Goal: Transaction & Acquisition: Purchase product/service

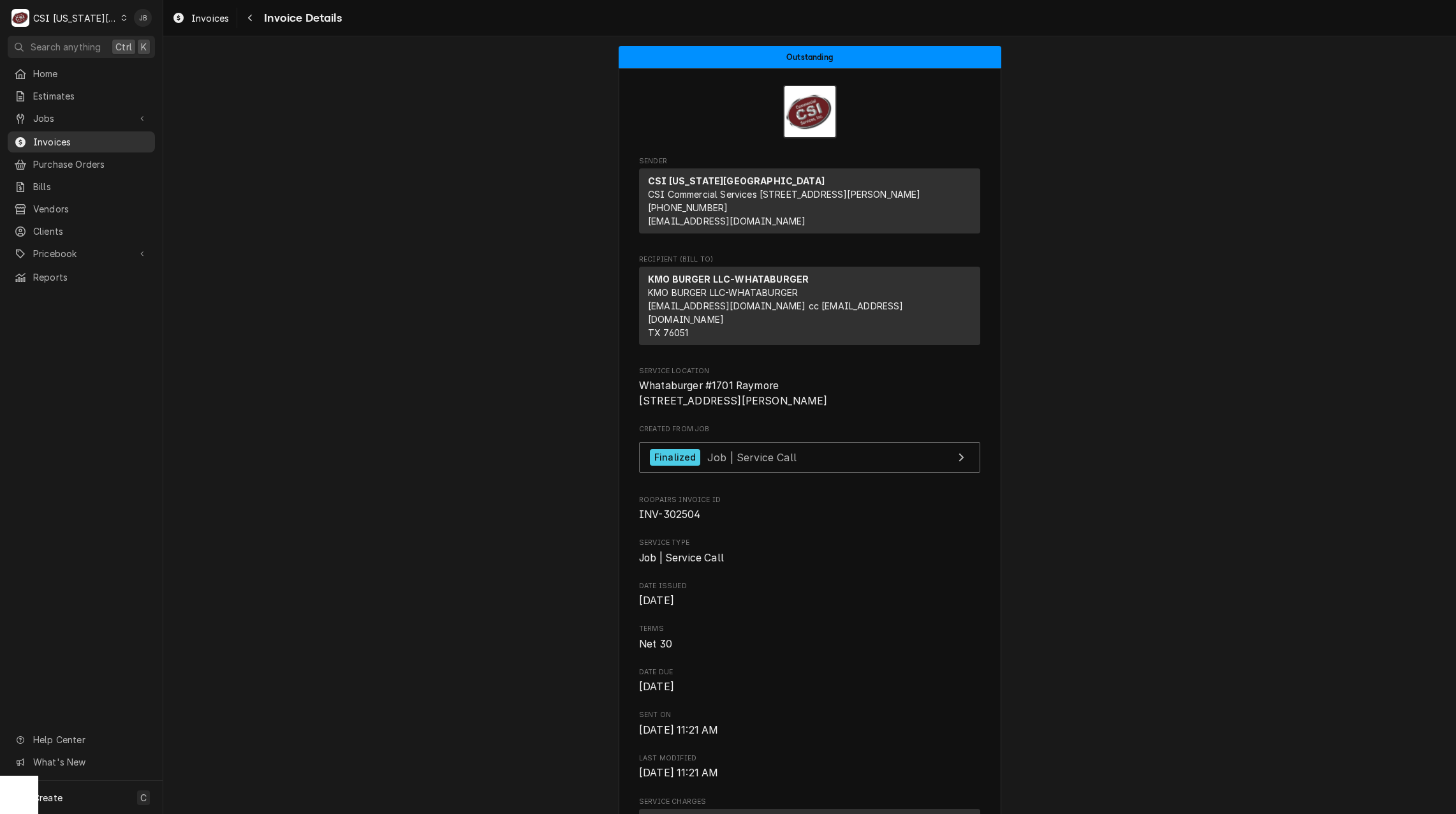
click at [95, 135] on span "Invoices" at bounding box center [91, 142] width 116 height 14
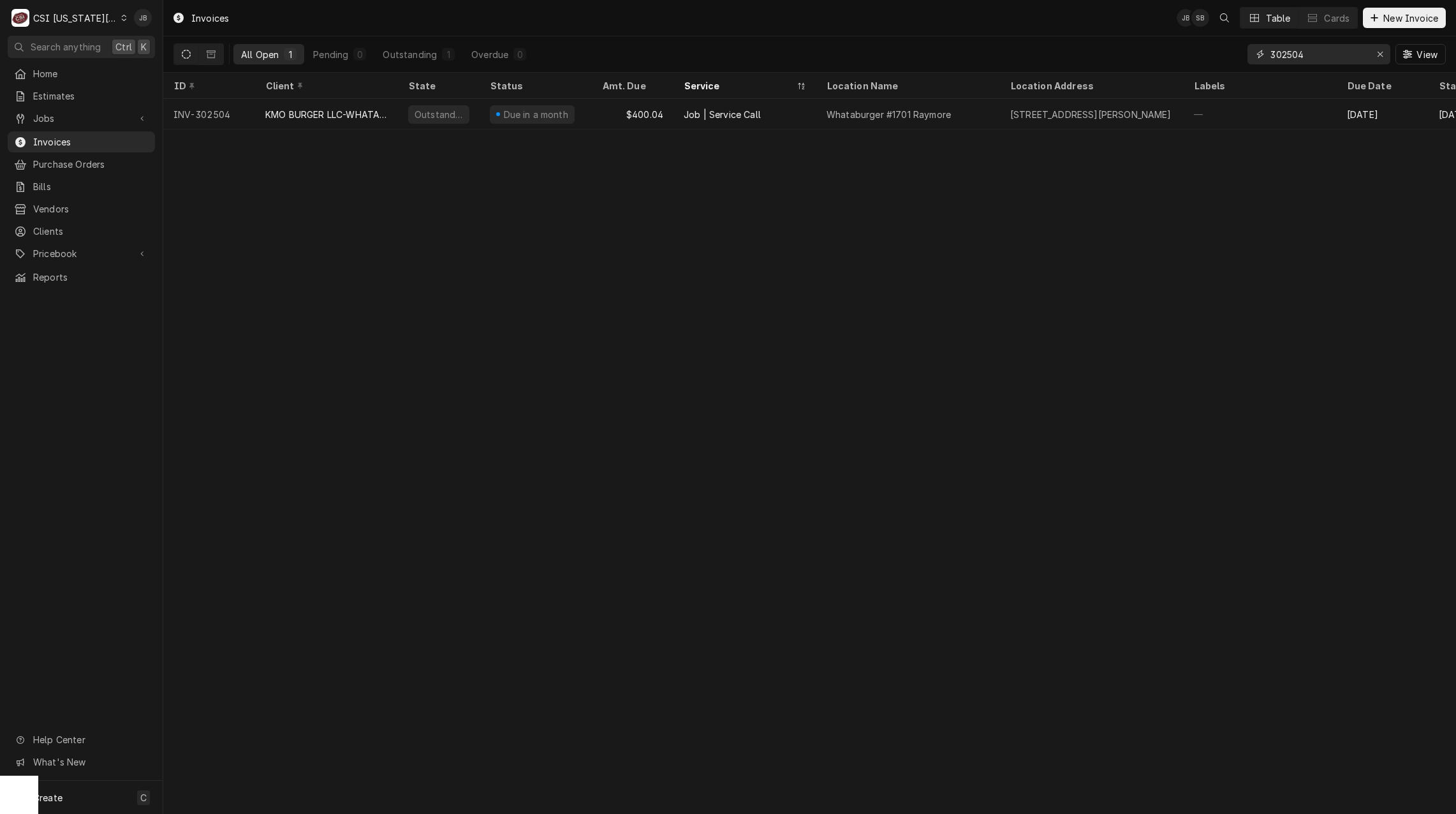
drag, startPoint x: 1299, startPoint y: 49, endPoint x: 1210, endPoint y: 49, distance: 89.0
click at [1210, 49] on div "All Open 1 Pending 0 Outstanding 1 Overdue 0 302504 View" at bounding box center [809, 54] width 1272 height 36
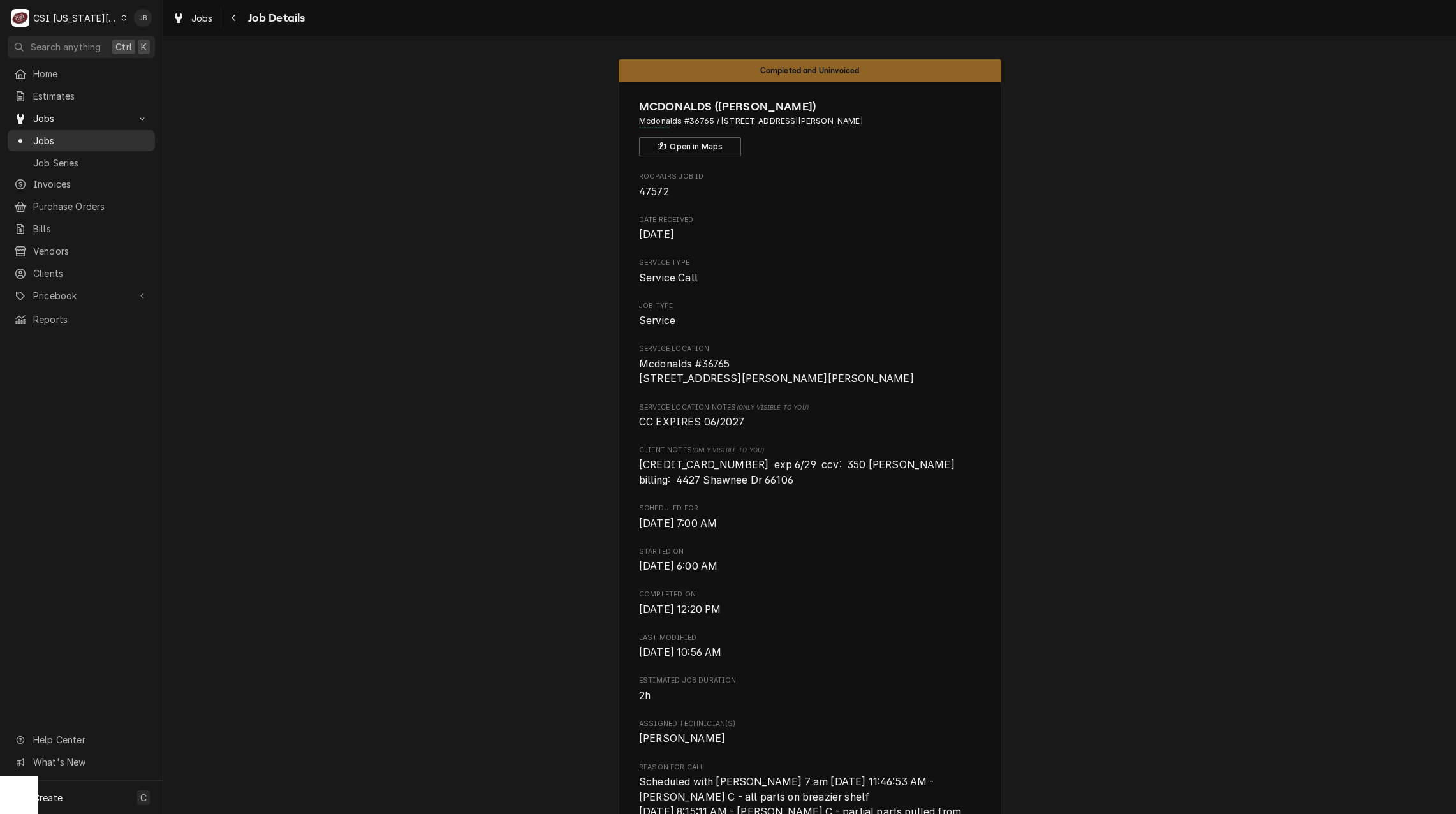
click at [71, 134] on span "Jobs" at bounding box center [91, 140] width 116 height 14
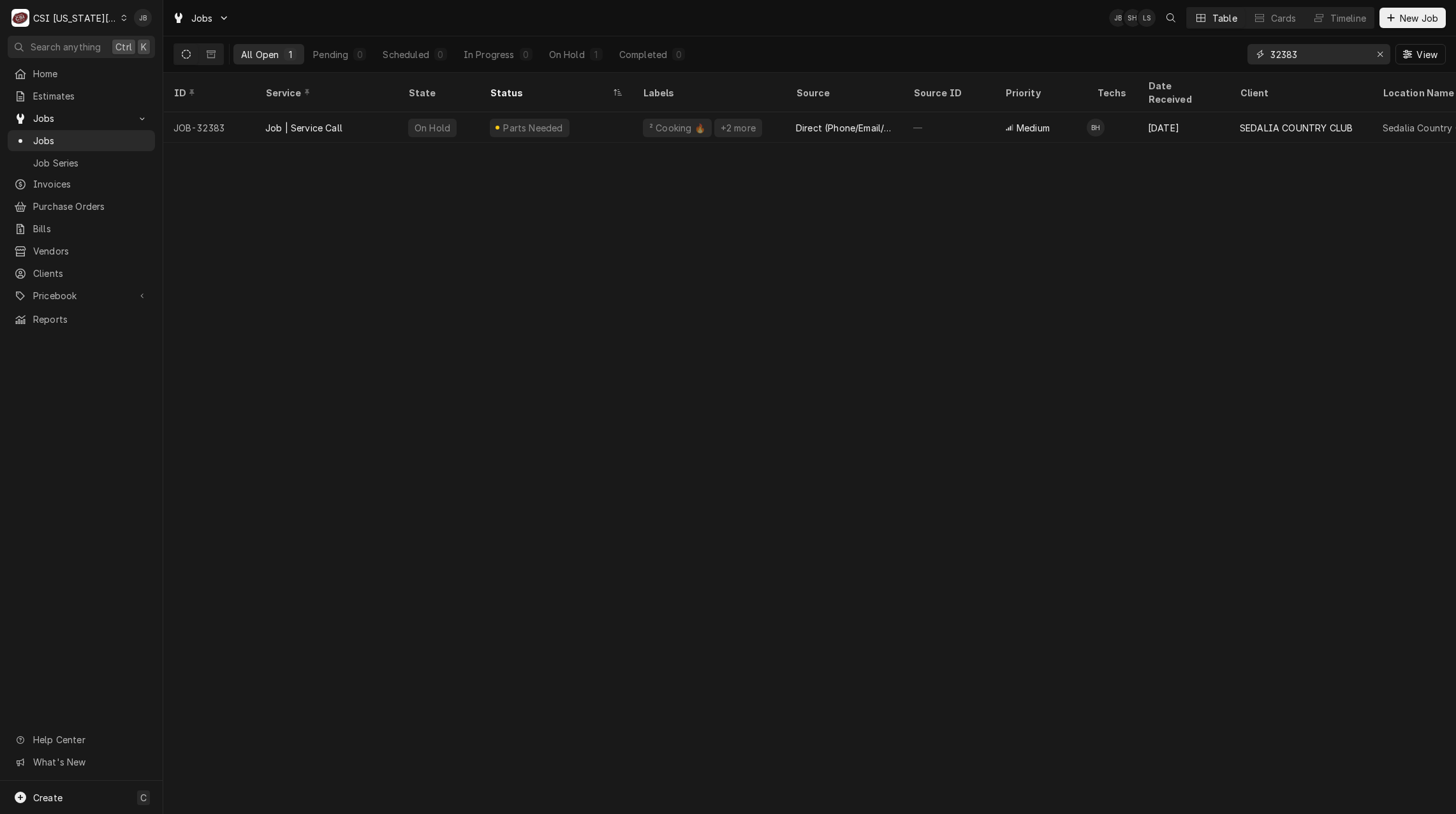
drag, startPoint x: 1313, startPoint y: 57, endPoint x: 1149, endPoint y: 56, distance: 164.0
click at [1149, 56] on div "All Open 1 Pending 0 Scheduled 0 In Progress 0 On Hold 1 Completed 0 32383 View" at bounding box center [809, 54] width 1272 height 36
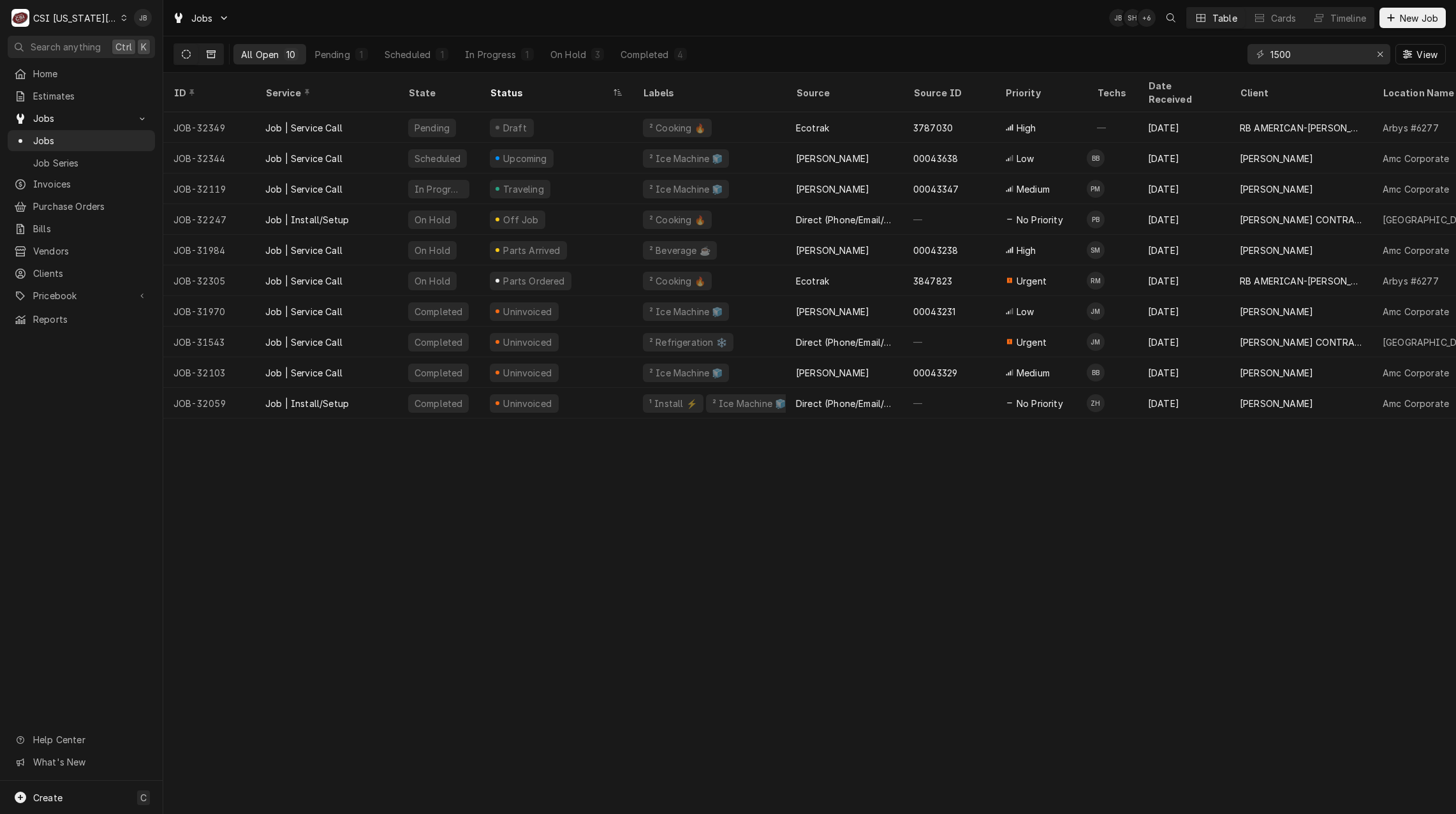
click at [213, 56] on icon "Dynamic Content Wrapper" at bounding box center [211, 54] width 9 height 9
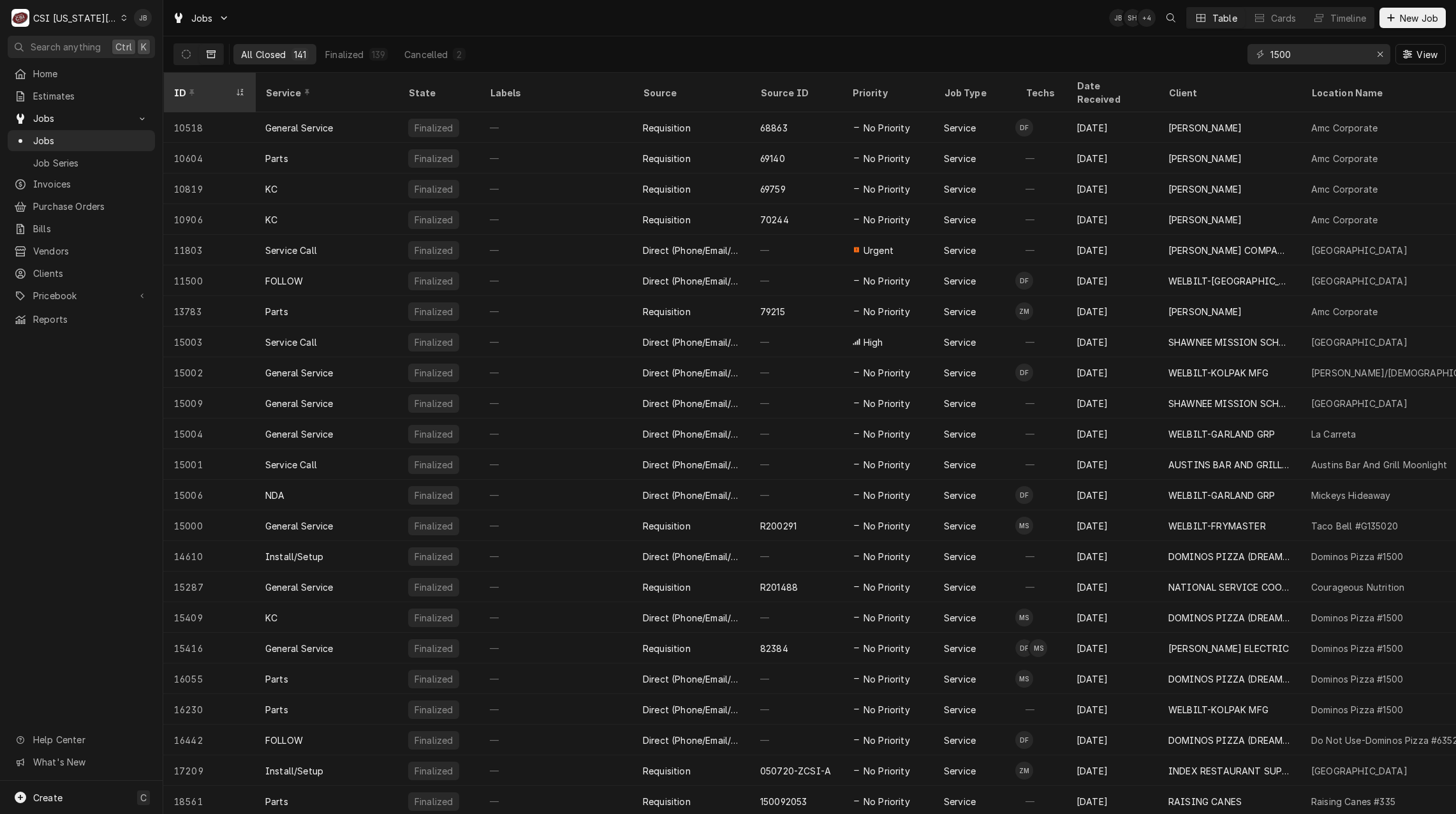
click at [221, 86] on div "ID" at bounding box center [203, 93] width 59 height 14
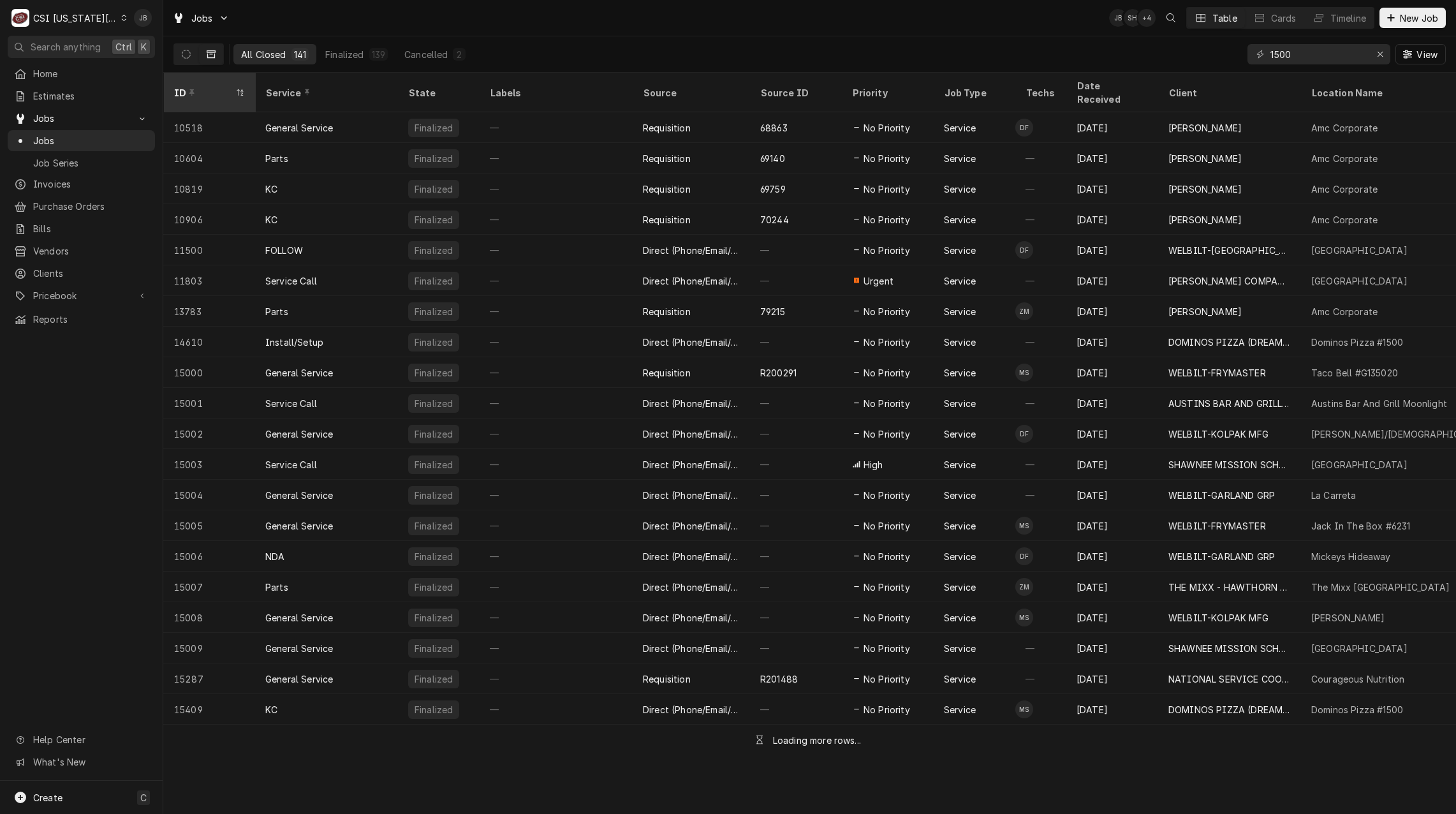
click at [213, 86] on div "ID" at bounding box center [203, 93] width 59 height 14
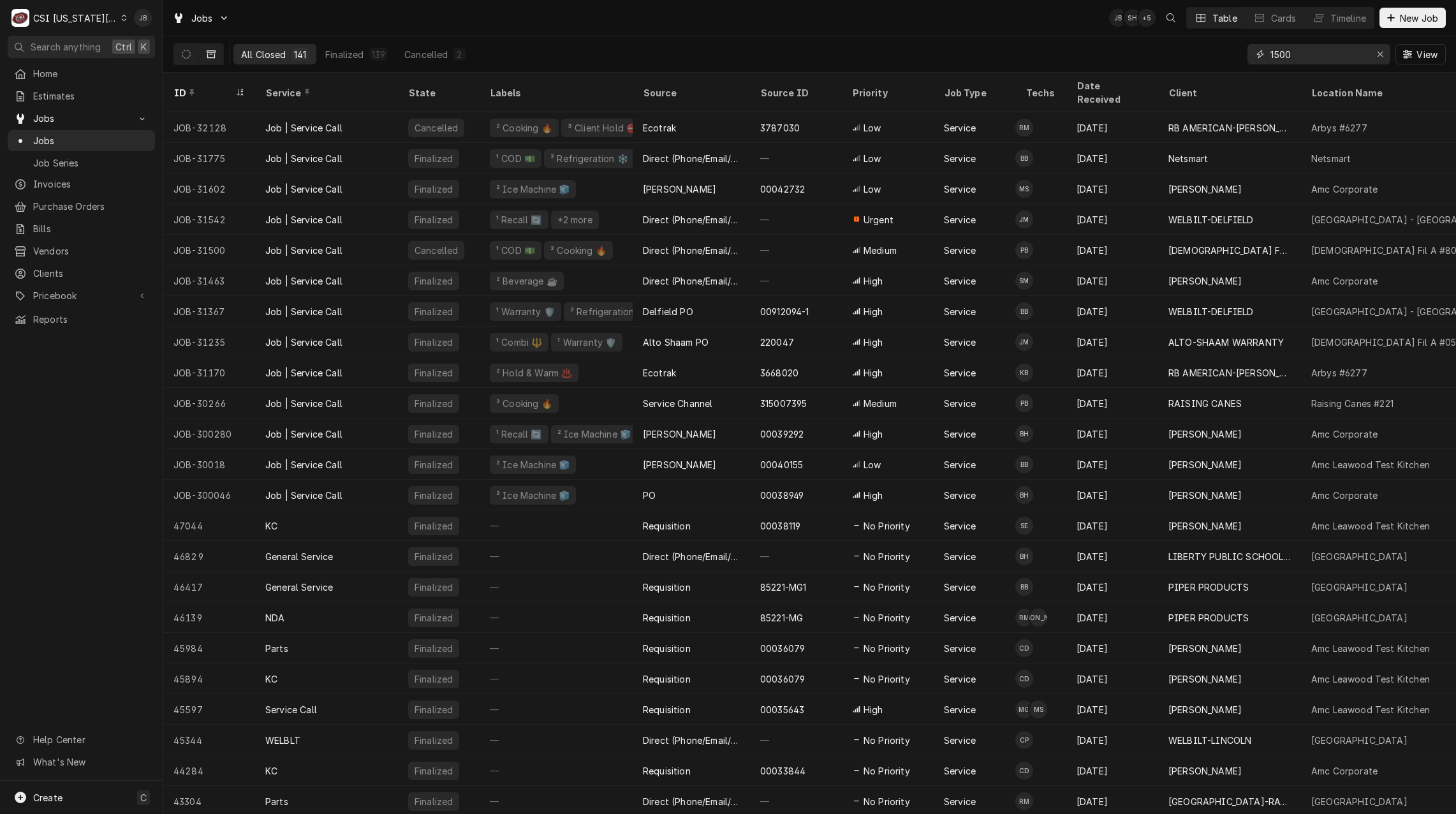
click at [1308, 57] on input "1500" at bounding box center [1318, 54] width 95 height 20
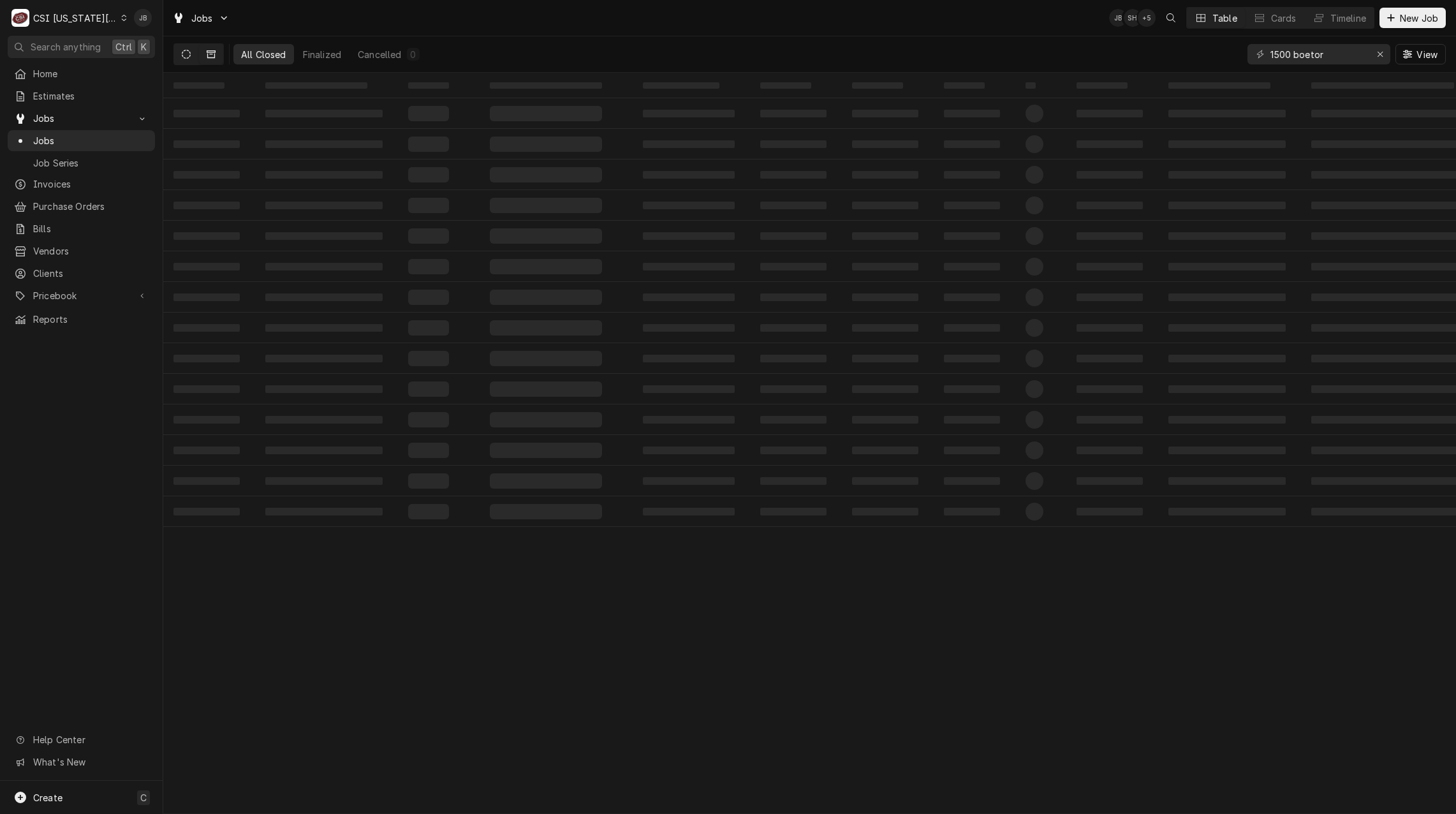
click at [190, 49] on icon "Dynamic Content Wrapper" at bounding box center [186, 54] width 9 height 9
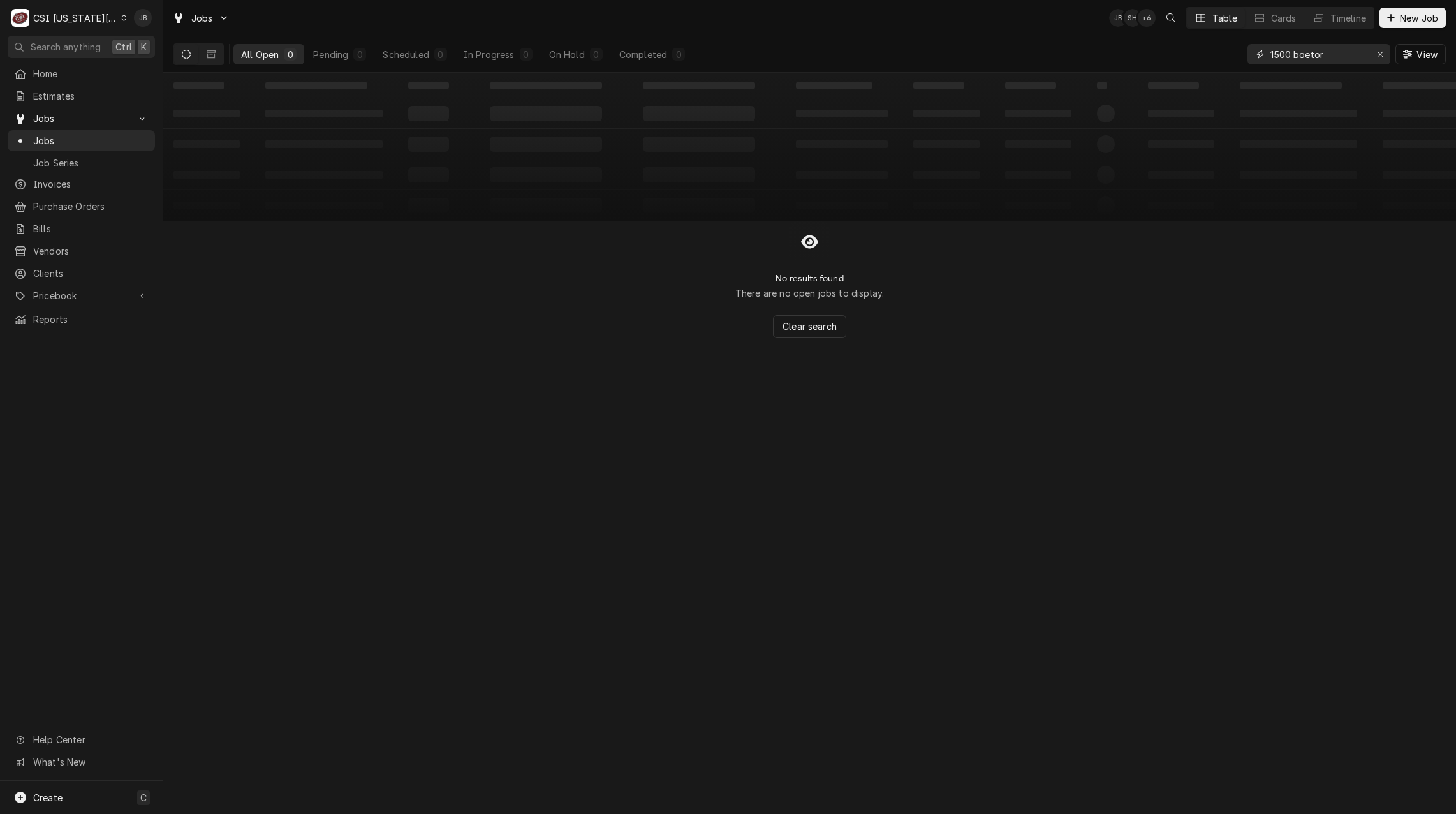
drag, startPoint x: 1344, startPoint y: 51, endPoint x: 1291, endPoint y: 52, distance: 53.0
click at [1291, 52] on input "1500 boetor" at bounding box center [1318, 54] width 95 height 20
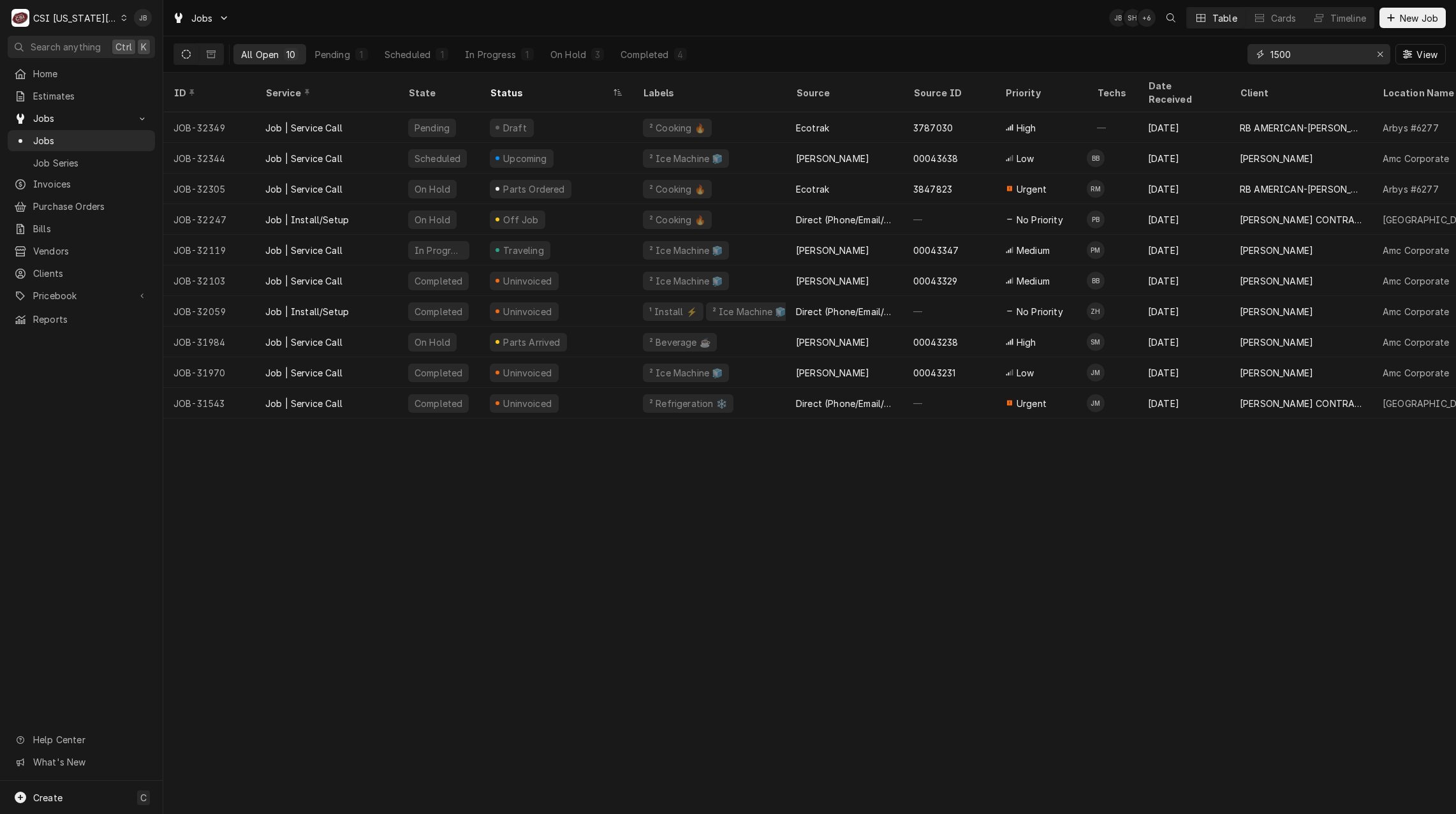
click at [1312, 51] on input "1500" at bounding box center [1318, 54] width 95 height 20
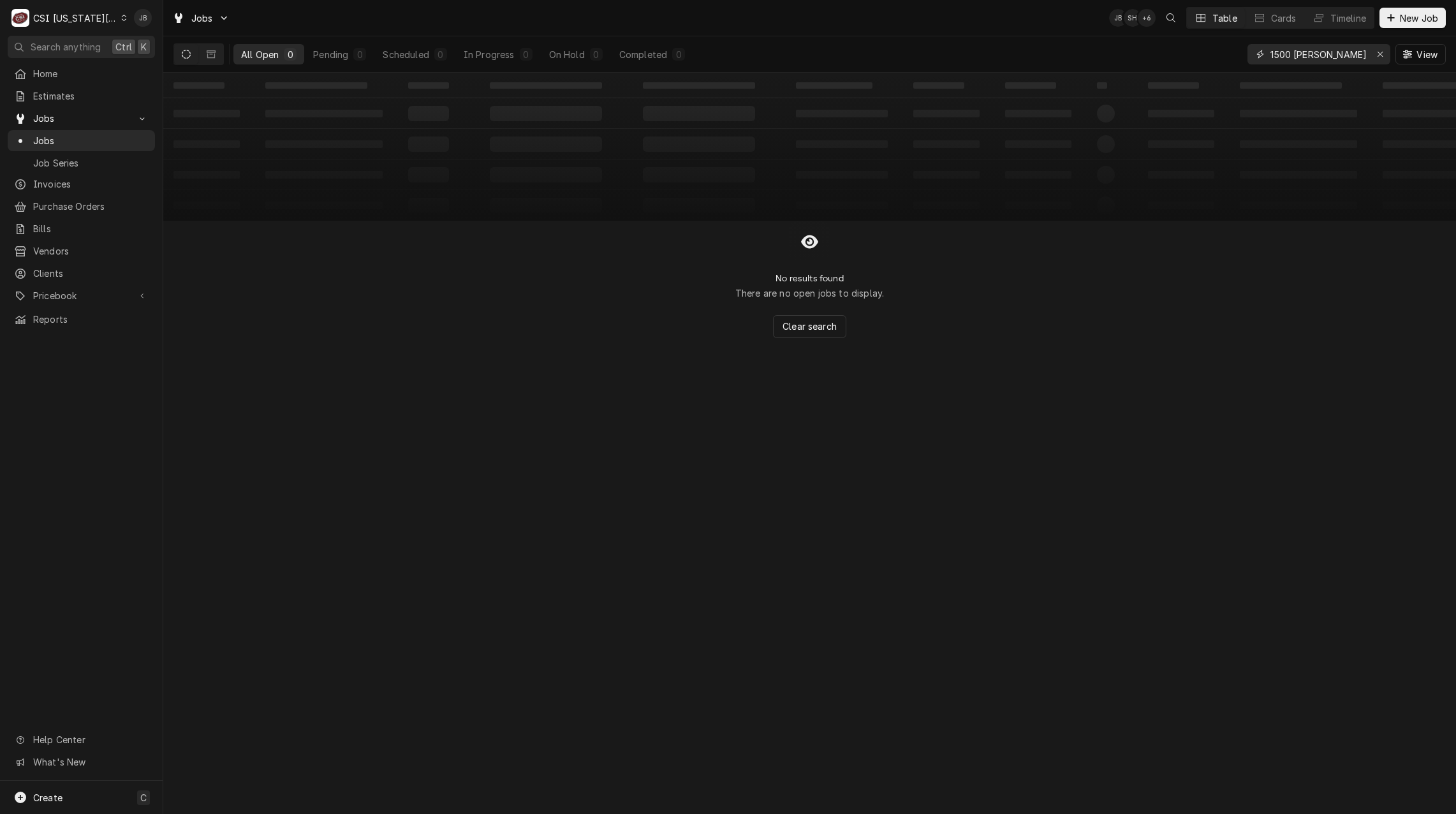
drag, startPoint x: 1293, startPoint y: 50, endPoint x: 1019, endPoint y: 60, distance: 274.2
click at [1112, 57] on div "All Open 0 Pending 0 Scheduled 0 In Progress 0 On Hold 0 Completed 0 1500 boelt…" at bounding box center [809, 54] width 1272 height 36
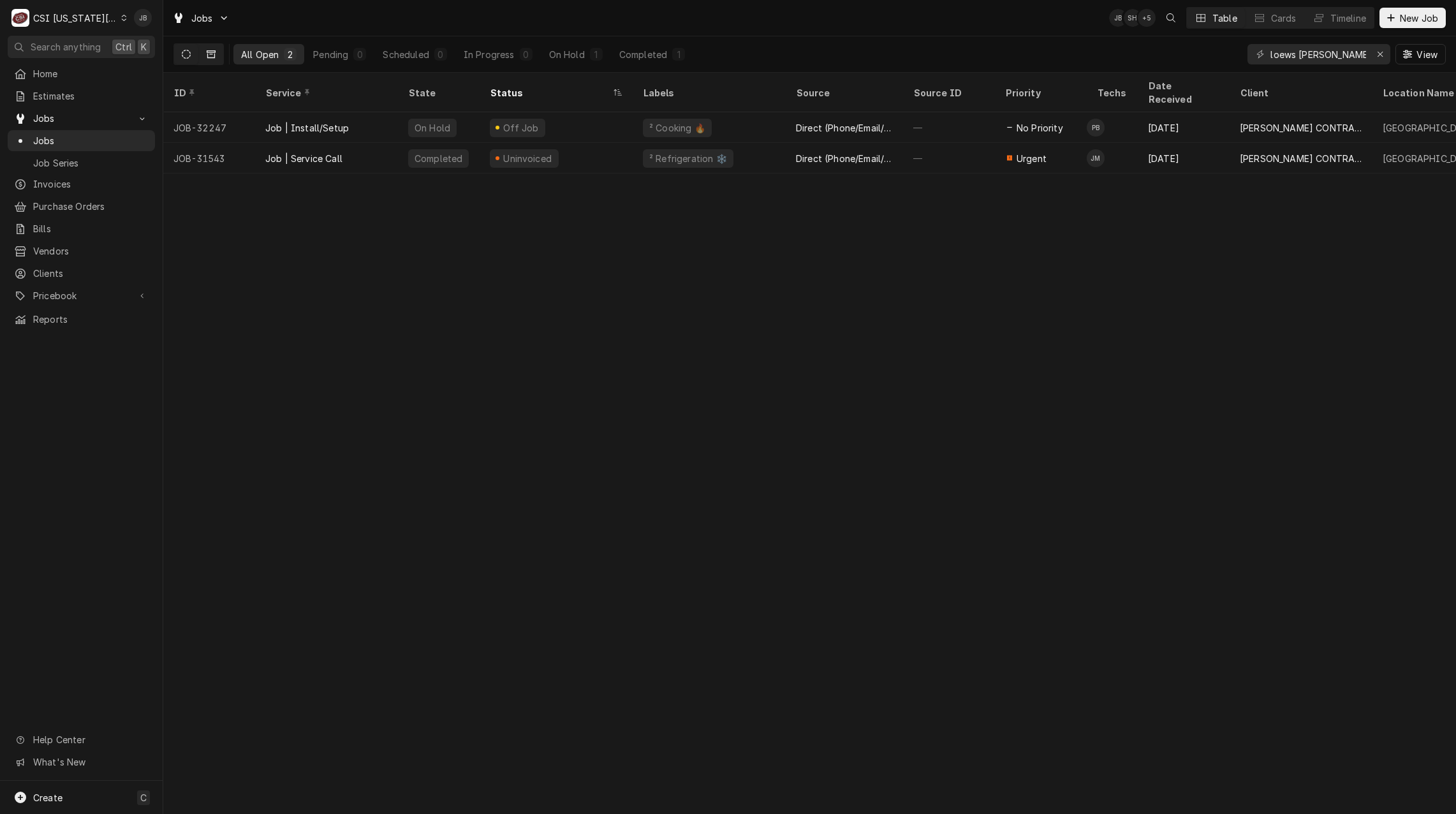
click at [210, 56] on icon "Dynamic Content Wrapper" at bounding box center [211, 54] width 9 height 9
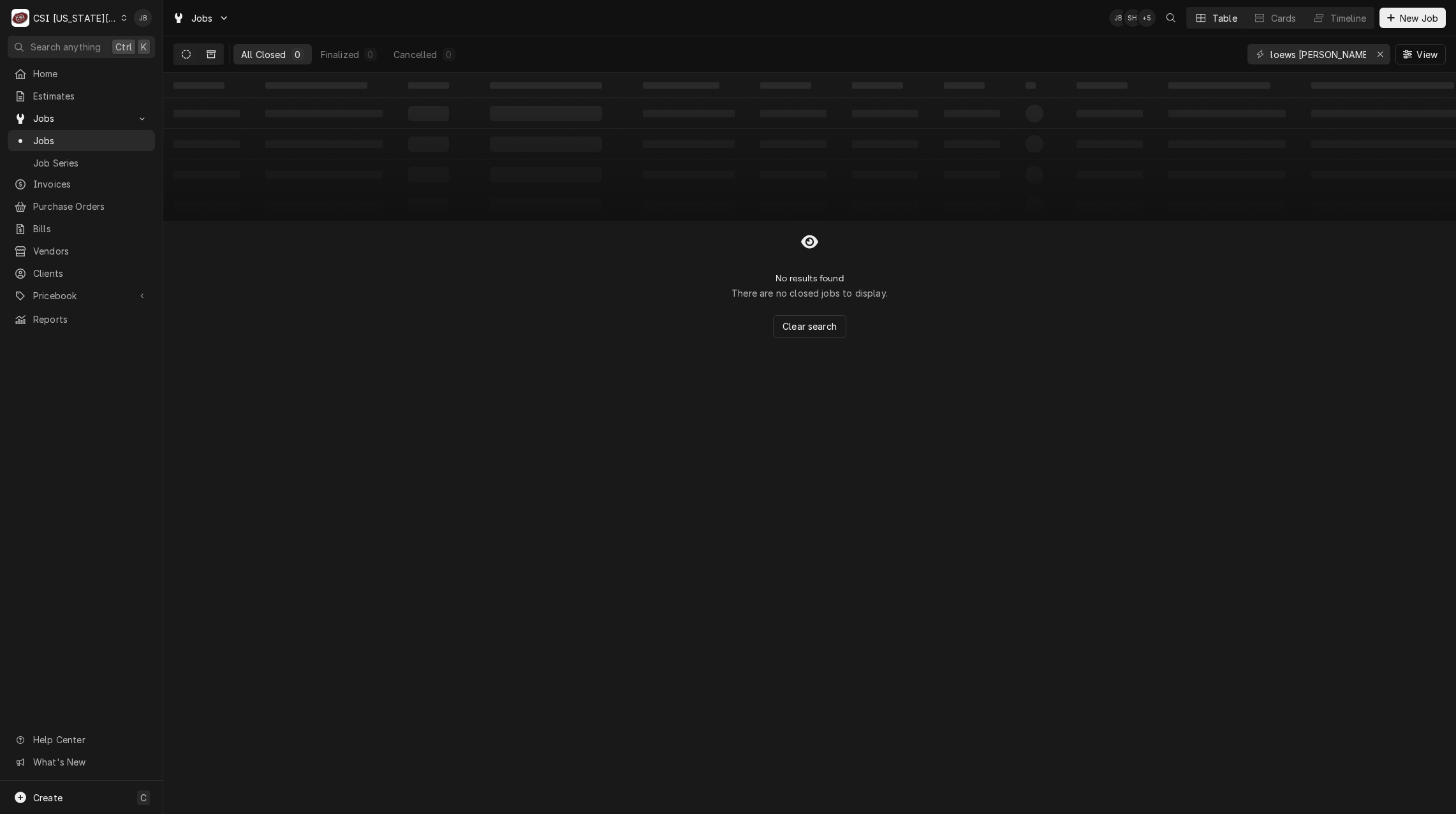
click at [176, 55] on button "Dynamic Content Wrapper" at bounding box center [186, 54] width 24 height 20
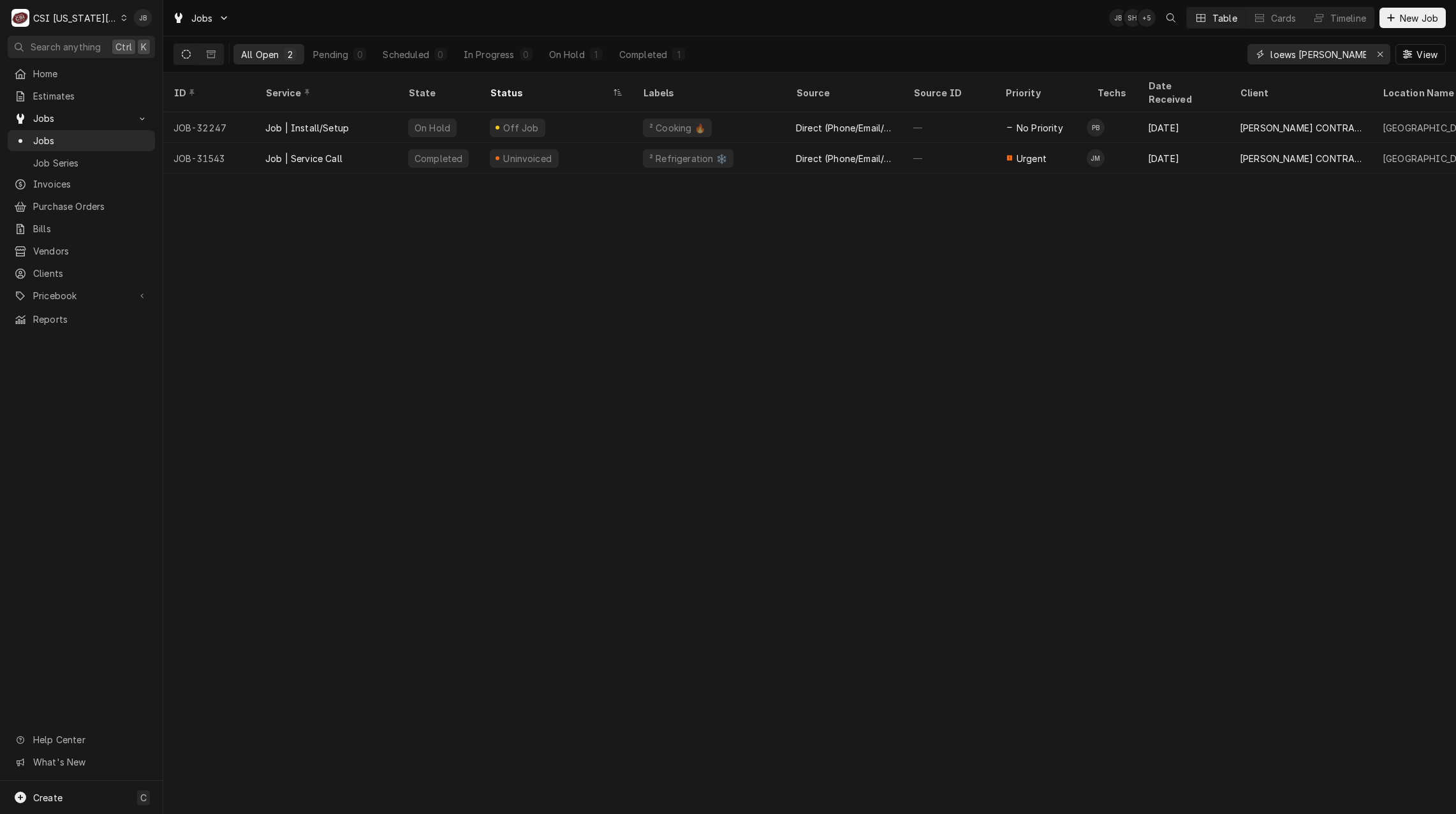
drag, startPoint x: 1294, startPoint y: 55, endPoint x: 1167, endPoint y: 54, distance: 127.0
click at [1167, 54] on div "All Open 2 Pending 0 Scheduled 0 In Progress 0 On Hold 1 Completed 1 loews boel…" at bounding box center [809, 54] width 1272 height 36
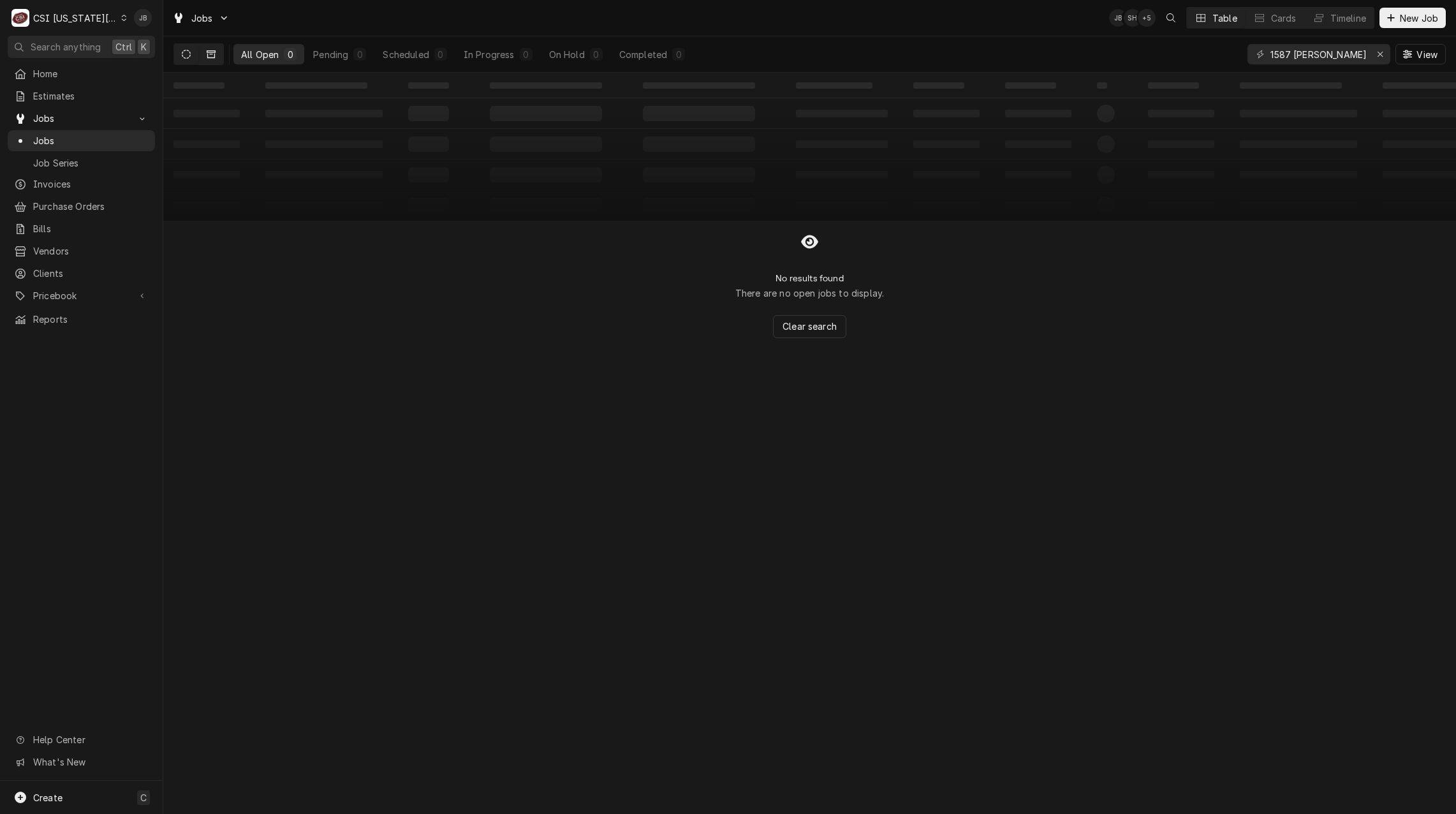
click at [205, 54] on button "Dynamic Content Wrapper" at bounding box center [211, 54] width 24 height 20
click at [181, 57] on button "Dynamic Content Wrapper" at bounding box center [186, 54] width 24 height 20
drag, startPoint x: 1289, startPoint y: 52, endPoint x: 1208, endPoint y: 62, distance: 81.6
click at [1208, 62] on div "All Open 0 Pending 0 Scheduled 0 In Progress 0 On Hold 0 Completed 0 1587 boelt…" at bounding box center [809, 54] width 1272 height 36
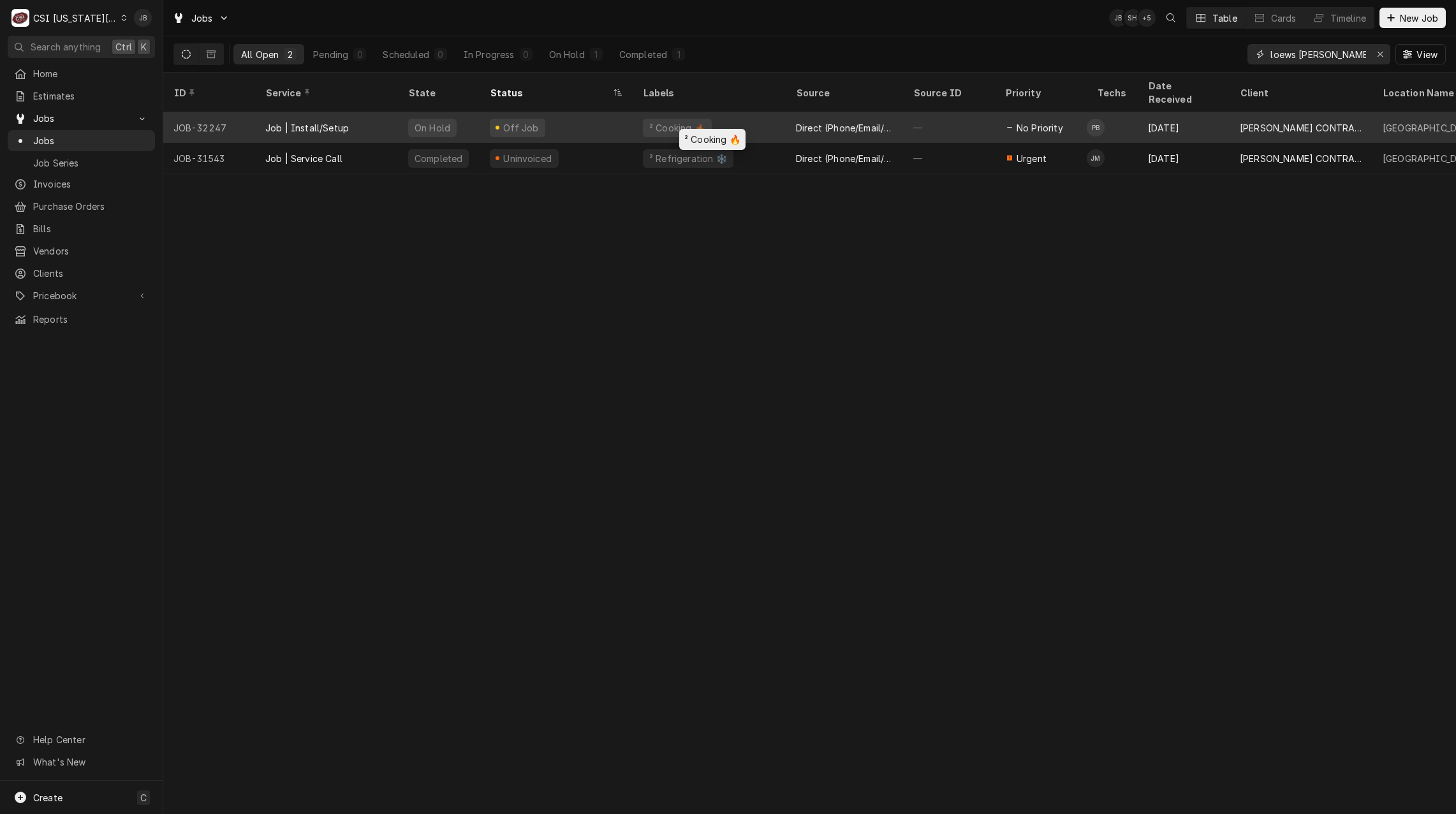
type input "loews boelter"
click at [645, 120] on div "² Cooking 🔥" at bounding box center [709, 128] width 153 height 31
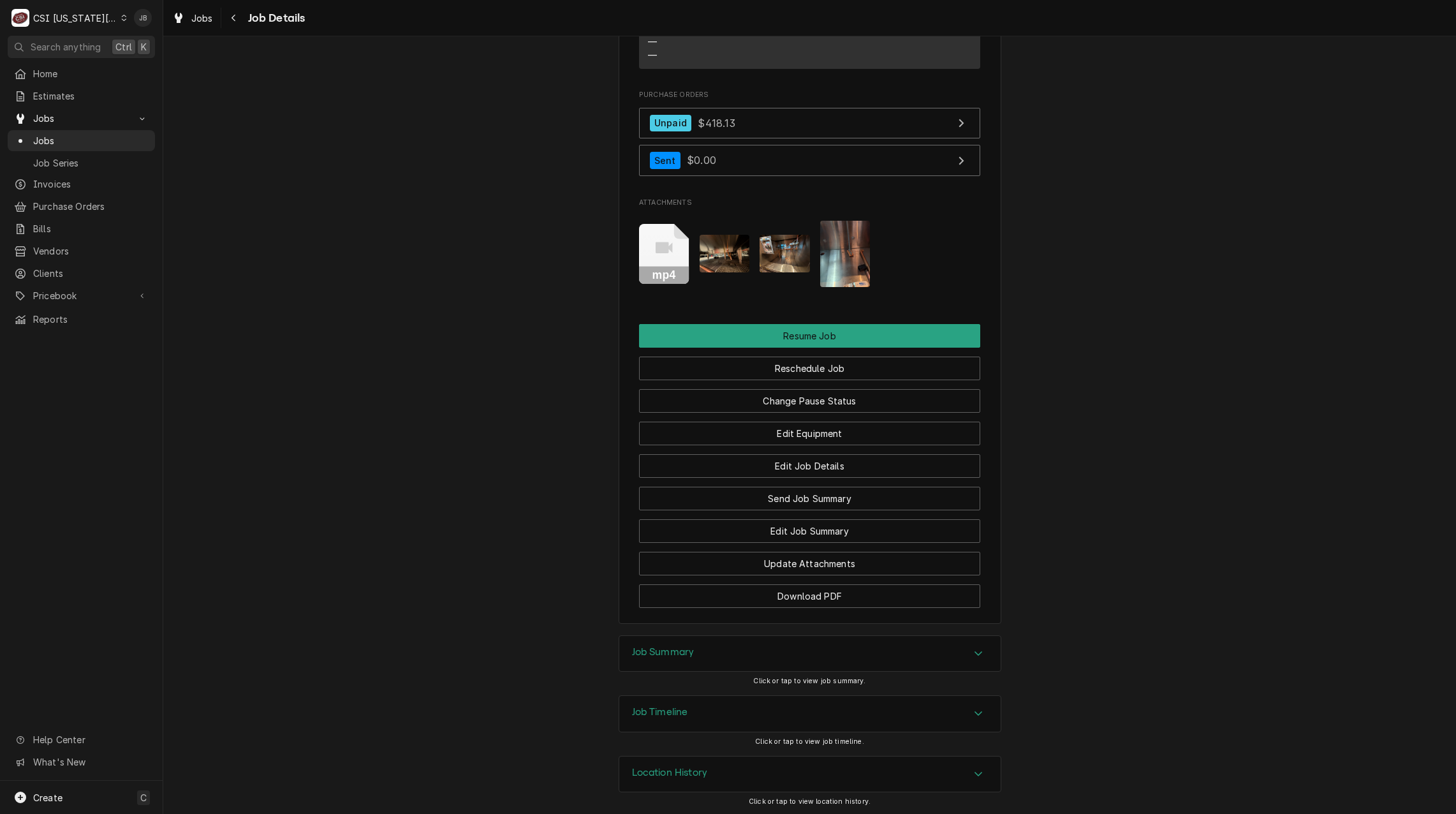
scroll to position [1218, 0]
click at [707, 774] on div "Location History" at bounding box center [810, 773] width 381 height 36
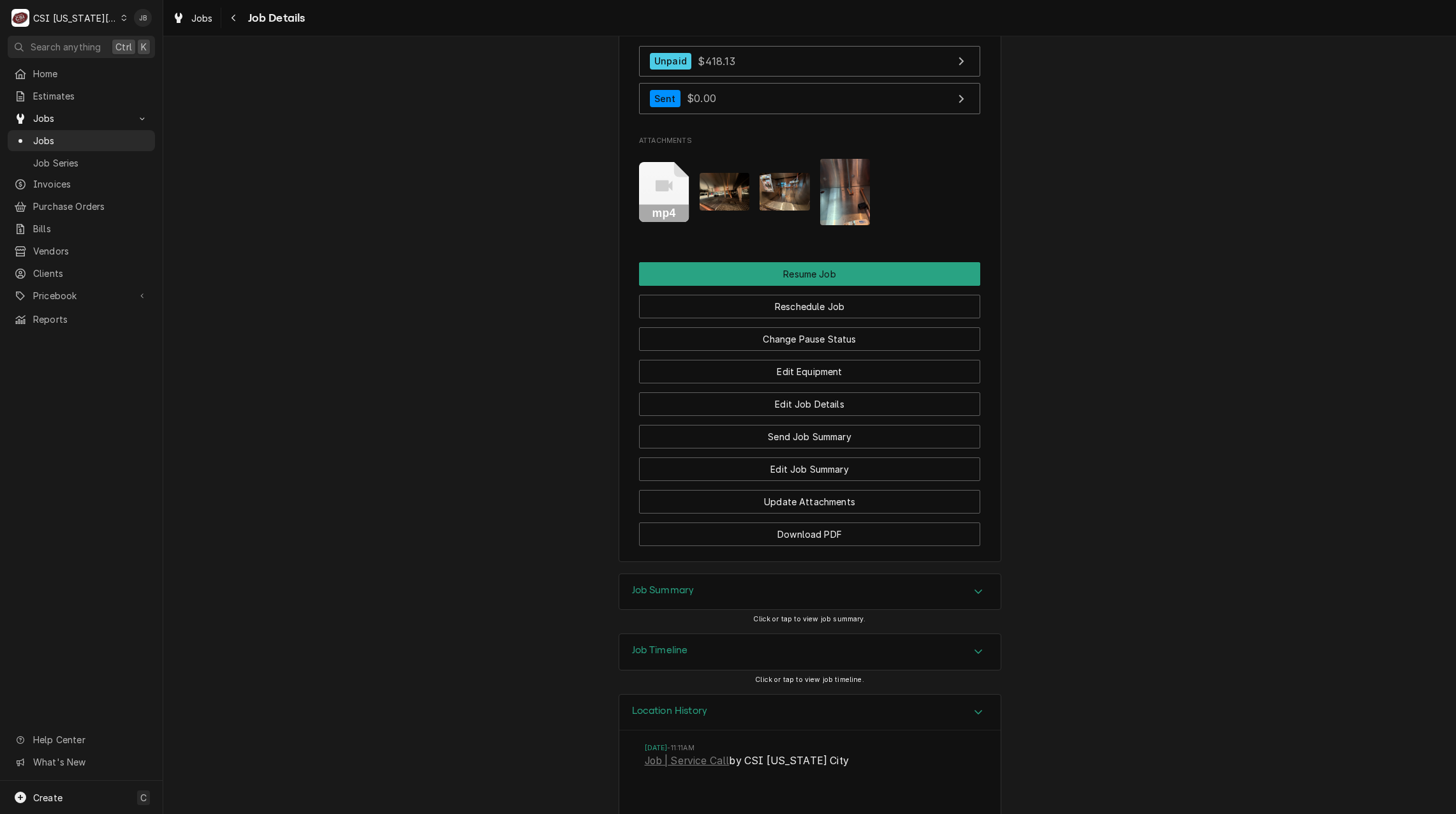
scroll to position [1336, 0]
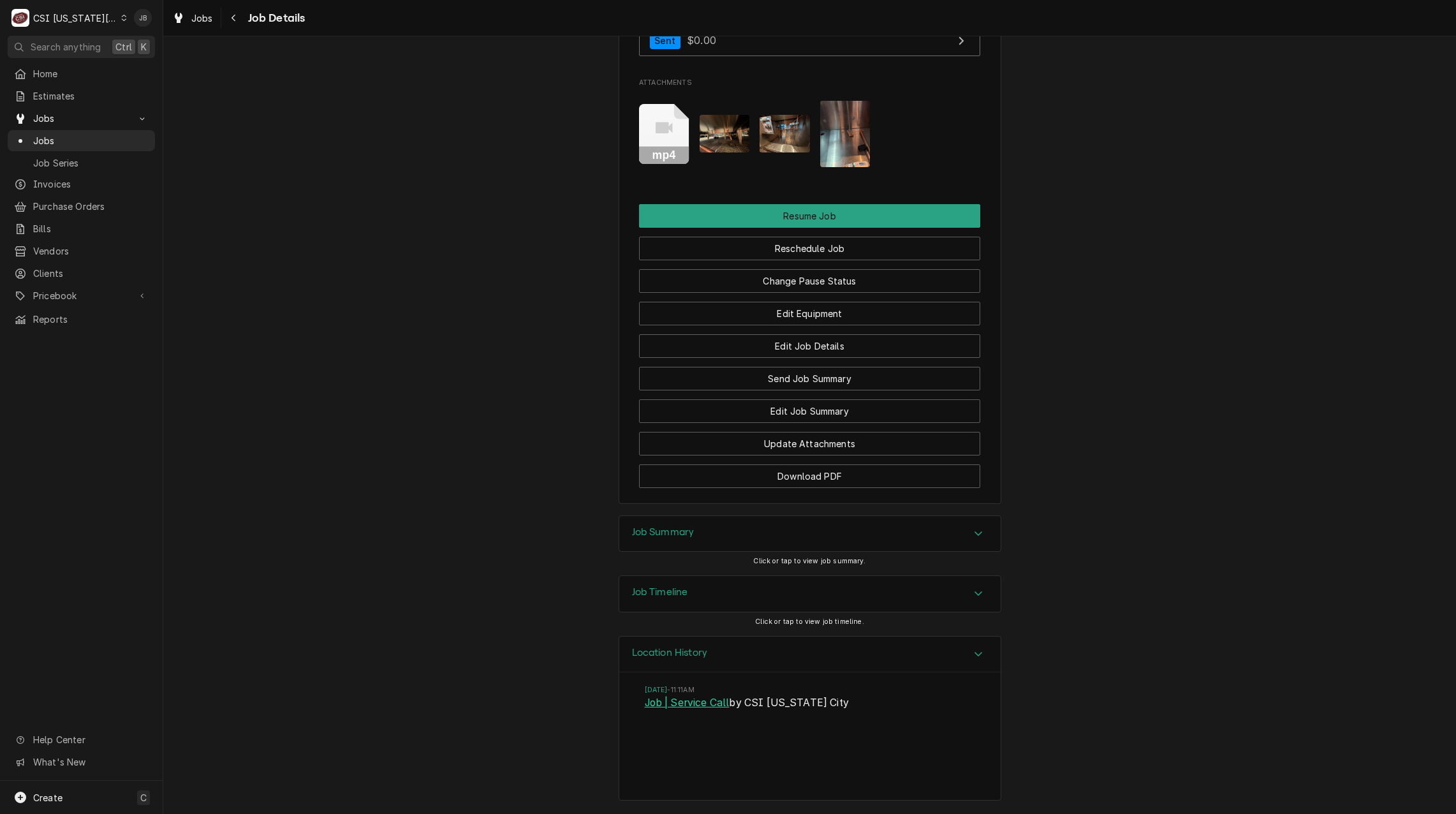
click at [673, 707] on link "Job | Service Call" at bounding box center [688, 703] width 85 height 15
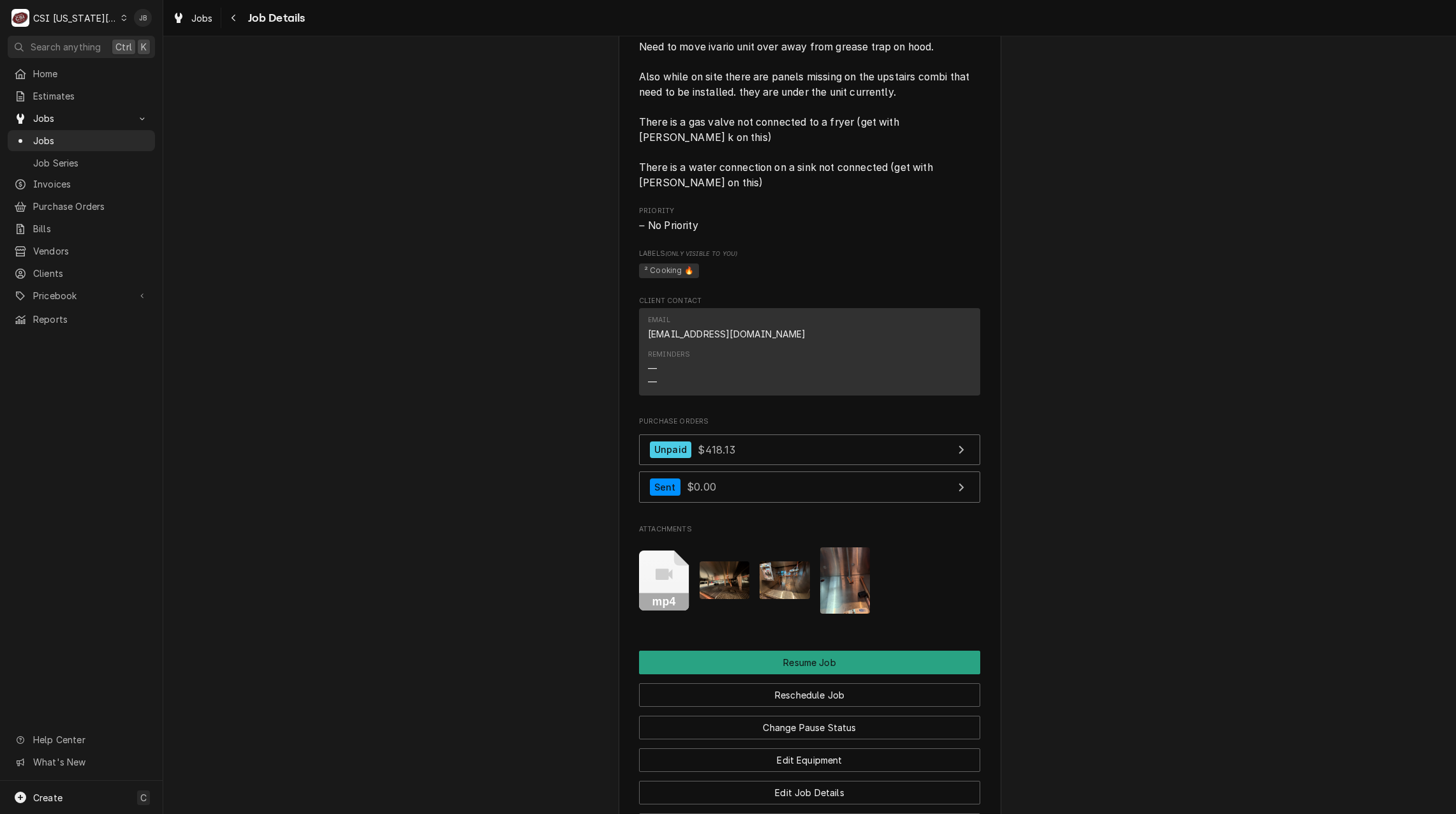
scroll to position [570, 0]
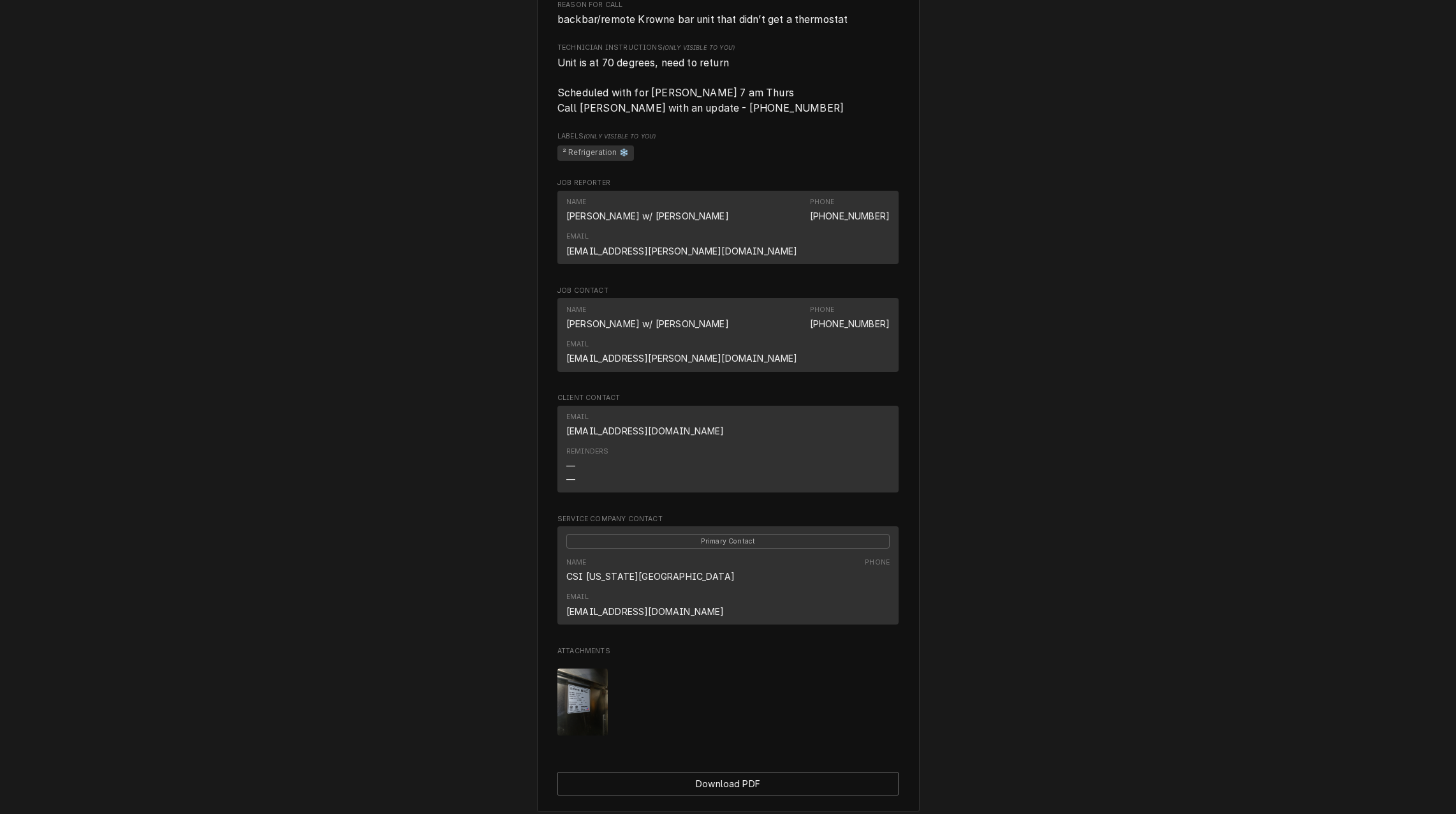
scroll to position [607, 0]
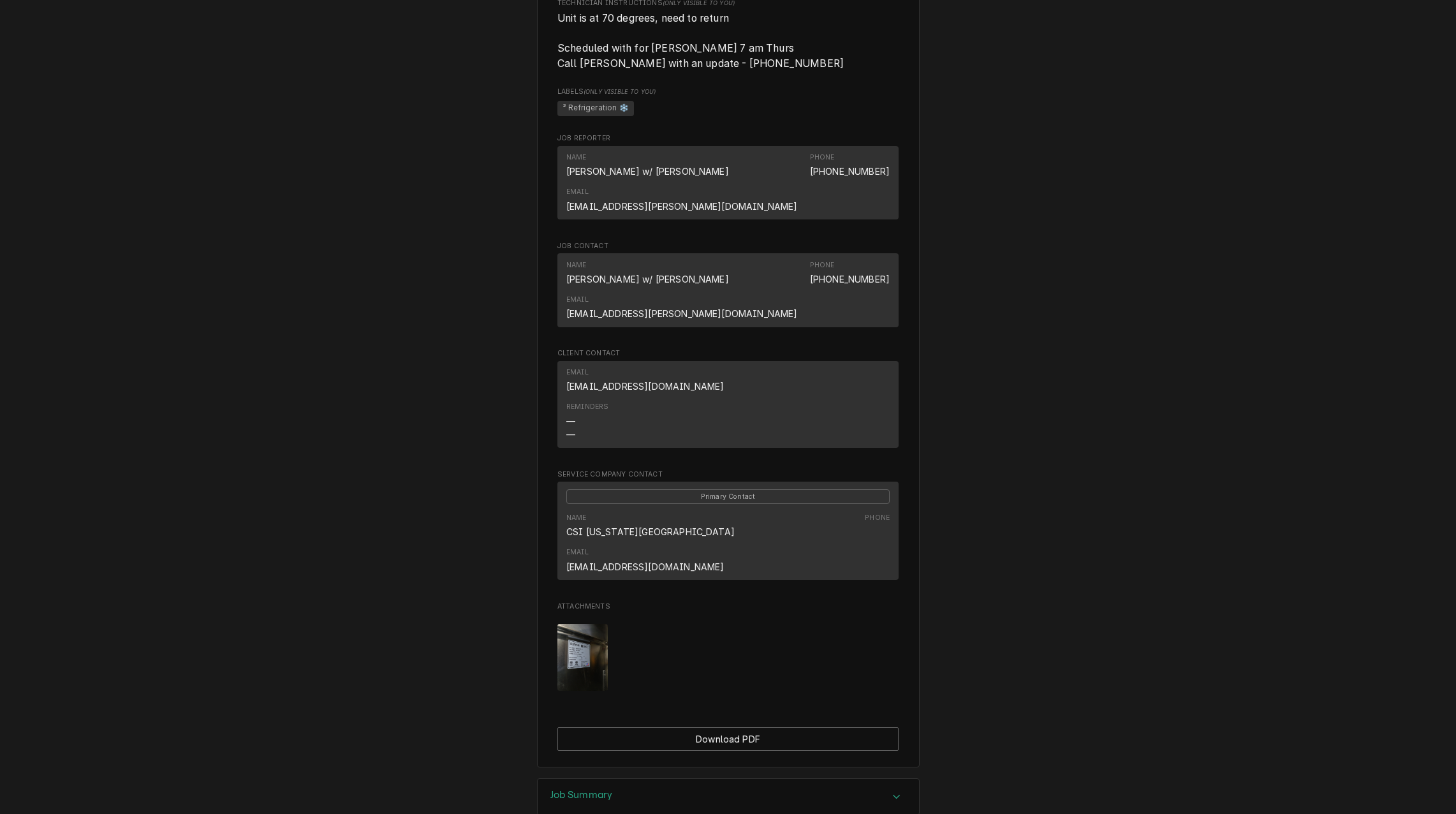
click at [642, 779] on div "Job Summary" at bounding box center [728, 797] width 381 height 36
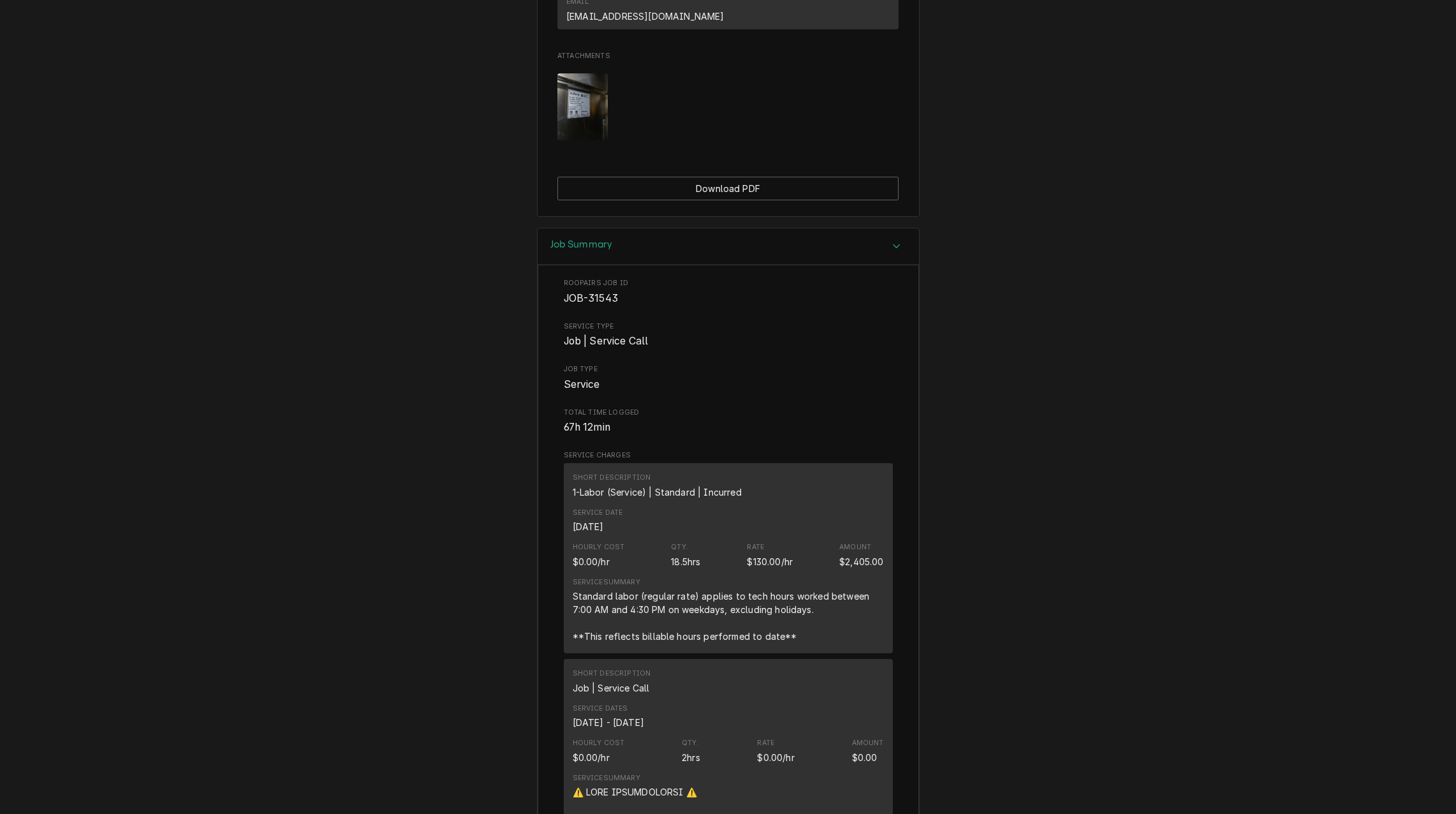
scroll to position [1437, 0]
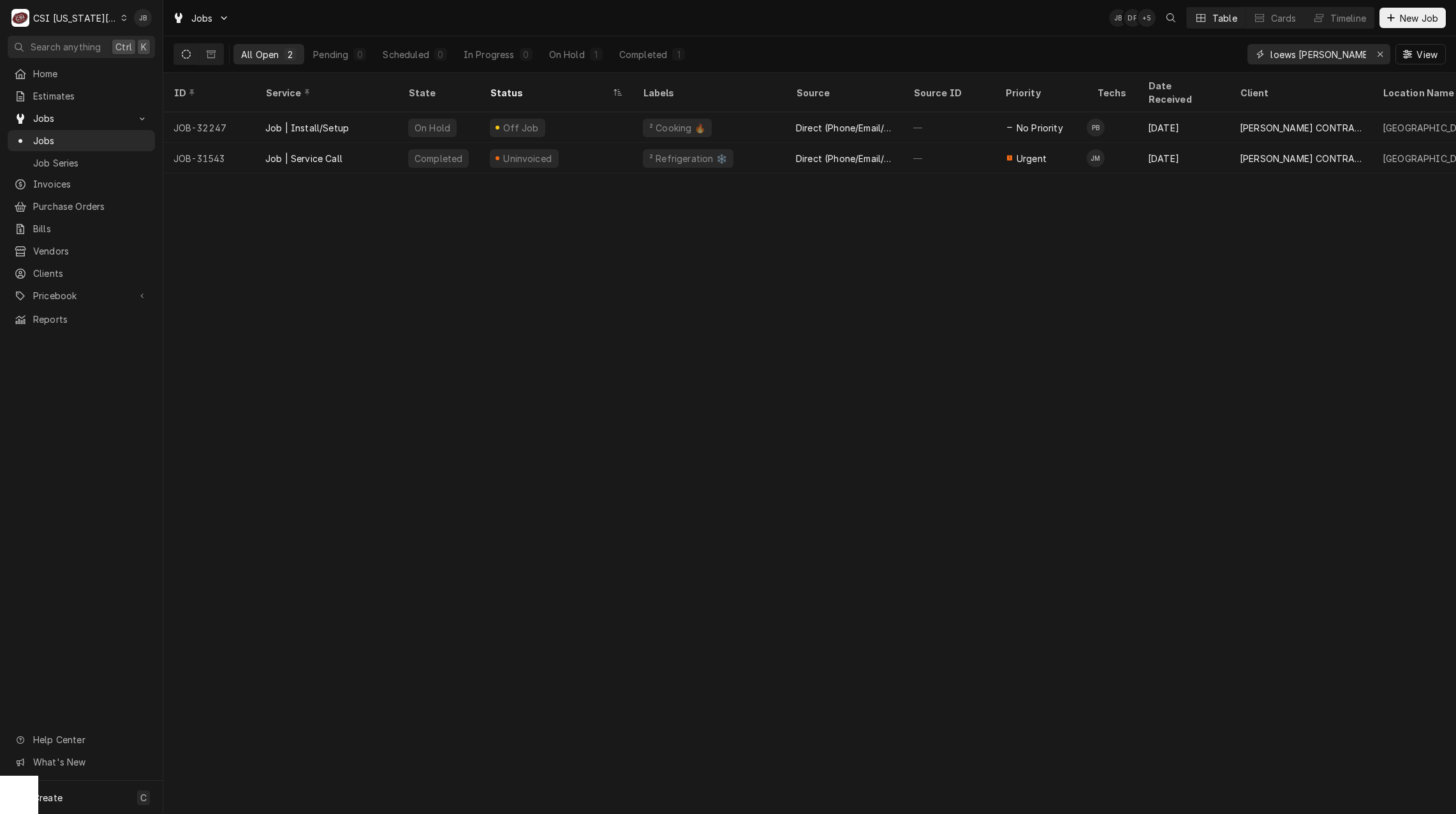
drag, startPoint x: 1347, startPoint y: 55, endPoint x: 1299, endPoint y: 54, distance: 48.0
click at [1299, 54] on input "loews [PERSON_NAME]" at bounding box center [1318, 54] width 95 height 20
type input "loews rational"
click at [208, 52] on icon "Dynamic Content Wrapper" at bounding box center [211, 54] width 9 height 9
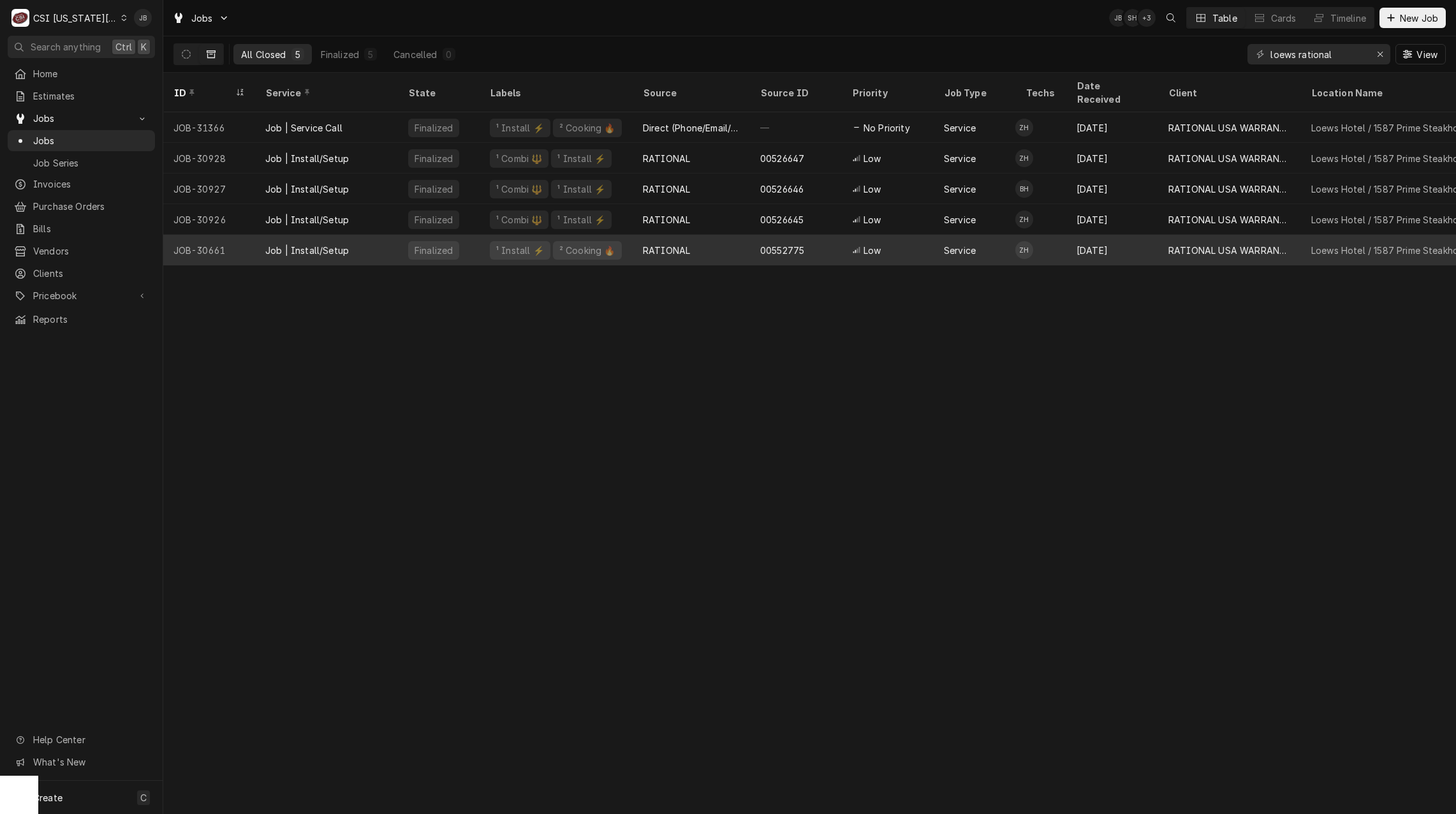
click at [666, 244] on div "RATIONAL" at bounding box center [665, 250] width 47 height 14
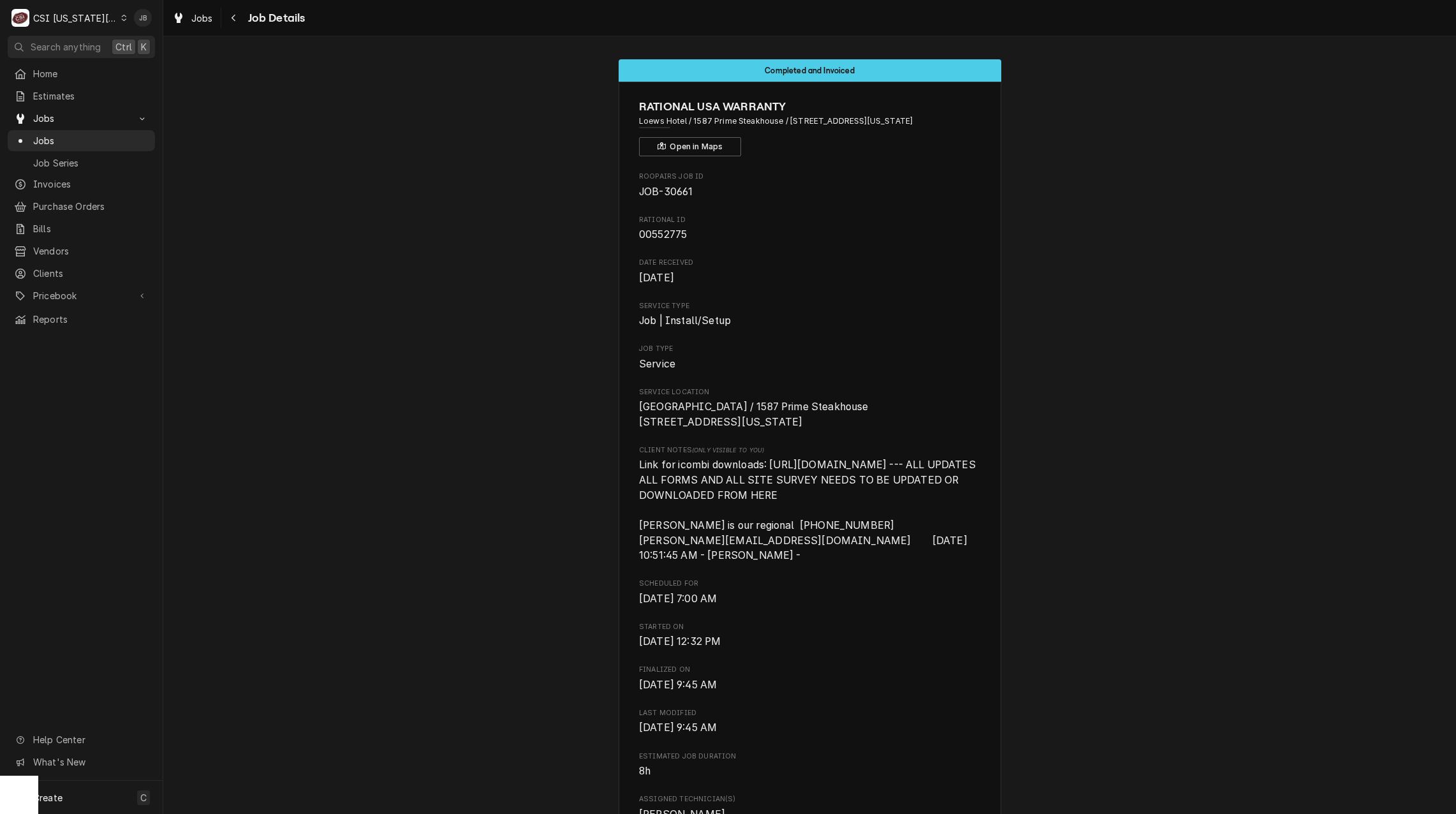
drag, startPoint x: 688, startPoint y: 423, endPoint x: 631, endPoint y: 413, distance: 57.9
drag, startPoint x: 631, startPoint y: 413, endPoint x: 793, endPoint y: 439, distance: 164.1
click at [793, 429] on span "Loews Hotel / 1587 Prime Steakhouse 1515 Wyandotte St Kansas City, MO 64108" at bounding box center [809, 414] width 341 height 30
drag, startPoint x: 677, startPoint y: 432, endPoint x: 610, endPoint y: 416, distance: 68.9
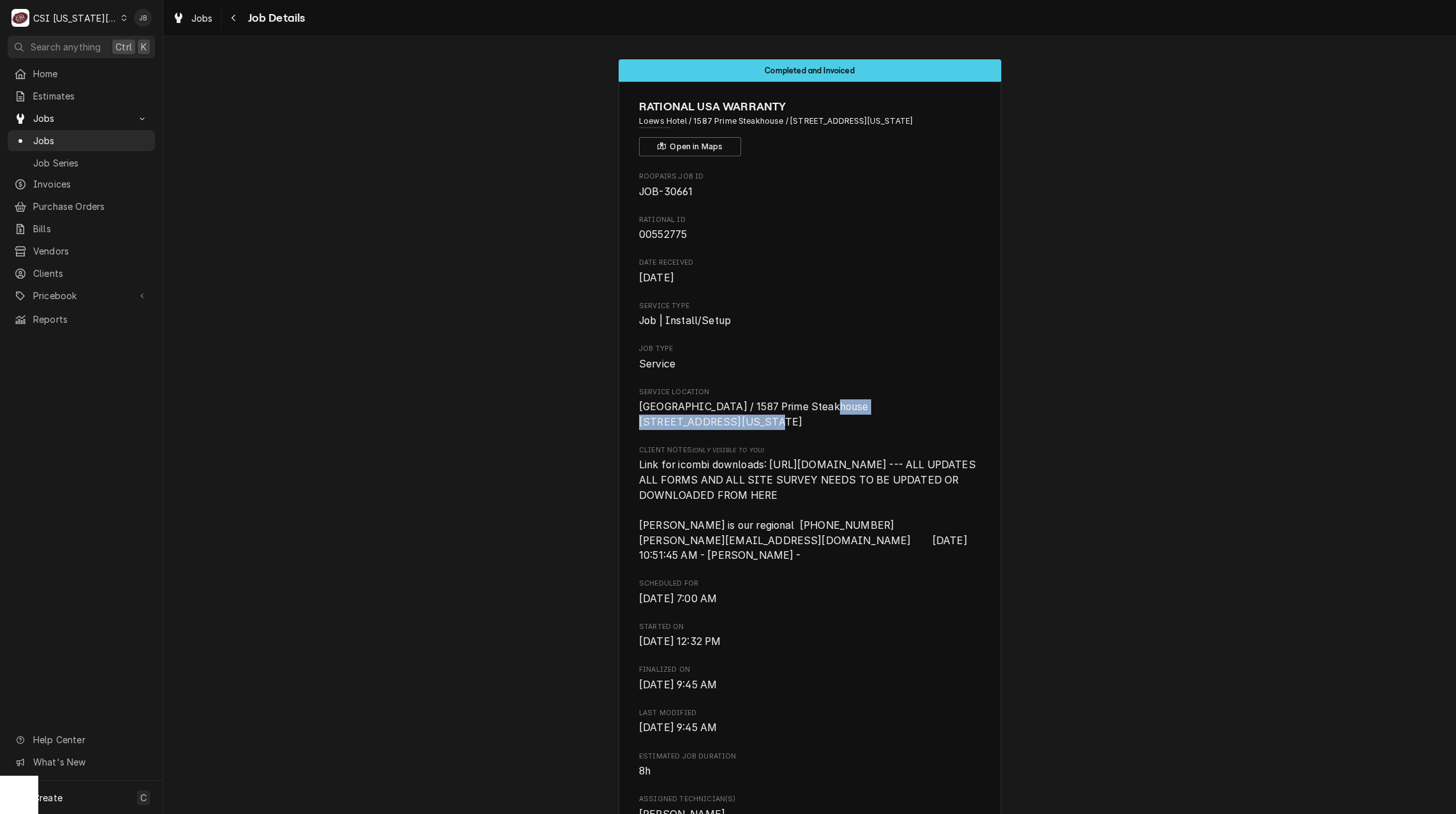
drag, startPoint x: 610, startPoint y: 416, endPoint x: 847, endPoint y: 442, distance: 238.4
click at [847, 429] on span "Loews Hotel / 1587 Prime Steakhouse 1515 Wyandotte St Kansas City, MO 64108" at bounding box center [809, 414] width 341 height 30
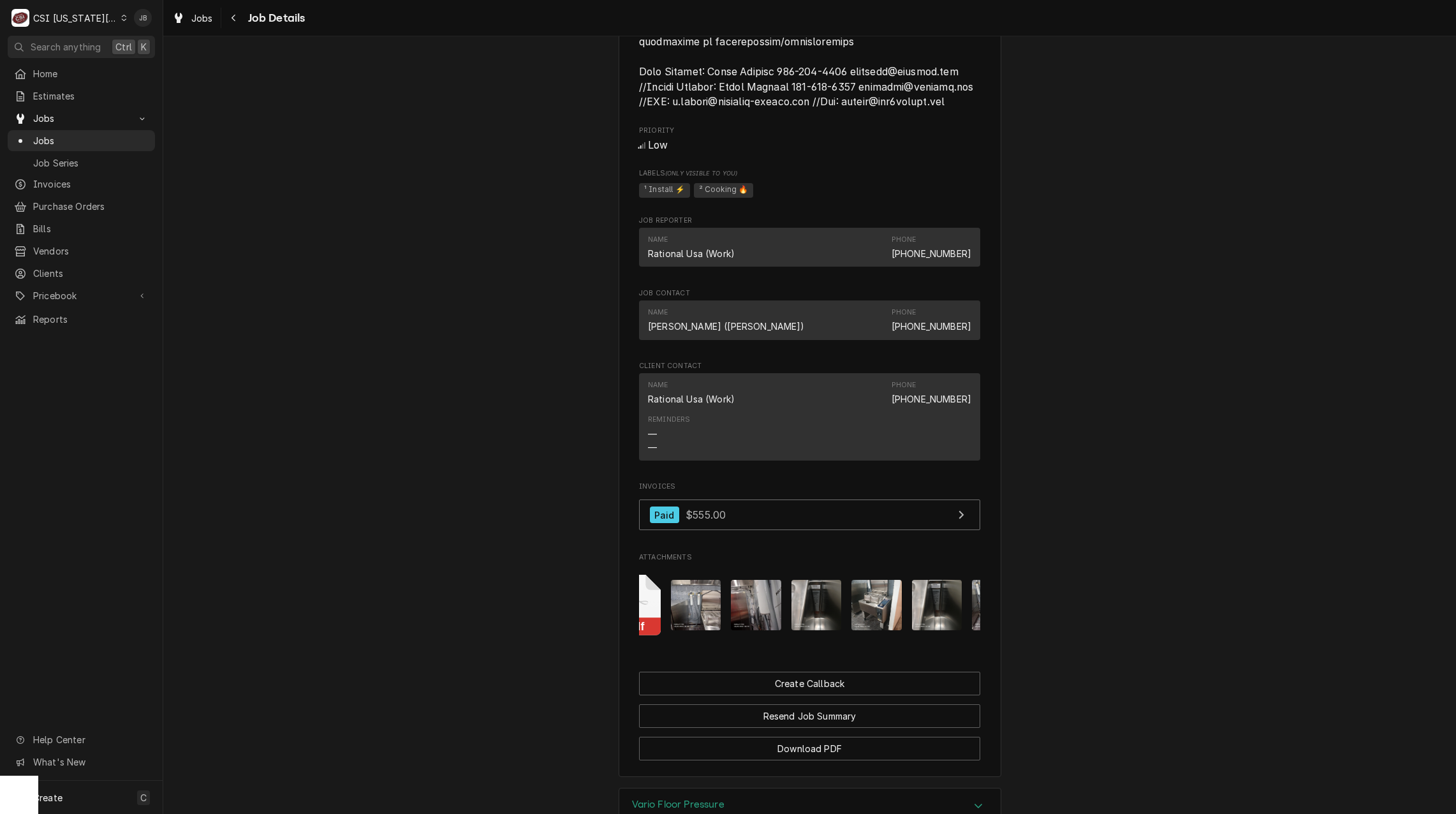
scroll to position [0, 531]
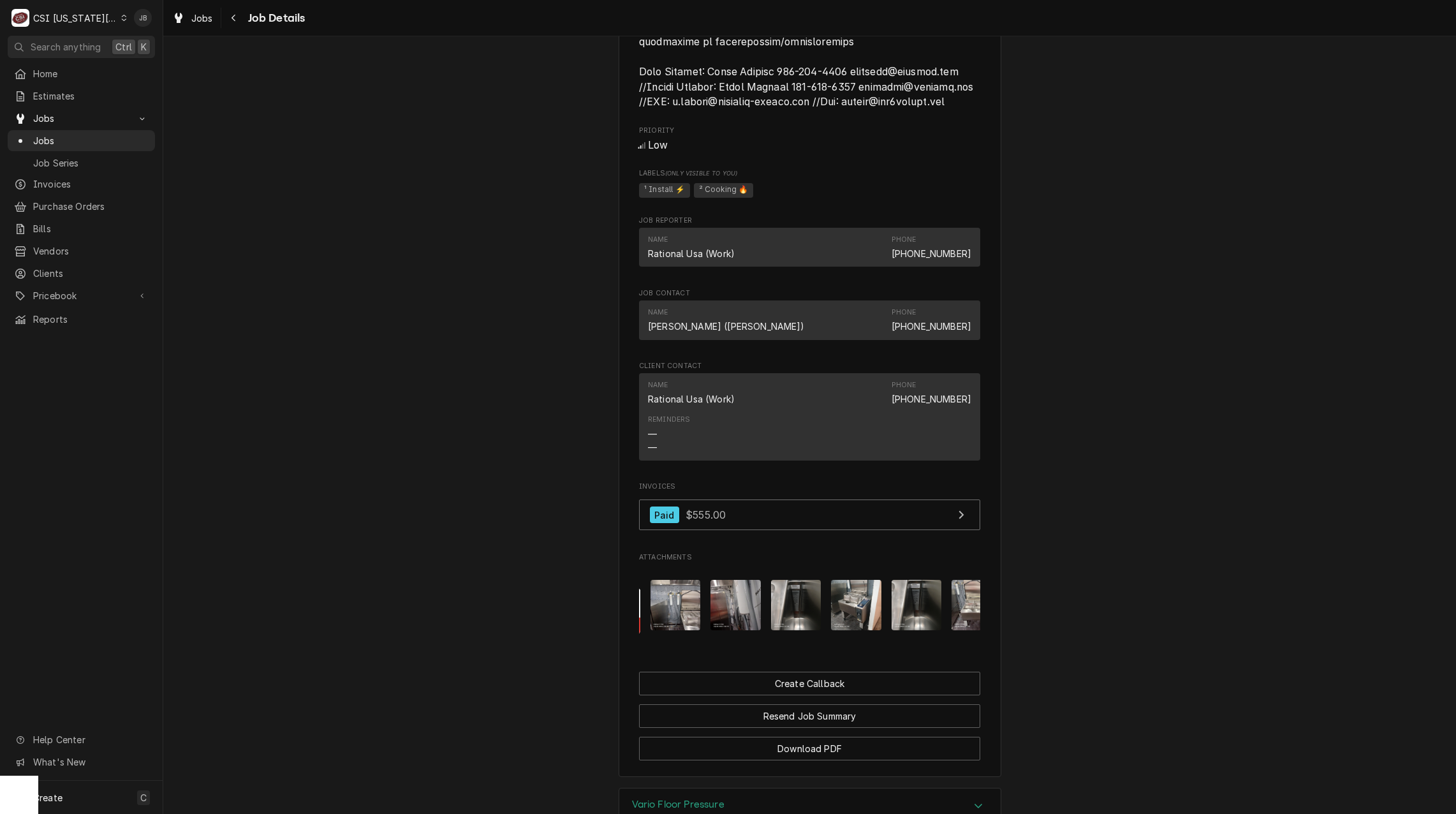
click at [849, 630] on img "Attachments" at bounding box center [856, 605] width 50 height 50
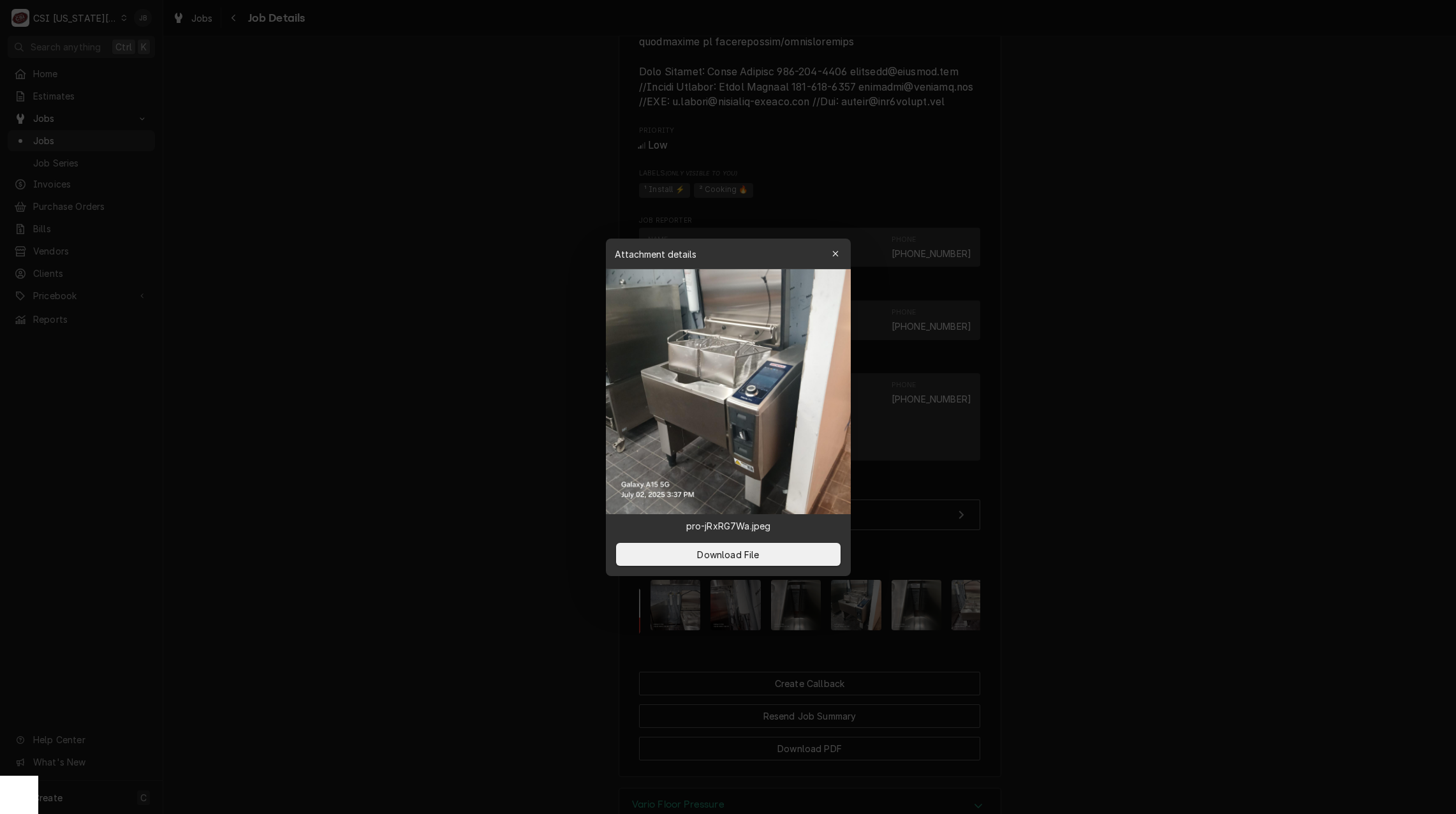
click at [1094, 542] on div at bounding box center [728, 407] width 1456 height 814
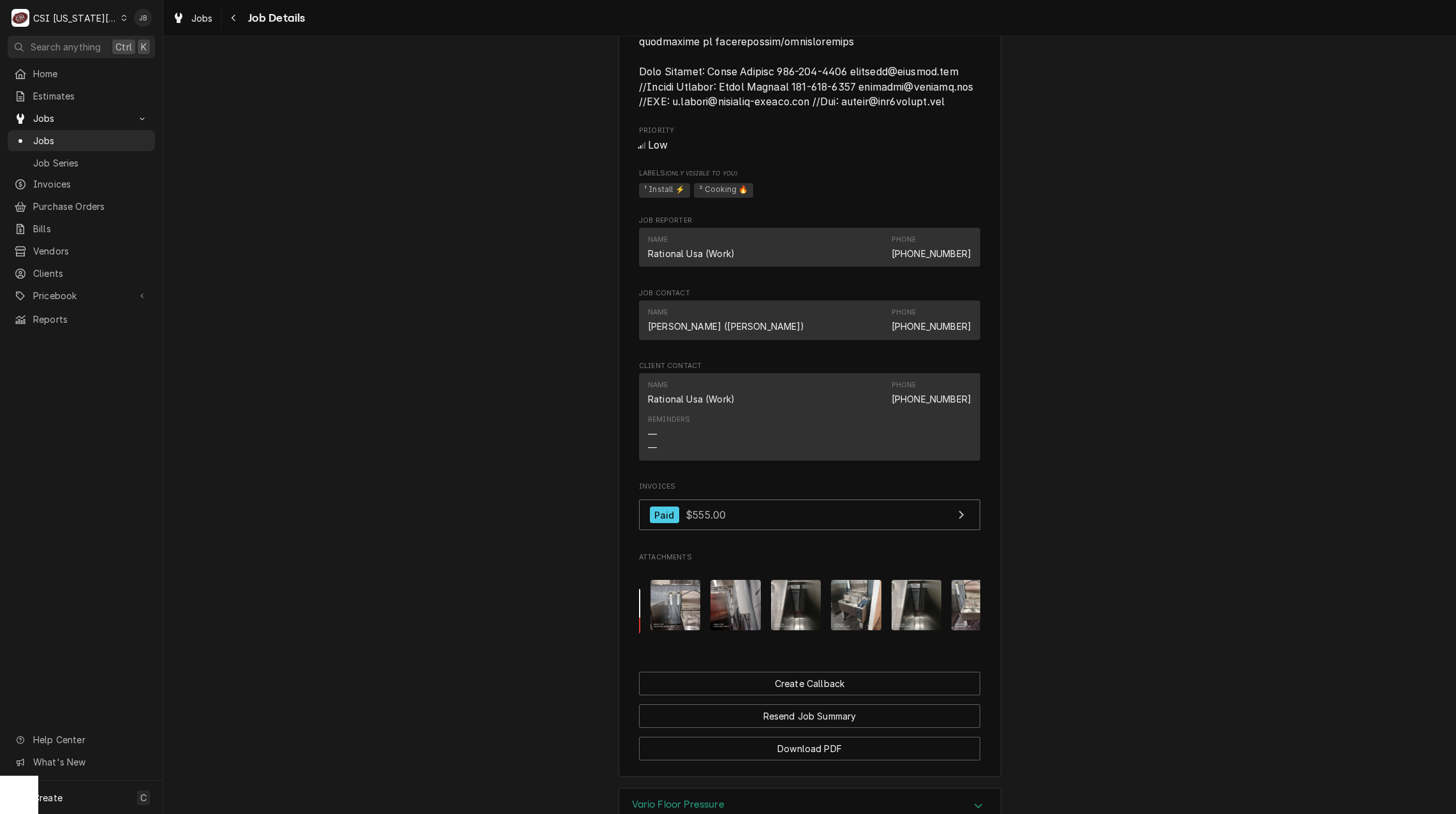
click at [904, 630] on img "Attachments" at bounding box center [916, 605] width 50 height 50
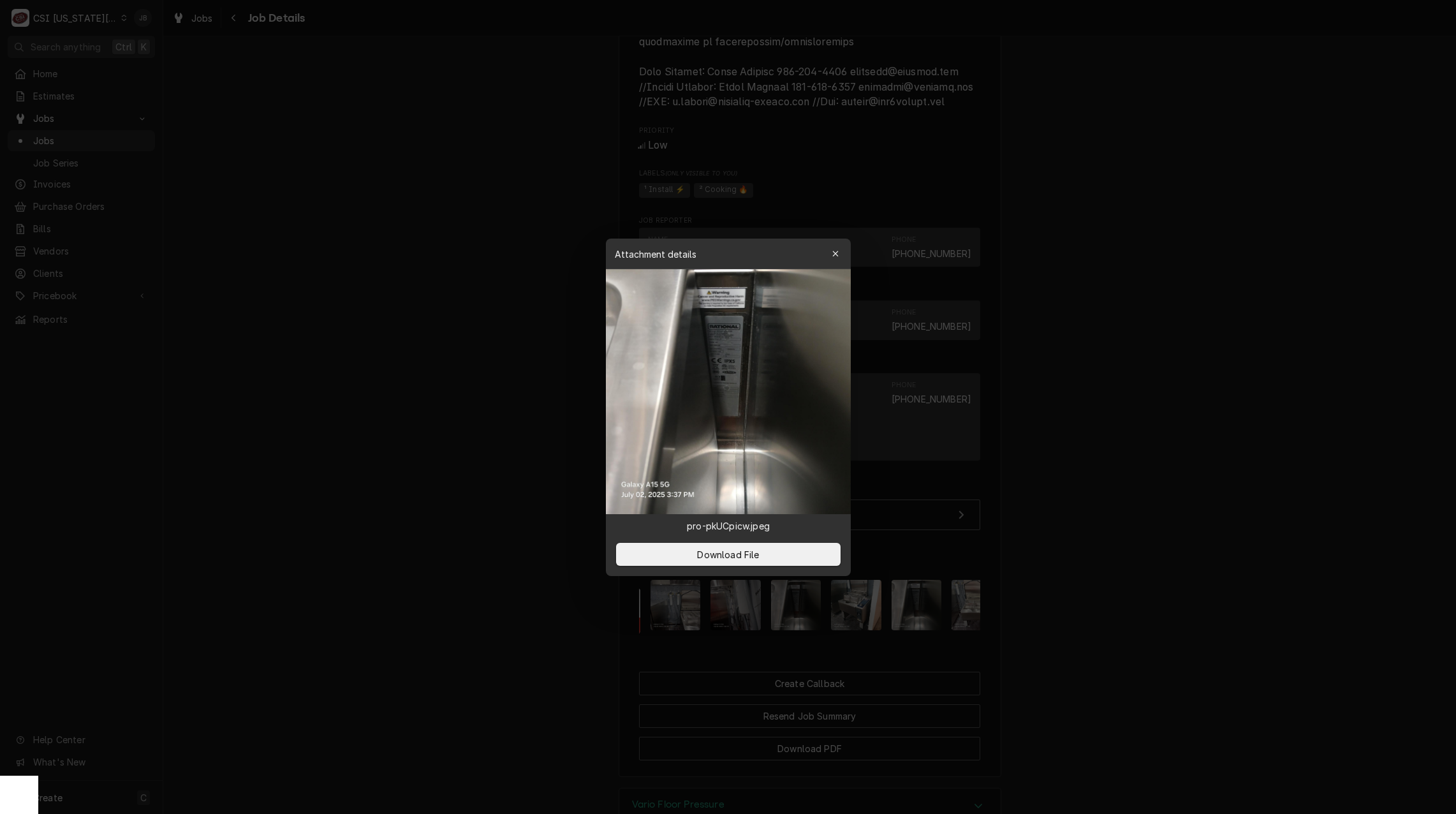
click at [1083, 572] on div at bounding box center [728, 407] width 1456 height 814
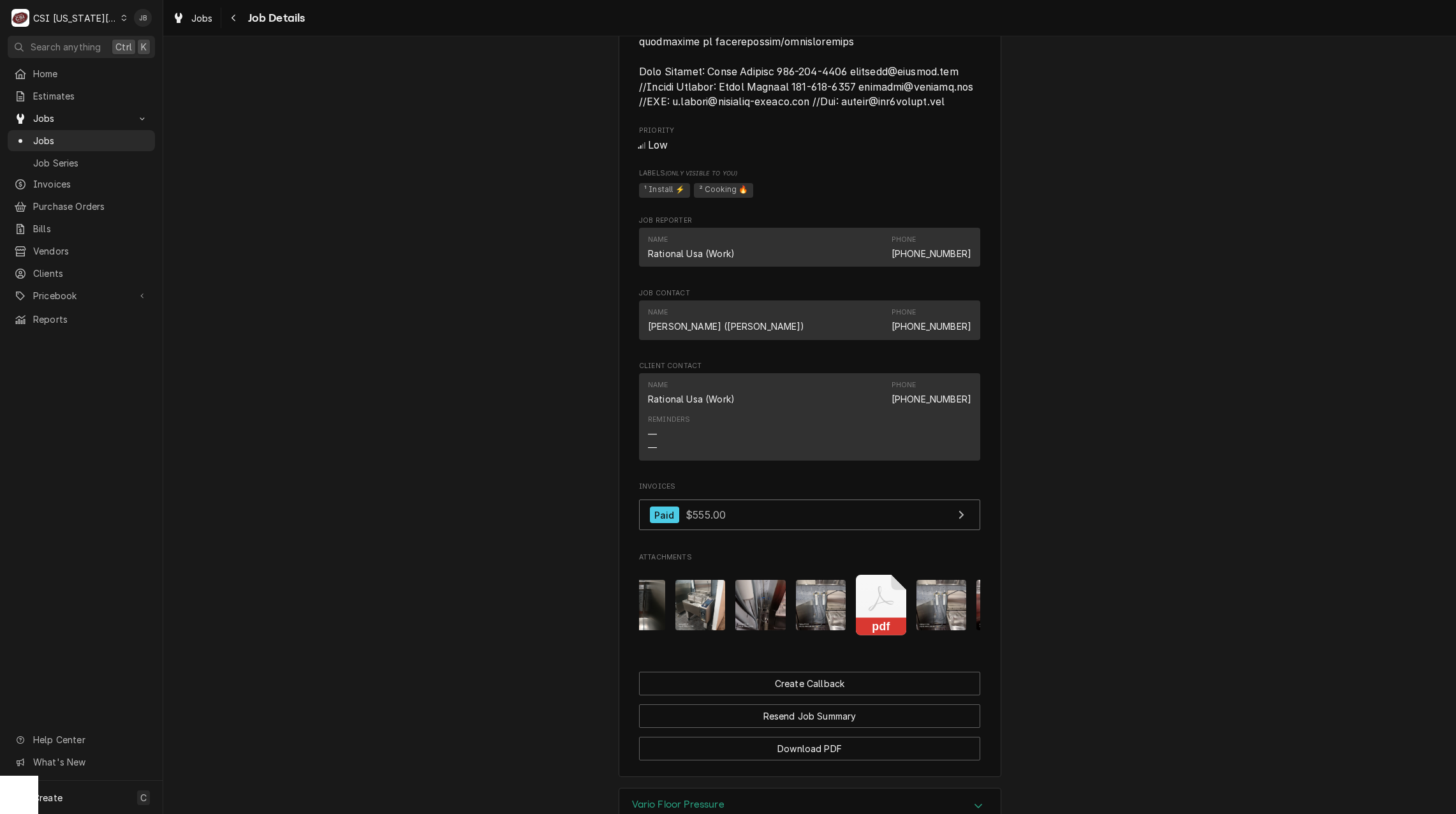
scroll to position [0, 240]
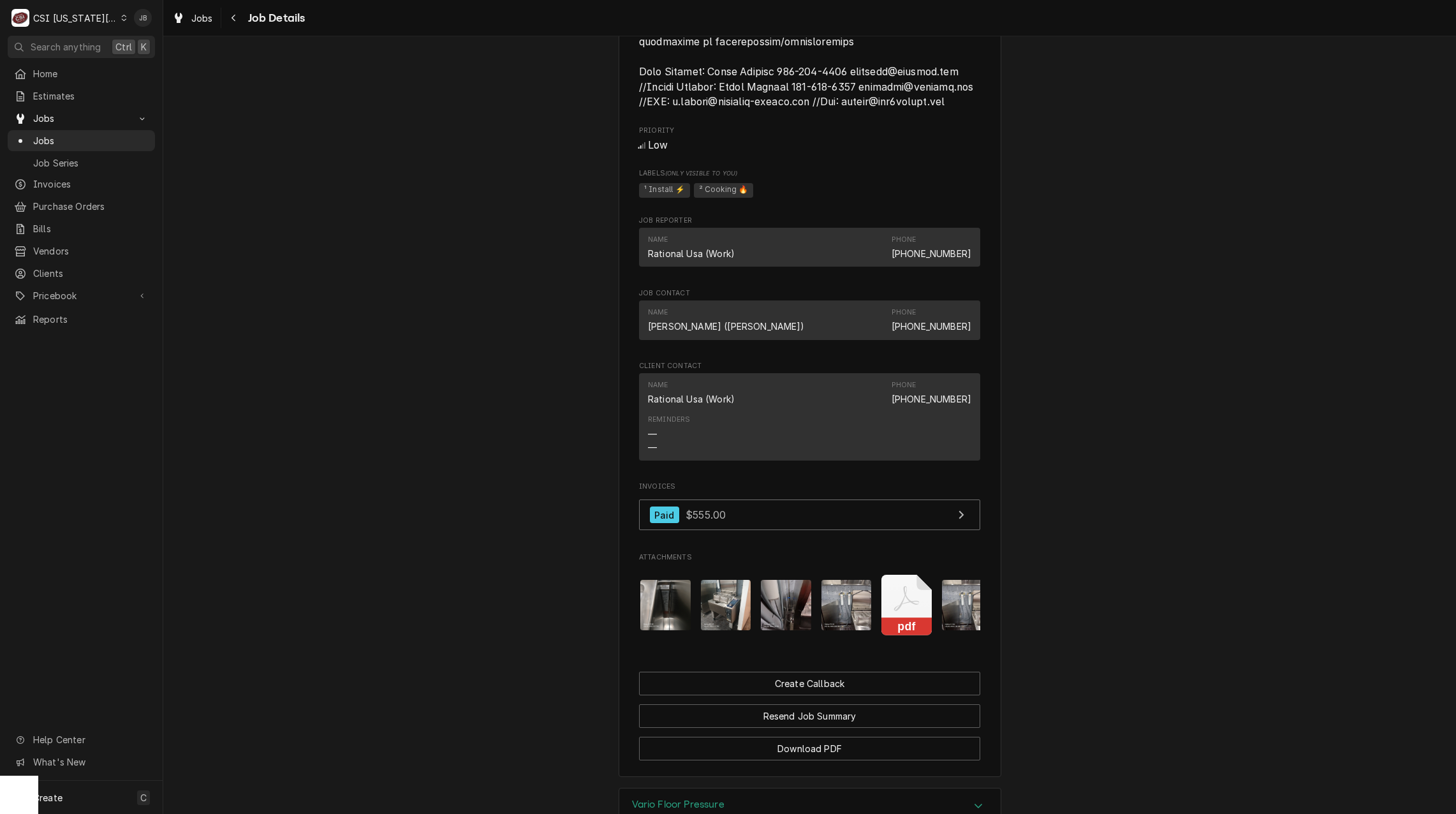
click at [775, 630] on img "Attachments" at bounding box center [785, 605] width 50 height 50
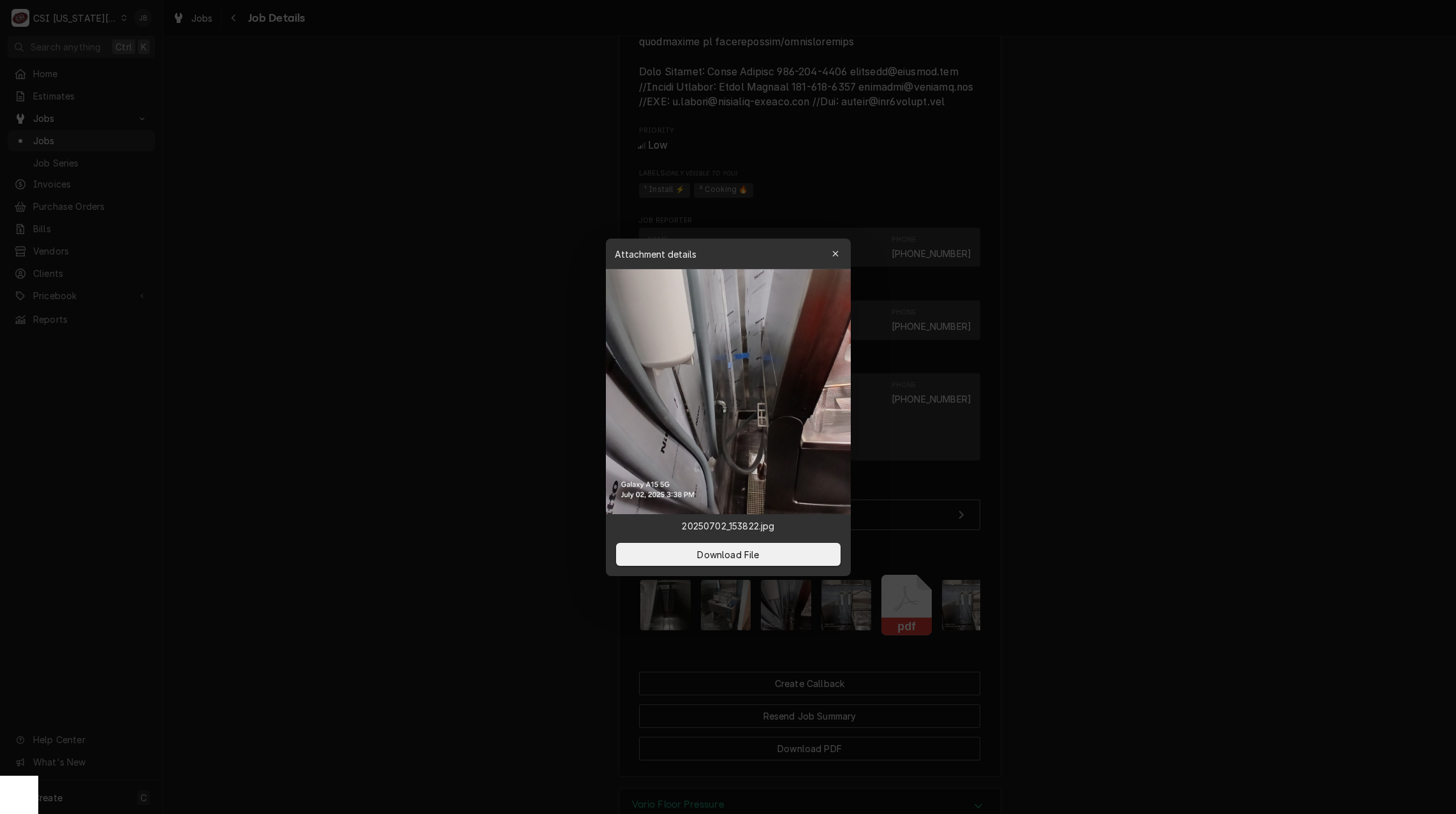
click at [1042, 554] on div at bounding box center [728, 407] width 1456 height 814
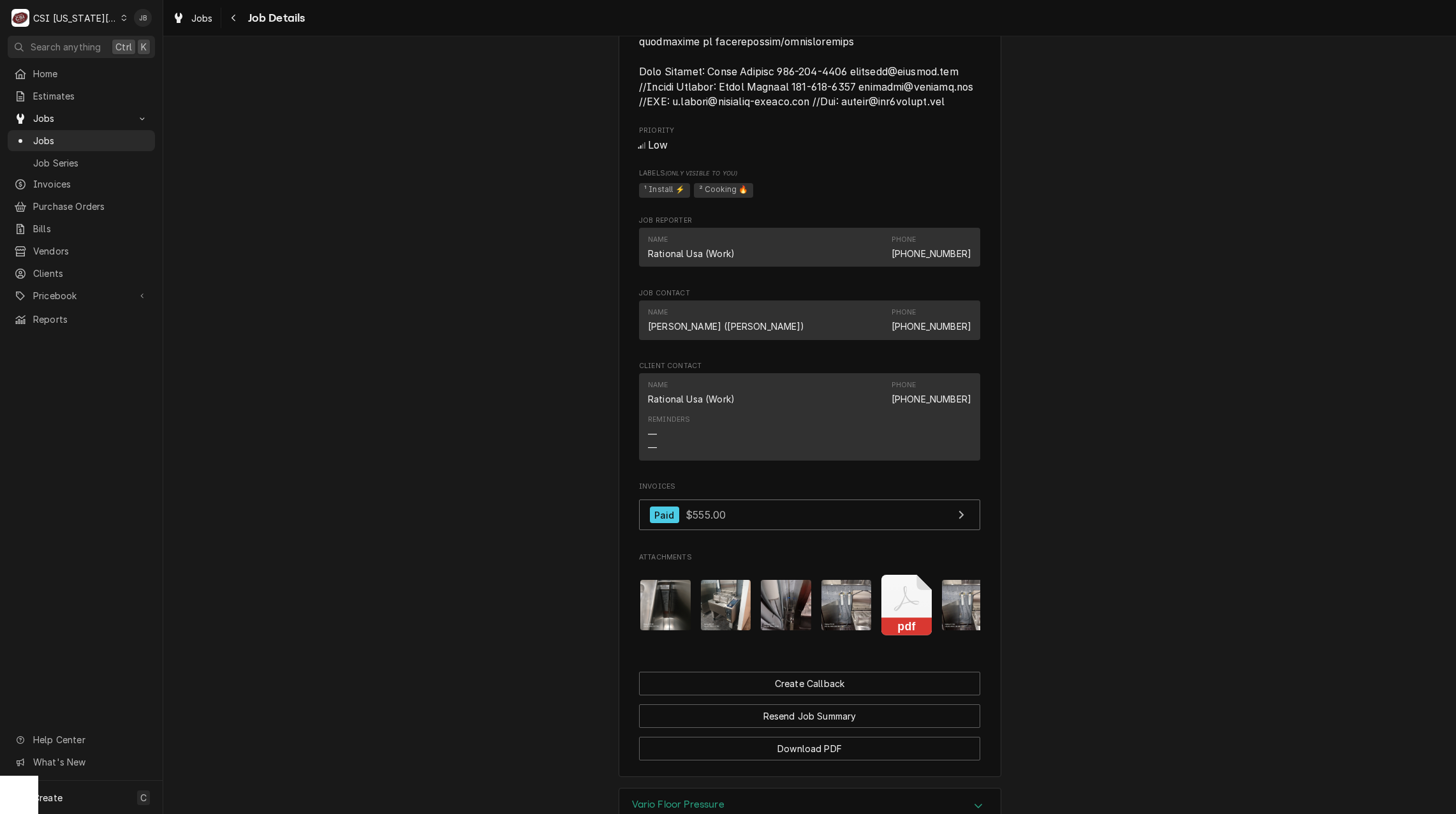
click at [718, 630] on img "Attachments" at bounding box center [726, 605] width 50 height 50
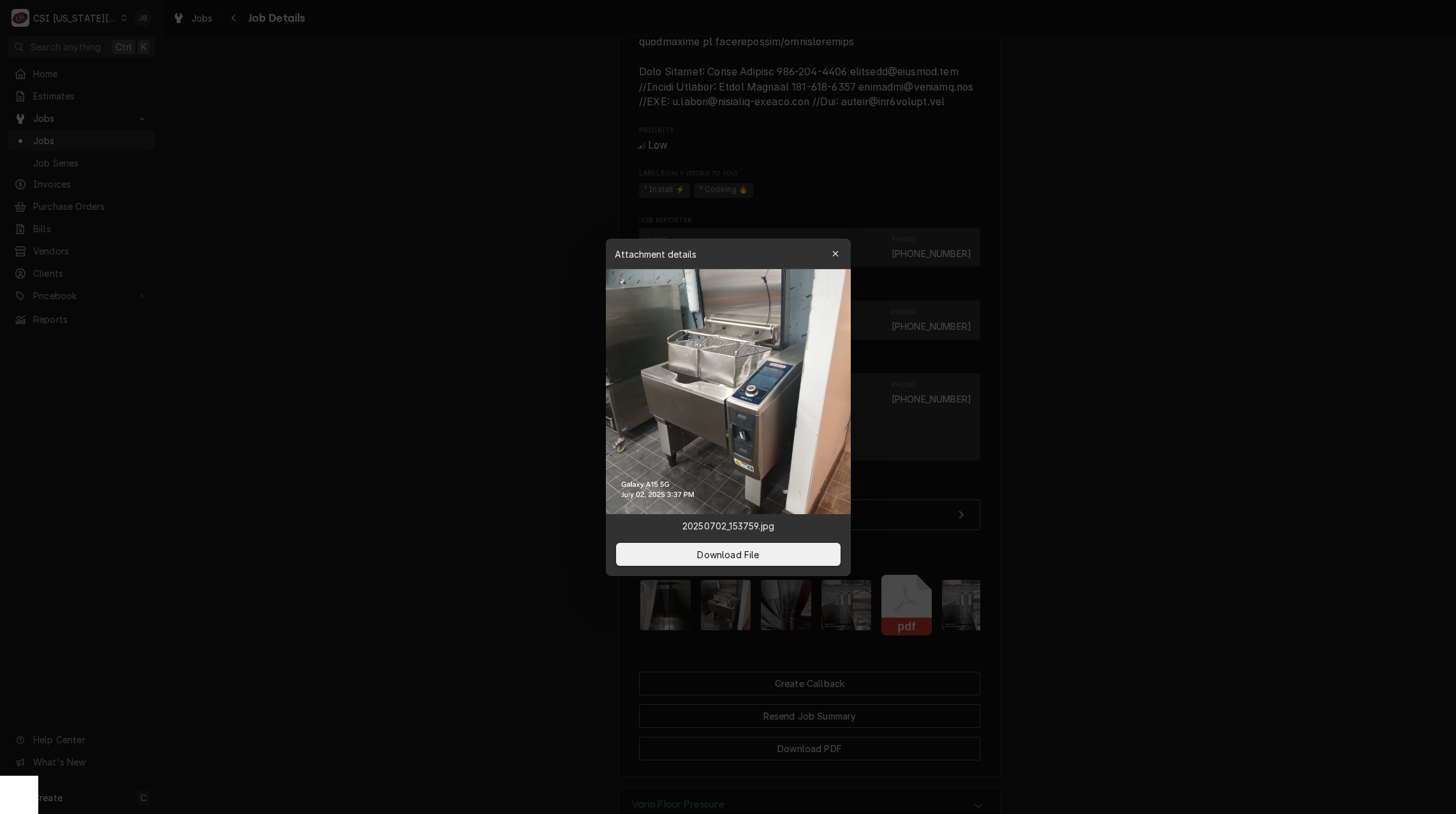
click at [531, 521] on div at bounding box center [728, 407] width 1456 height 814
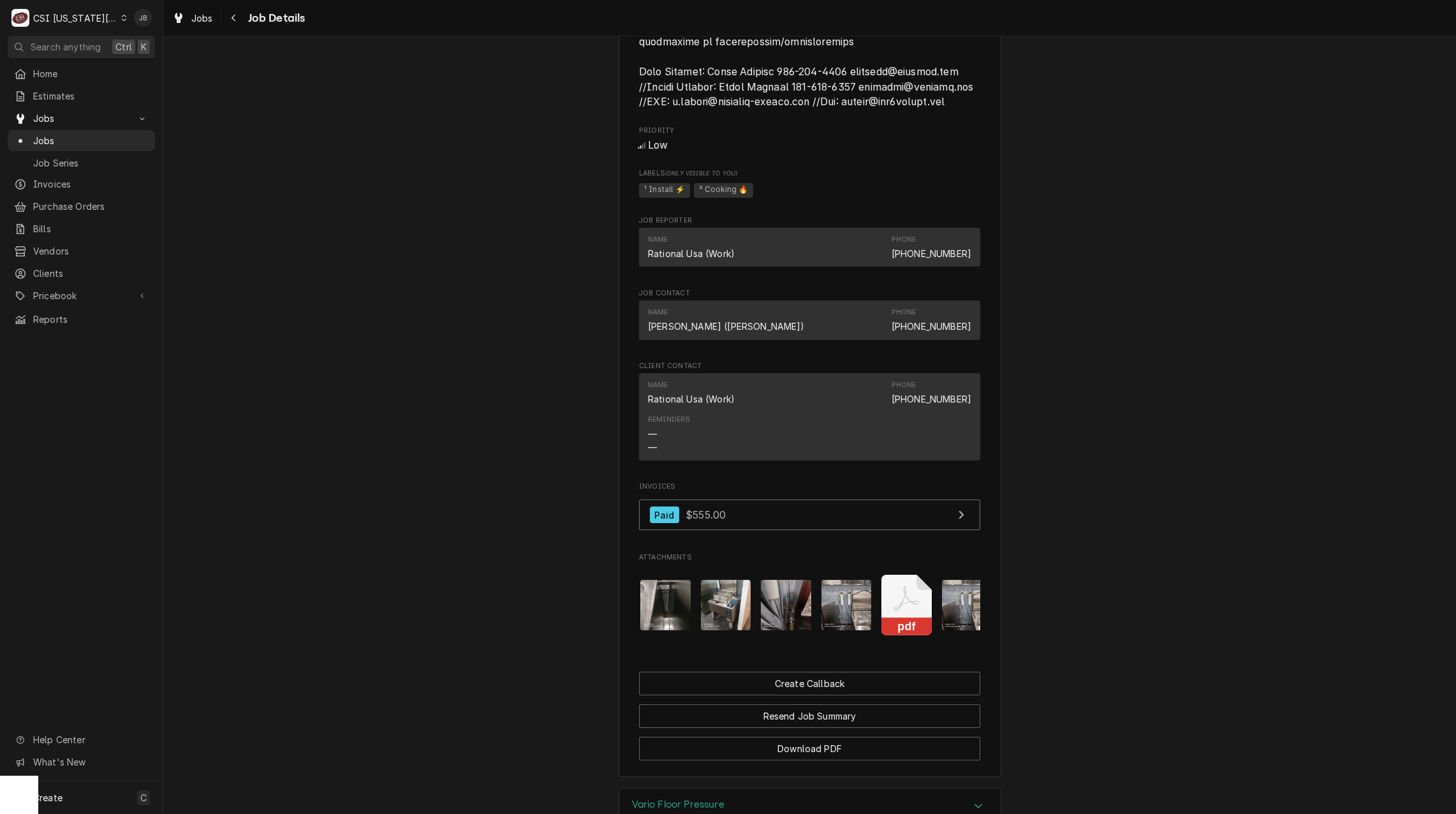
click at [660, 630] on img "Attachments" at bounding box center [665, 605] width 50 height 50
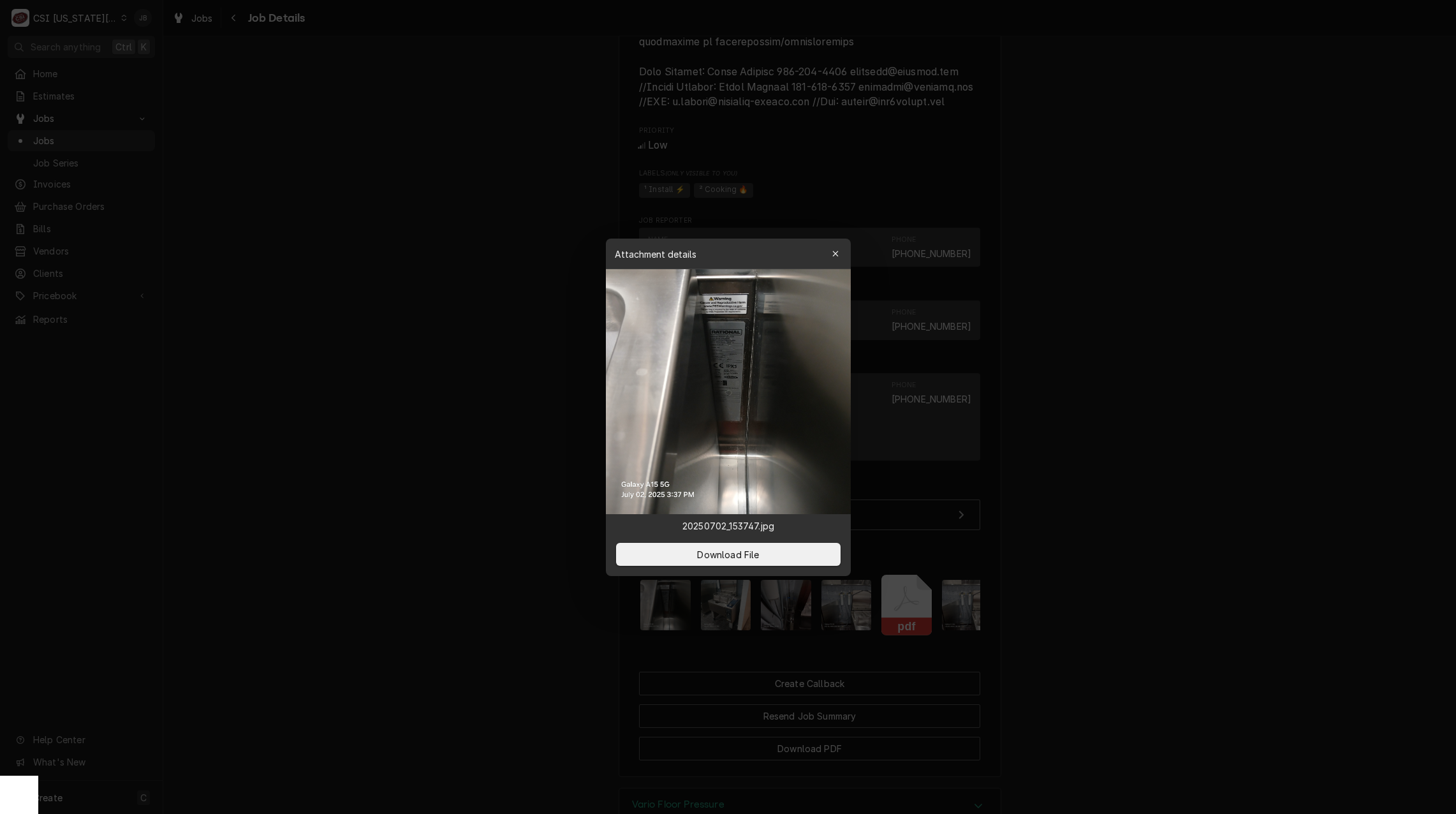
click at [571, 606] on div at bounding box center [728, 407] width 1456 height 814
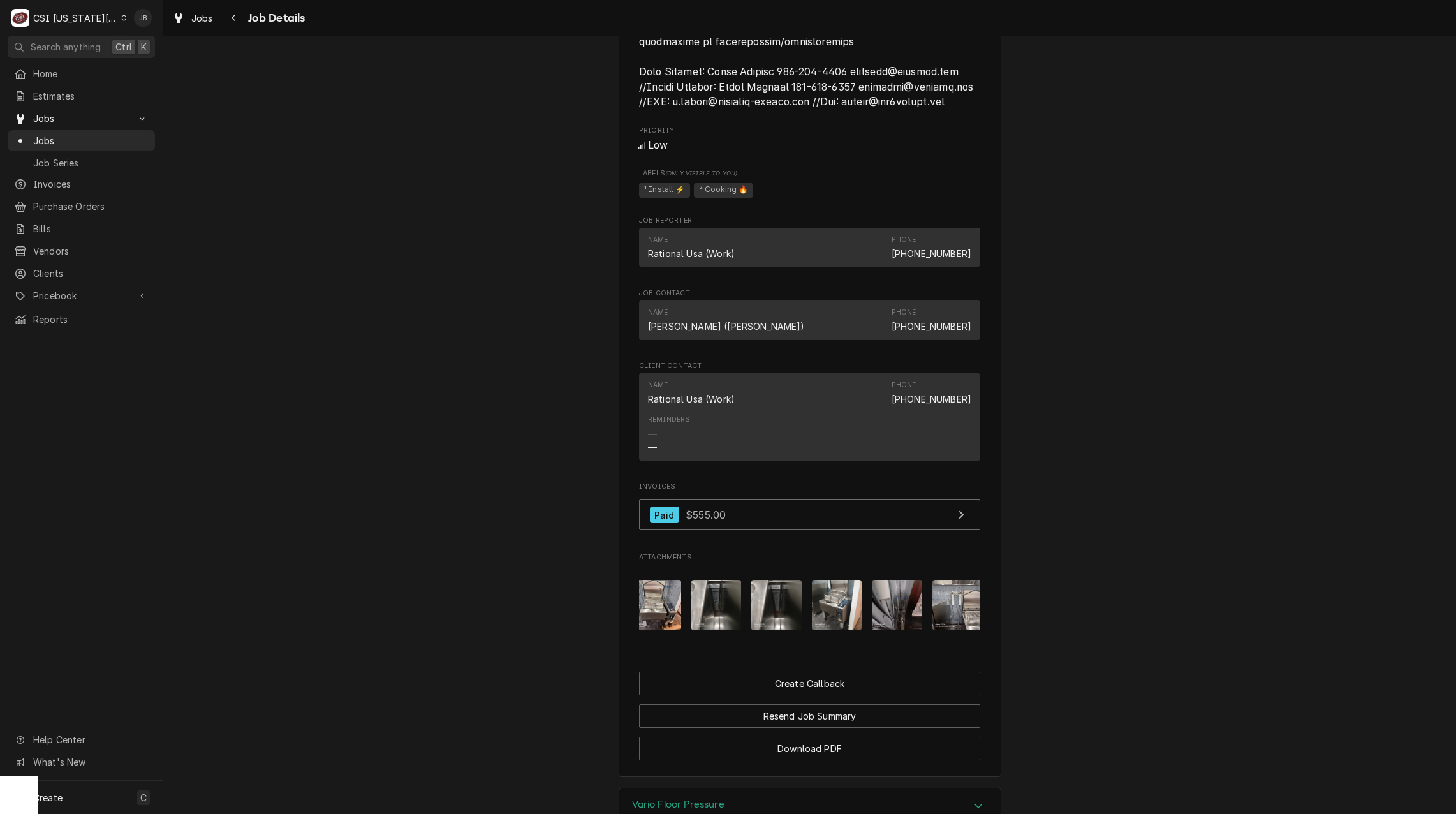
scroll to position [0, 0]
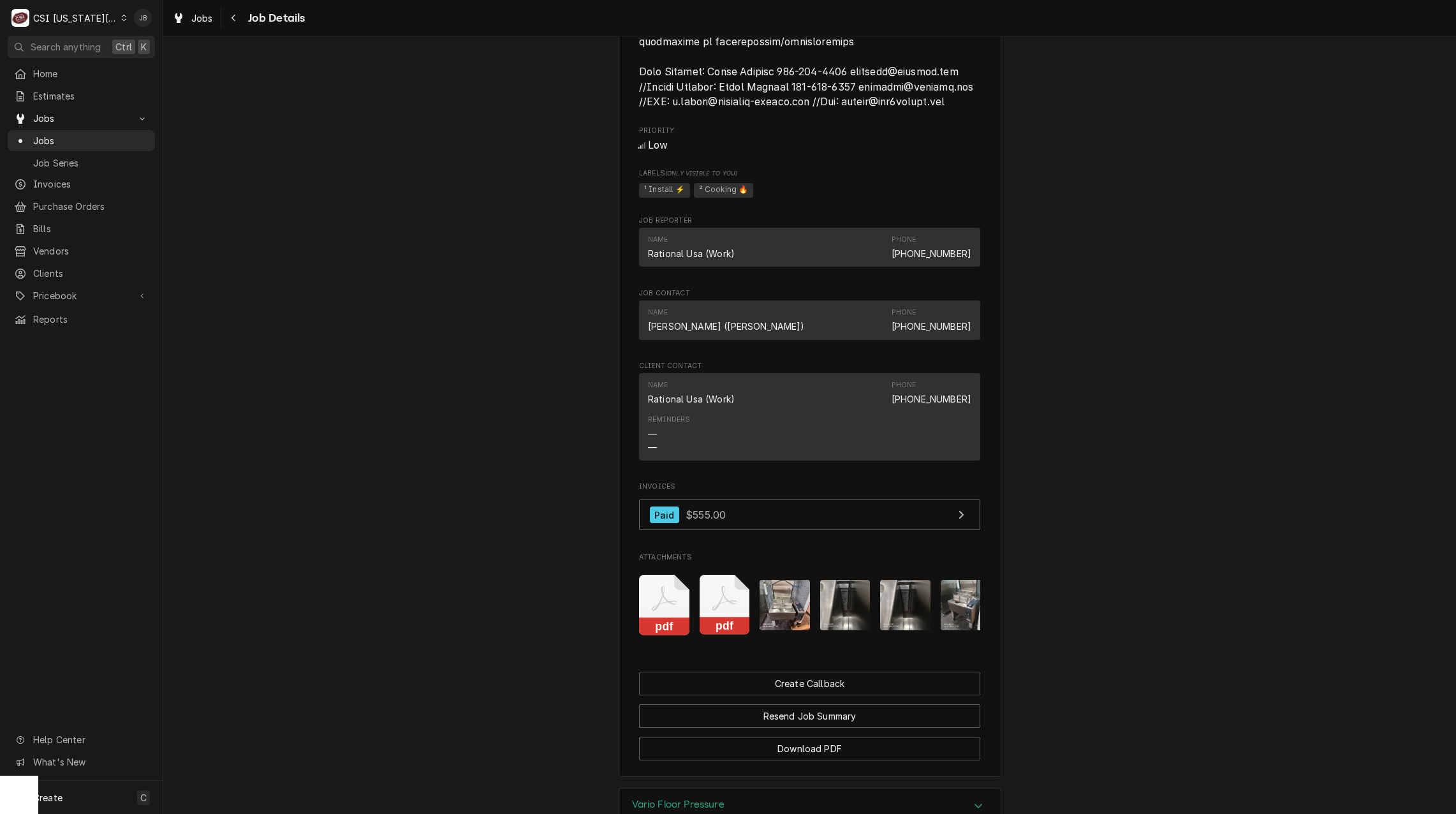
click at [795, 630] on img "Attachments" at bounding box center [785, 605] width 50 height 50
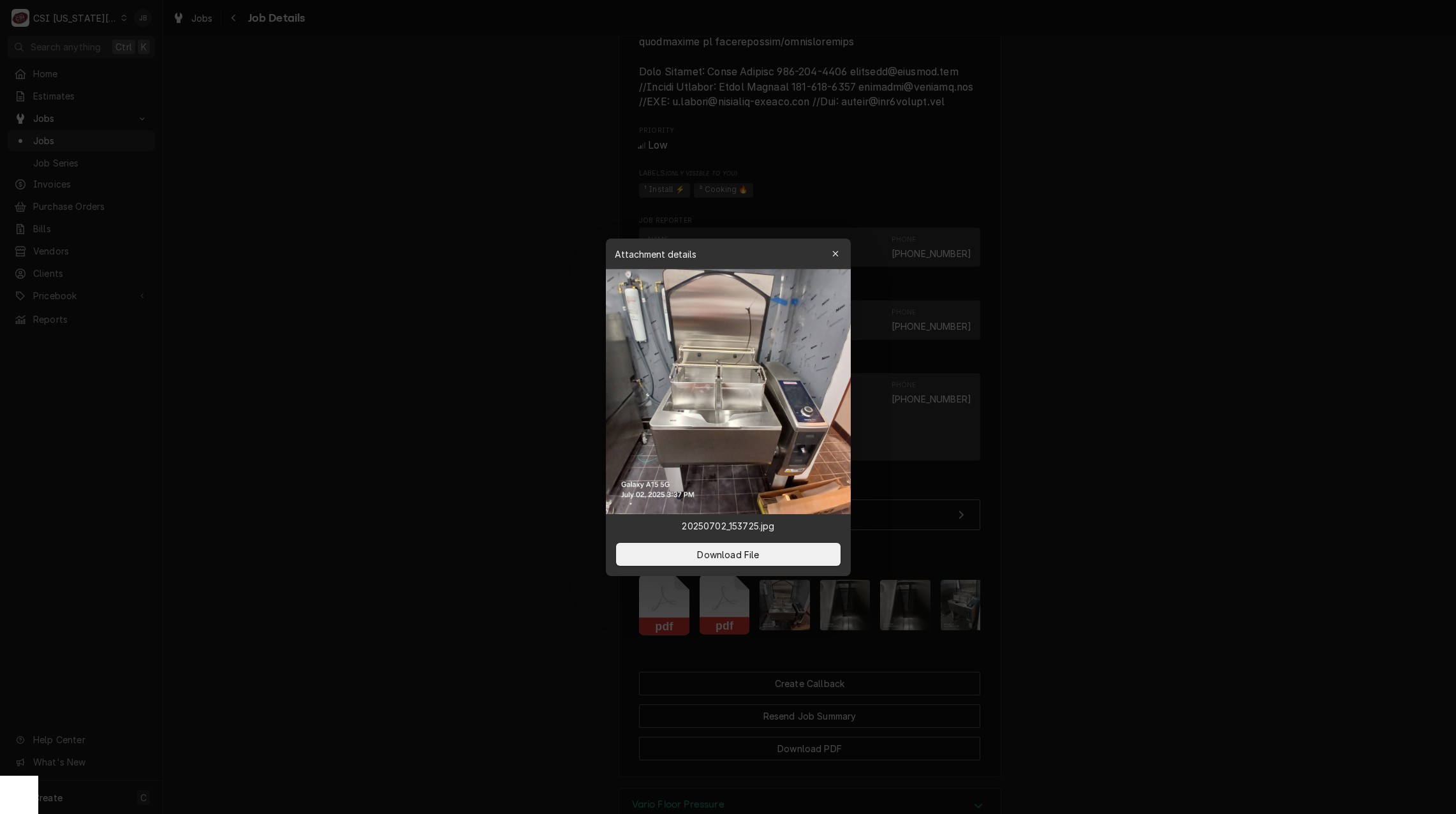
drag, startPoint x: 301, startPoint y: 434, endPoint x: 688, endPoint y: 464, distance: 388.2
click at [317, 434] on div at bounding box center [728, 407] width 1456 height 814
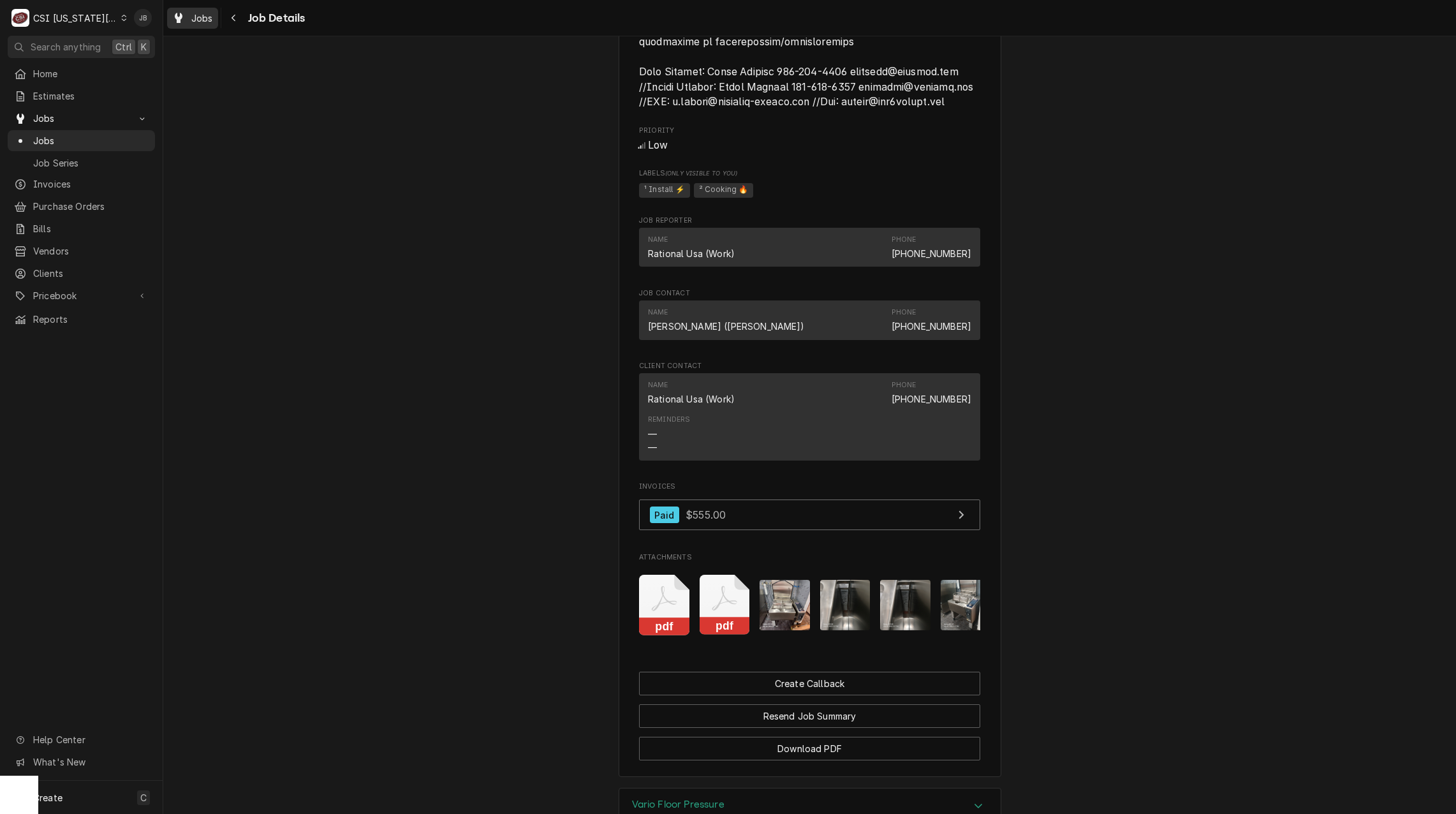
click at [200, 14] on span "Jobs" at bounding box center [202, 18] width 21 height 14
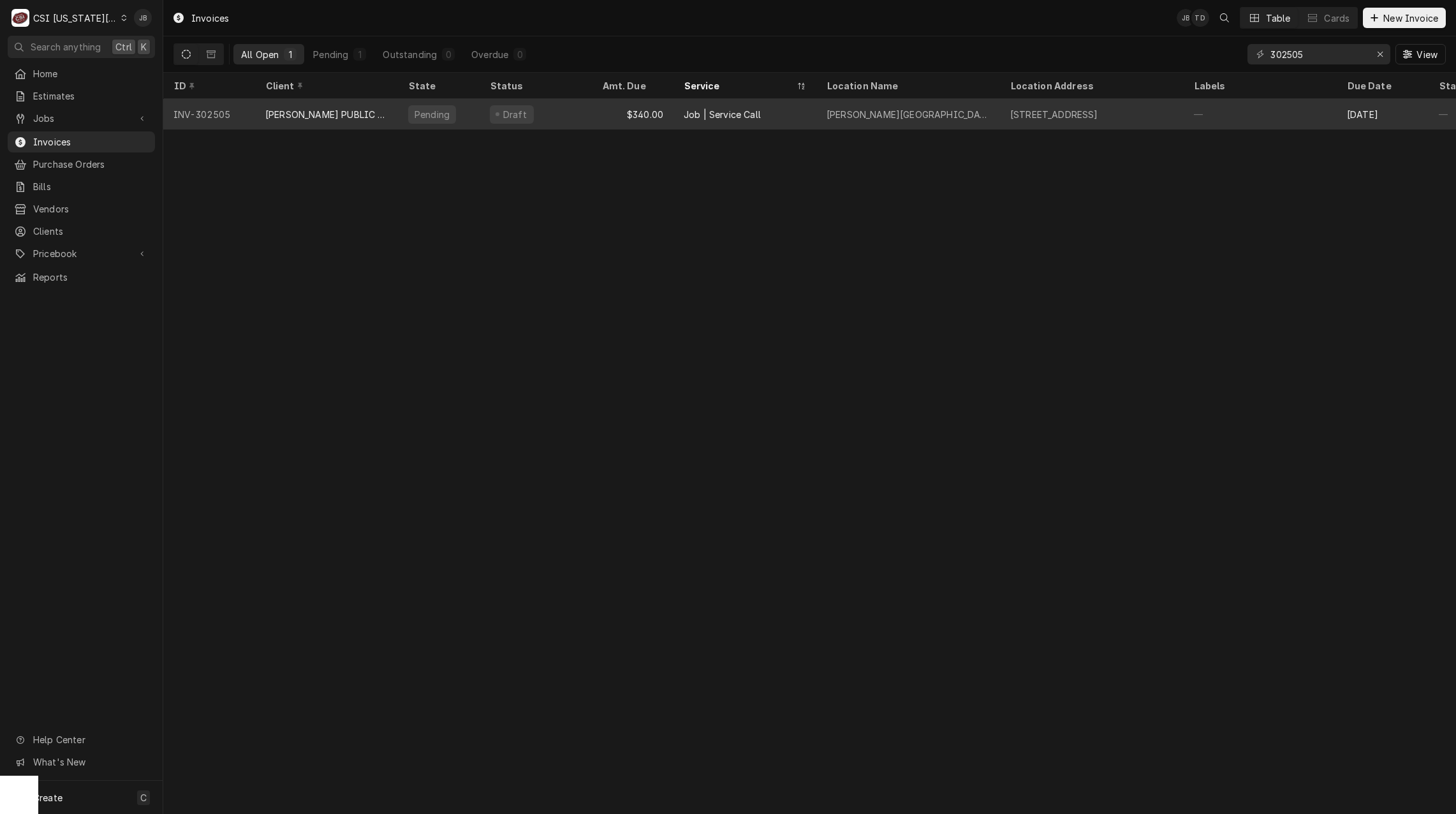
type input "302505"
click at [775, 104] on div "Job | Service Call" at bounding box center [745, 114] width 143 height 31
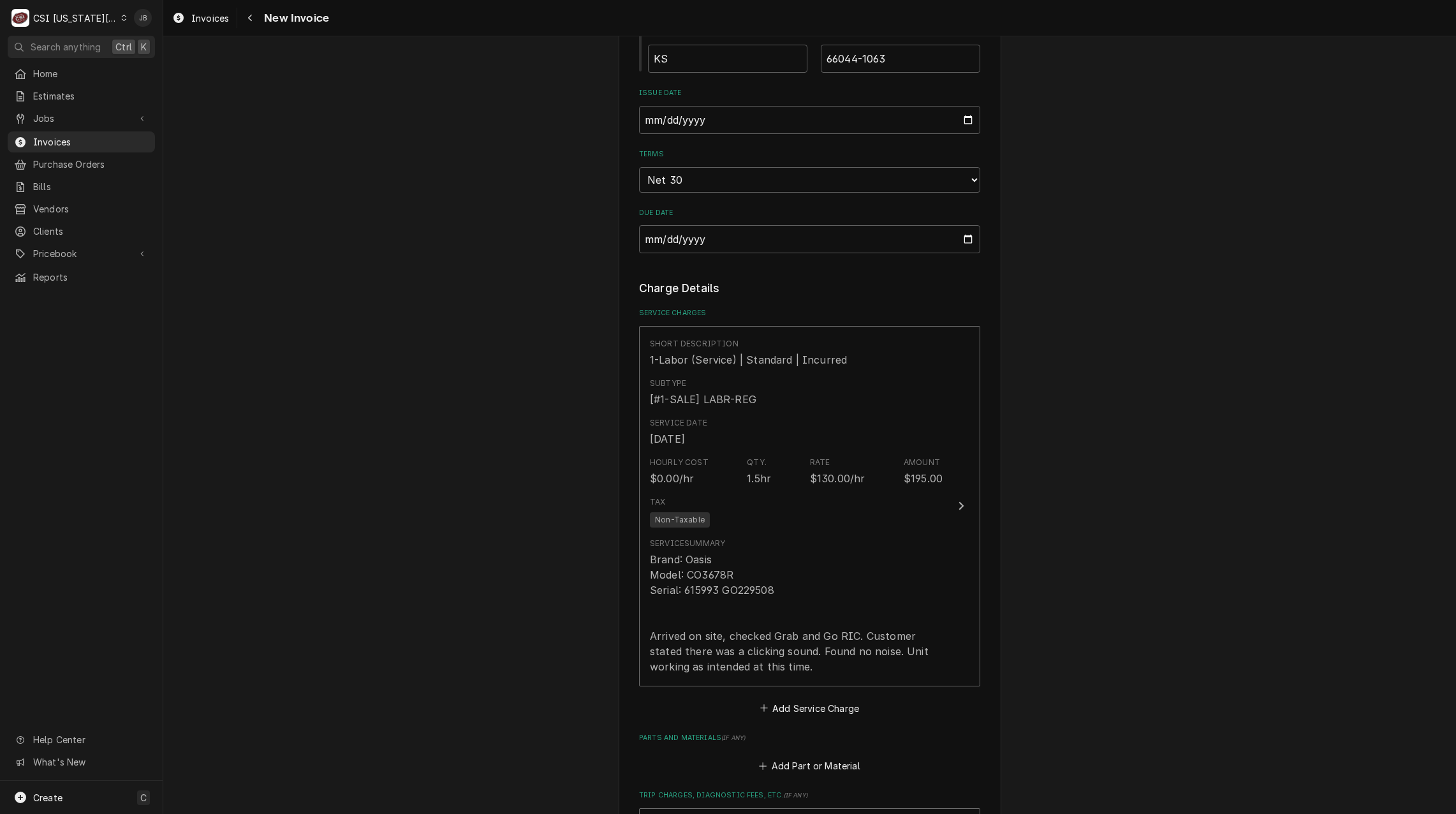
scroll to position [957, 0]
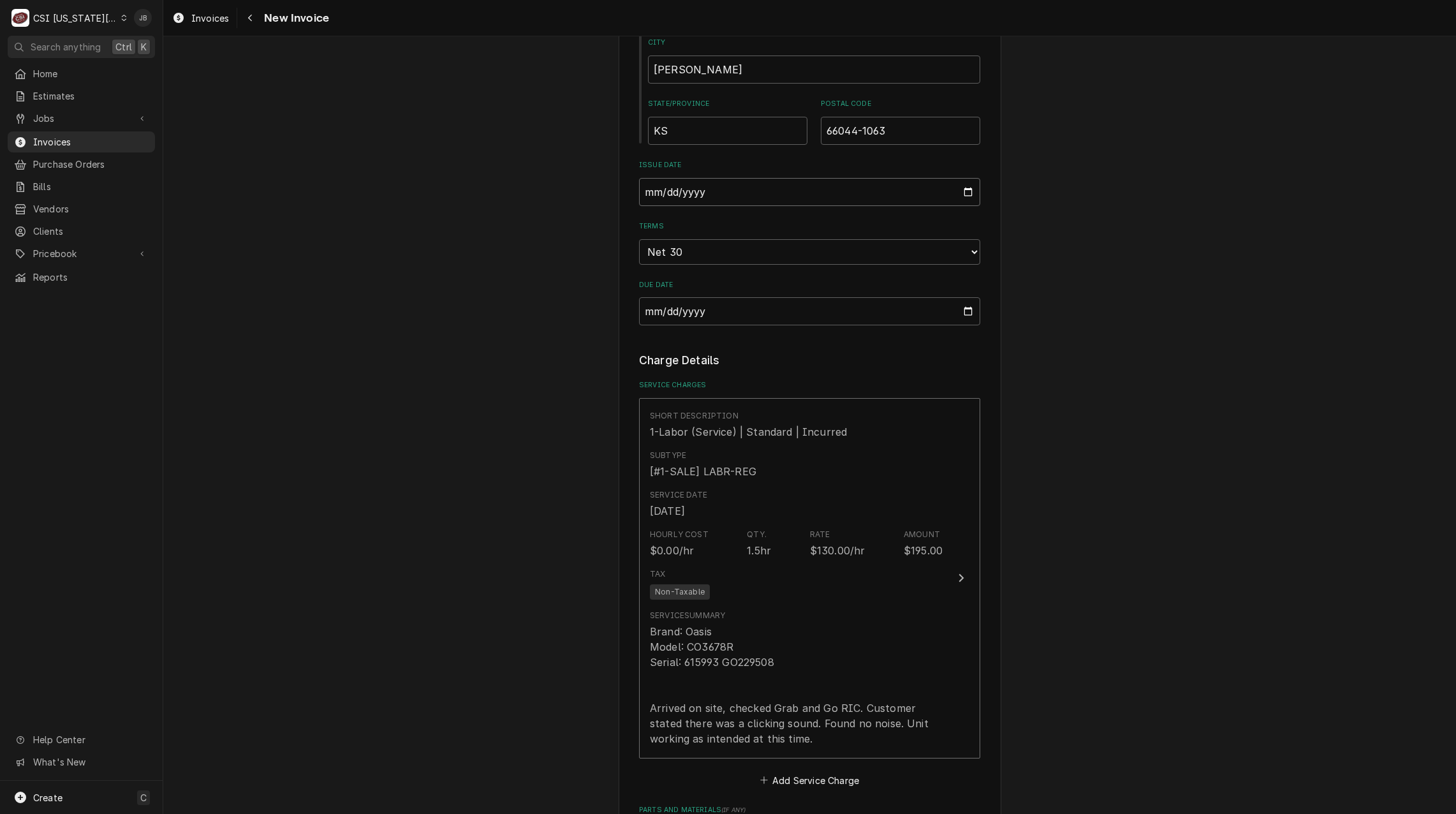
click at [962, 190] on input "[DATE]" at bounding box center [809, 192] width 341 height 28
type textarea "x"
type input "[DATE]"
click at [871, 347] on div "Please provide the following information to create your invoice: Client Details…" at bounding box center [809, 265] width 341 height 2290
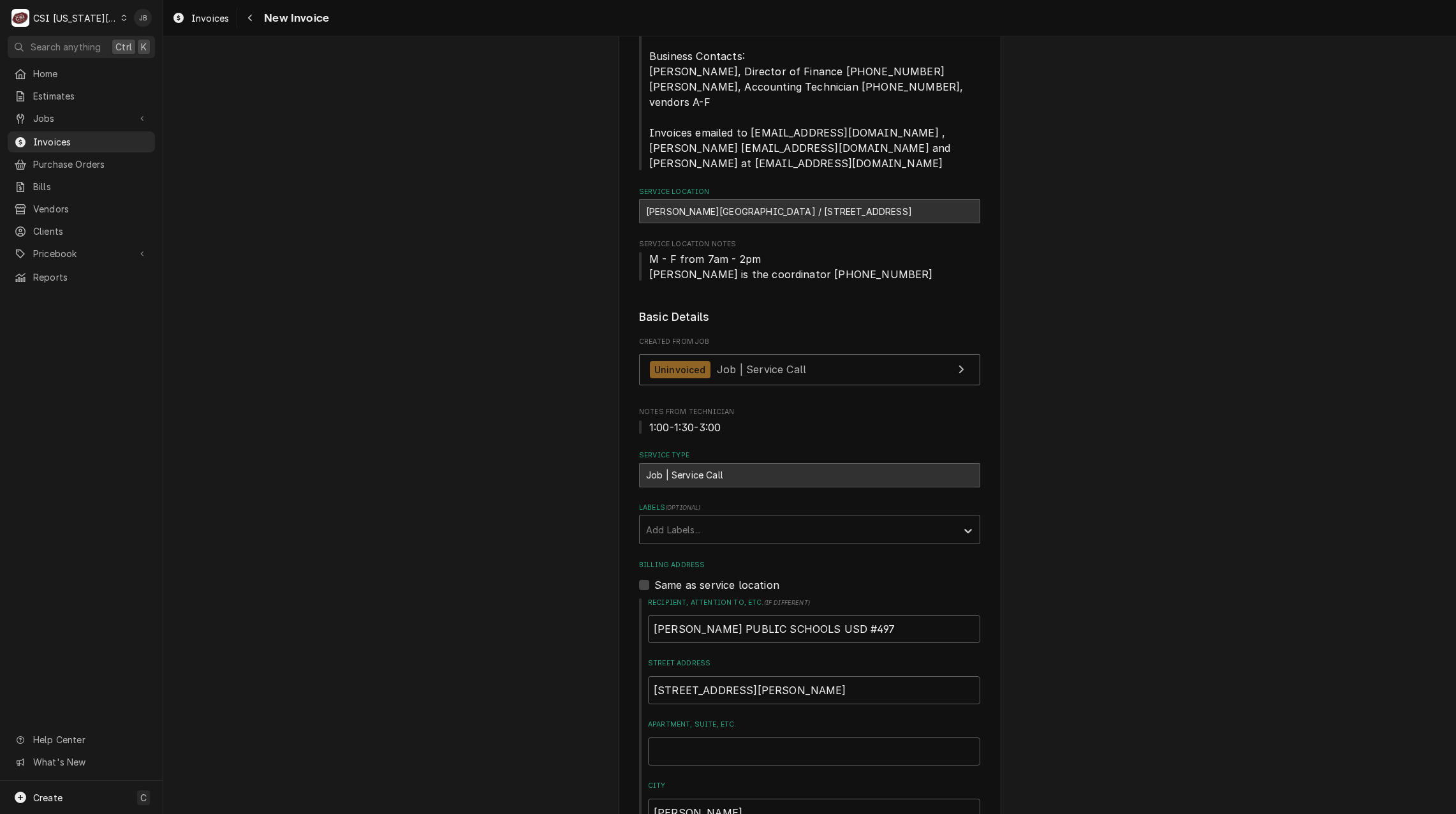
scroll to position [192, 0]
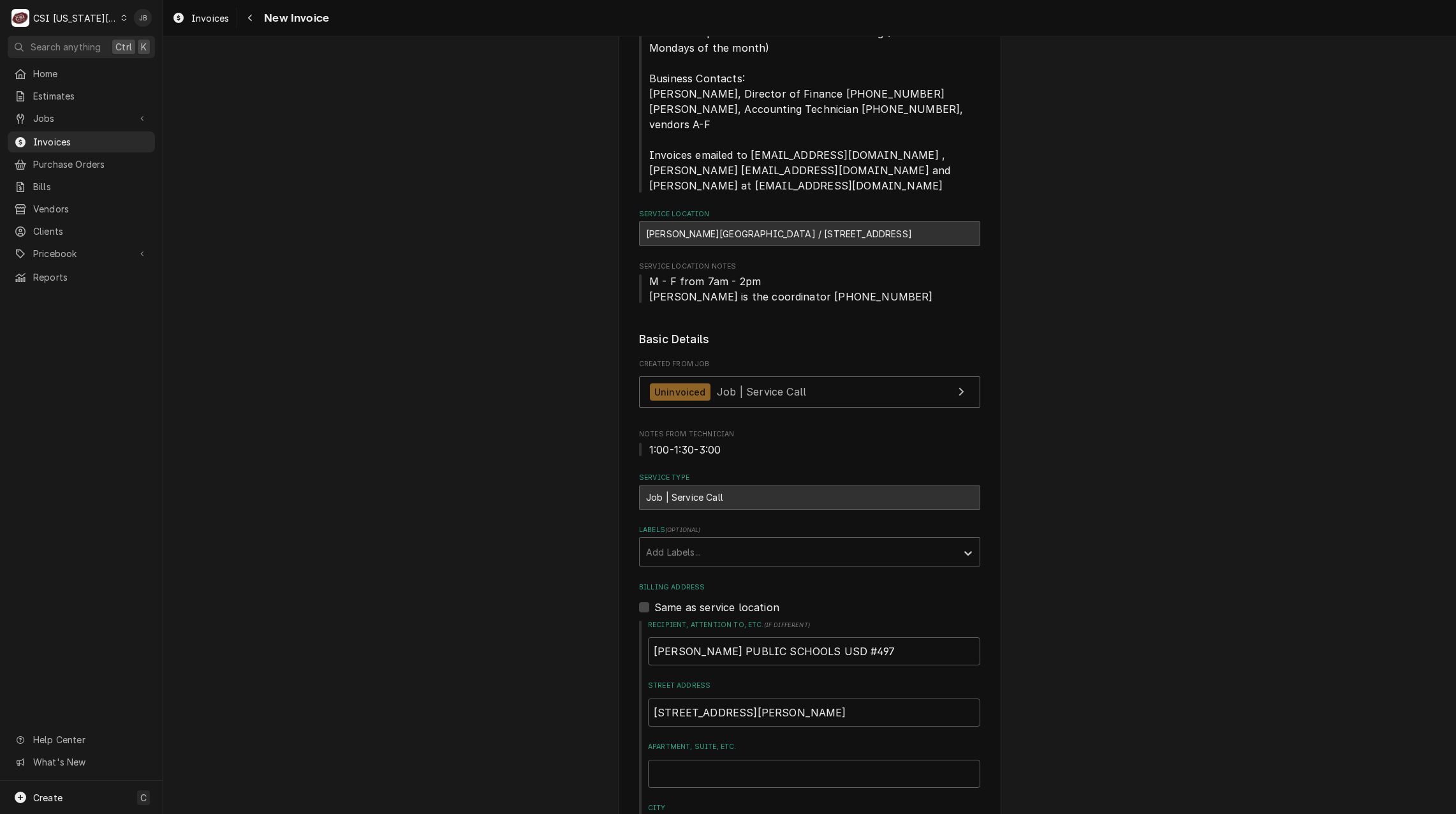
click at [770, 375] on div "Created From Job Uninvoiced Job | Service Call" at bounding box center [809, 387] width 341 height 54
click at [773, 389] on span "Job | Service Call" at bounding box center [761, 392] width 89 height 13
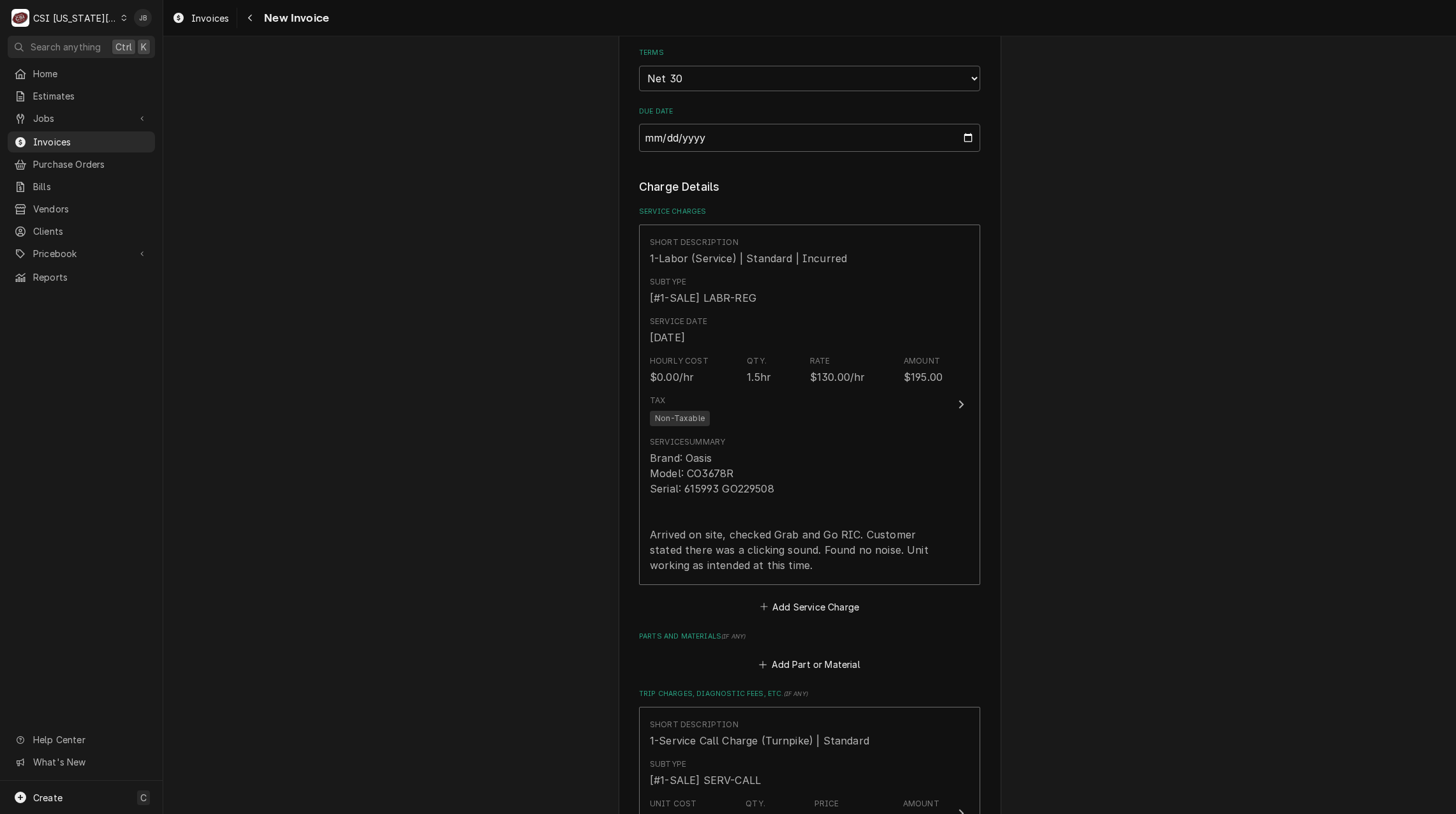
scroll to position [1149, 0]
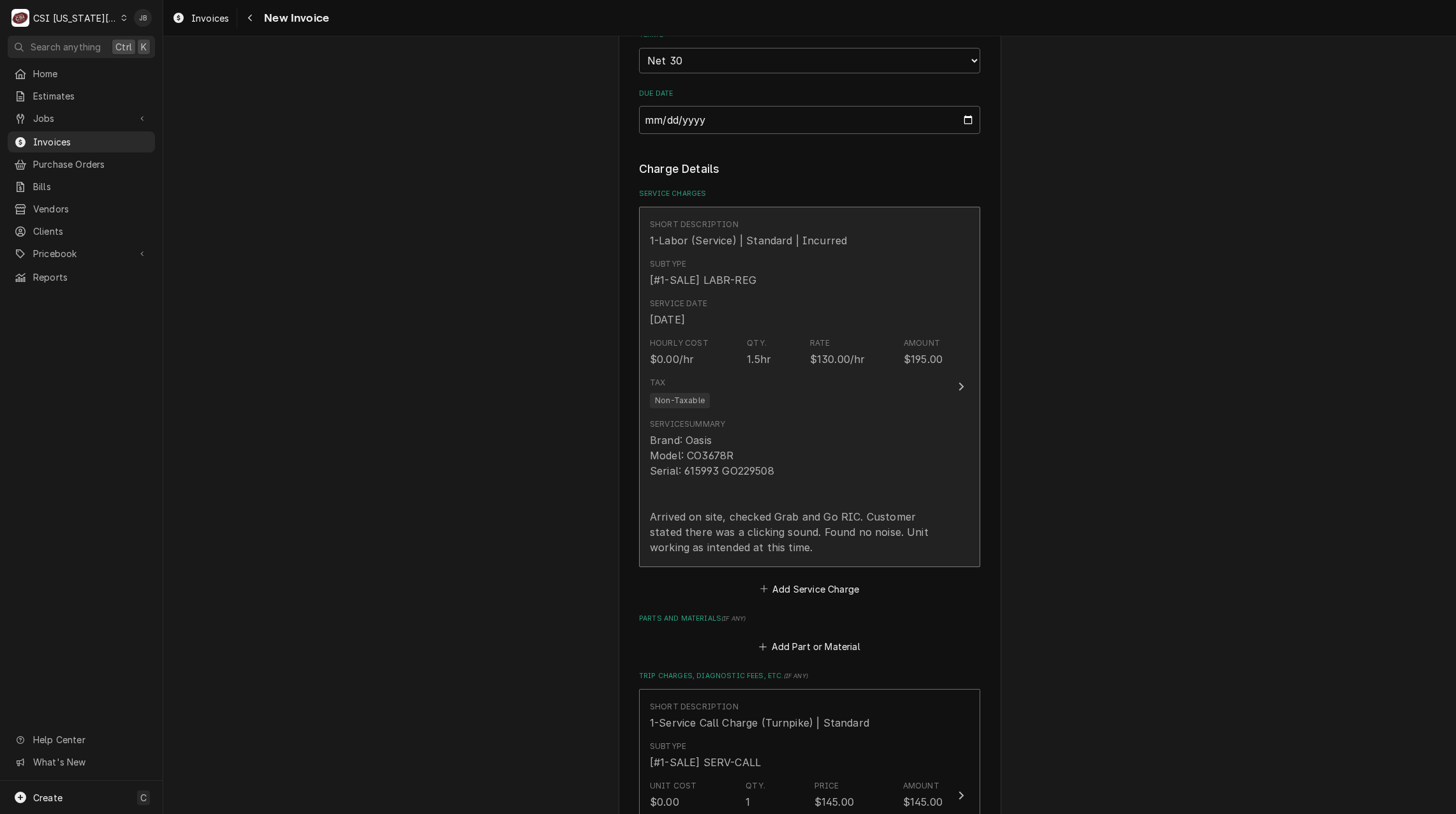
click at [884, 404] on div "Tax Non-Taxable" at bounding box center [797, 393] width 293 height 41
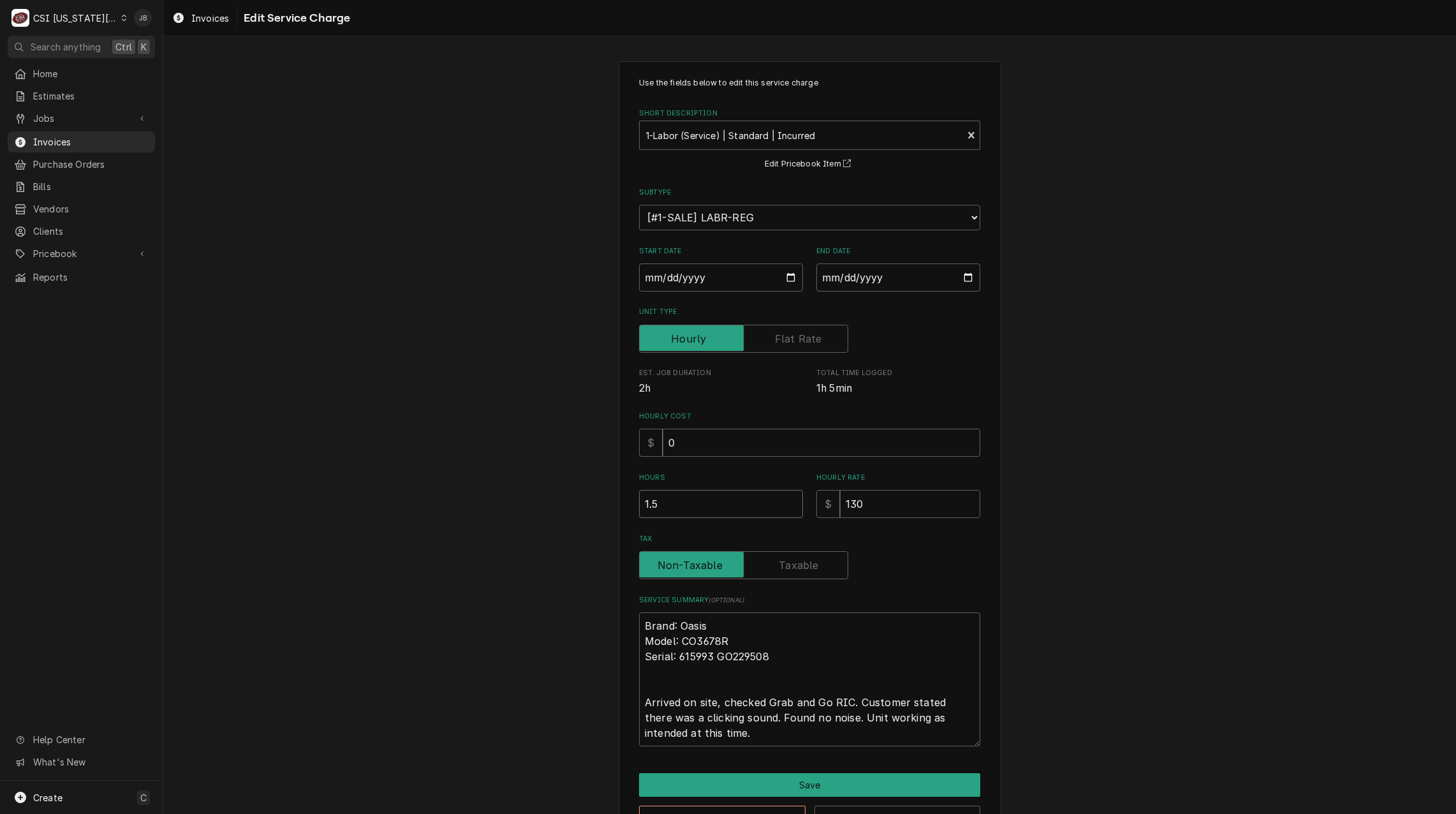
drag, startPoint x: 642, startPoint y: 503, endPoint x: 551, endPoint y: 503, distance: 91.0
click at [555, 503] on div "Use the fields below to edit this service charge Short Description 1-Labor (Ser…" at bounding box center [809, 453] width 1293 height 807
type textarea "x"
type input ".5"
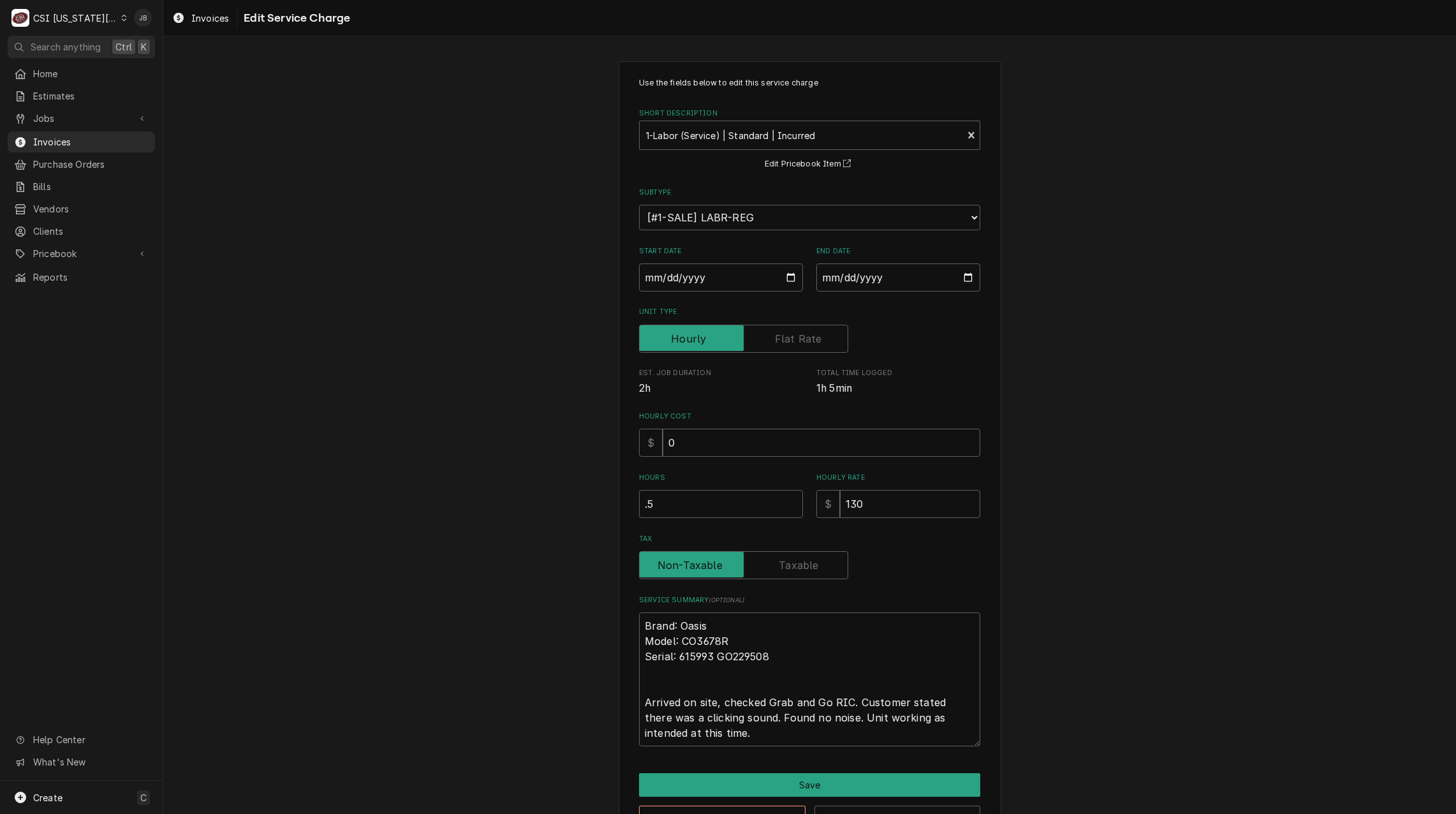
click at [528, 519] on div "Use the fields below to edit this service charge Short Description 1-Labor (Ser…" at bounding box center [809, 453] width 1293 height 807
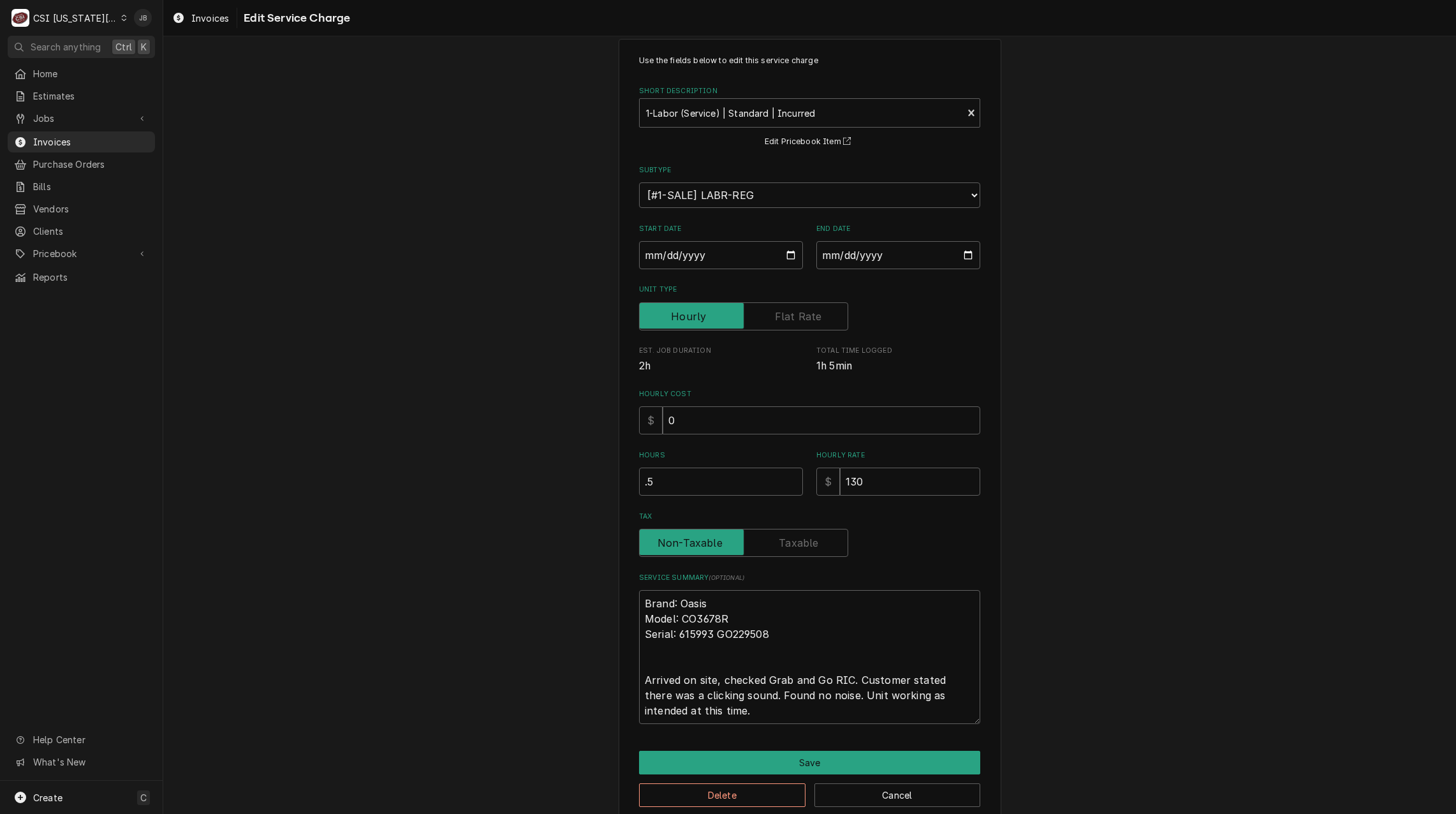
scroll to position [43, 0]
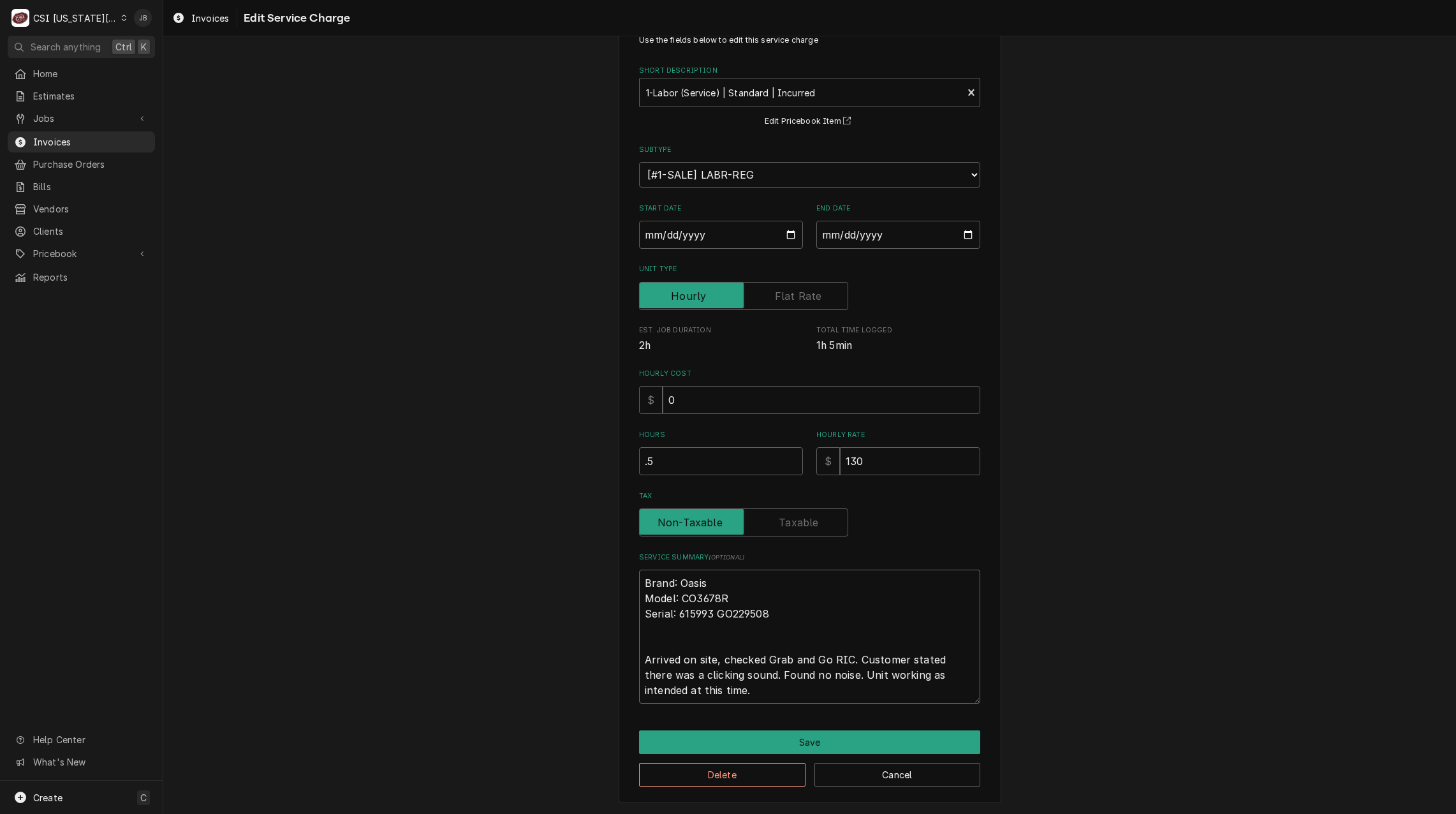
click at [762, 655] on textarea "Brand: Oasis Model: CO3678R Serial: 615993 GO229508 Arrived on site, checked Gr…" at bounding box center [809, 636] width 341 height 134
drag, startPoint x: 751, startPoint y: 675, endPoint x: 824, endPoint y: 674, distance: 73.0
click at [824, 674] on textarea "Brand: Oasis Model: CO3678R Serial: 615993 GO229508 Arrived on site, checked Gr…" at bounding box center [809, 636] width 341 height 134
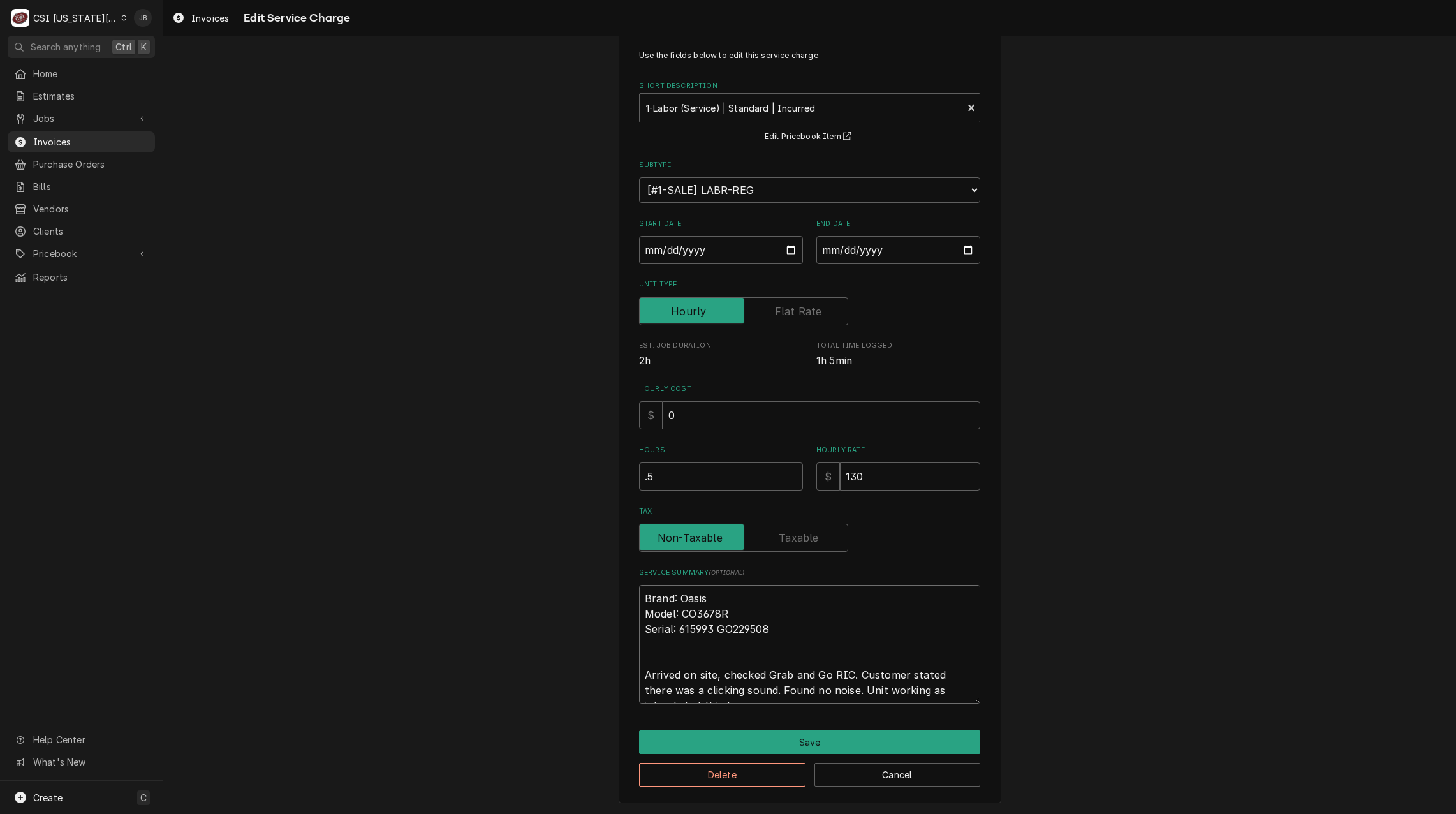
type textarea "x"
type textarea "Brand: Oasis Model: CO3678R Serial: 615993 GO229508 Arrived on site, checked Gr…"
type textarea "x"
type textarea "Brand: Oasis Model: CO3678R Serial: 615993 GO229508 Arrived on site, checked Gr…"
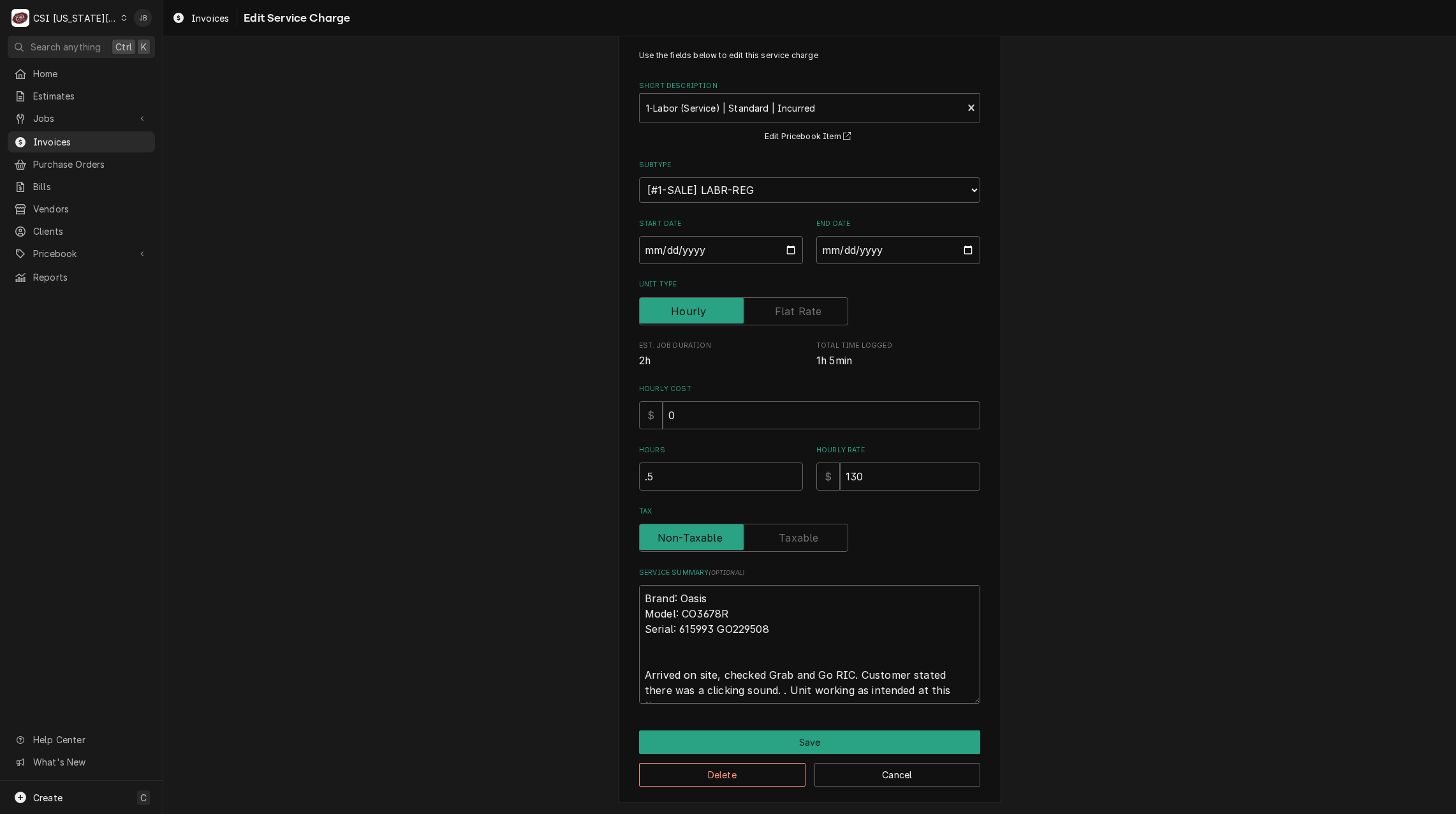
type textarea "x"
type textarea "Brand: Oasis Model: CO3678R Serial: 615993 GO229508 Arrived on site, checked Gr…"
type textarea "x"
type textarea "Brand: Oasis Model: CO3678R Serial: 615993 GO229508 Arrived on site, checked Gr…"
type textarea "x"
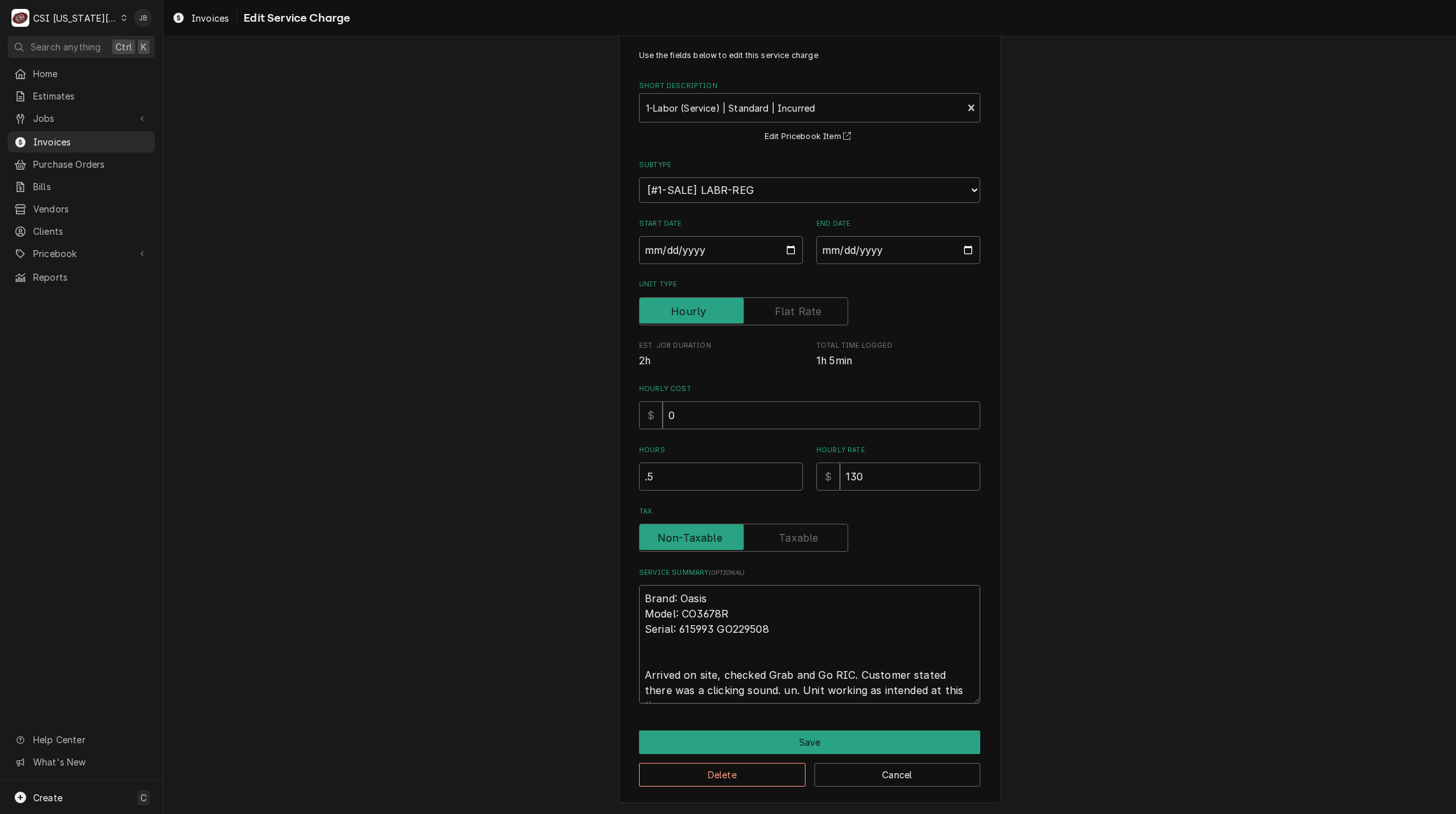
type textarea "Brand: Oasis Model: CO3678R Serial: 615993 GO229508 Arrived on site, checked Gr…"
type textarea "x"
type textarea "Brand: Oasis Model: CO3678R Serial: 615993 GO229508 Arrived on site, checked Gr…"
type textarea "x"
type textarea "Brand: Oasis Model: CO3678R Serial: 615993 GO229508 Arrived on site, checked Gr…"
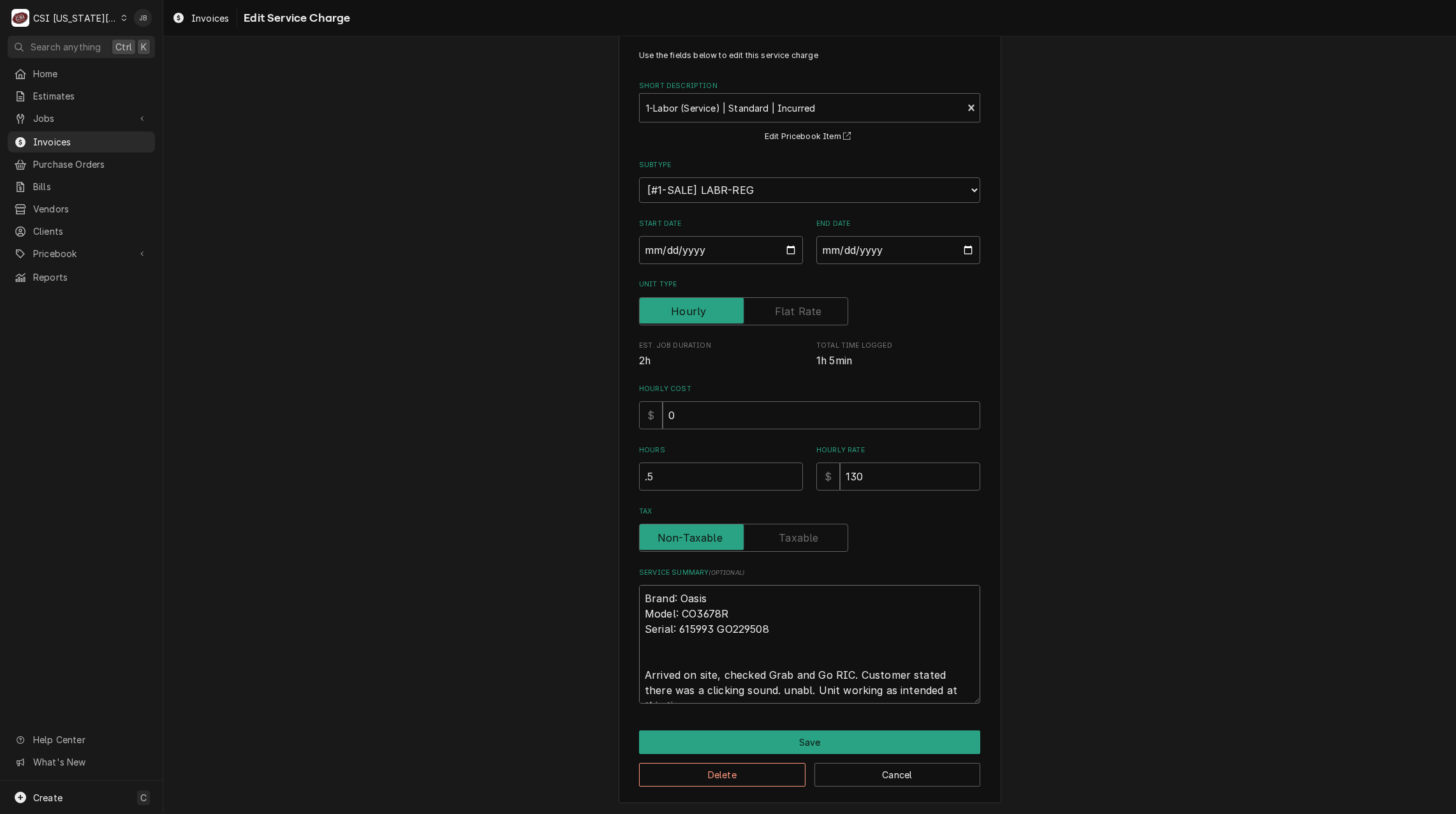
type textarea "x"
type textarea "Brand: Oasis Model: CO3678R Serial: 615993 GO229508 Arrived on site, checked Gr…"
type textarea "x"
type textarea "Brand: Oasis Model: CO3678R Serial: 615993 GO229508 Arrived on site, checked Gr…"
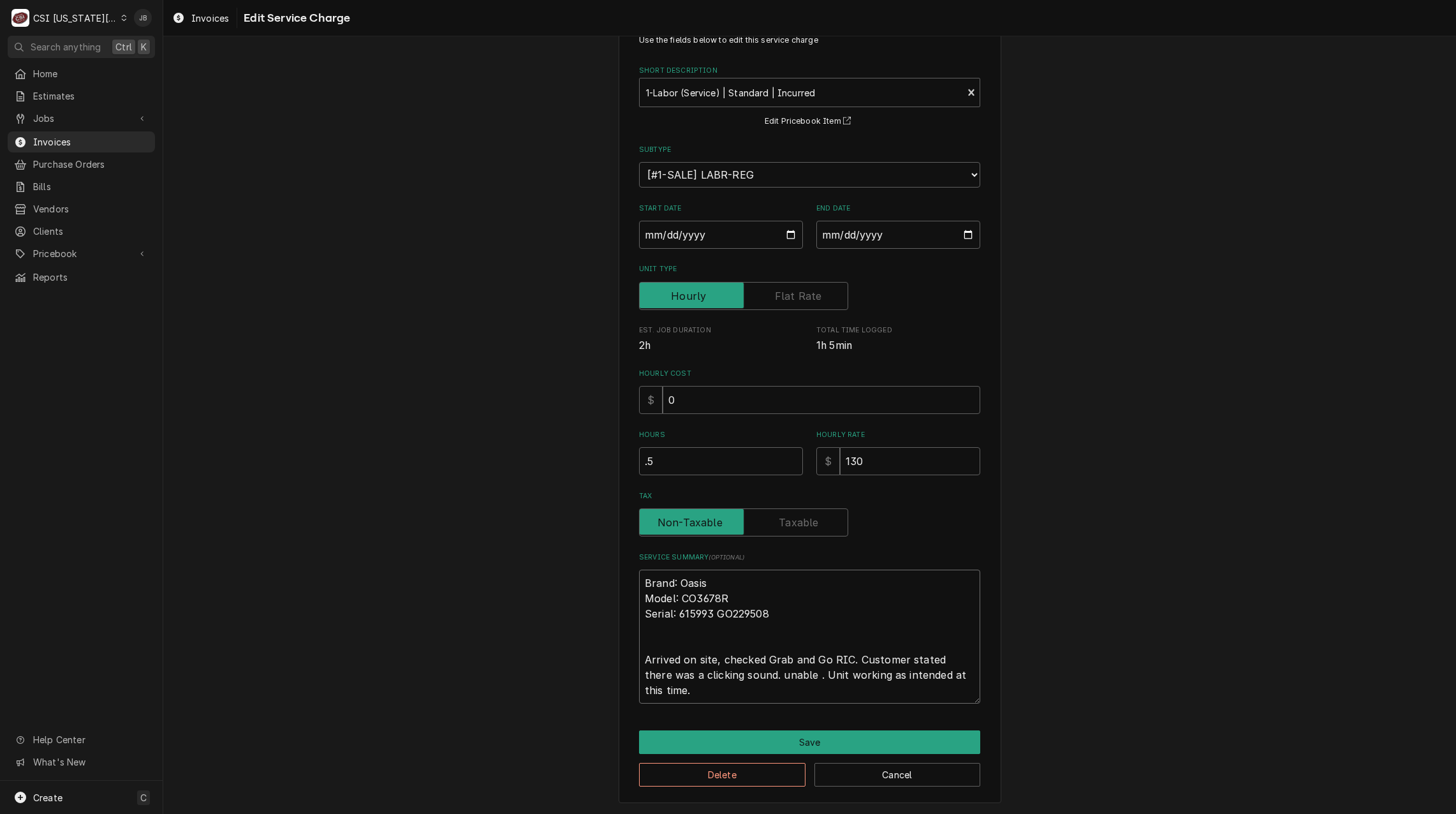
type textarea "x"
type textarea "Brand: Oasis Model: CO3678R Serial: 615993 GO229508 Arrived on site, checked Gr…"
type textarea "x"
type textarea "Brand: Oasis Model: CO3678R Serial: 615993 GO229508 Arrived on site, checked Gr…"
type textarea "x"
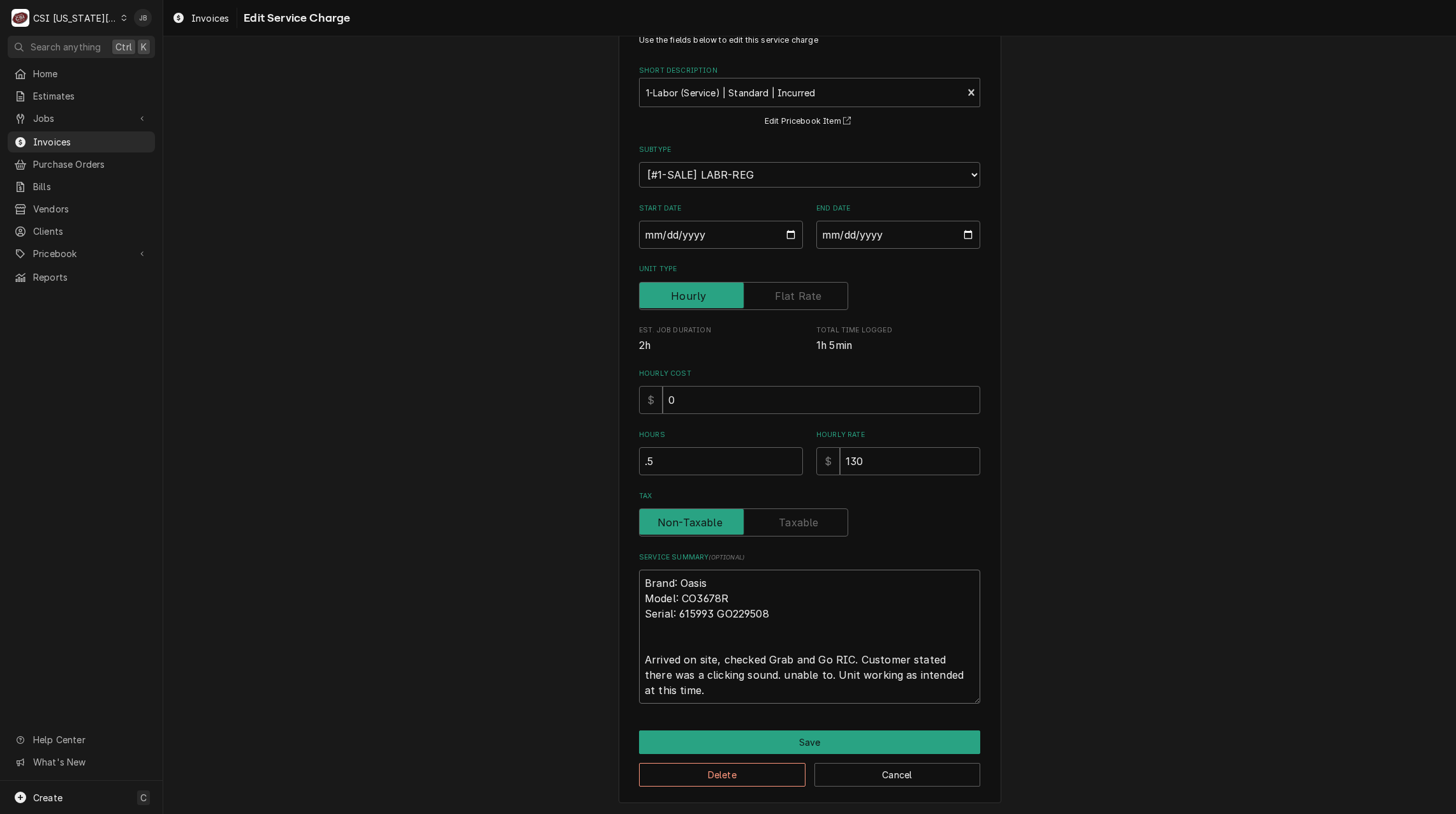
type textarea "Brand: Oasis Model: CO3678R Serial: 615993 GO229508 Arrived on site, checked Gr…"
type textarea "x"
type textarea "Brand: Oasis Model: CO3678R Serial: 615993 GO229508 Arrived on site, checked Gr…"
type textarea "x"
type textarea "Brand: Oasis Model: CO3678R Serial: 615993 GO229508 Arrived on site, checked Gr…"
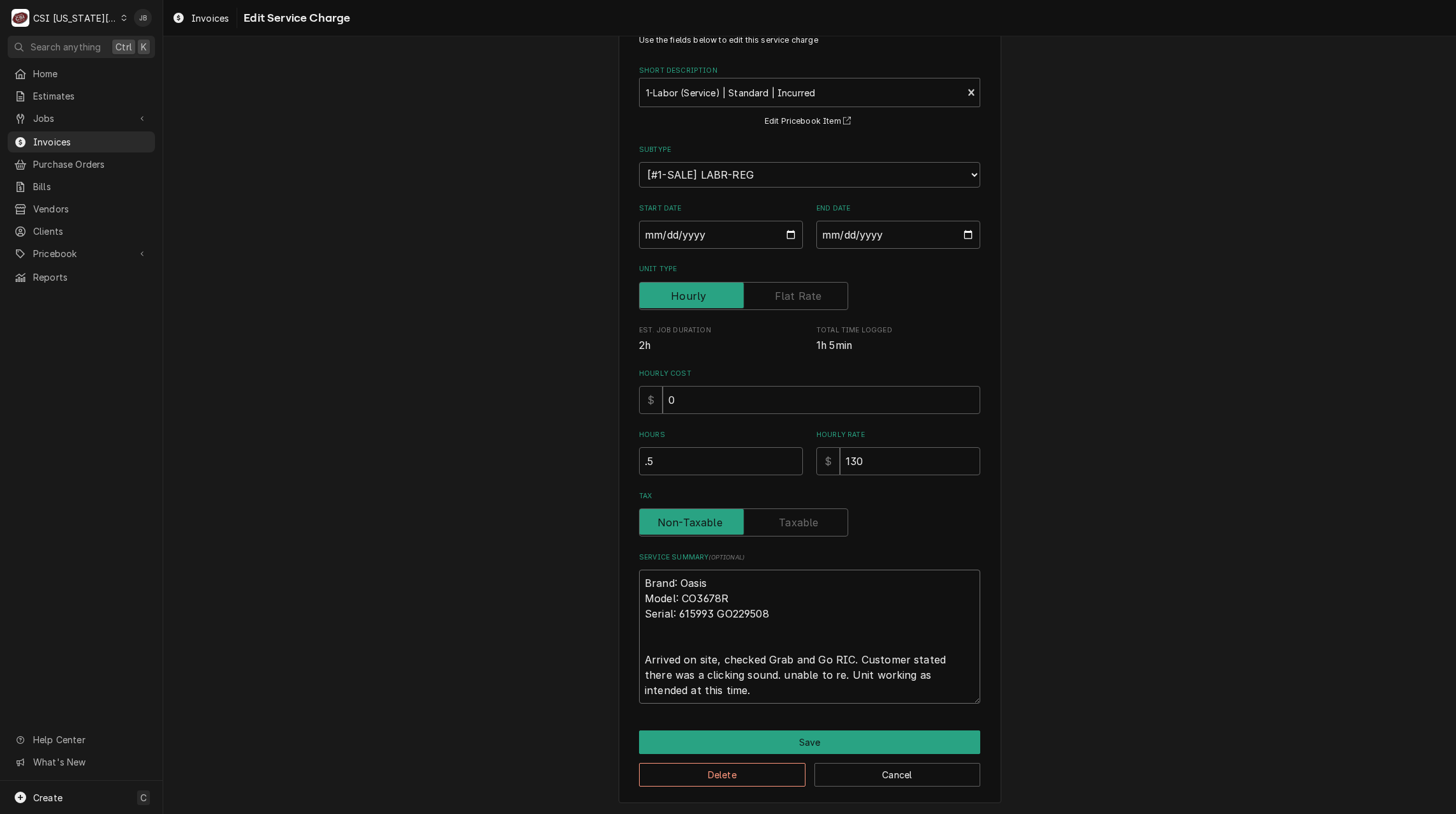
type textarea "x"
type textarea "Brand: Oasis Model: CO3678R Serial: 615993 GO229508 Arrived on site, checked Gr…"
type textarea "x"
type textarea "Brand: Oasis Model: CO3678R Serial: 615993 GO229508 Arrived on site, checked Gr…"
type textarea "x"
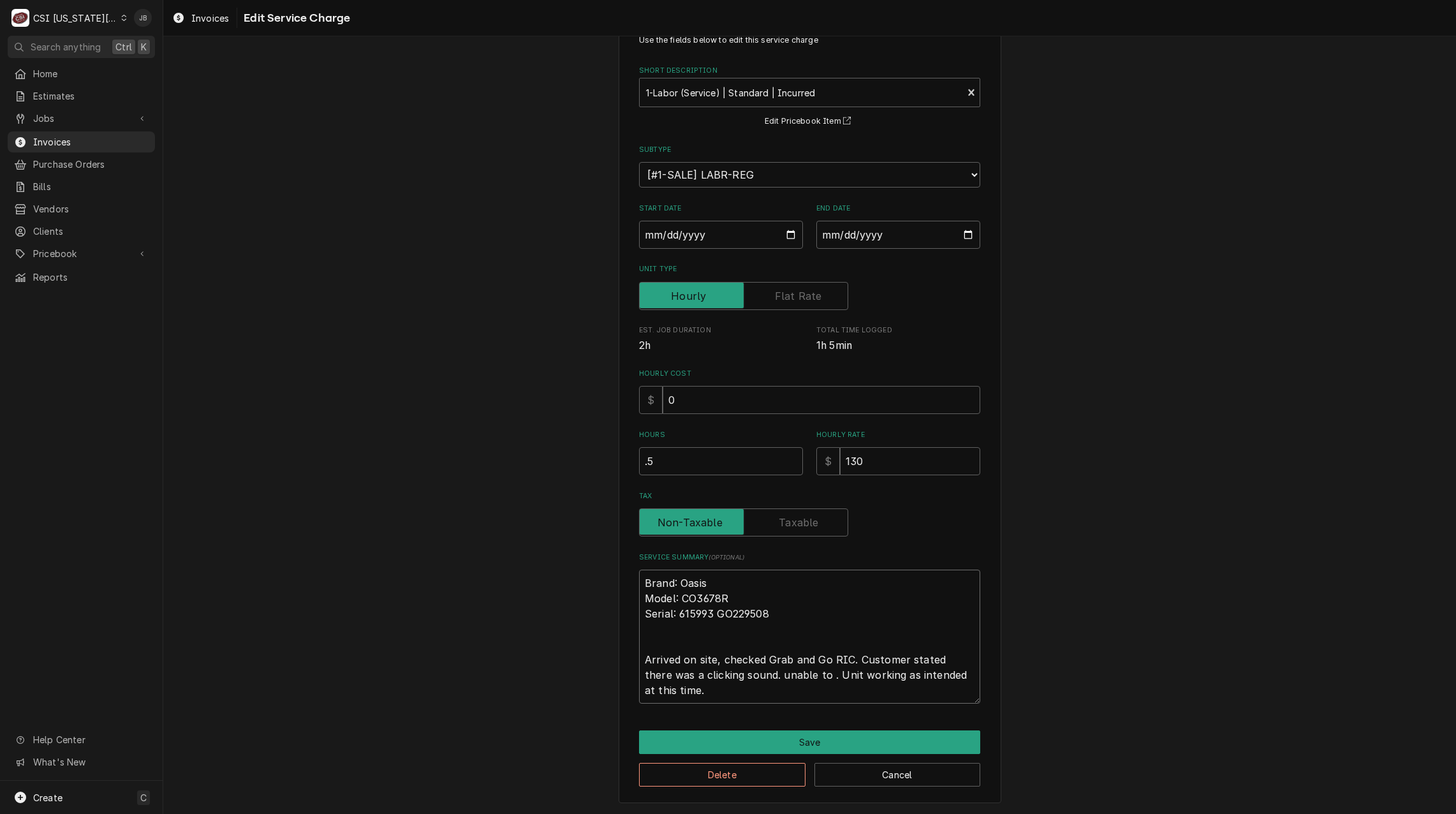
type textarea "Brand: Oasis Model: CO3678R Serial: 615993 GO229508 Arrived on site, checked Gr…"
type textarea "x"
type textarea "Brand: Oasis Model: CO3678R Serial: 615993 GO229508 Arrived on site, checked Gr…"
type textarea "x"
type textarea "Brand: Oasis Model: CO3678R Serial: 615993 GO229508 Arrived on site, checked Gr…"
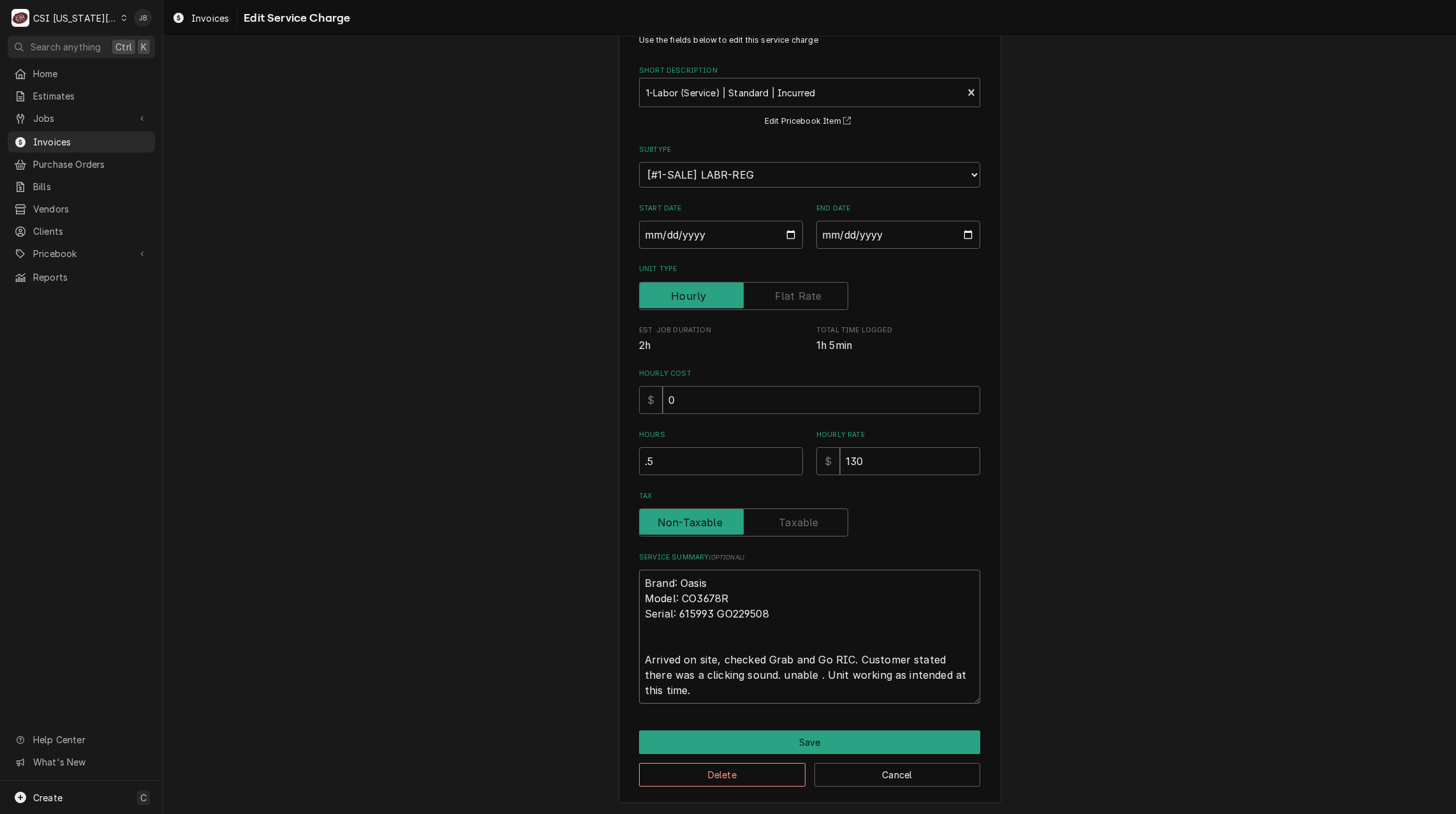
type textarea "x"
type textarea "Brand: Oasis Model: CO3678R Serial: 615993 GO229508 Arrived on site, checked Gr…"
type textarea "x"
type textarea "Brand: Oasis Model: CO3678R Serial: 615993 GO229508 Arrived on site, checked Gr…"
type textarea "x"
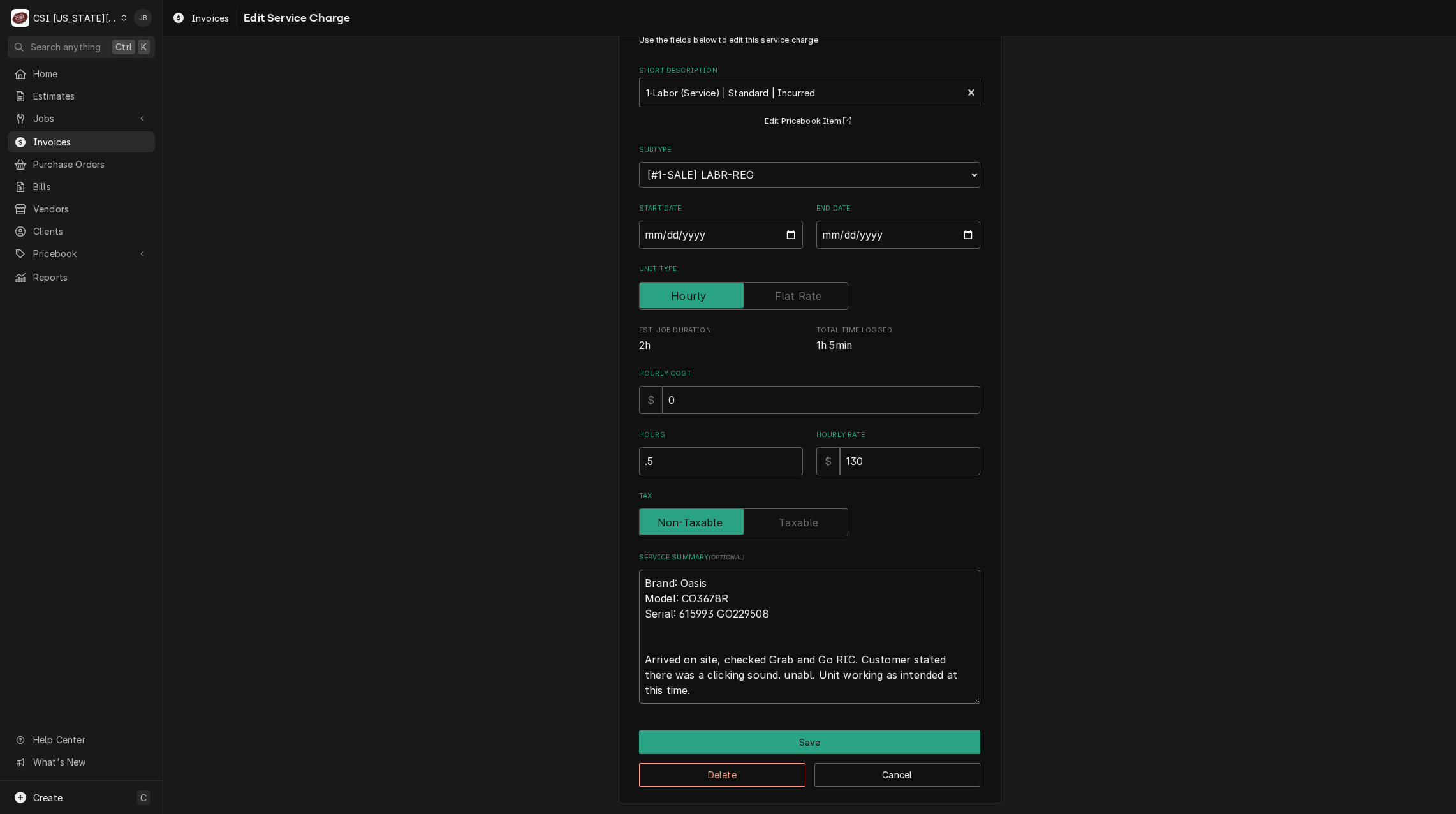
type textarea "Brand: Oasis Model: CO3678R Serial: 615993 GO229508 Arrived on site, checked Gr…"
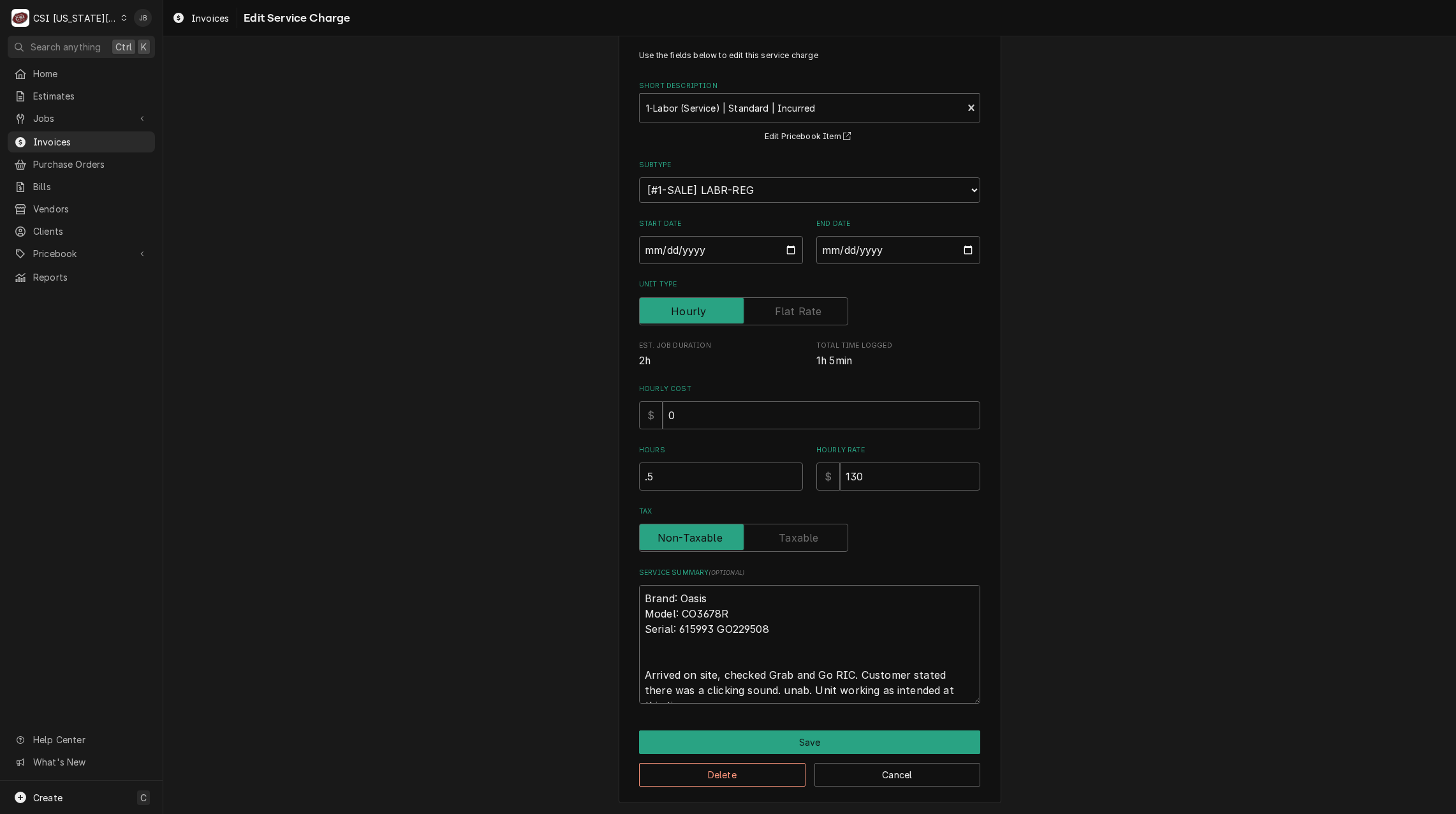
type textarea "x"
type textarea "Brand: Oasis Model: CO3678R Serial: 615993 GO229508 Arrived on site, checked Gr…"
type textarea "x"
type textarea "Brand: Oasis Model: CO3678R Serial: 615993 GO229508 Arrived on site, checked Gr…"
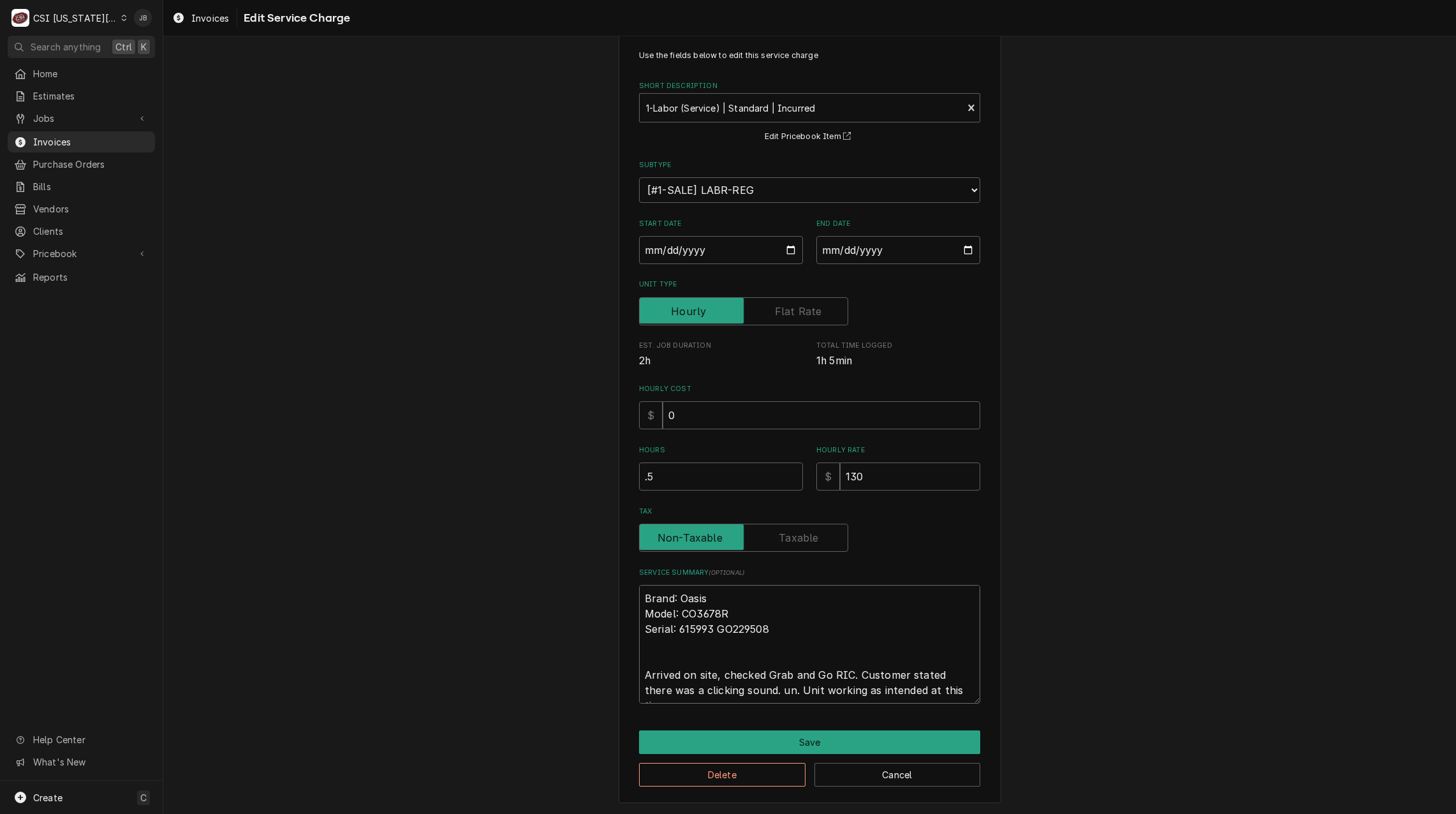
type textarea "x"
type textarea "Brand: Oasis Model: CO3678R Serial: 615993 GO229508 Arrived on site, checked Gr…"
type textarea "x"
type textarea "Brand: Oasis Model: CO3678R Serial: 615993 GO229508 Arrived on site, checked Gr…"
type textarea "x"
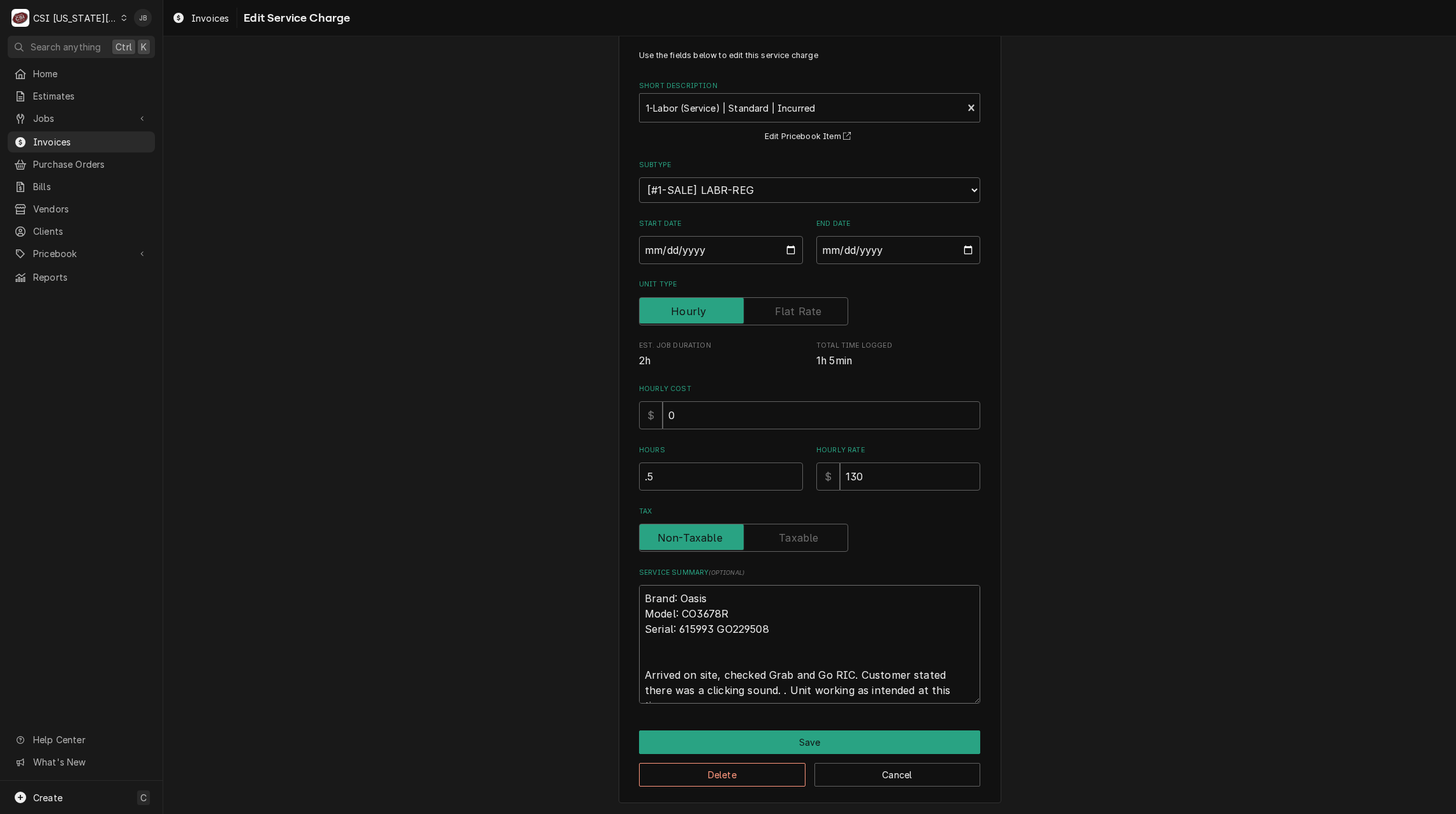
type textarea "Brand: Oasis Model: CO3678R Serial: 615993 GO229508 Arrived on site, checked Gr…"
type textarea "x"
type textarea "Brand: Oasis Model: CO3678R Serial: 615993 GO229508 Arrived on site, checked Gr…"
type textarea "x"
type textarea "Brand: Oasis Model: CO3678R Serial: 615993 GO229508 Arrived on site, checked Gr…"
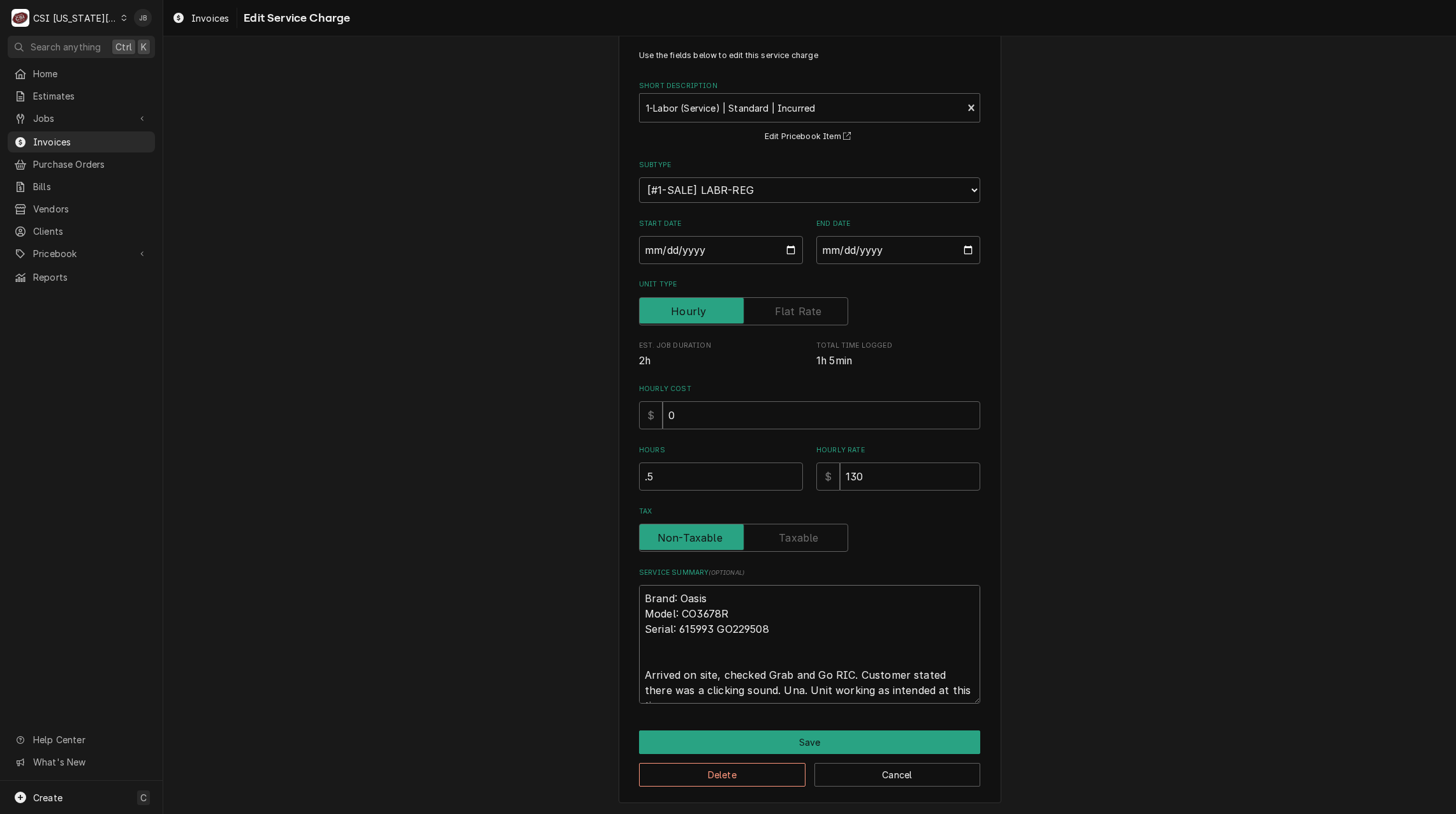
type textarea "x"
type textarea "Brand: Oasis Model: CO3678R Serial: 615993 GO229508 Arrived on site, checked Gr…"
type textarea "x"
type textarea "Brand: Oasis Model: CO3678R Serial: 615993 GO229508 Arrived on site, checked Gr…"
type textarea "x"
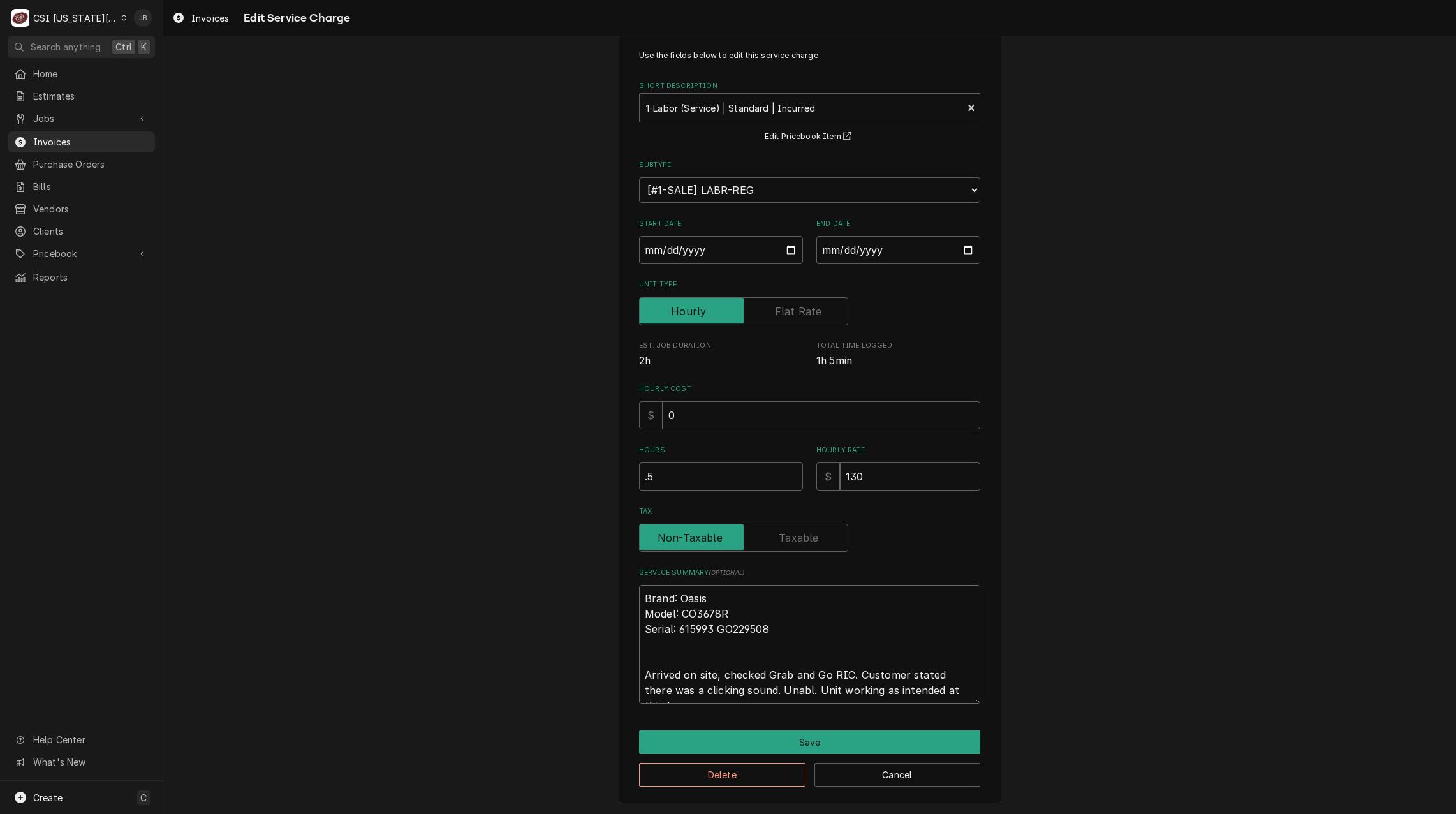
type textarea "Brand: Oasis Model: CO3678R Serial: 615993 GO229508 Arrived on site, checked Gr…"
type textarea "x"
type textarea "Brand: Oasis Model: CO3678R Serial: 615993 GO229508 Arrived on site, checked Gr…"
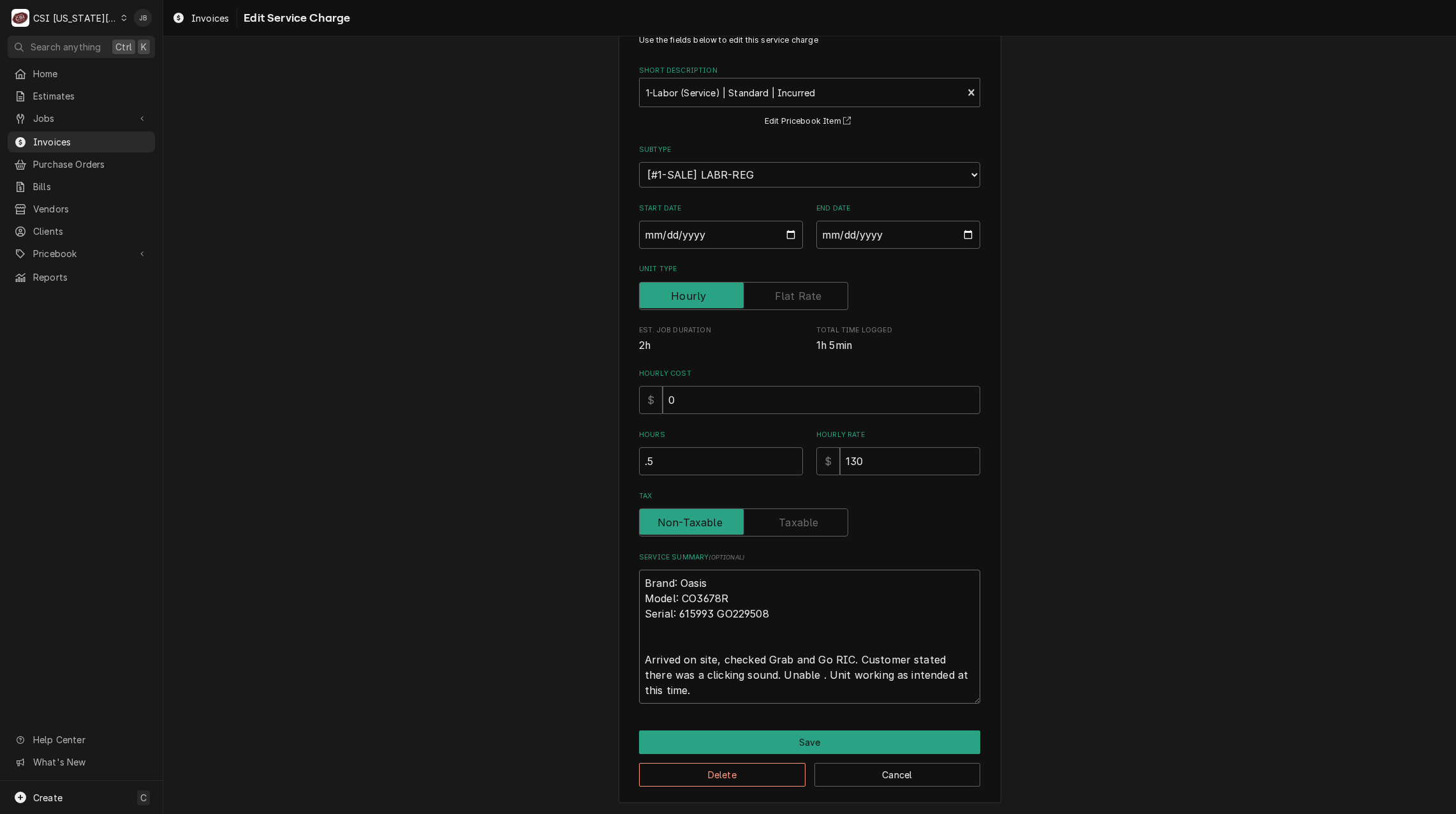
type textarea "x"
type textarea "Brand: Oasis Model: CO3678R Serial: 615993 GO229508 Arrived on site, checked Gr…"
type textarea "x"
type textarea "Brand: Oasis Model: CO3678R Serial: 615993 GO229508 Arrived on site, checked Gr…"
type textarea "x"
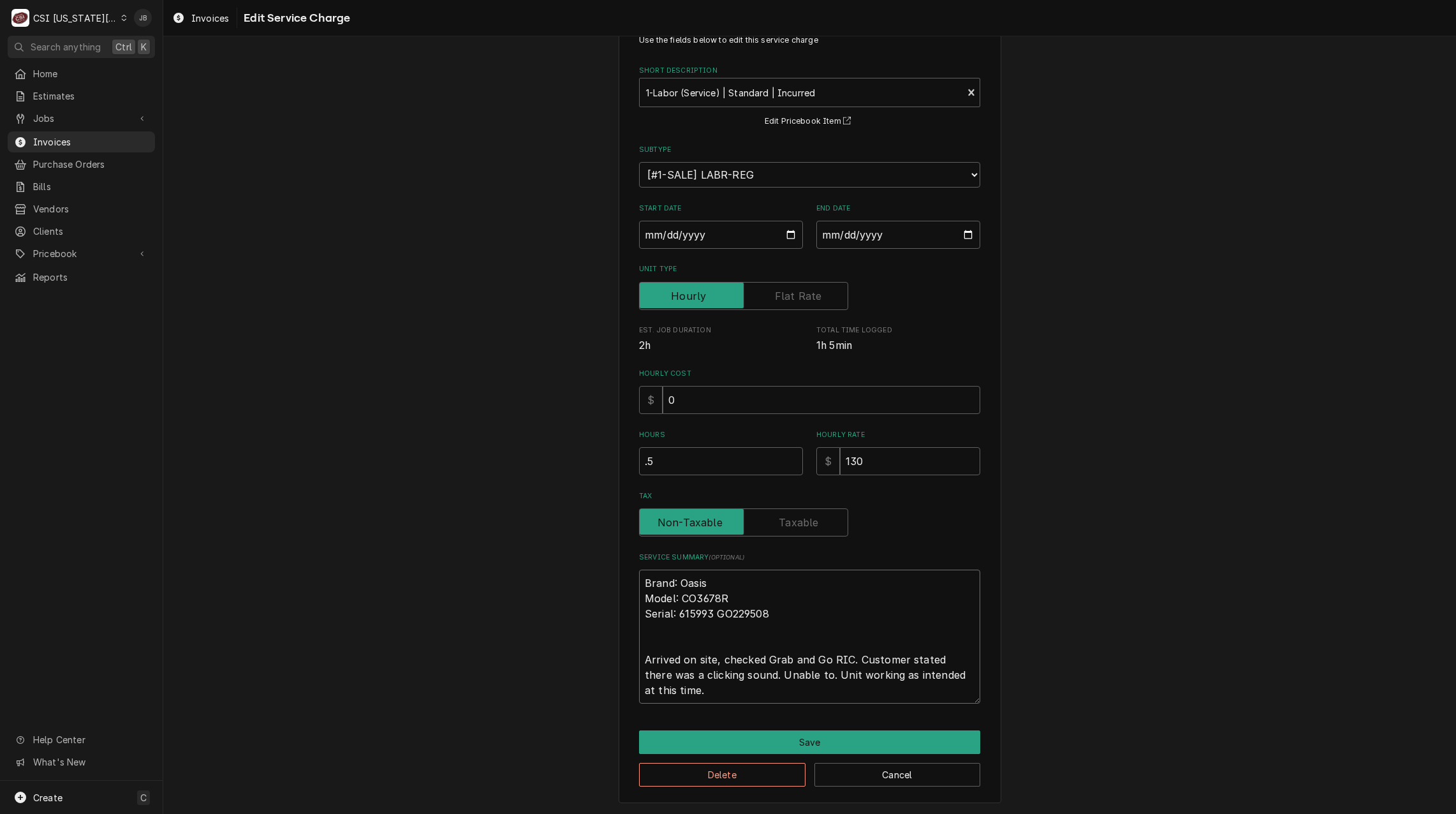
type textarea "Brand: Oasis Model: CO3678R Serial: 615993 GO229508 Arrived on site, checked Gr…"
type textarea "x"
type textarea "Brand: Oasis Model: CO3678R Serial: 615993 GO229508 Arrived on site, checked Gr…"
type textarea "x"
type textarea "Brand: Oasis Model: CO3678R Serial: 615993 GO229508 Arrived on site, checked Gr…"
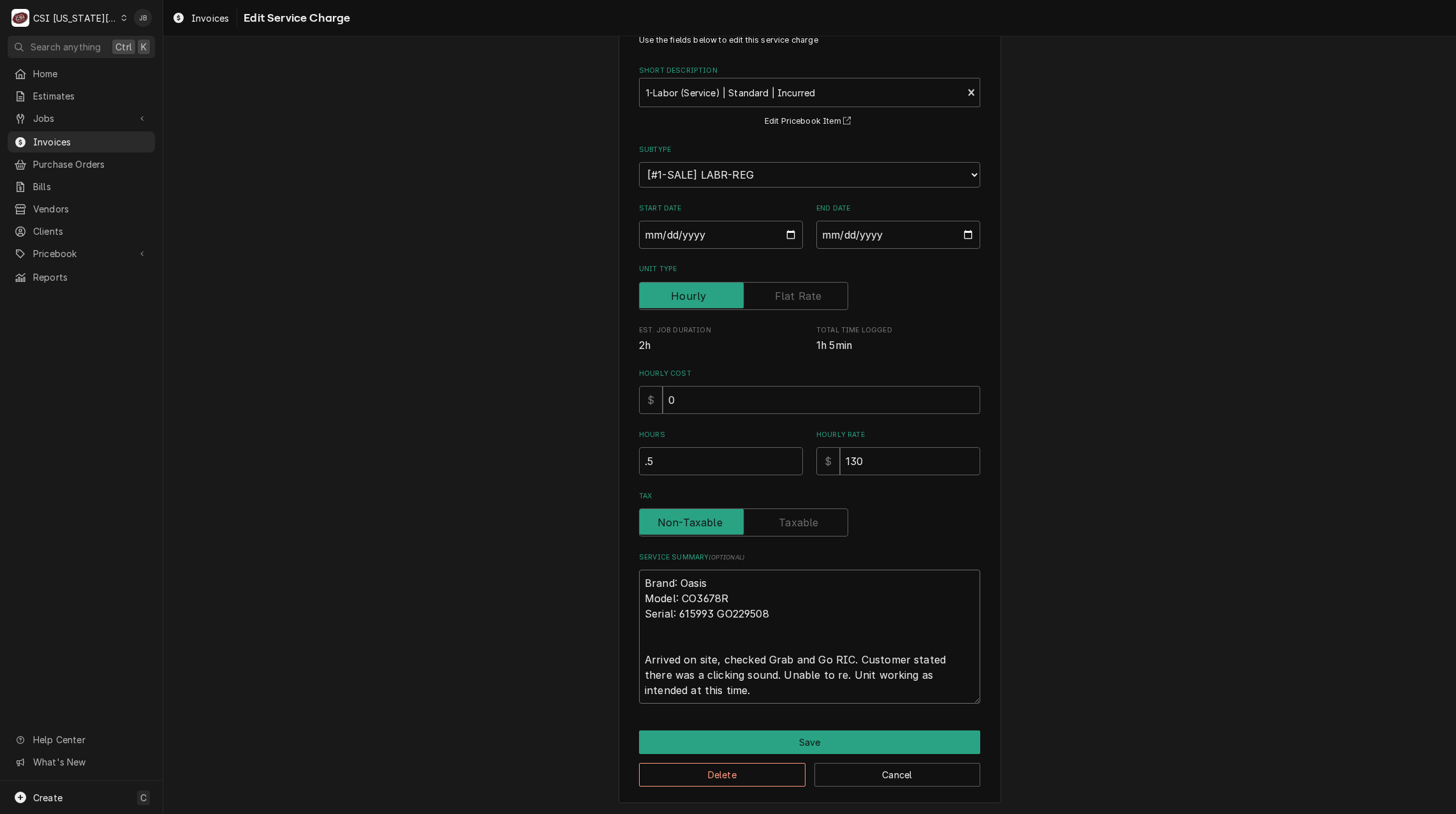
type textarea "x"
type textarea "Brand: Oasis Model: CO3678R Serial: 615993 GO229508 Arrived on site, checked Gr…"
type textarea "x"
type textarea "Brand: Oasis Model: CO3678R Serial: 615993 GO229508 Arrived on site, checked Gr…"
type textarea "x"
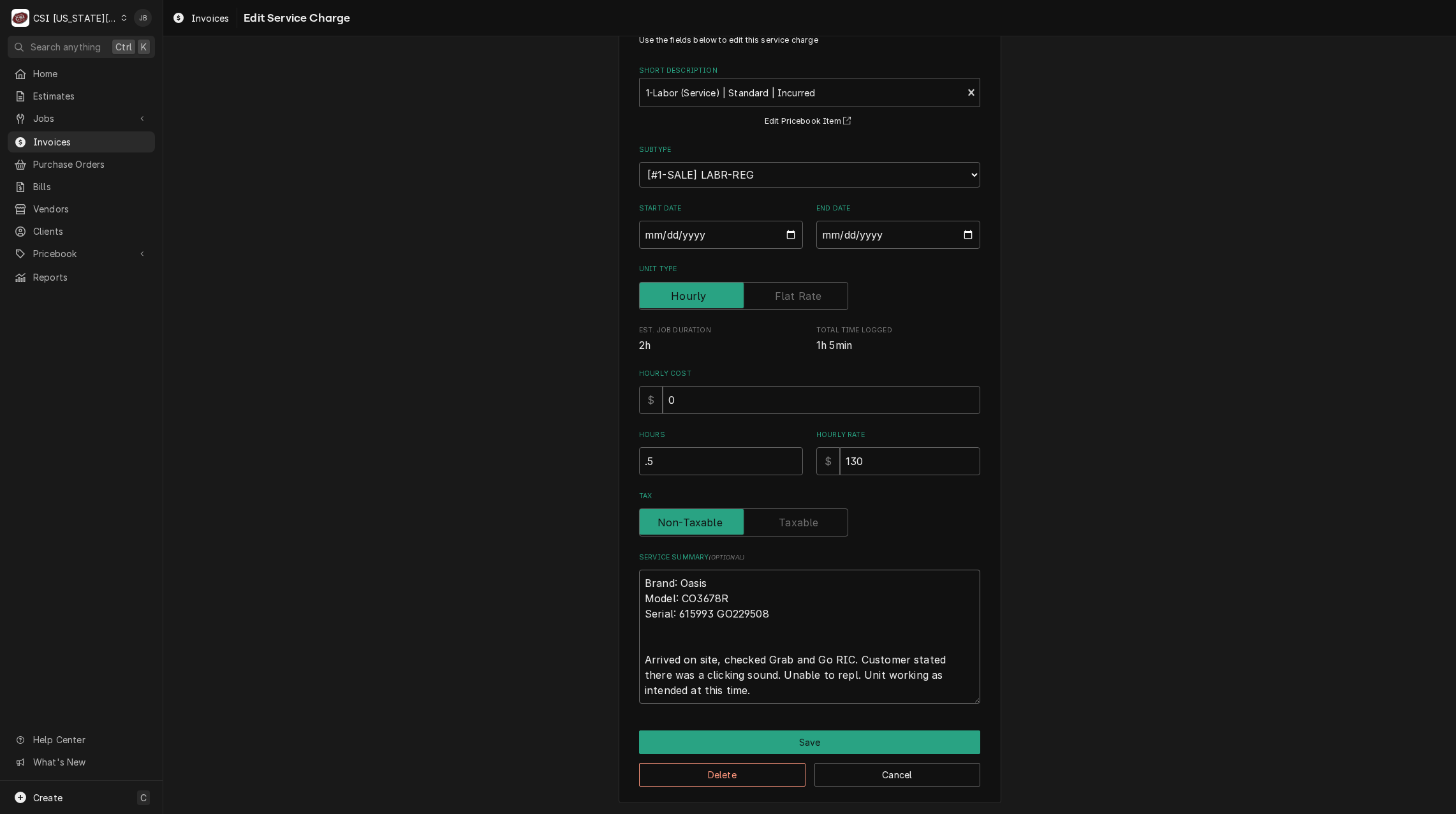
type textarea "Brand: Oasis Model: CO3678R Serial: 615993 GO229508 Arrived on site, checked Gr…"
type textarea "x"
type textarea "Brand: Oasis Model: CO3678R Serial: 615993 GO229508 Arrived on site, checked Gr…"
type textarea "x"
type textarea "Brand: Oasis Model: CO3678R Serial: 615993 GO229508 Arrived on site, checked Gr…"
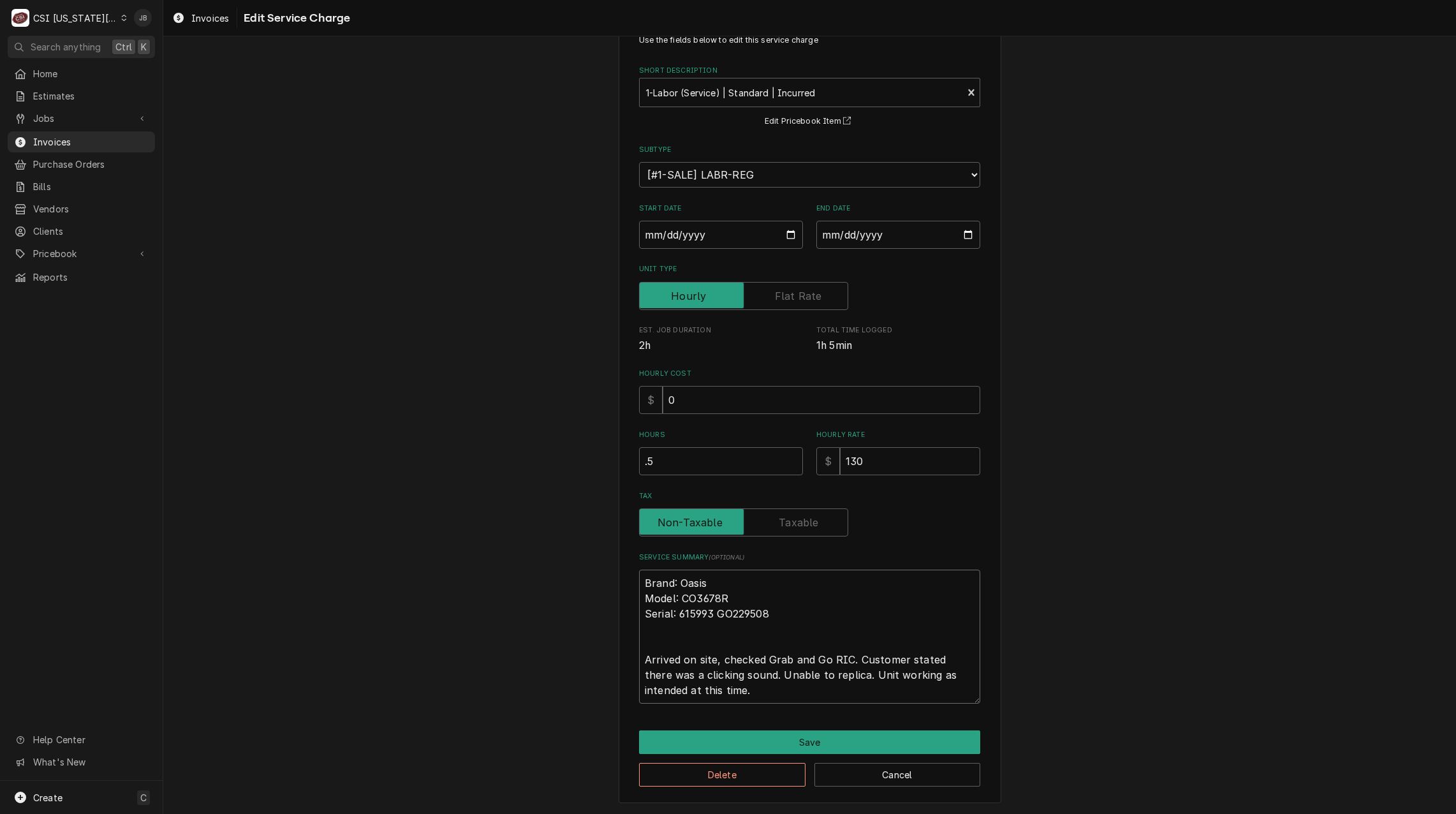
type textarea "x"
type textarea "Brand: Oasis Model: CO3678R Serial: 615993 GO229508 Arrived on site, checked Gr…"
type textarea "x"
type textarea "Brand: Oasis Model: CO3678R Serial: 615993 GO229508 Arrived on site, checked Gr…"
type textarea "x"
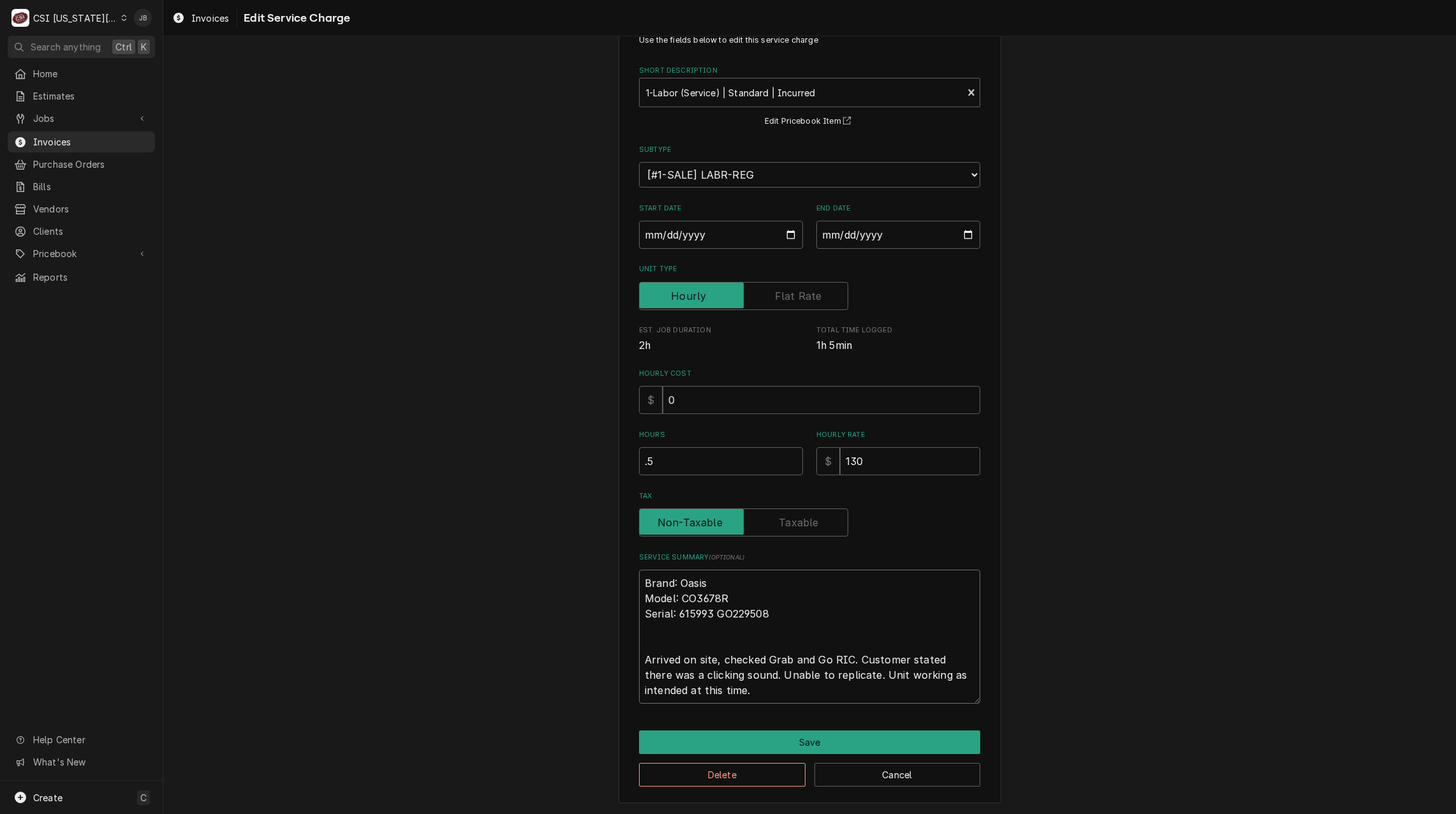
type textarea "Brand: Oasis Model: CO3678R Serial: 615993 GO229508 Arrived on site, checked Gr…"
type textarea "x"
type textarea "Brand: Oasis Model: CO3678R Serial: 615993 GO229508 Arrived on site, checked Gr…"
type textarea "x"
type textarea "Brand: Oasis Model: CO3678R Serial: 615993 GO229508 Arrived on site, checked Gr…"
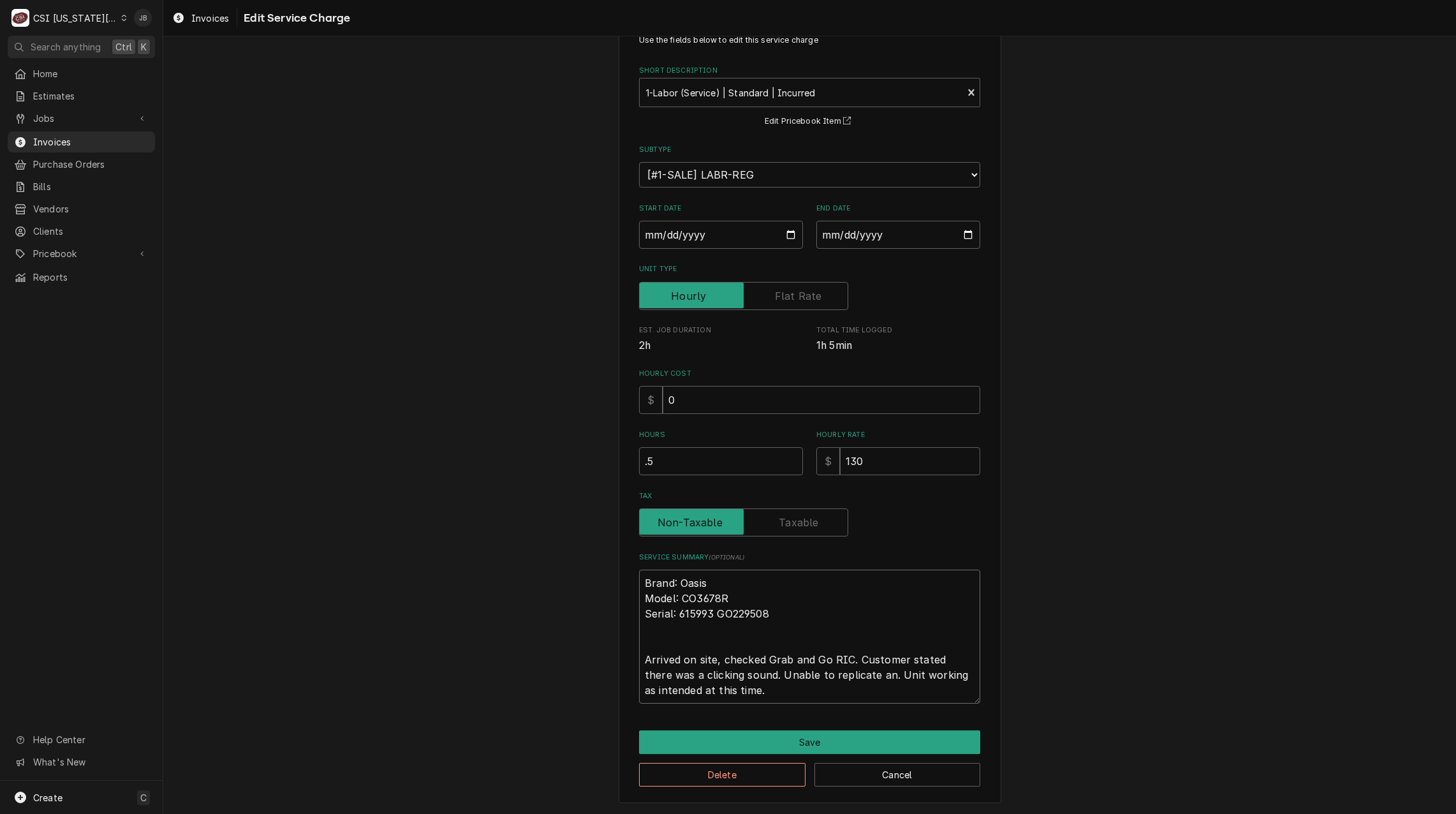
type textarea "x"
type textarea "Brand: Oasis Model: CO3678R Serial: 615993 GO229508 Arrived on site, checked Gr…"
type textarea "x"
type textarea "Brand: Oasis Model: CO3678R Serial: 615993 GO229508 Arrived on site, checked Gr…"
type textarea "x"
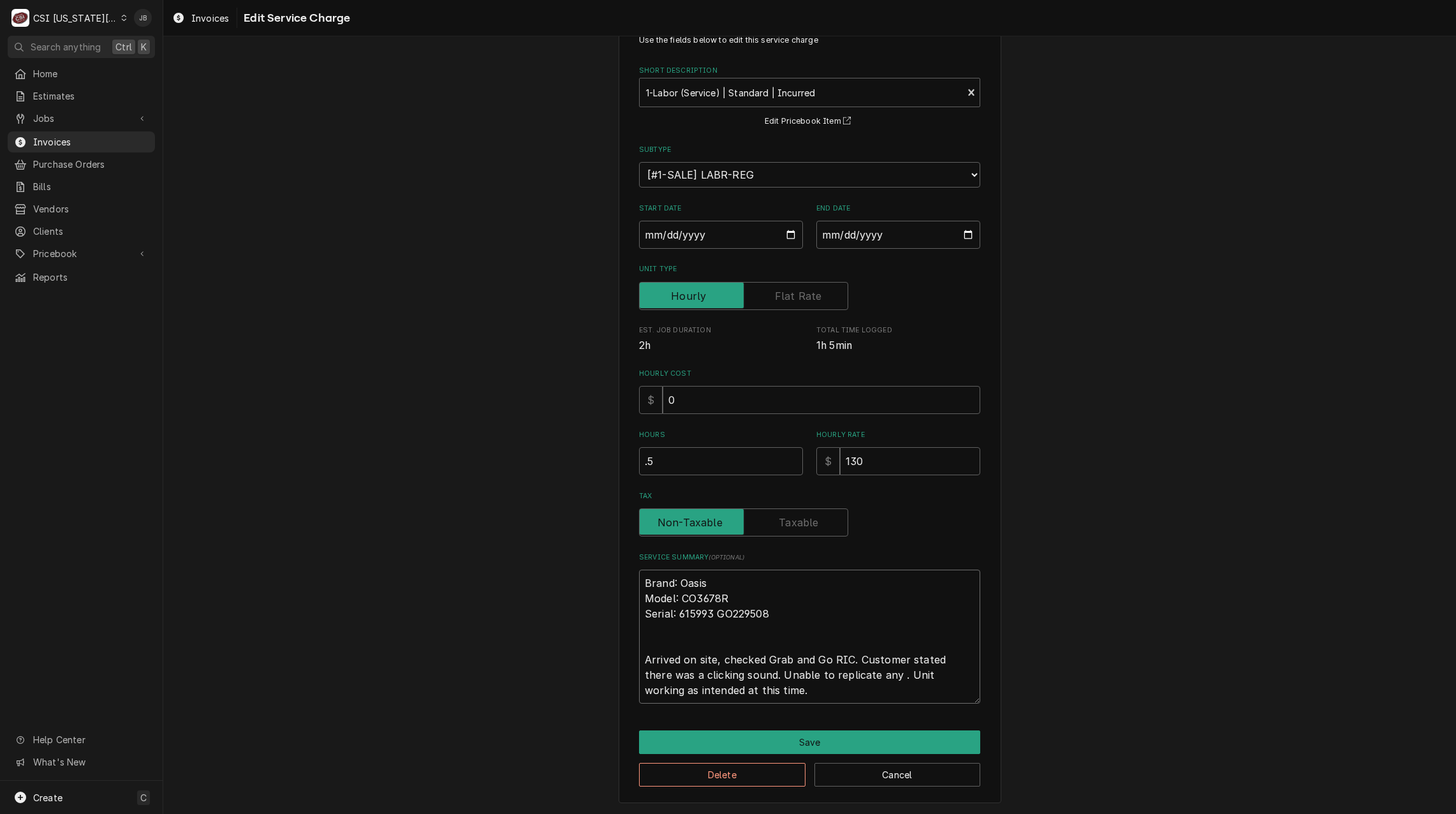
type textarea "Brand: Oasis Model: CO3678R Serial: 615993 GO229508 Arrived on site, checked Gr…"
type textarea "x"
type textarea "Brand: Oasis Model: CO3678R Serial: 615993 GO229508 Arrived on site, checked Gr…"
type textarea "x"
type textarea "Brand: Oasis Model: CO3678R Serial: 615993 GO229508 Arrived on site, checked Gr…"
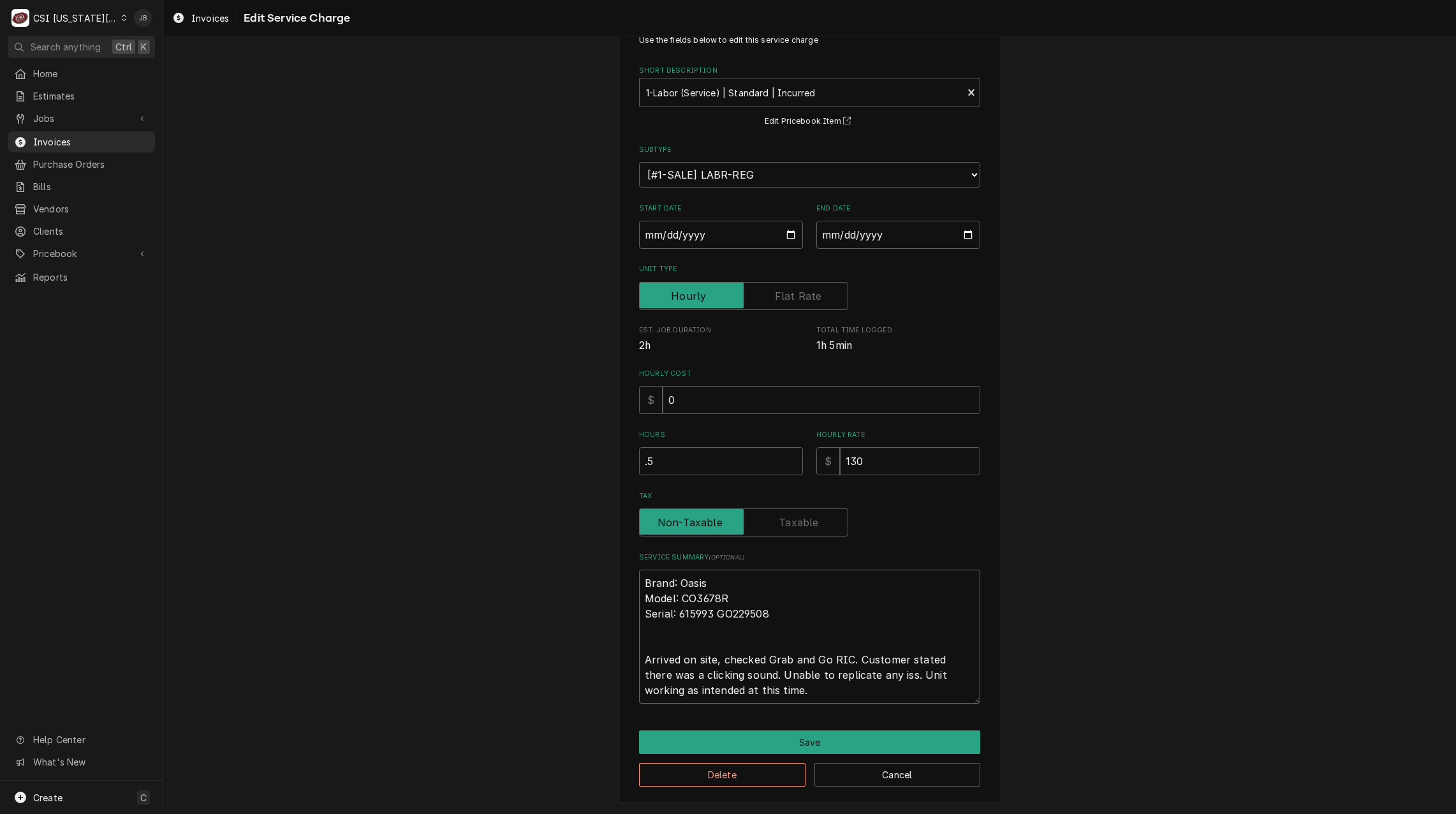
type textarea "x"
type textarea "Brand: Oasis Model: CO3678R Serial: 615993 GO229508 Arrived on site, checked Gr…"
type textarea "x"
type textarea "Brand: Oasis Model: CO3678R Serial: 615993 GO229508 Arrived on site, checked Gr…"
type textarea "x"
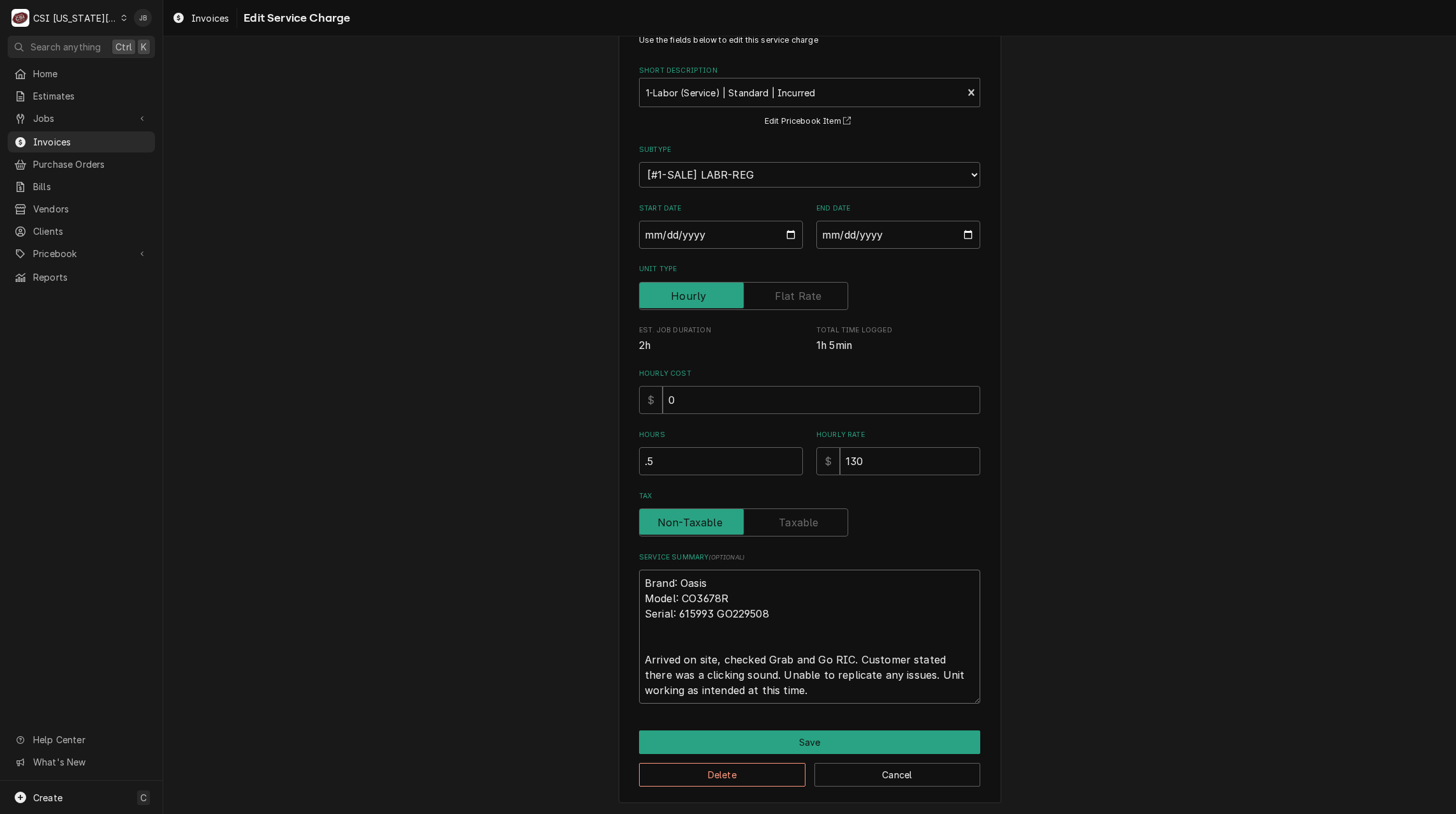
click at [771, 689] on textarea "Brand: Oasis Model: CO3678R Serial: 615993 GO229508 Arrived on site, checked Gr…" at bounding box center [809, 636] width 341 height 134
type textarea "Brand: Oasis Model: CO3678R Serial: 615993 GO229508 Arrived on site, checked Gr…"
click at [811, 732] on button "Save" at bounding box center [809, 742] width 341 height 24
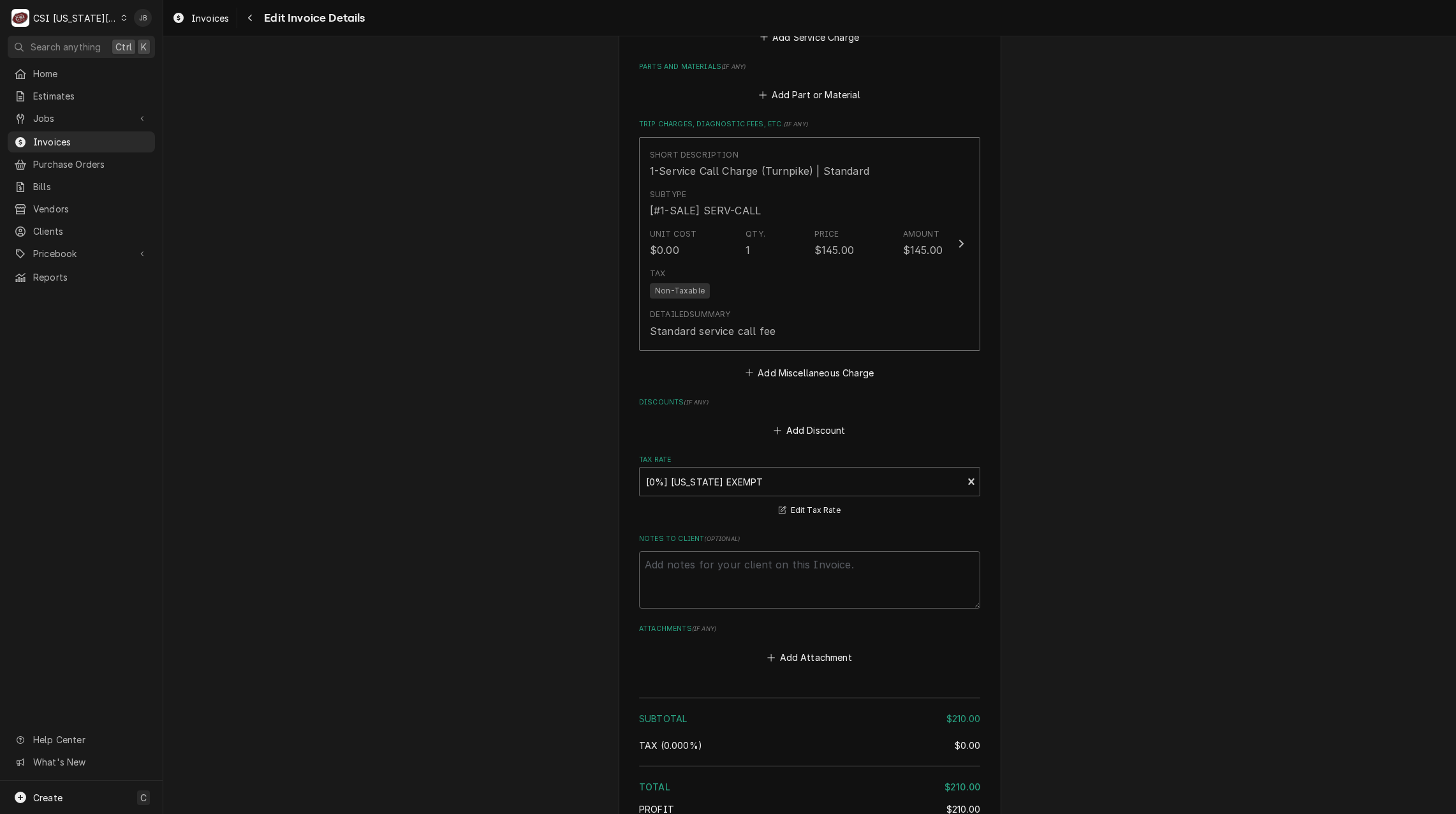
scroll to position [1835, 0]
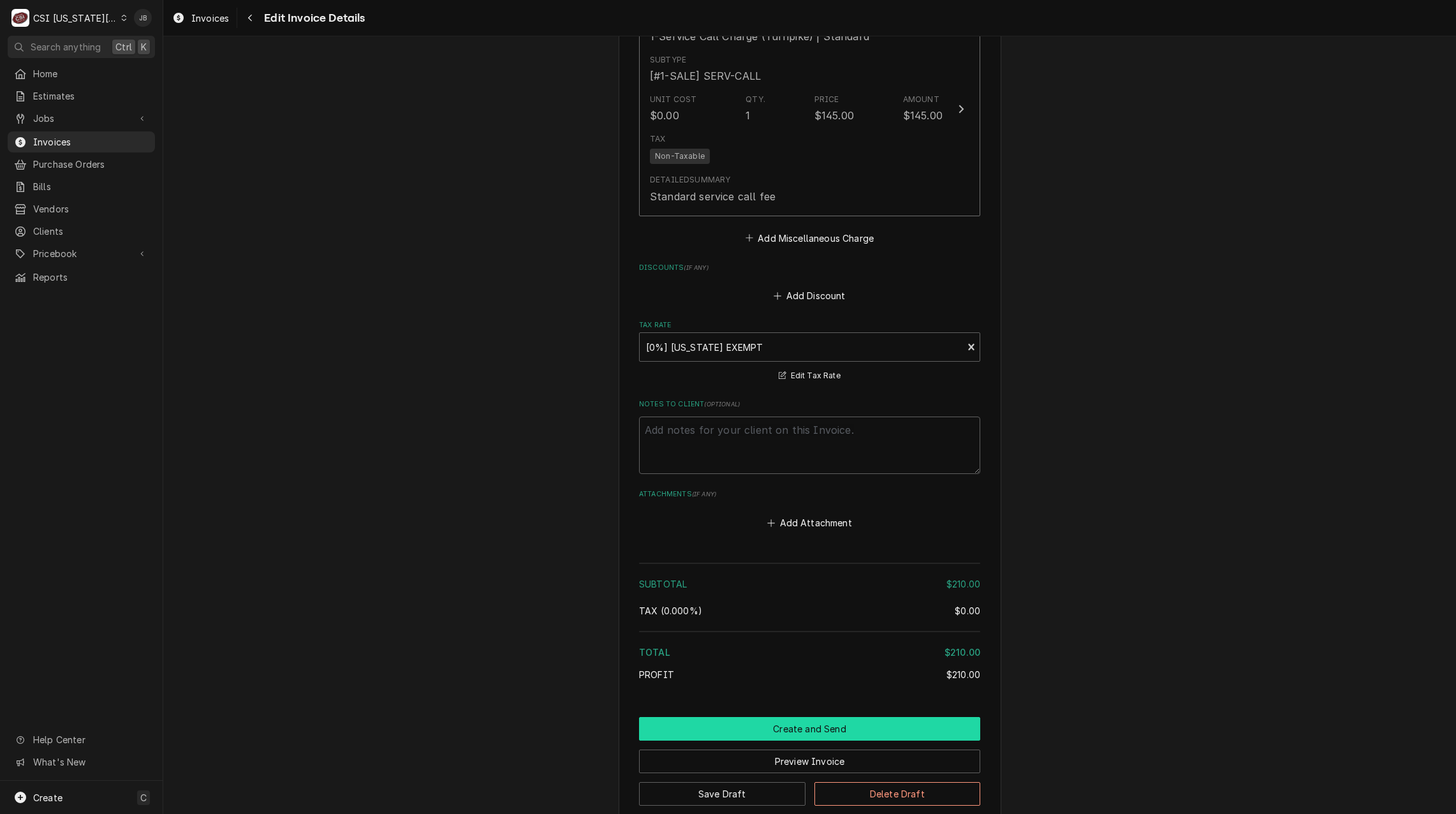
click at [773, 729] on button "Create and Send" at bounding box center [809, 729] width 341 height 24
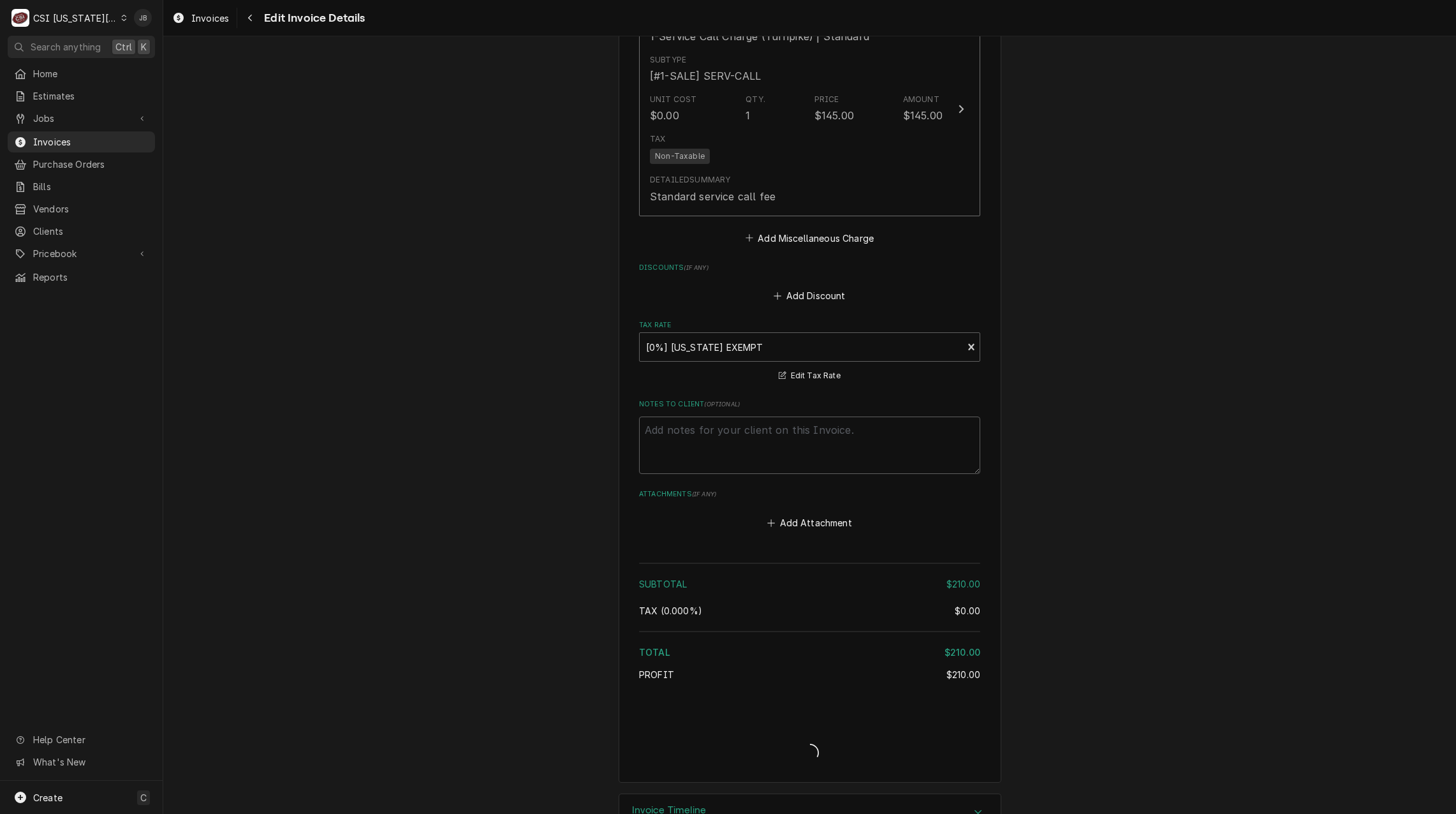
type textarea "x"
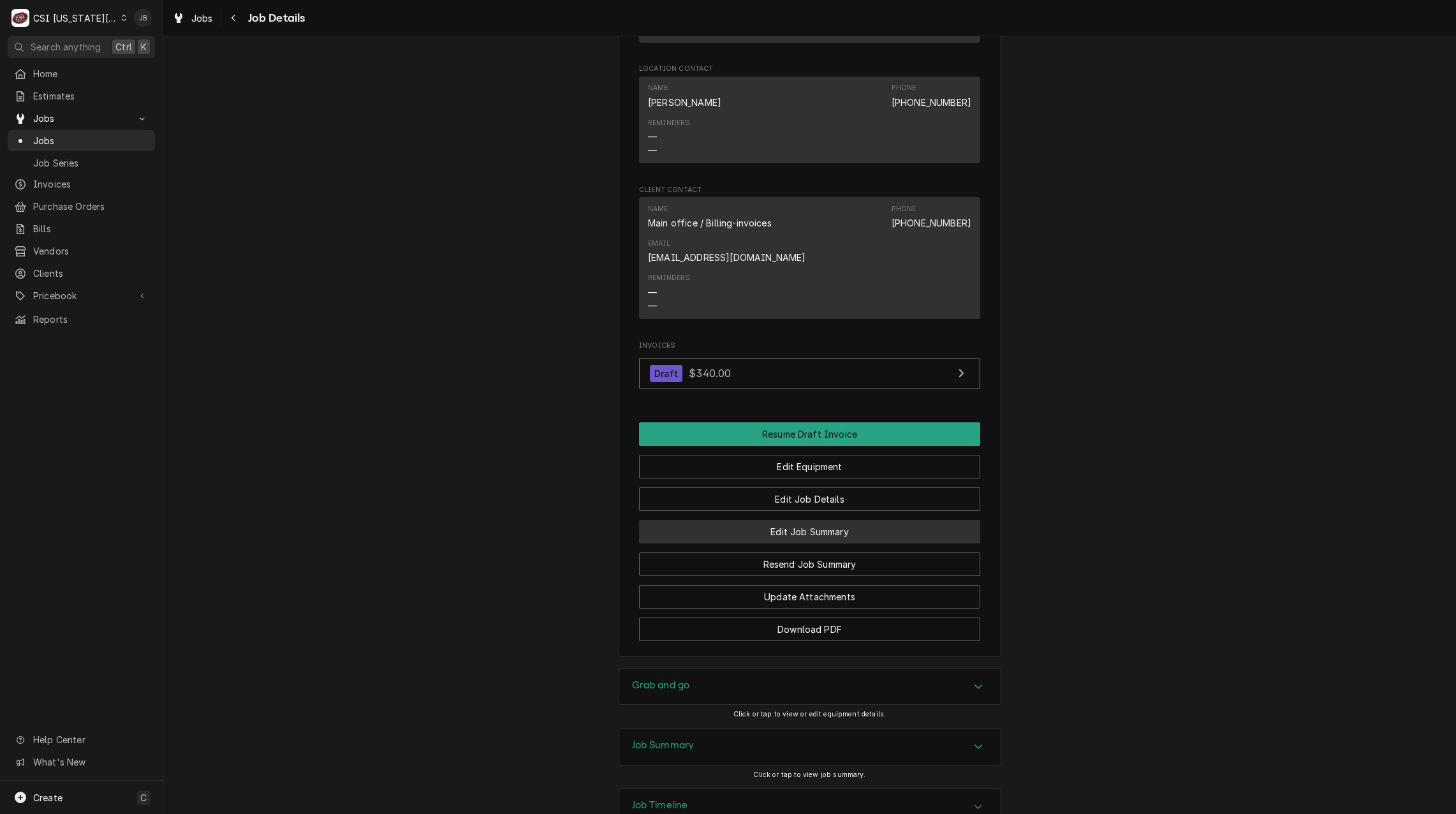
scroll to position [1356, 0]
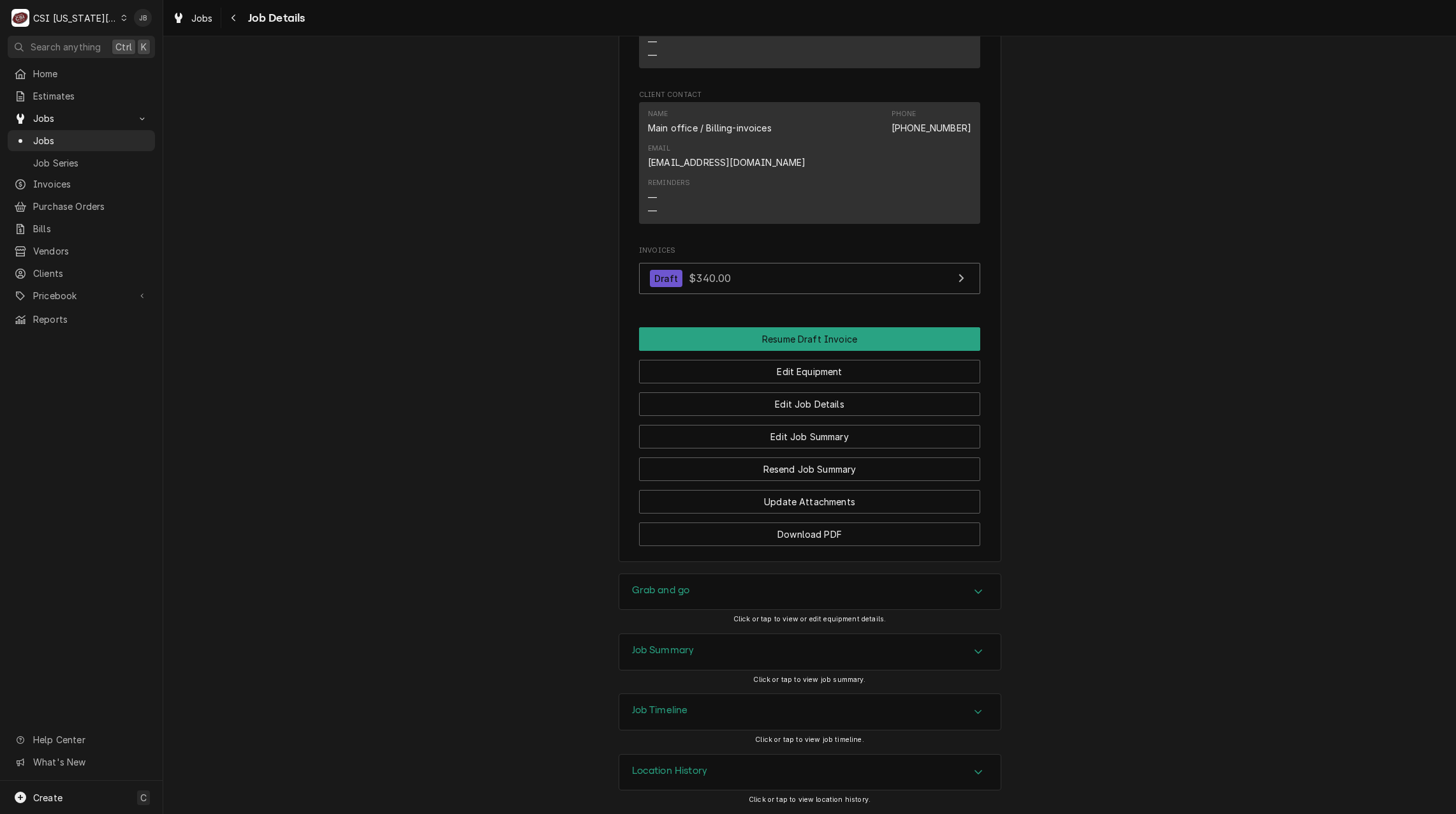
click at [703, 645] on div "Job Summary" at bounding box center [810, 652] width 381 height 36
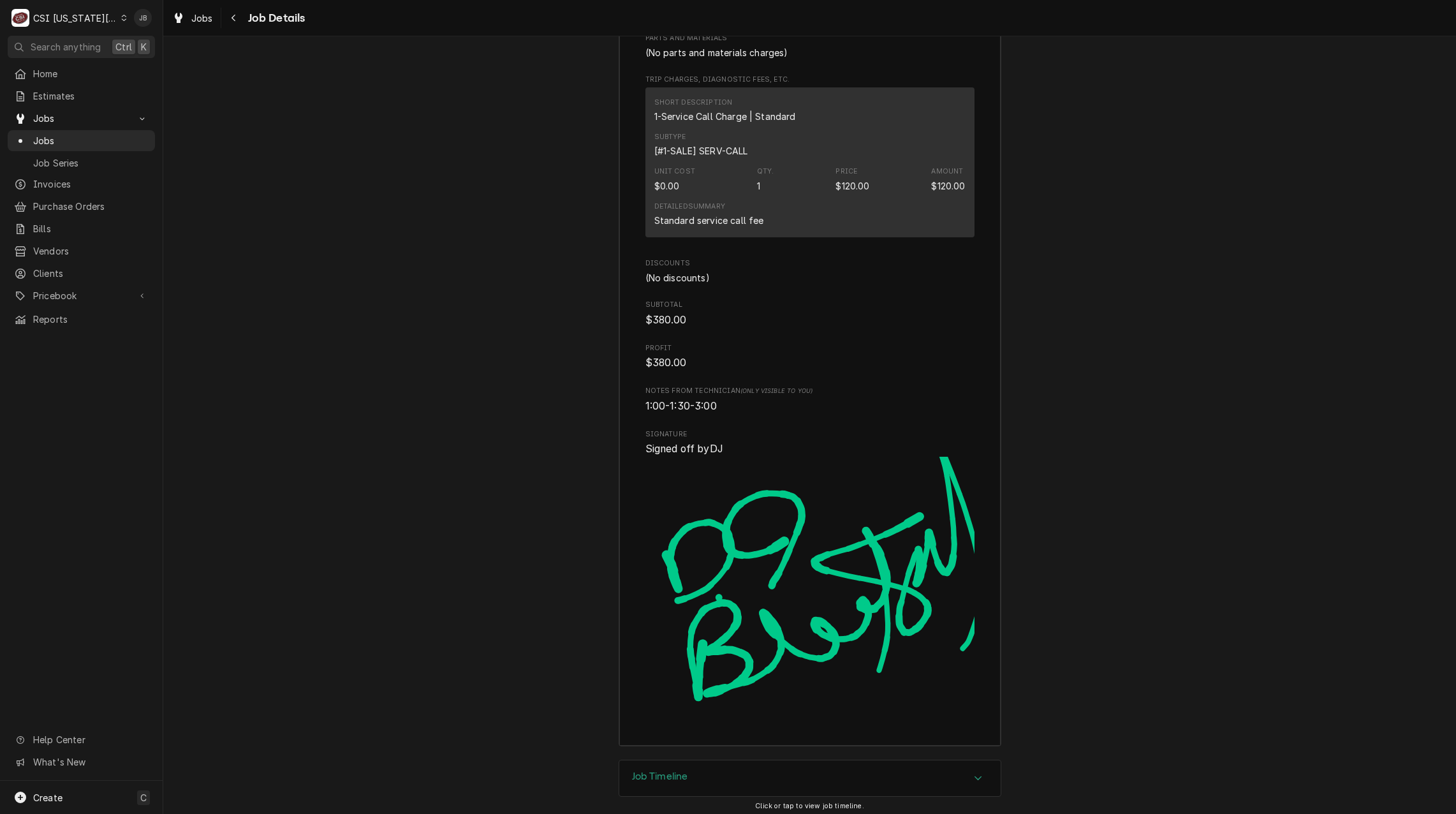
scroll to position [3646, 0]
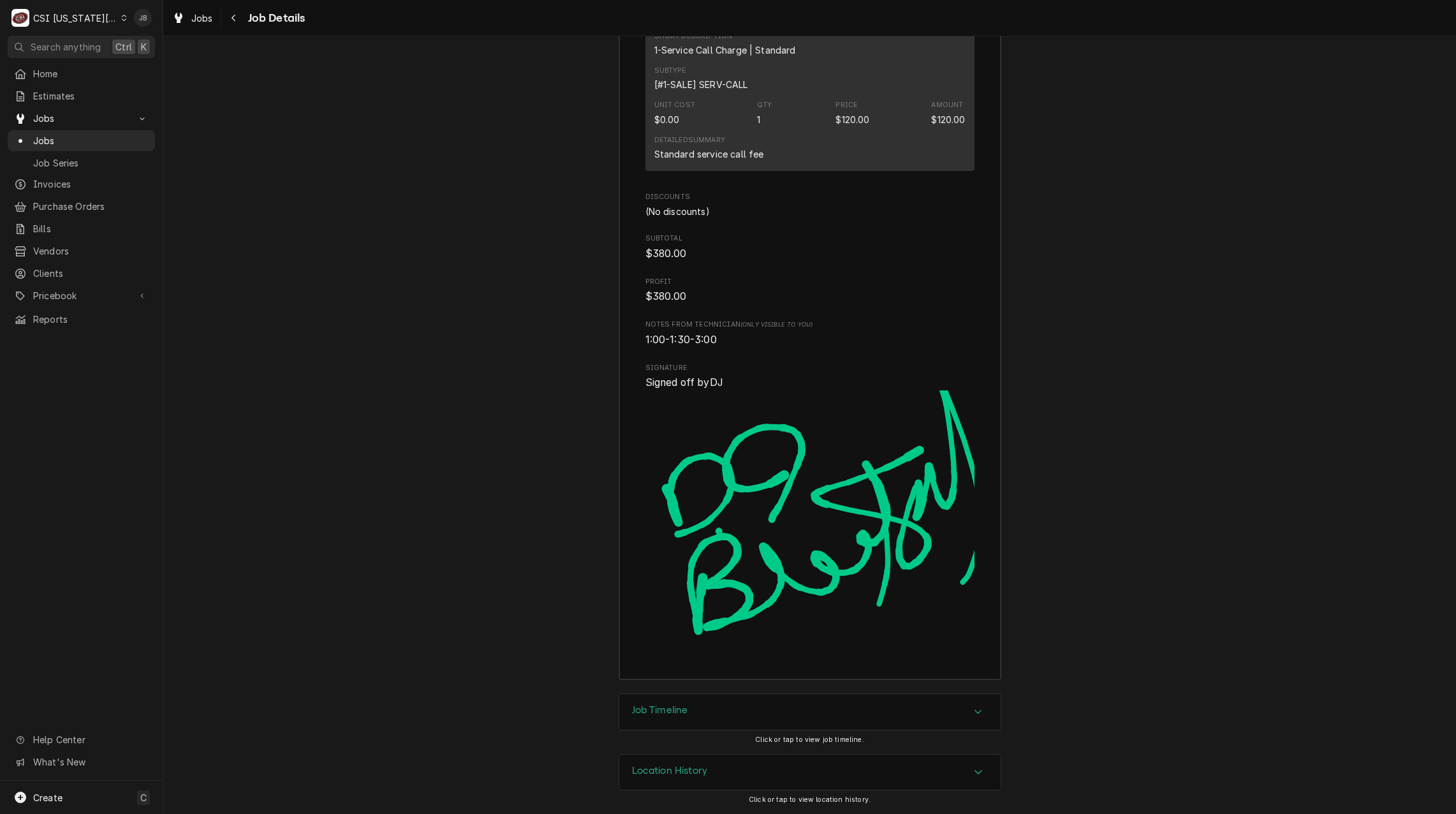
click at [699, 709] on div "Job Timeline" at bounding box center [810, 712] width 381 height 36
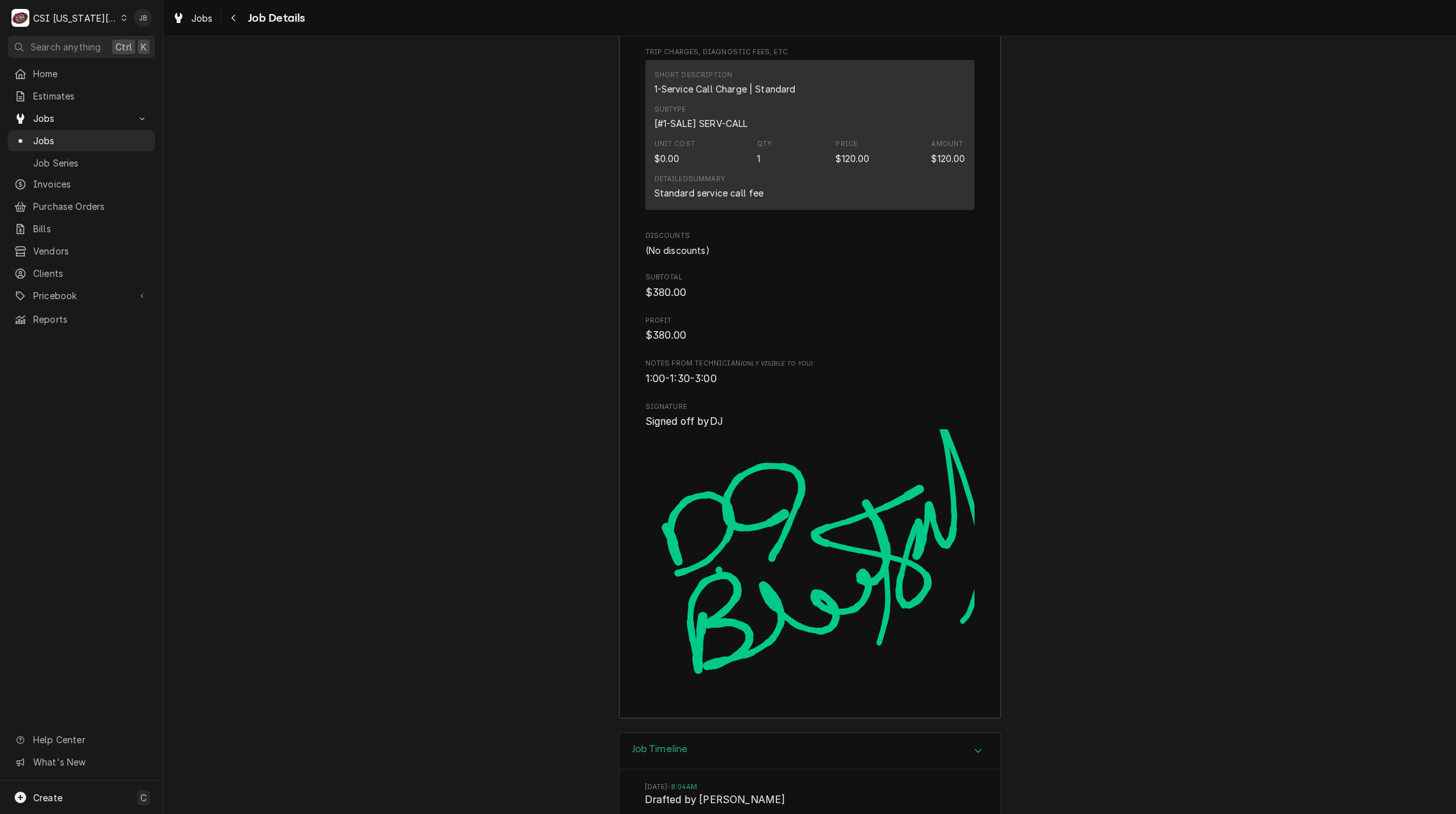
scroll to position [3512, 0]
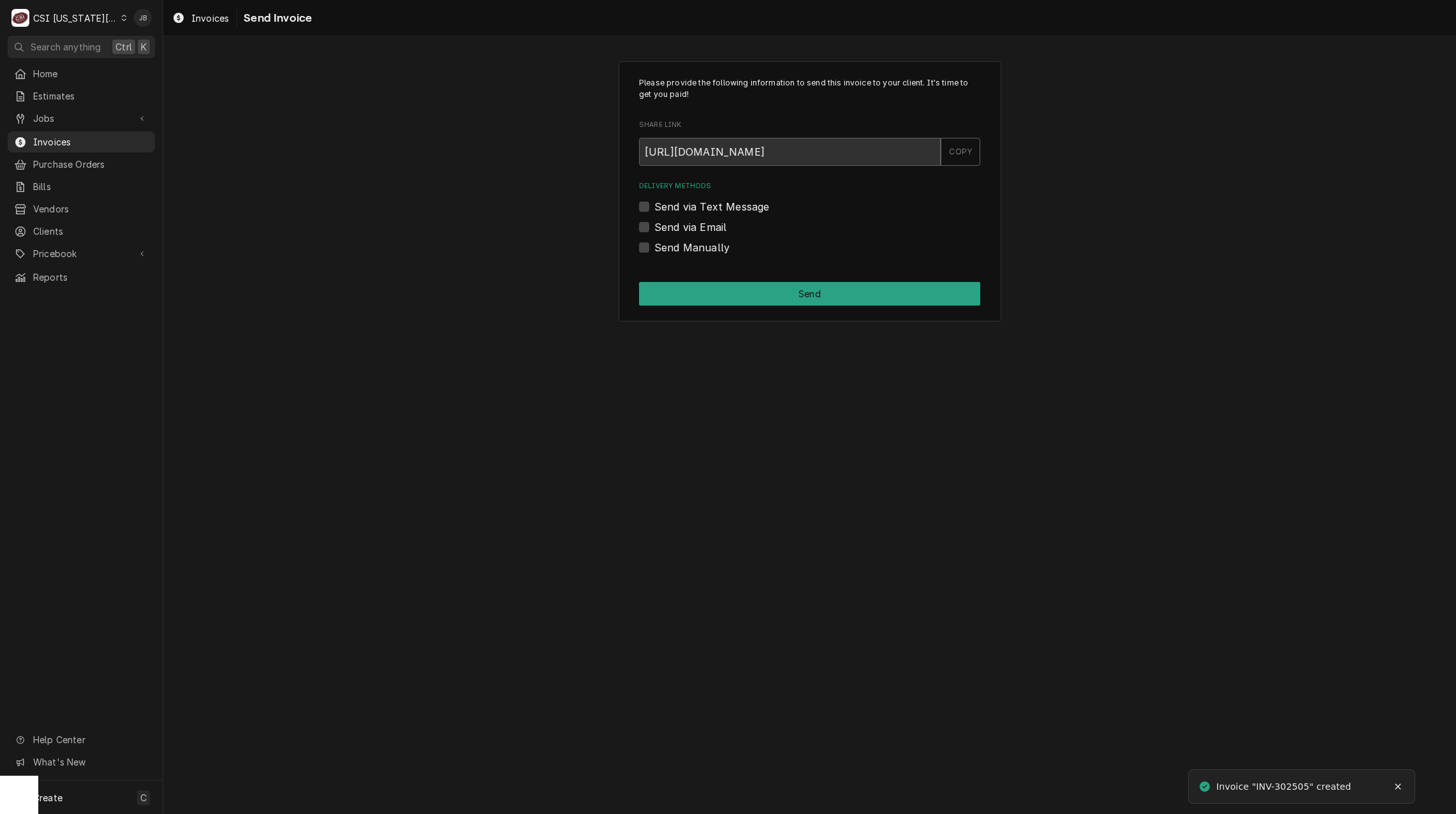
click at [696, 228] on label "Send via Email" at bounding box center [690, 227] width 72 height 15
click at [696, 228] on input "Send via Email" at bounding box center [825, 233] width 341 height 28
checkbox input "true"
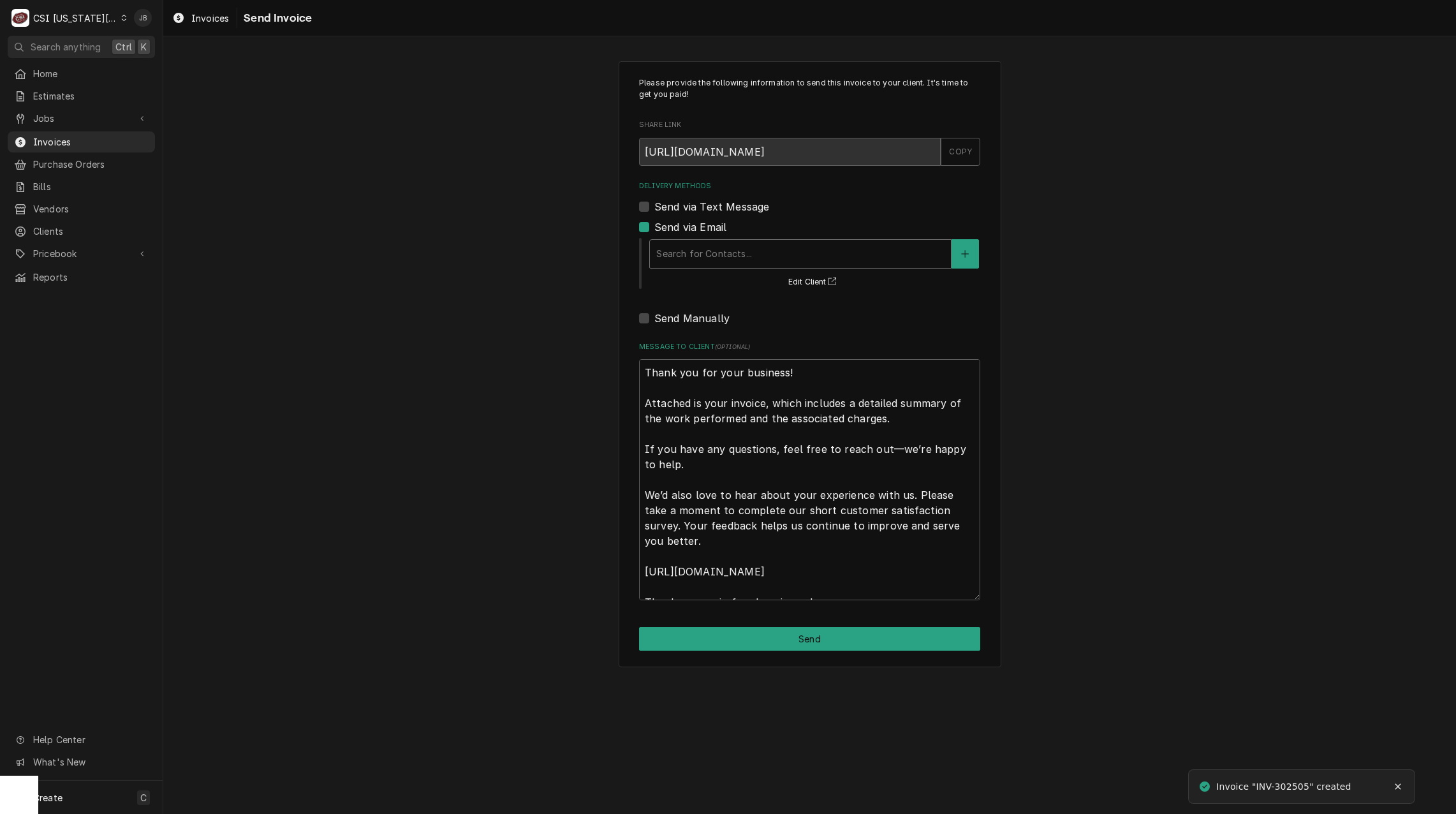
click at [719, 251] on div "Delivery Methods" at bounding box center [800, 254] width 288 height 23
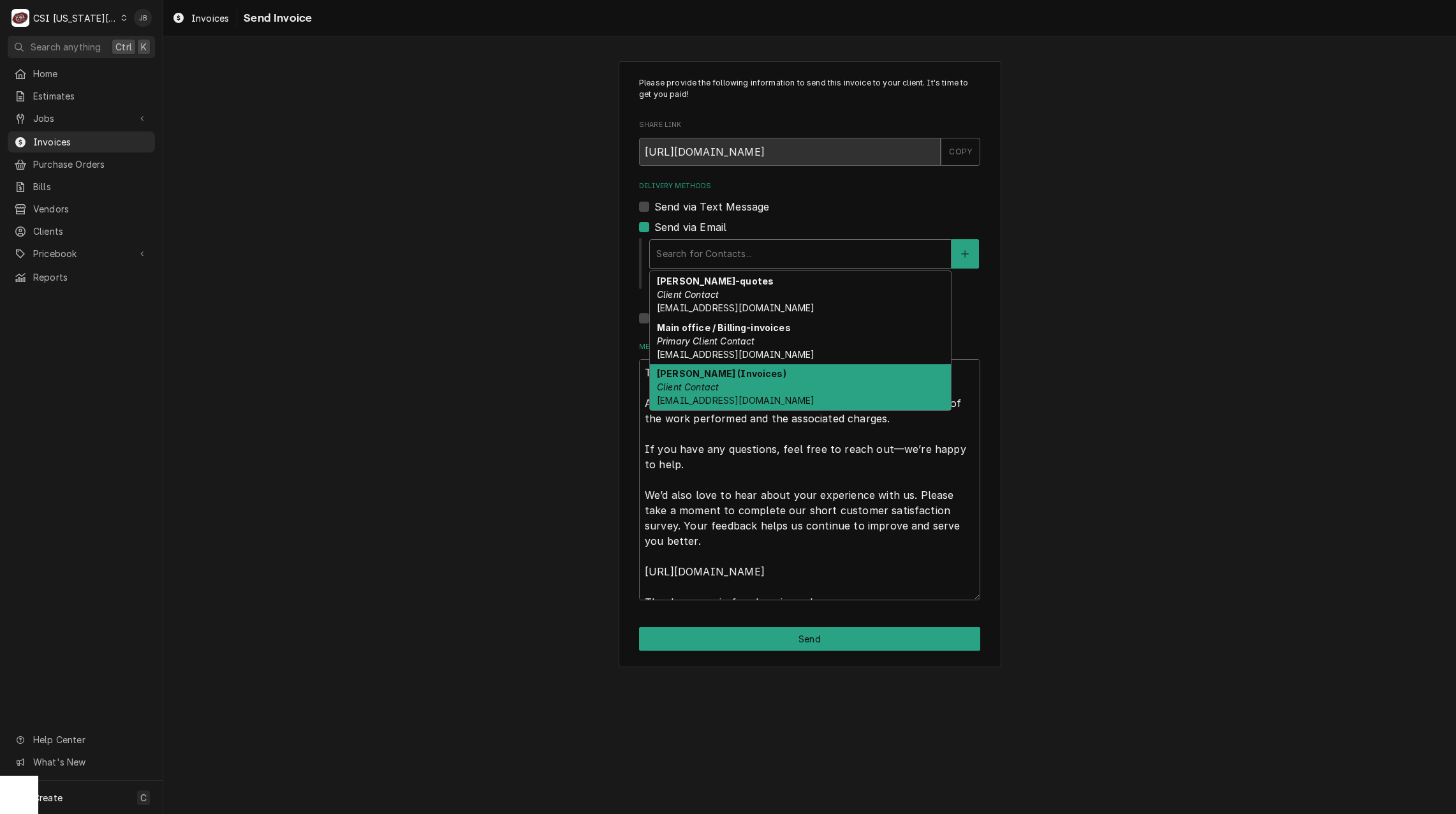
click at [750, 388] on div "[PERSON_NAME] (Invoices) Client Contact [EMAIL_ADDRESS][DOMAIN_NAME]" at bounding box center [801, 387] width 301 height 47
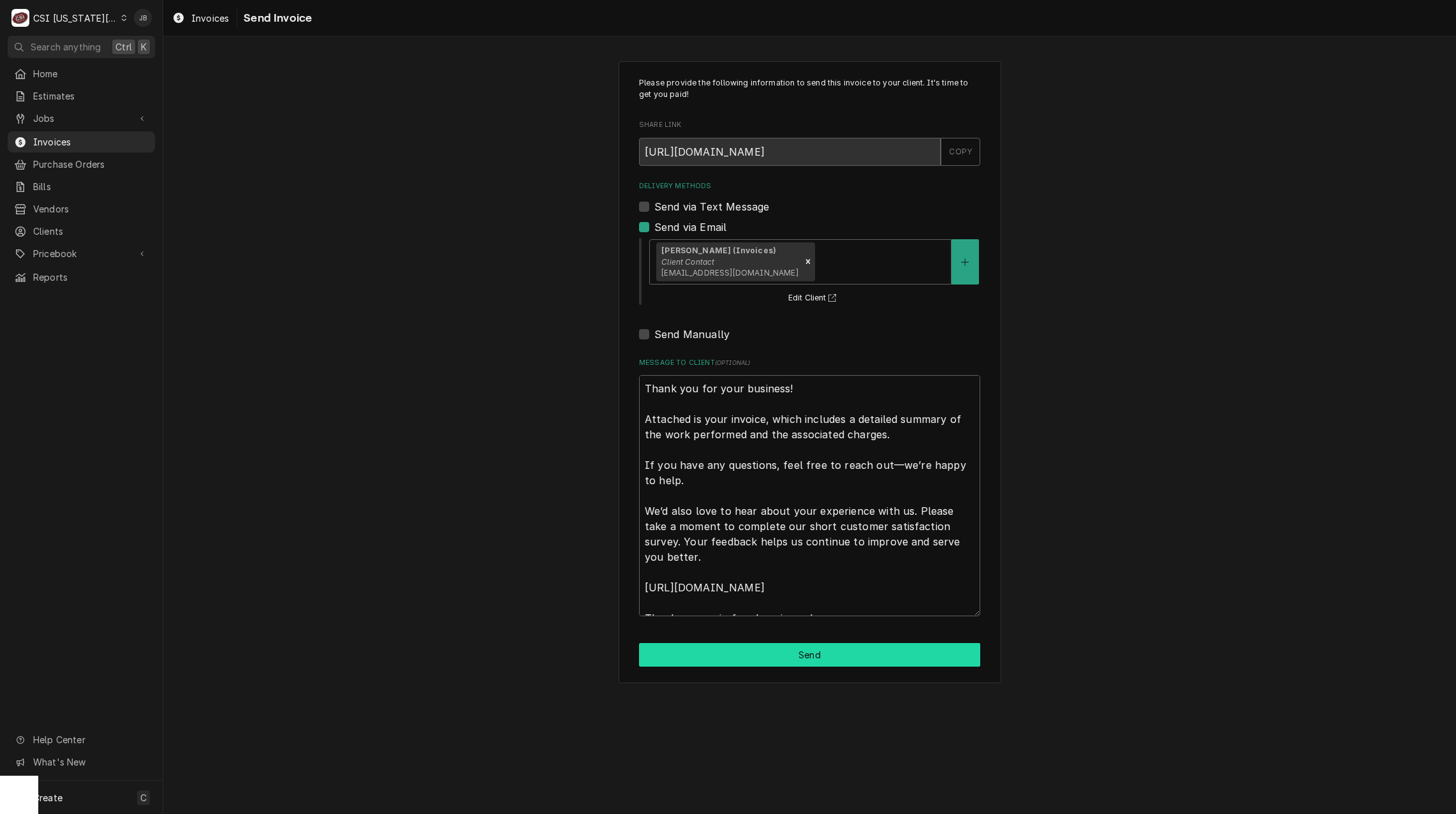
click at [743, 661] on button "Send" at bounding box center [809, 655] width 341 height 24
type textarea "x"
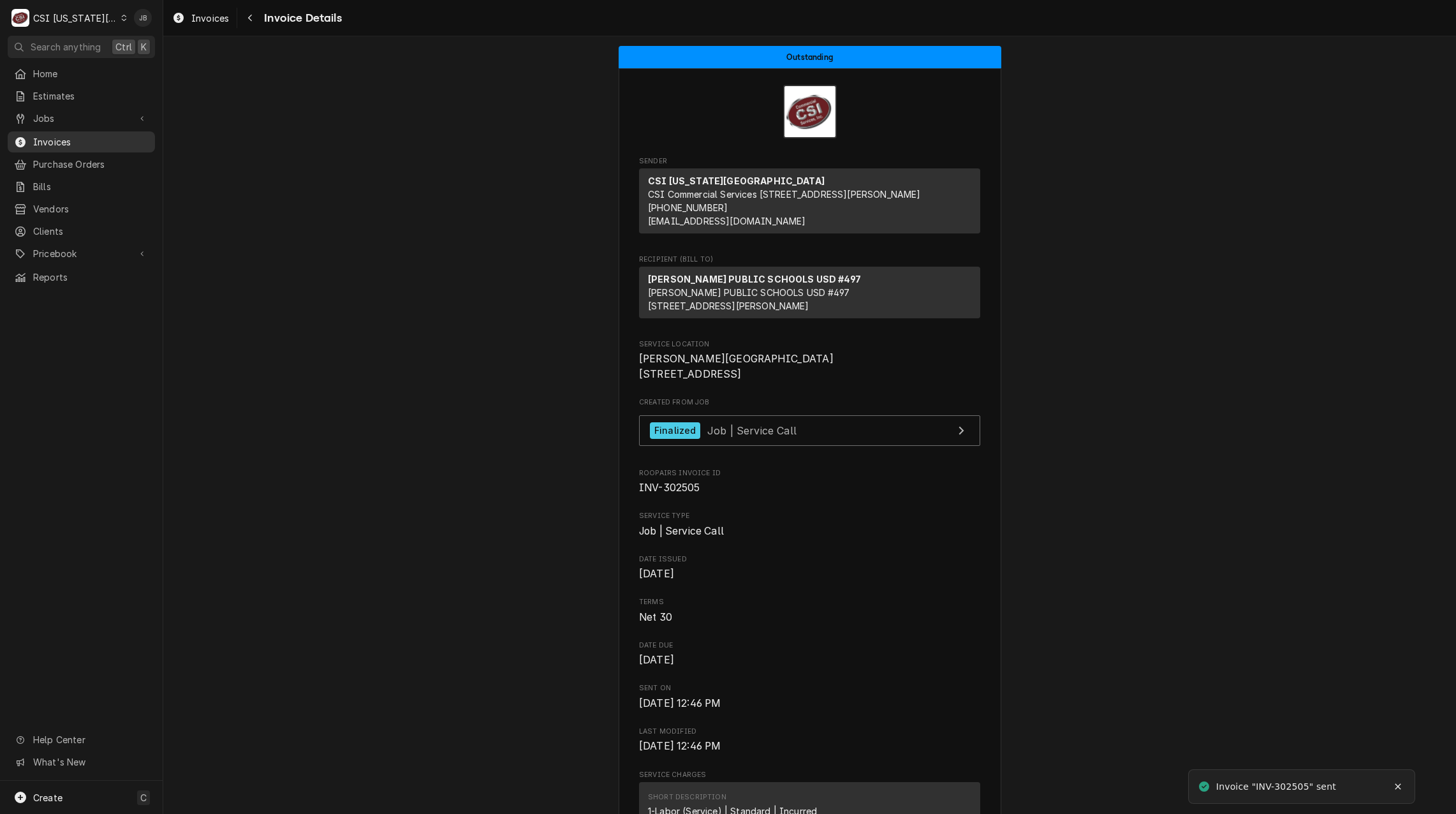
click at [49, 135] on span "Invoices" at bounding box center [91, 142] width 116 height 14
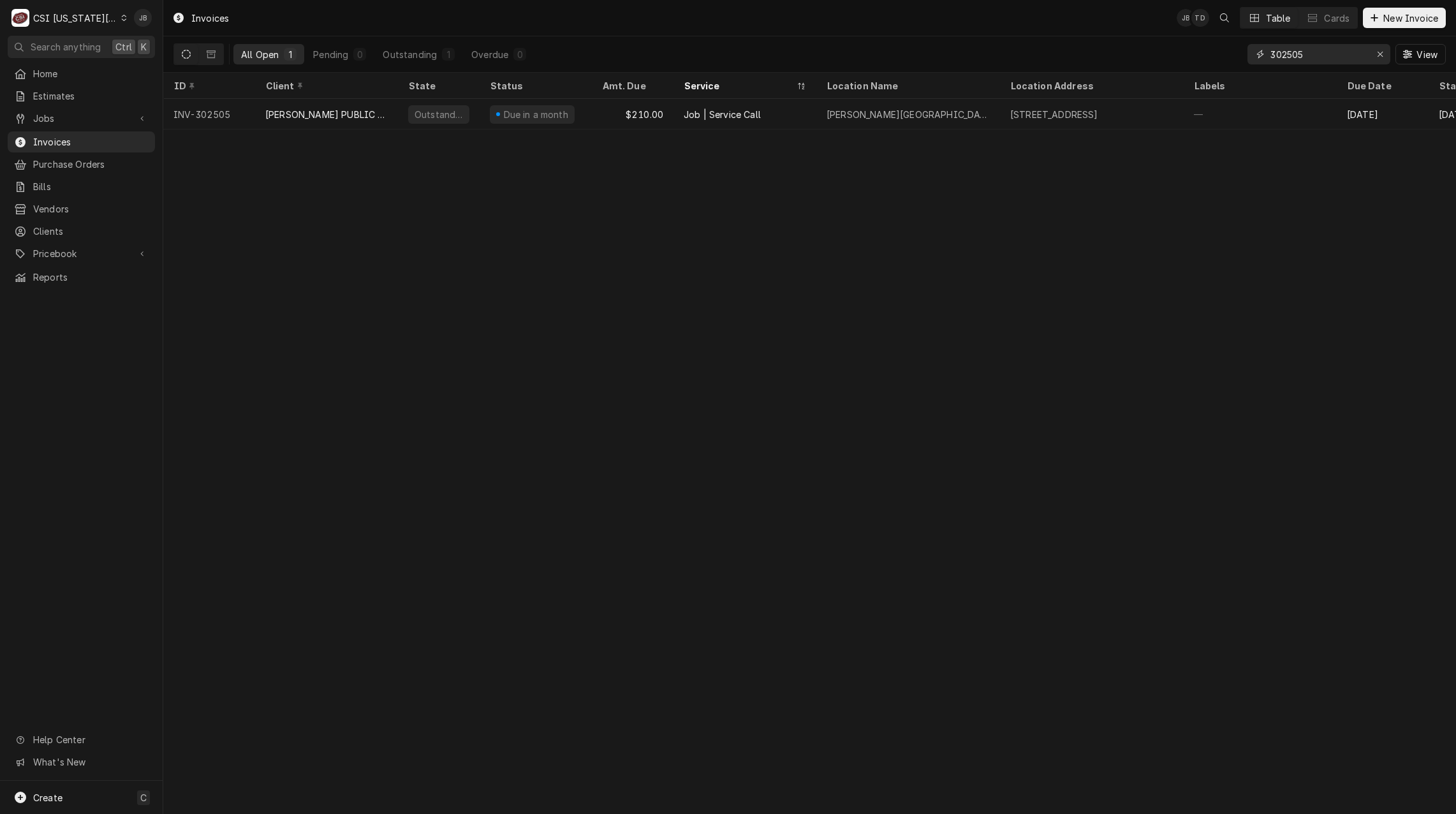
drag, startPoint x: 1318, startPoint y: 53, endPoint x: 1216, endPoint y: 50, distance: 102.0
click at [1216, 50] on div "All Open 1 Pending 0 Outstanding 1 Overdue 0 302505 View" at bounding box center [809, 54] width 1272 height 36
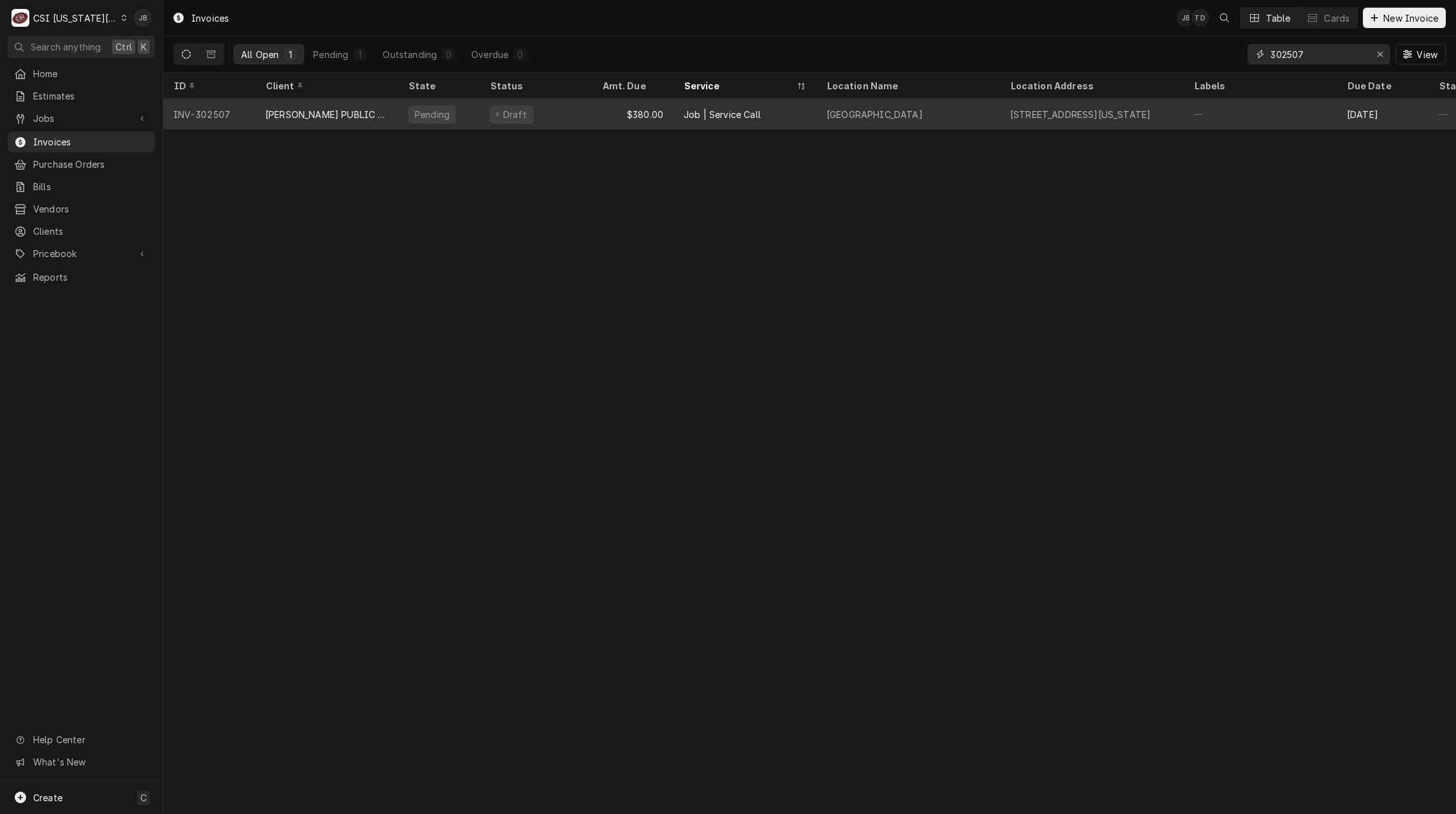
type input "302507"
click at [866, 118] on div "[GEOGRAPHIC_DATA]" at bounding box center [874, 115] width 96 height 14
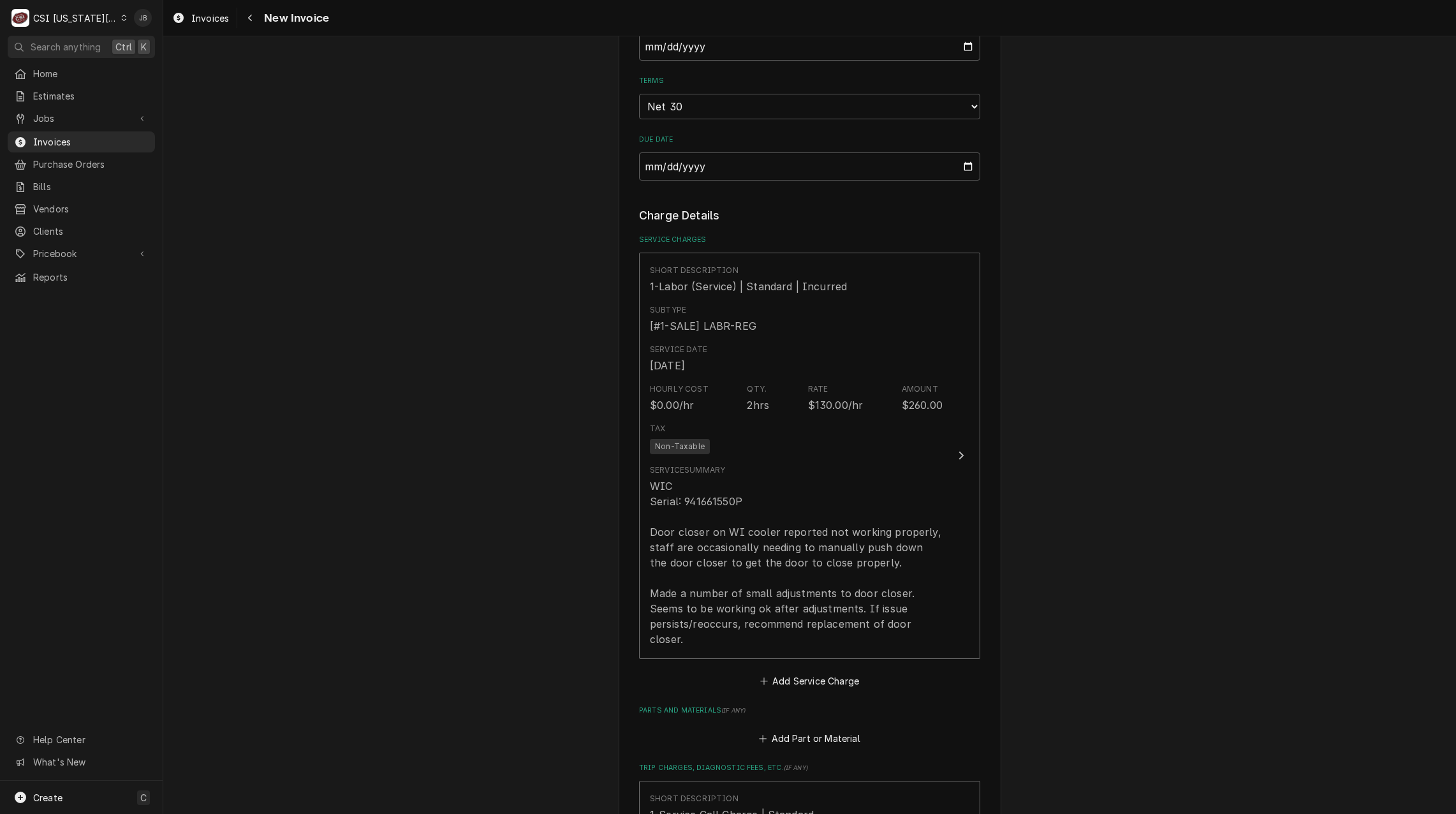
scroll to position [1212, 0]
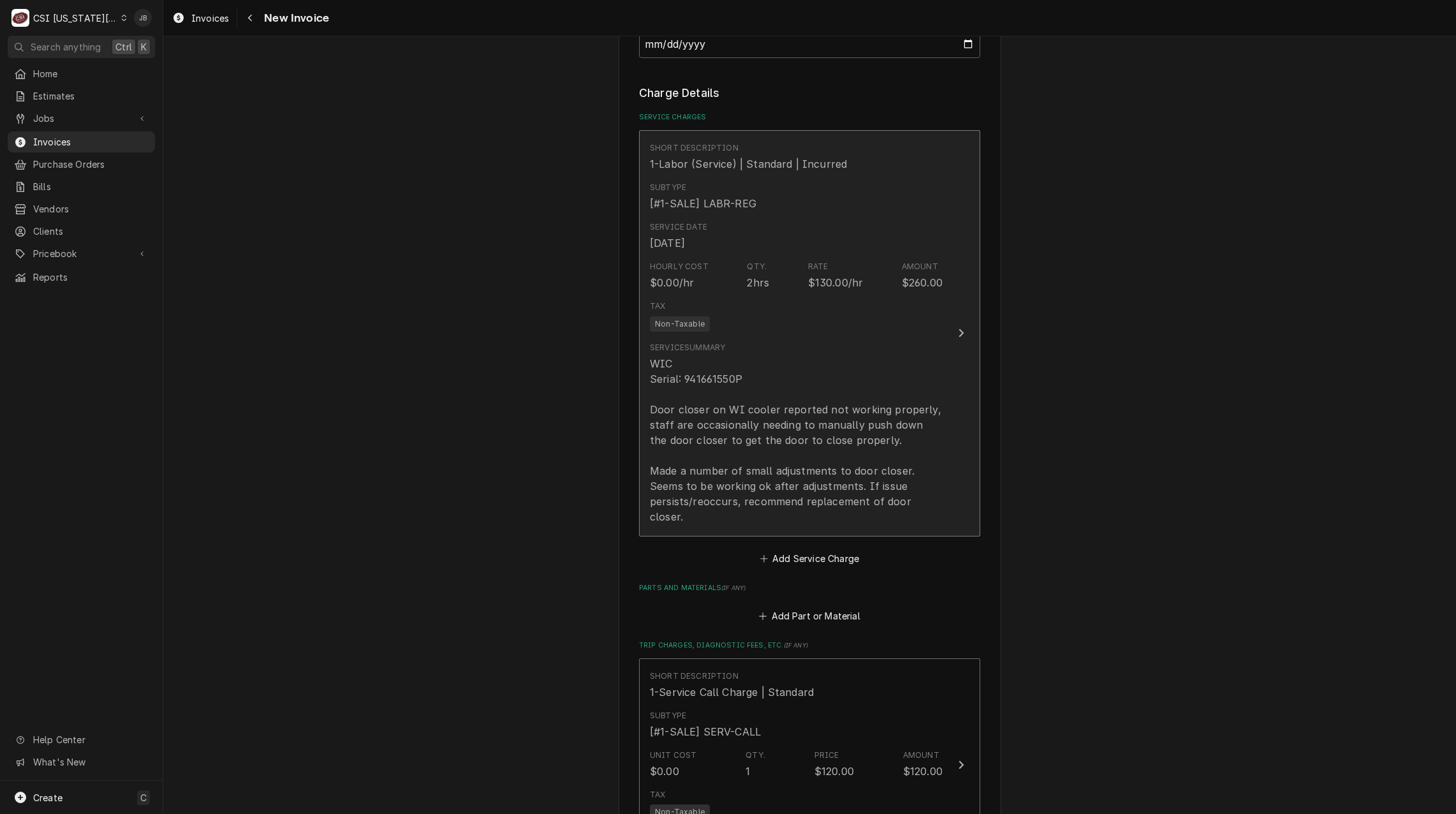
click at [890, 453] on div "WIC Serial: 941661550P Door closer on WI cooler reported not working properly, …" at bounding box center [797, 440] width 293 height 169
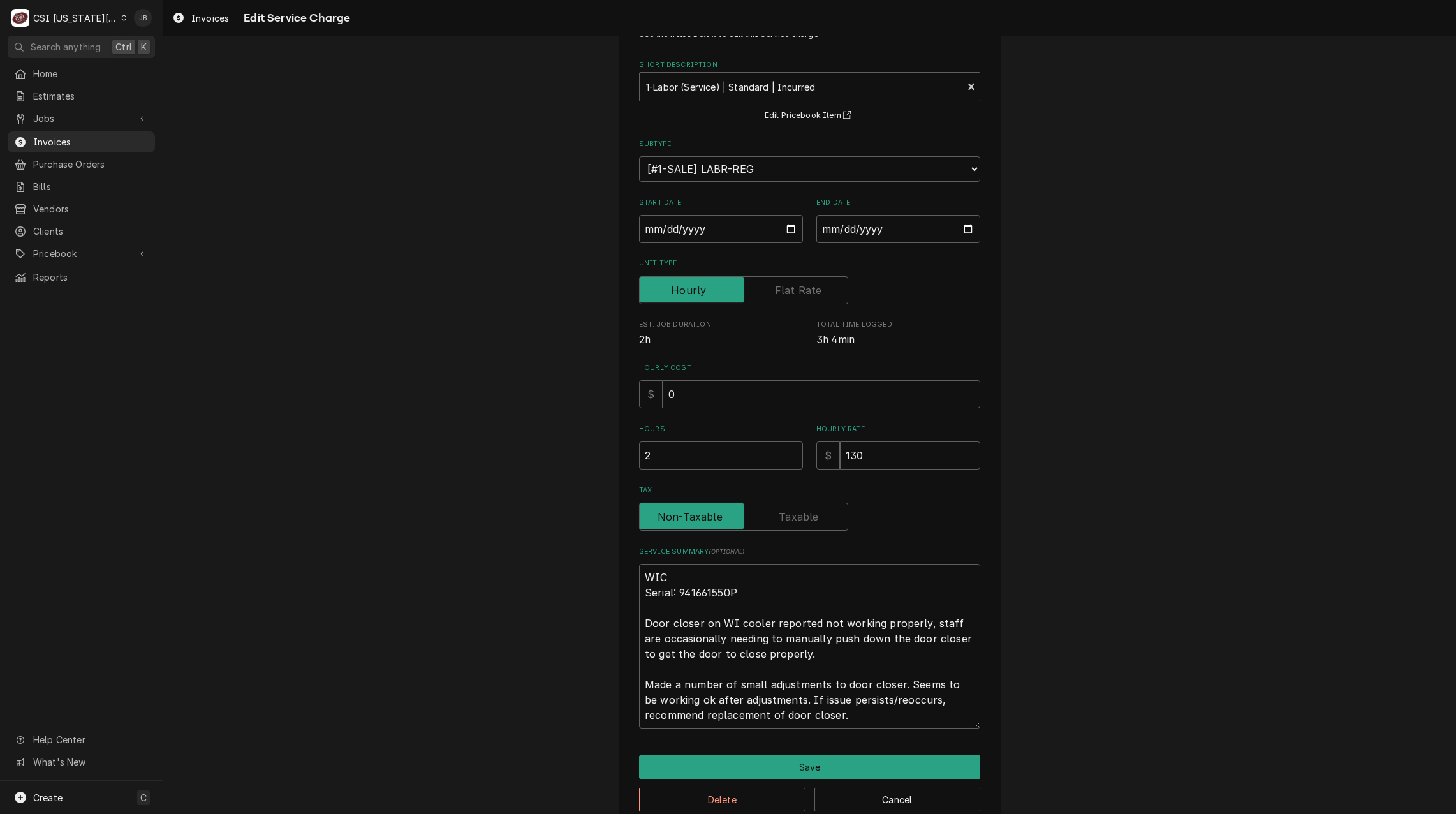
scroll to position [73, 0]
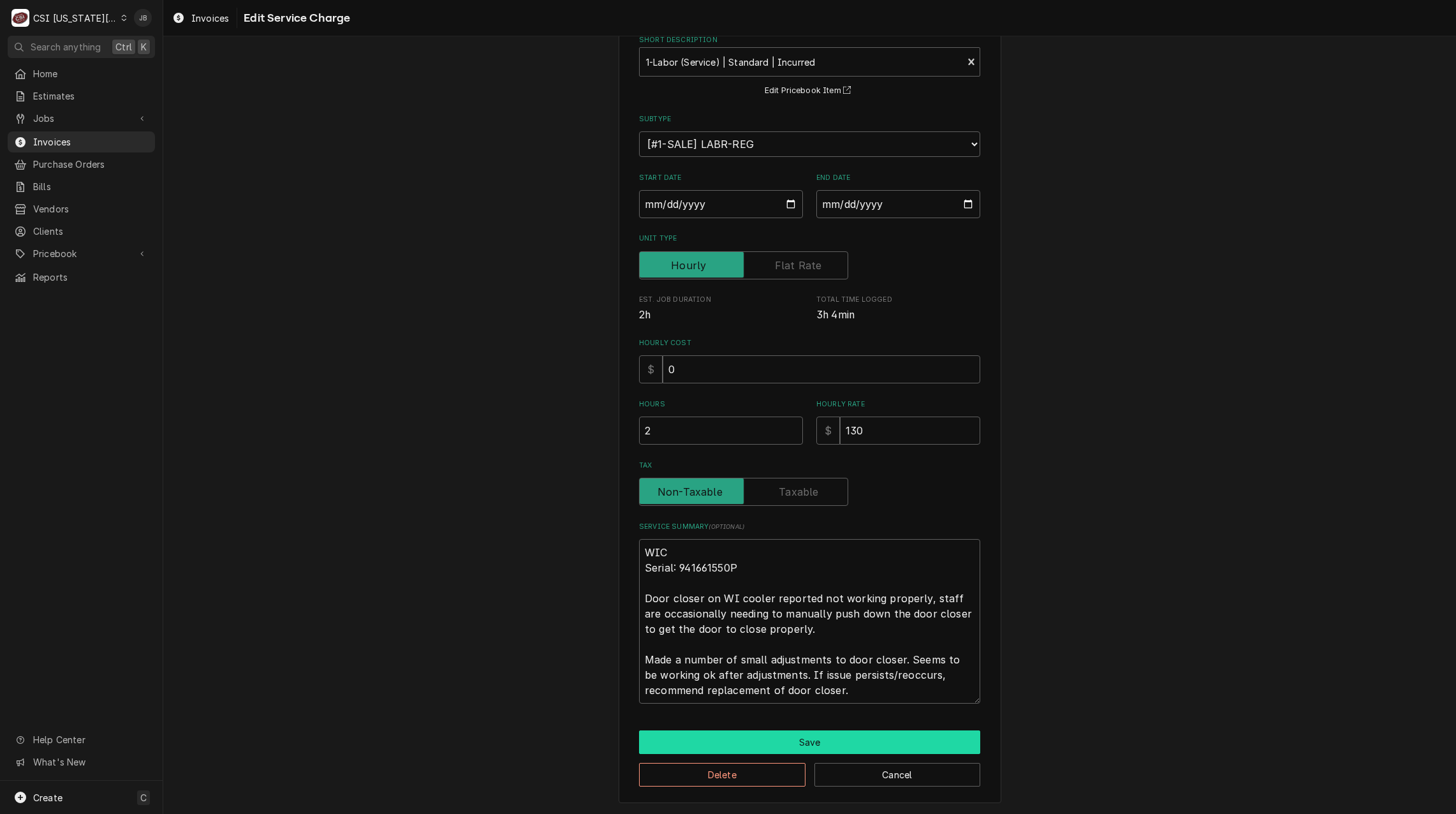
click at [785, 746] on button "Save" at bounding box center [809, 742] width 341 height 24
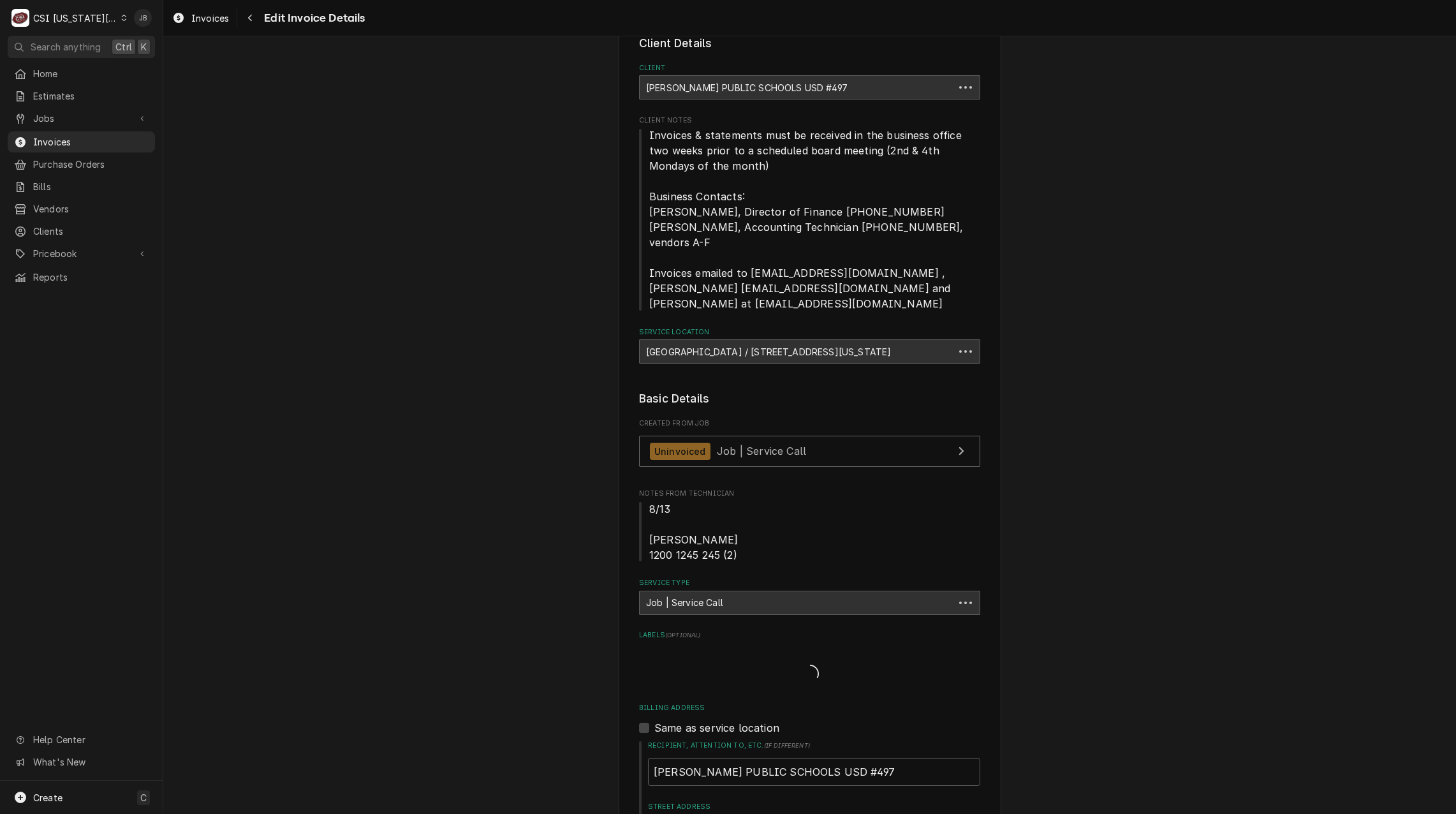
scroll to position [1197, 0]
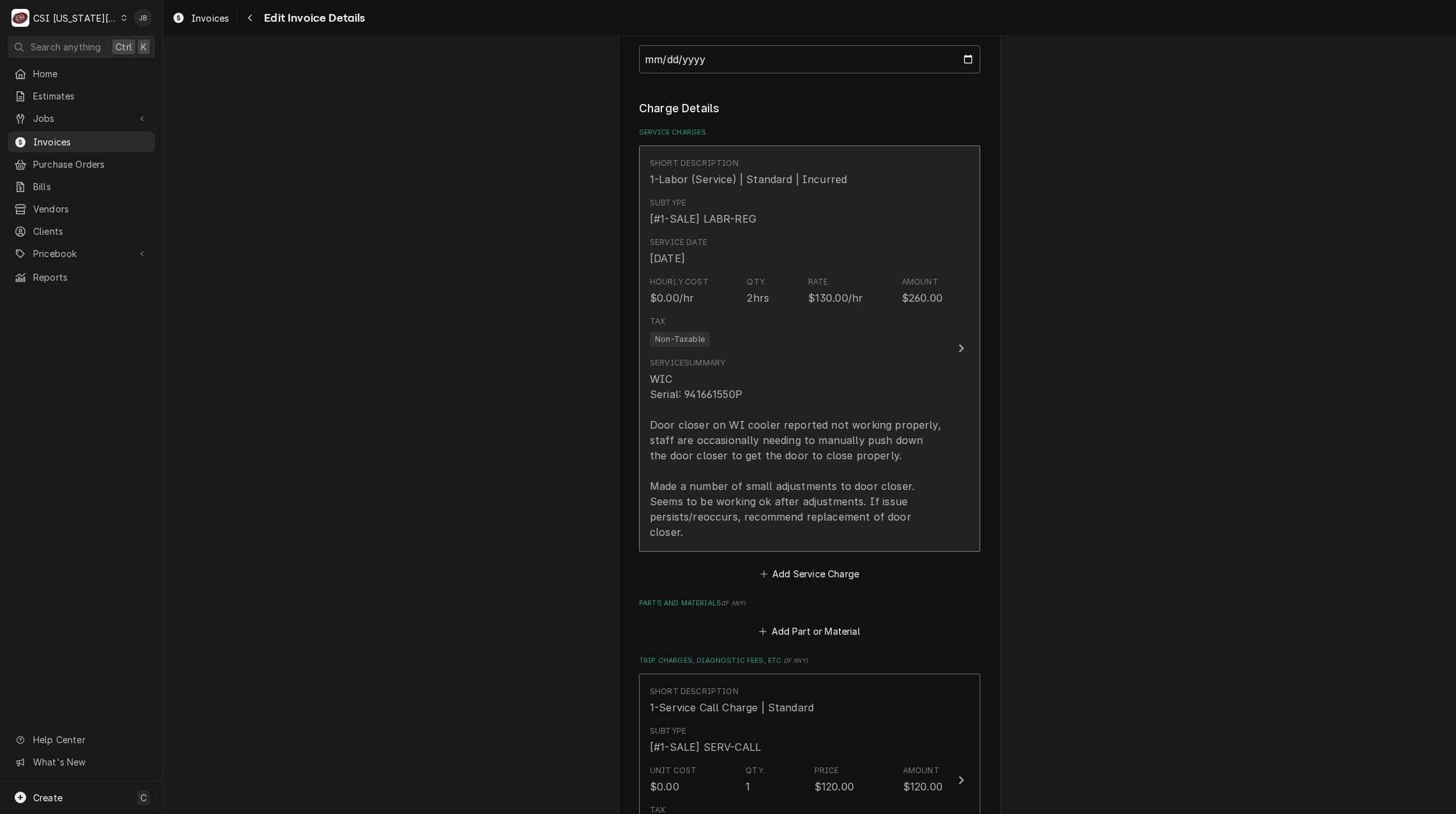
click at [825, 425] on div "WIC Serial: 941661550P Door closer on WI cooler reported not working properly, …" at bounding box center [797, 456] width 293 height 169
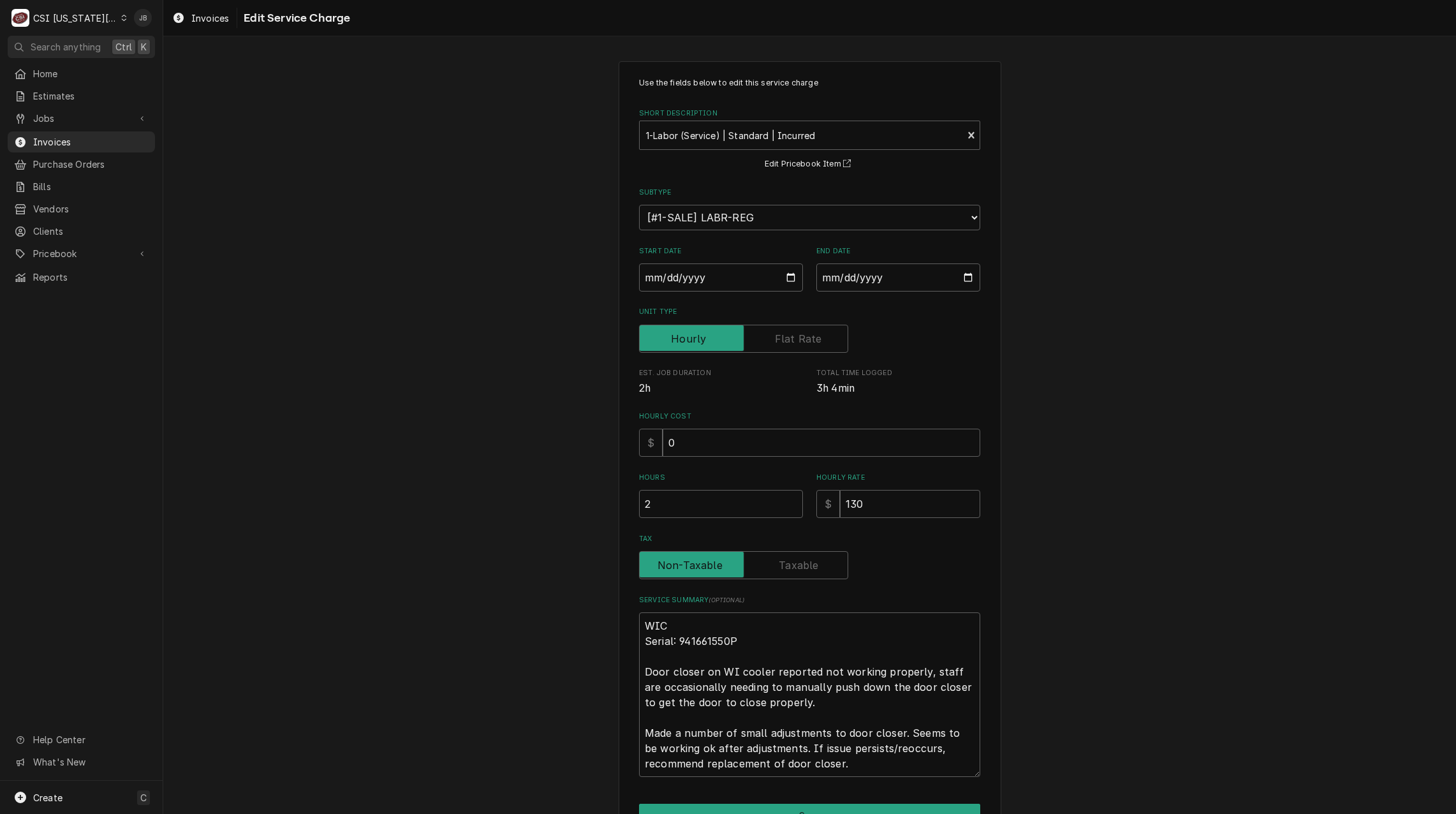
scroll to position [73, 0]
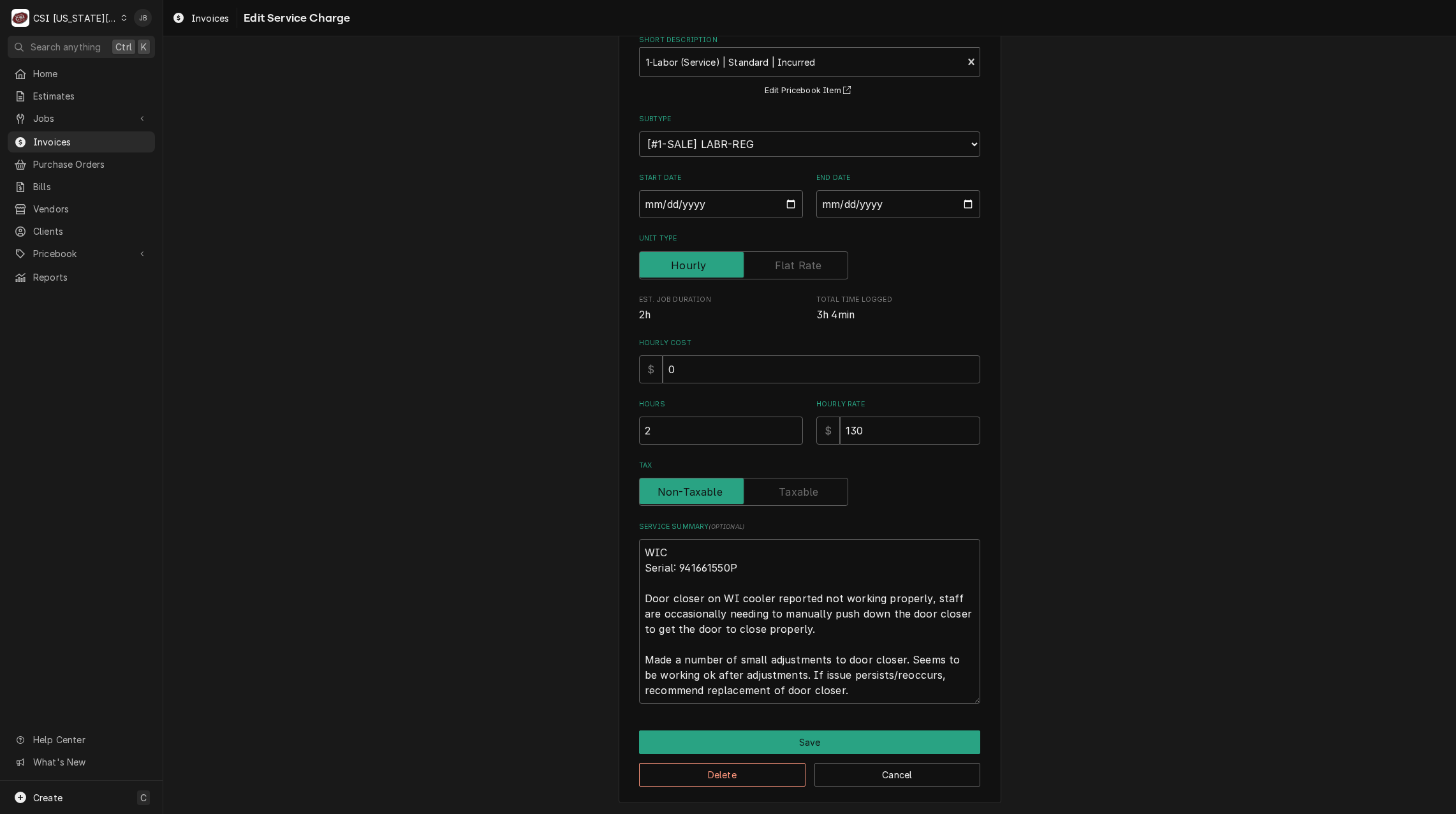
click at [793, 755] on div "Delete Cancel" at bounding box center [809, 771] width 341 height 32
click at [813, 737] on button "Save" at bounding box center [809, 742] width 341 height 24
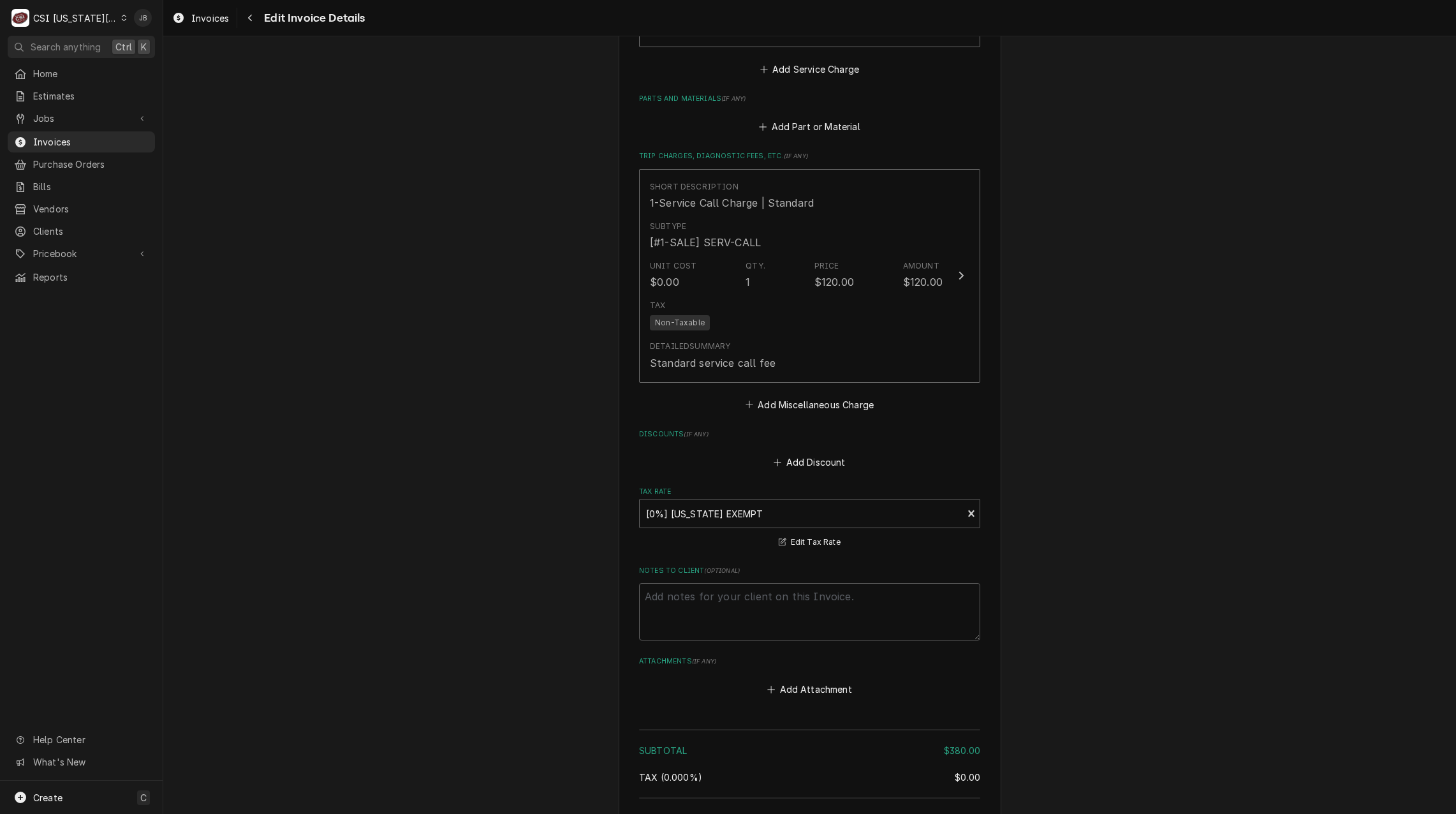
scroll to position [1883, 0]
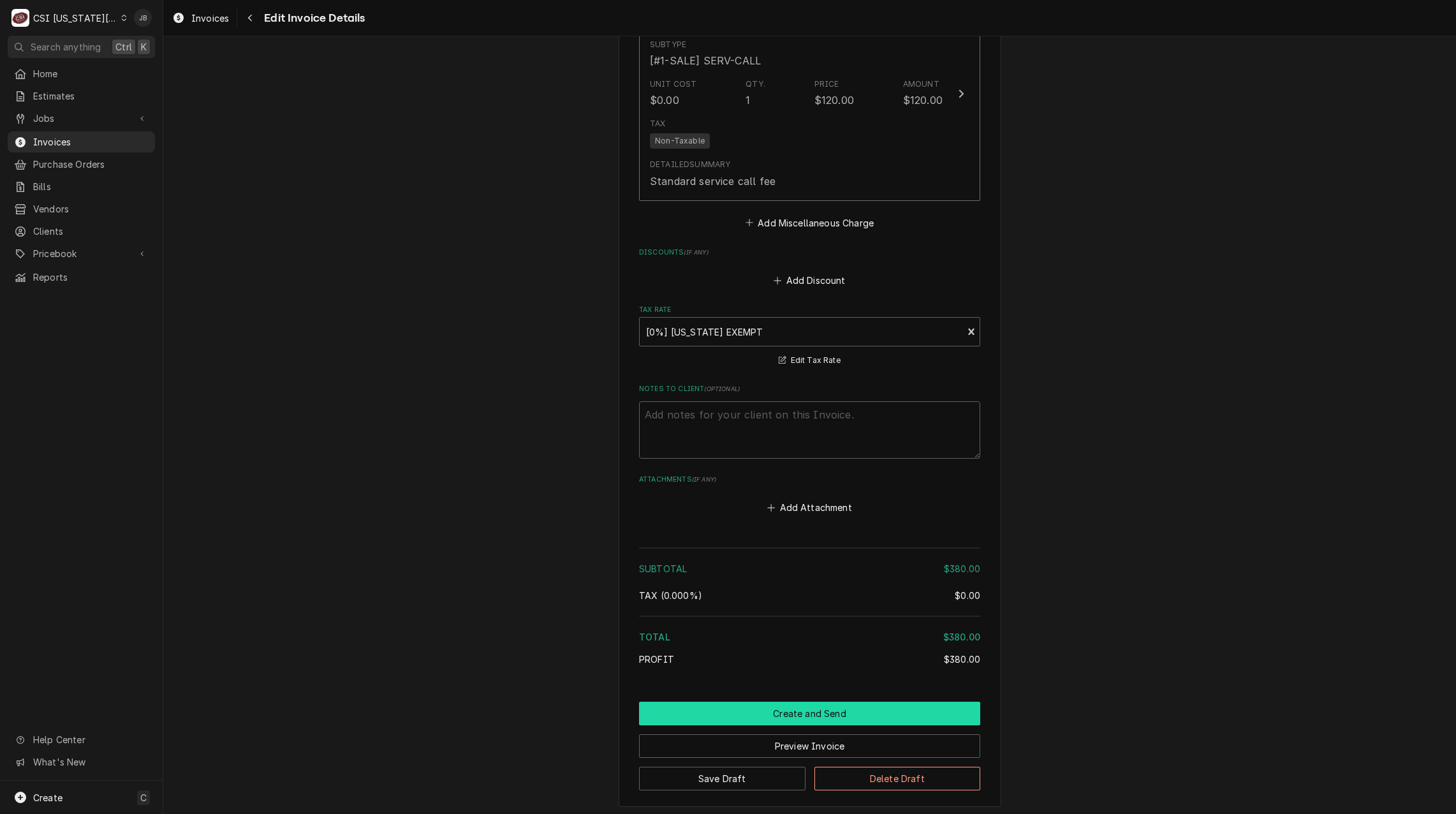
click at [748, 702] on button "Create and Send" at bounding box center [809, 714] width 341 height 24
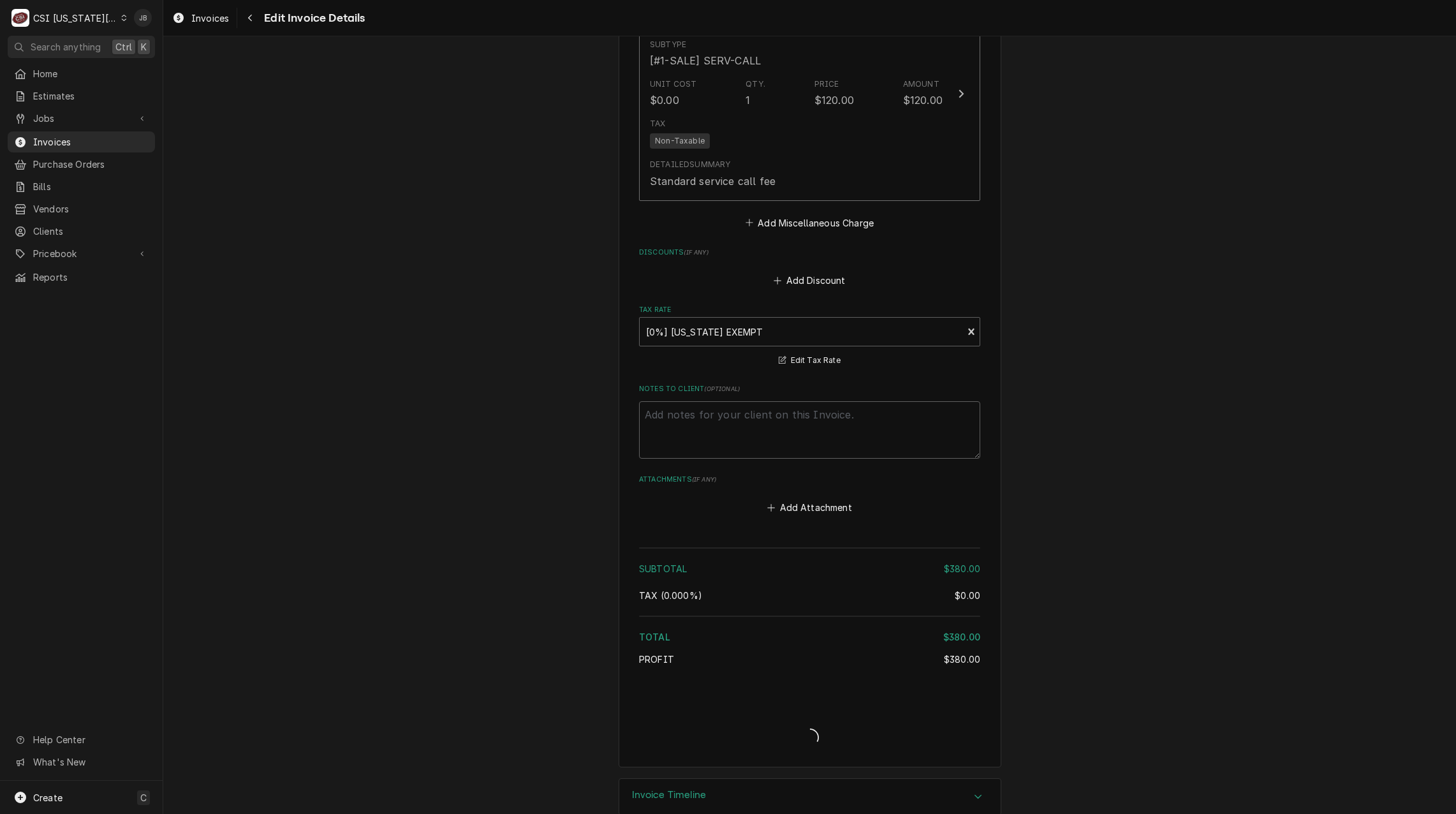
type textarea "x"
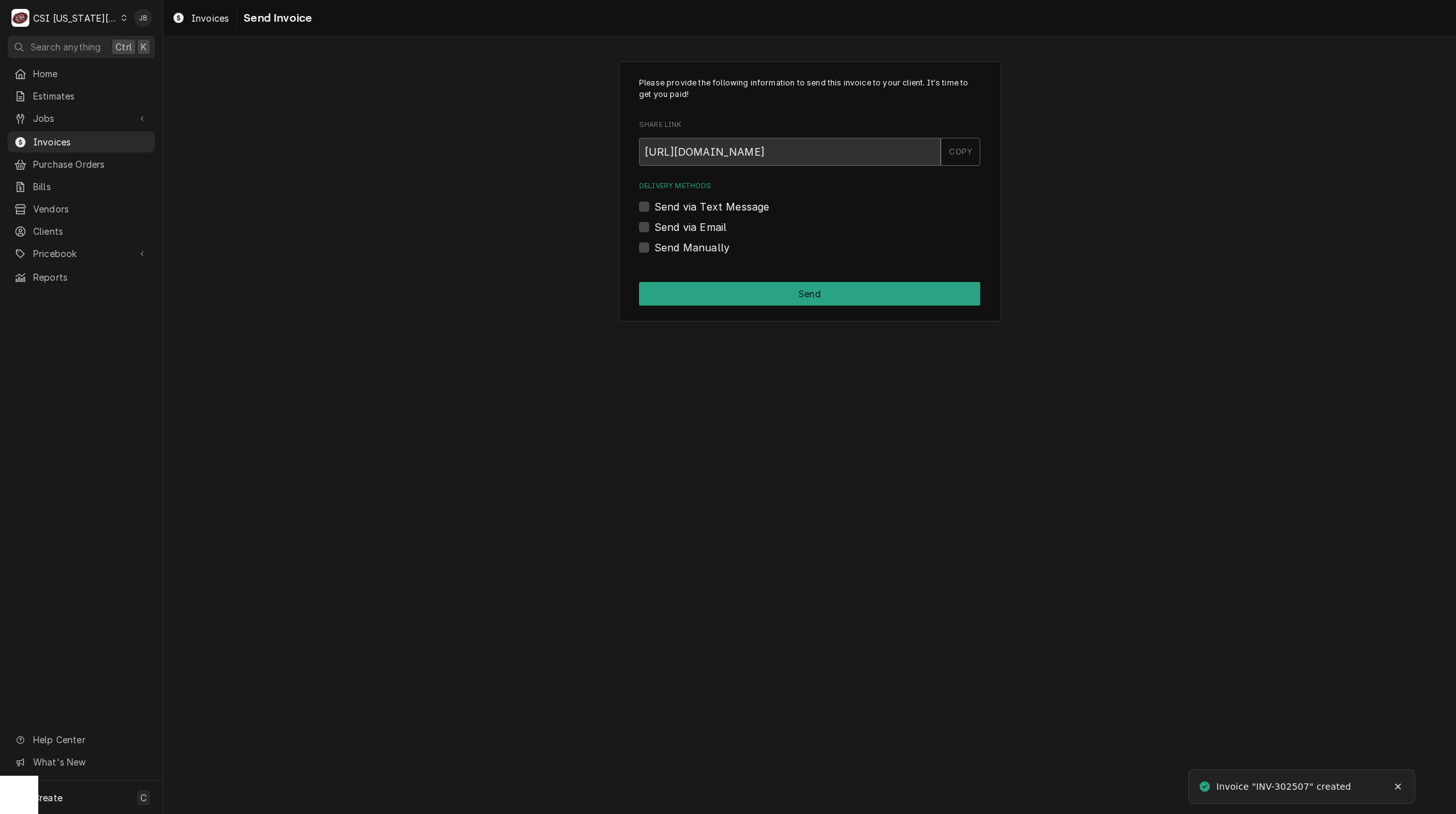
click at [699, 236] on div "Delivery Methods Send via Text Message Send via Email Send Manually" at bounding box center [809, 218] width 341 height 73
click at [701, 226] on label "Send via Email" at bounding box center [690, 227] width 72 height 15
click at [701, 226] on input "Send via Email" at bounding box center [825, 233] width 341 height 28
checkbox input "true"
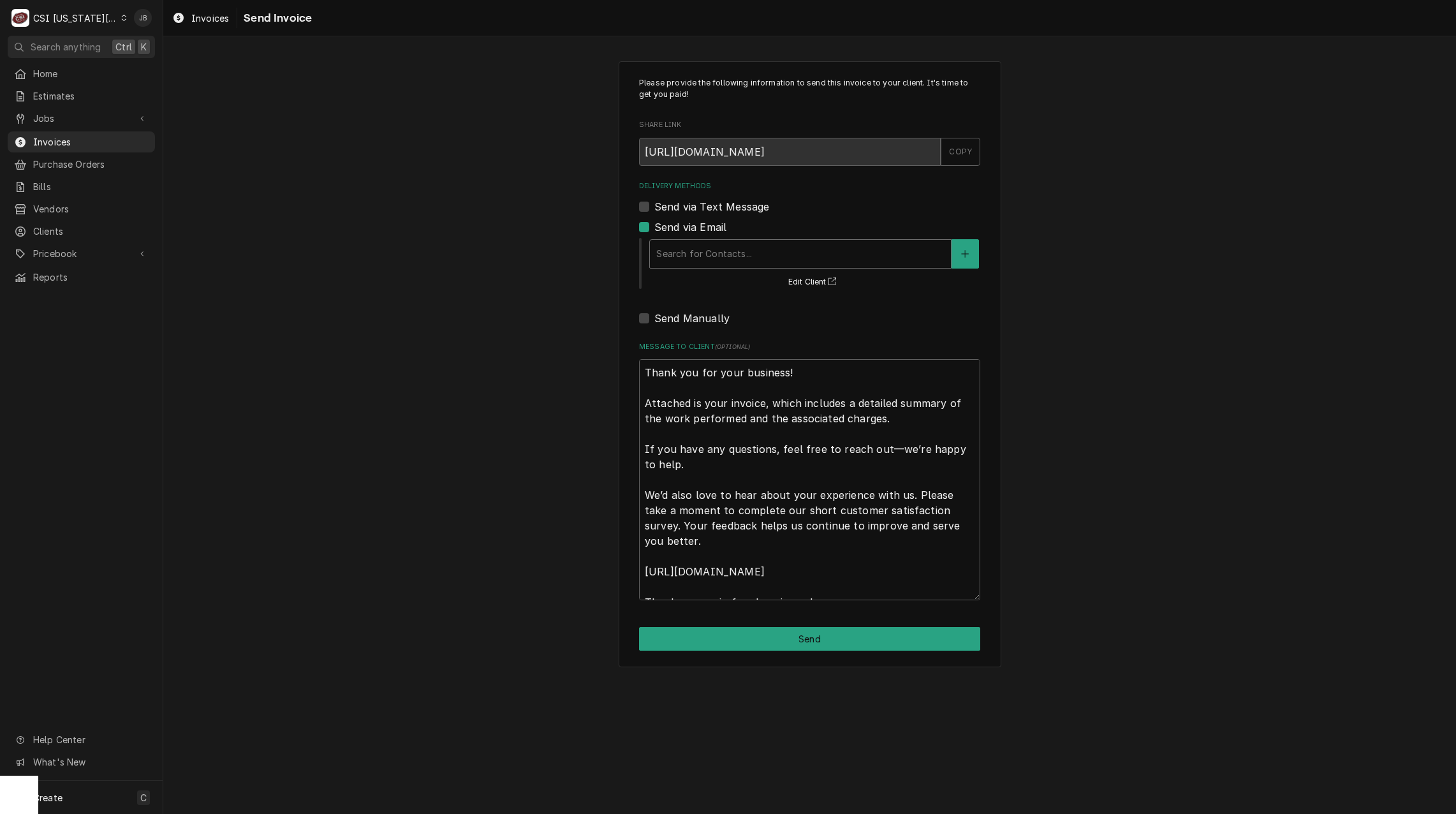
click at [679, 250] on div "Delivery Methods" at bounding box center [800, 254] width 288 height 23
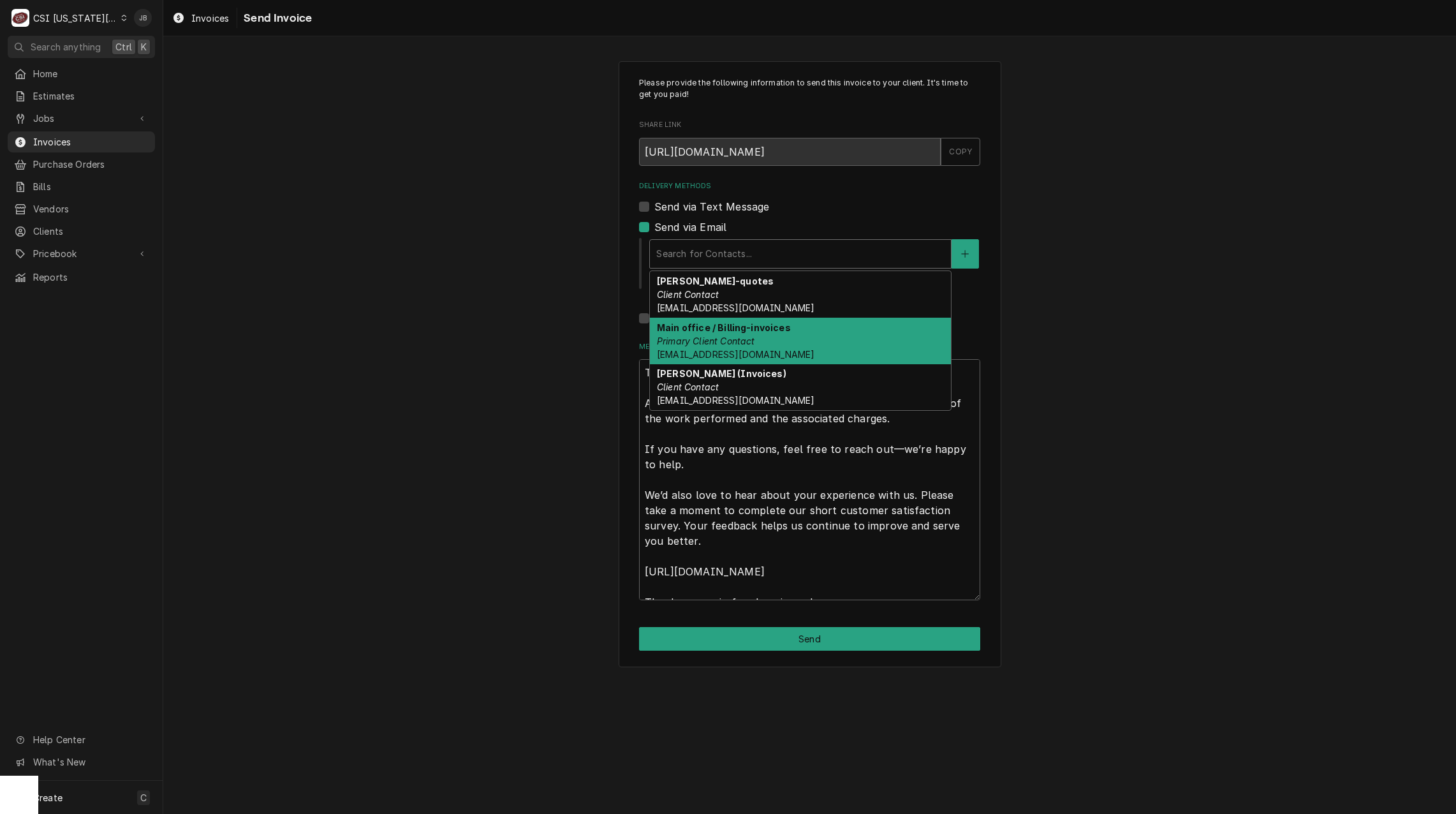
click at [791, 350] on span "lpsaccountspayable@usd497.org" at bounding box center [735, 354] width 157 height 11
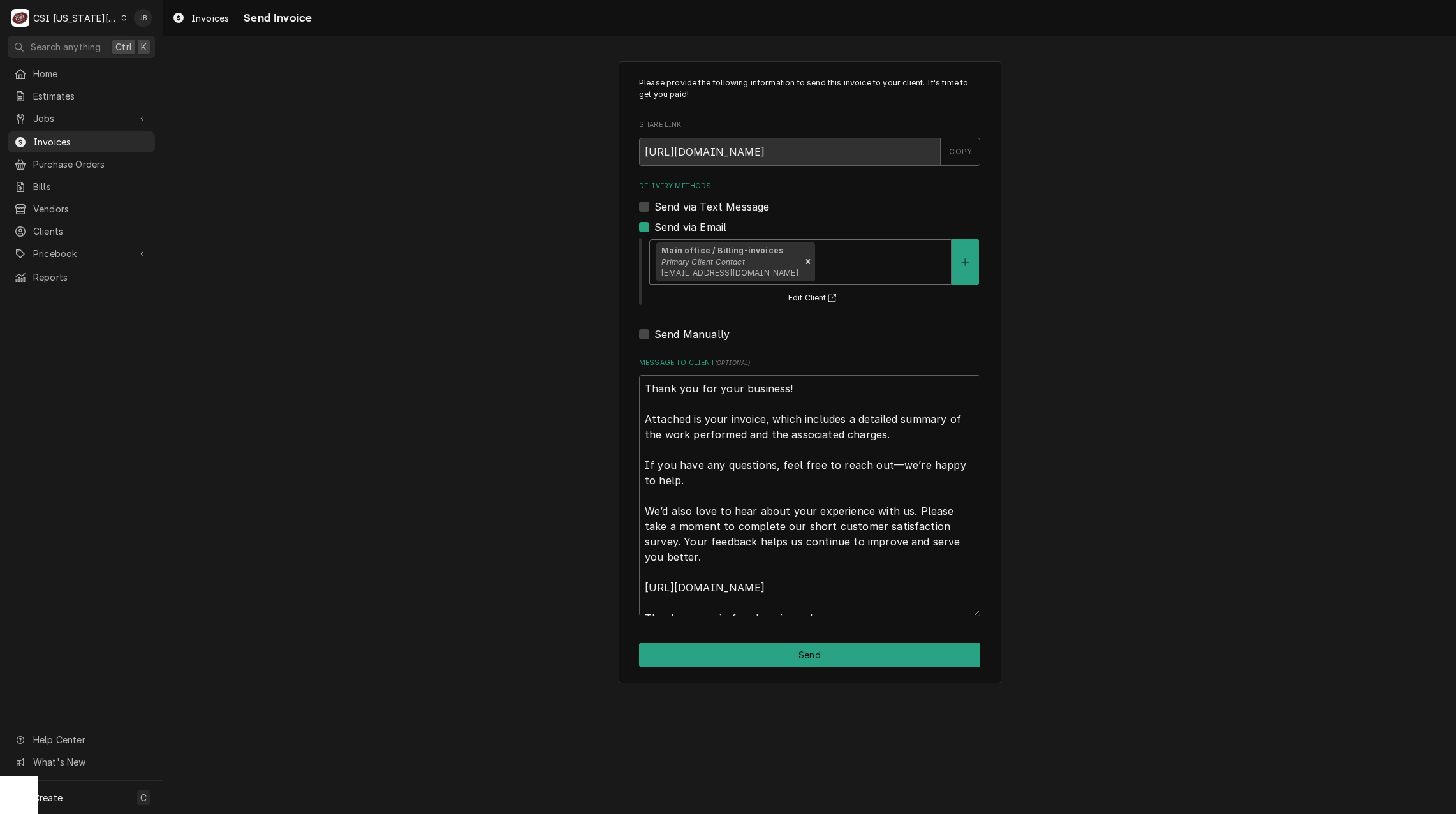
click at [778, 670] on div "Please provide the following information to send this invoice to your client. I…" at bounding box center [810, 372] width 383 height 622
click at [783, 659] on button "Send" at bounding box center [809, 655] width 341 height 24
type textarea "x"
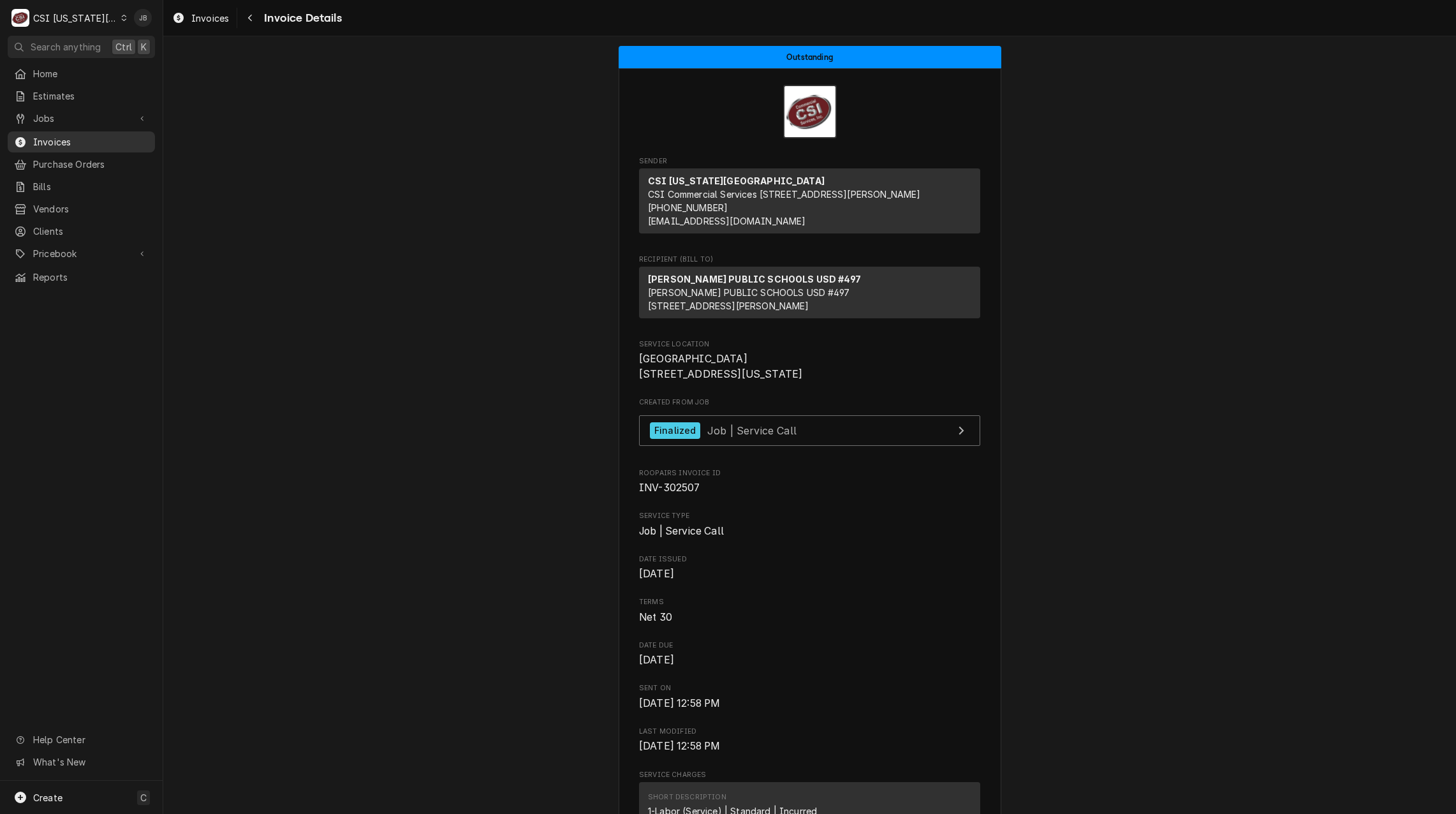
click at [52, 139] on span "Invoices" at bounding box center [91, 142] width 116 height 14
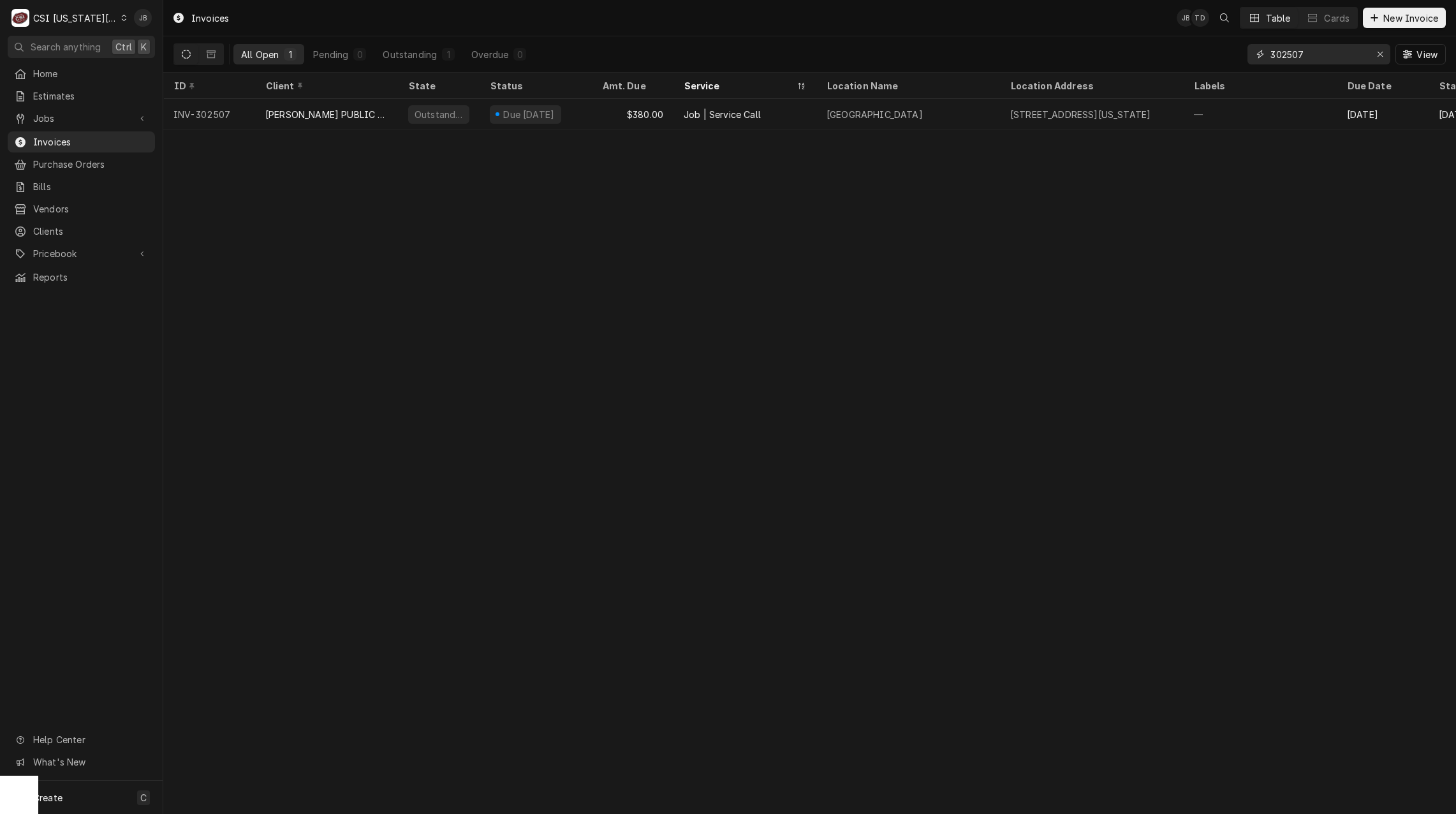
click at [1315, 53] on input "302507" at bounding box center [1318, 54] width 95 height 20
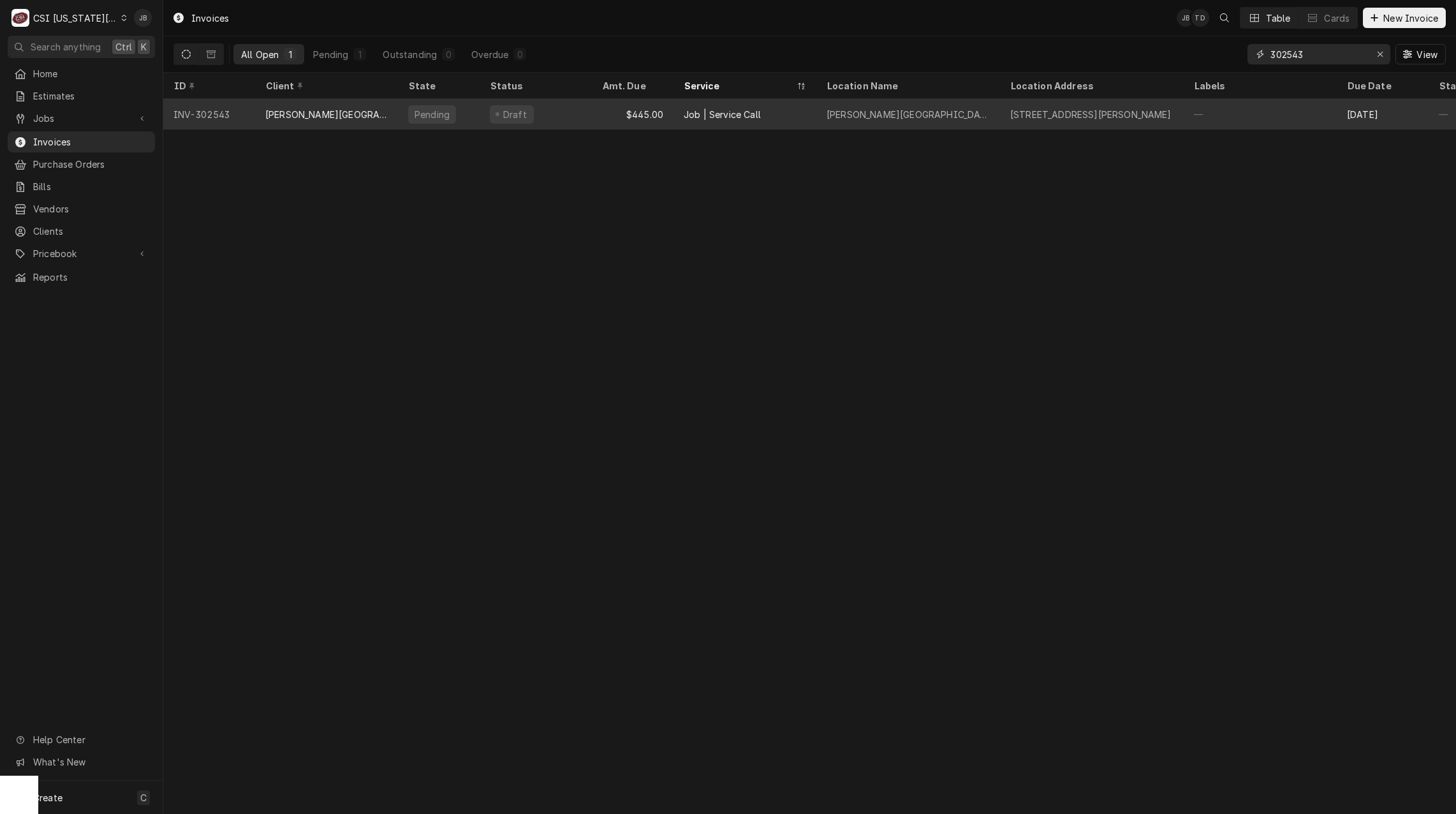
type input "302543"
click at [1088, 113] on div "425 Waverly Rd, Gardner, KS 66030" at bounding box center [1091, 115] width 162 height 14
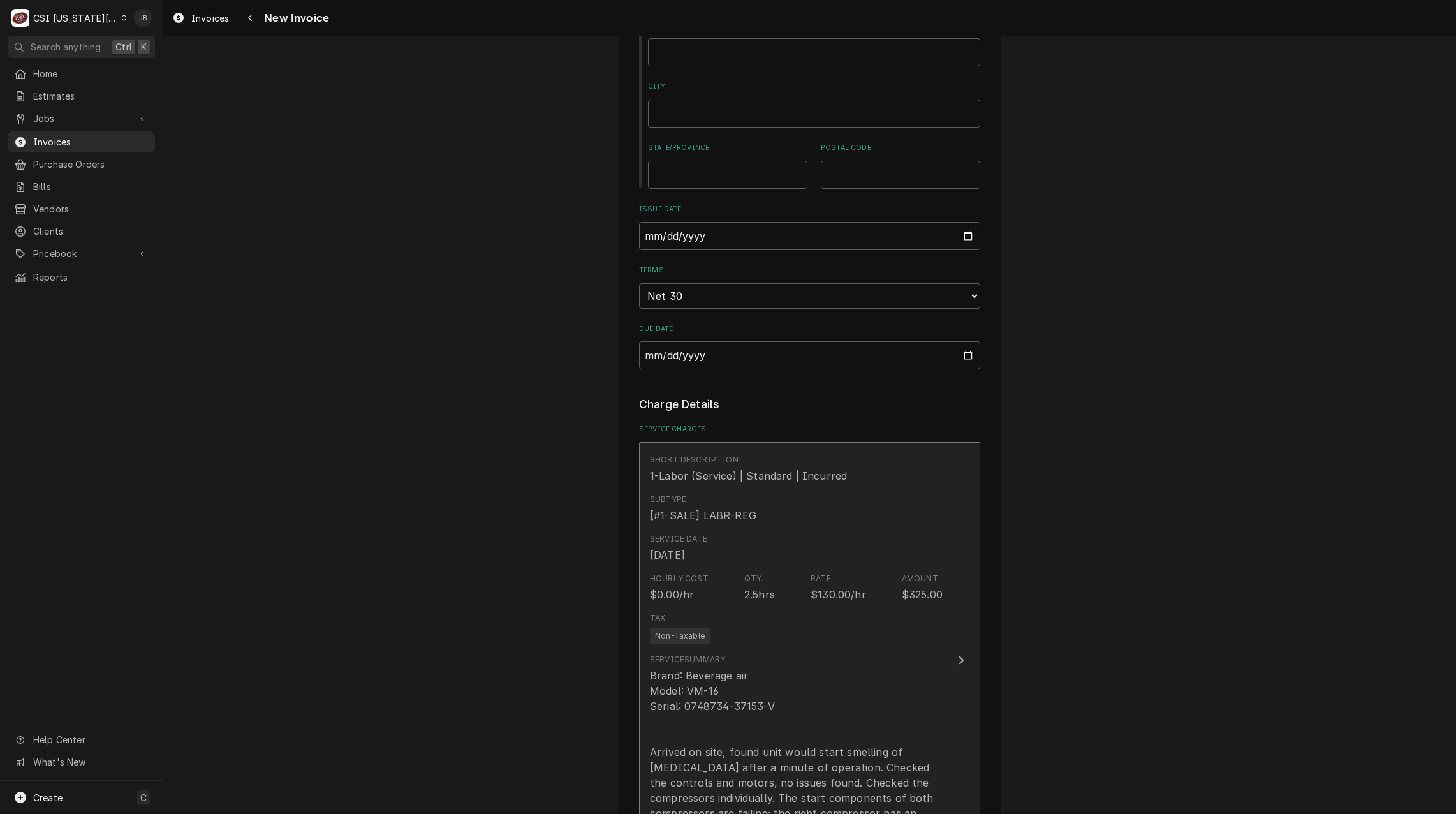
scroll to position [893, 0]
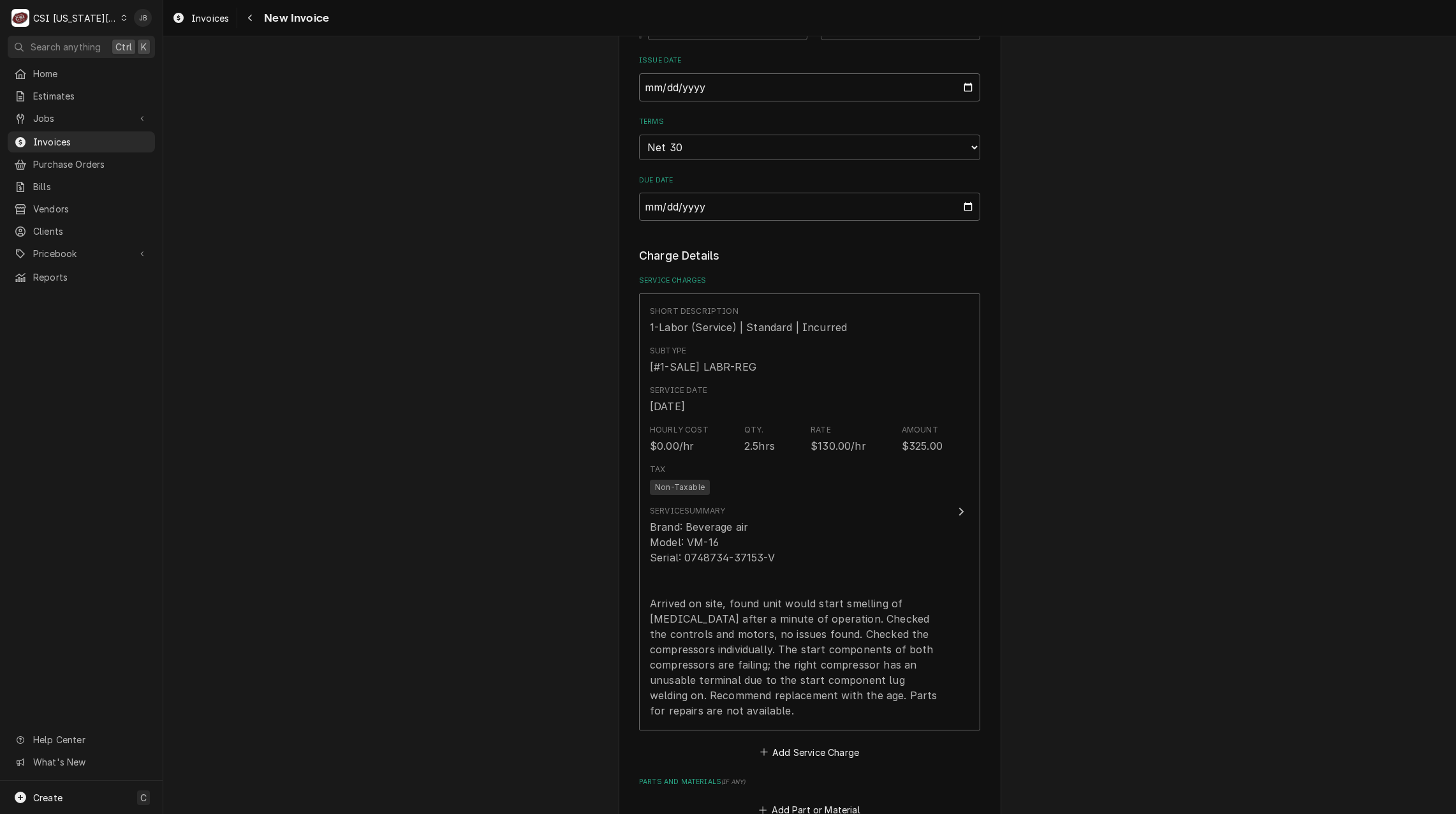
click at [956, 85] on input "2025-08-15" at bounding box center [809, 87] width 341 height 28
click at [961, 86] on input "2025-08-15" at bounding box center [809, 87] width 341 height 28
type input "2025-08-28"
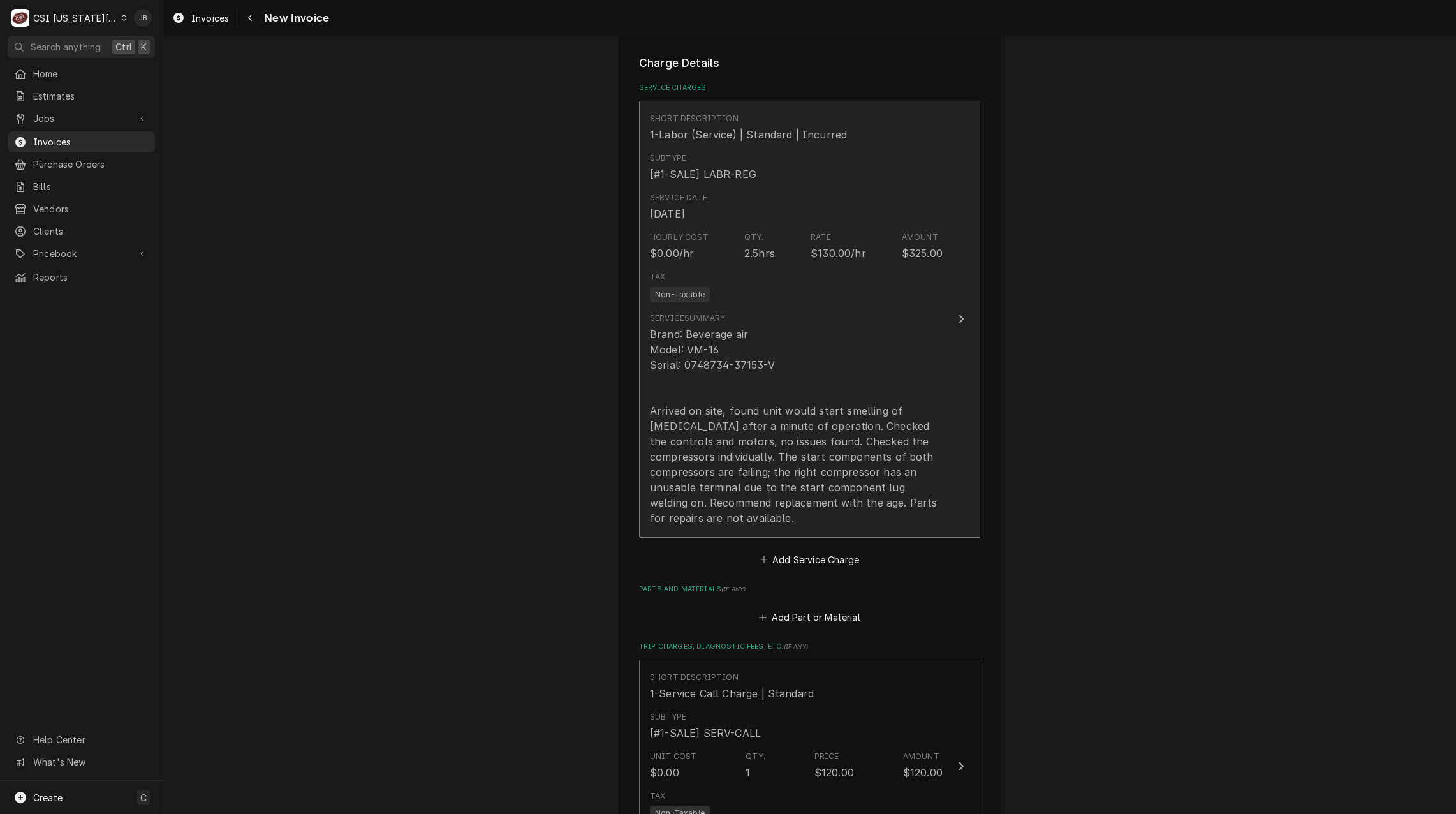
scroll to position [1085, 0]
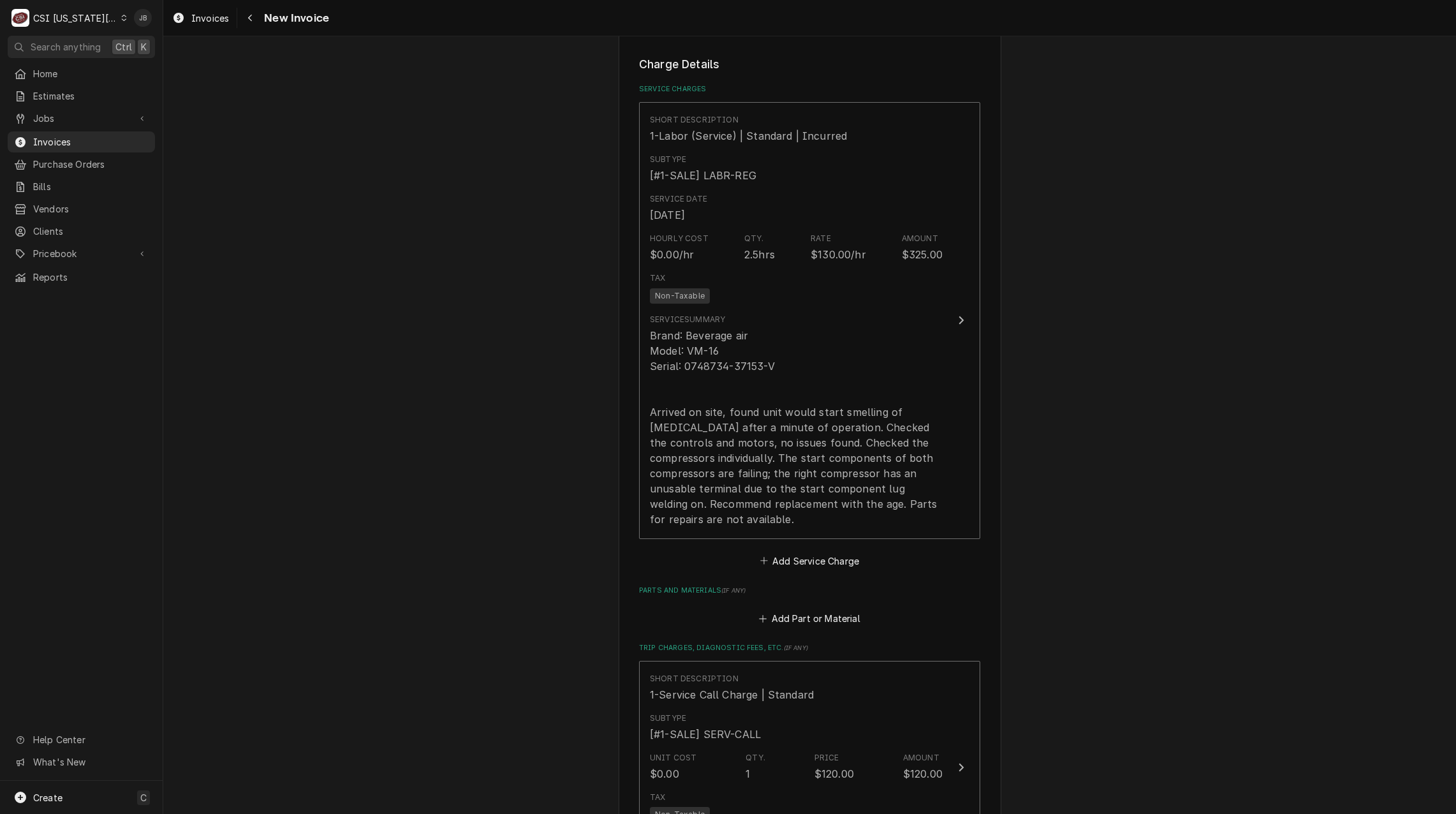
click at [533, 496] on div "Please provide the following information to create your invoice: Client Details…" at bounding box center [809, 228] width 1293 height 2527
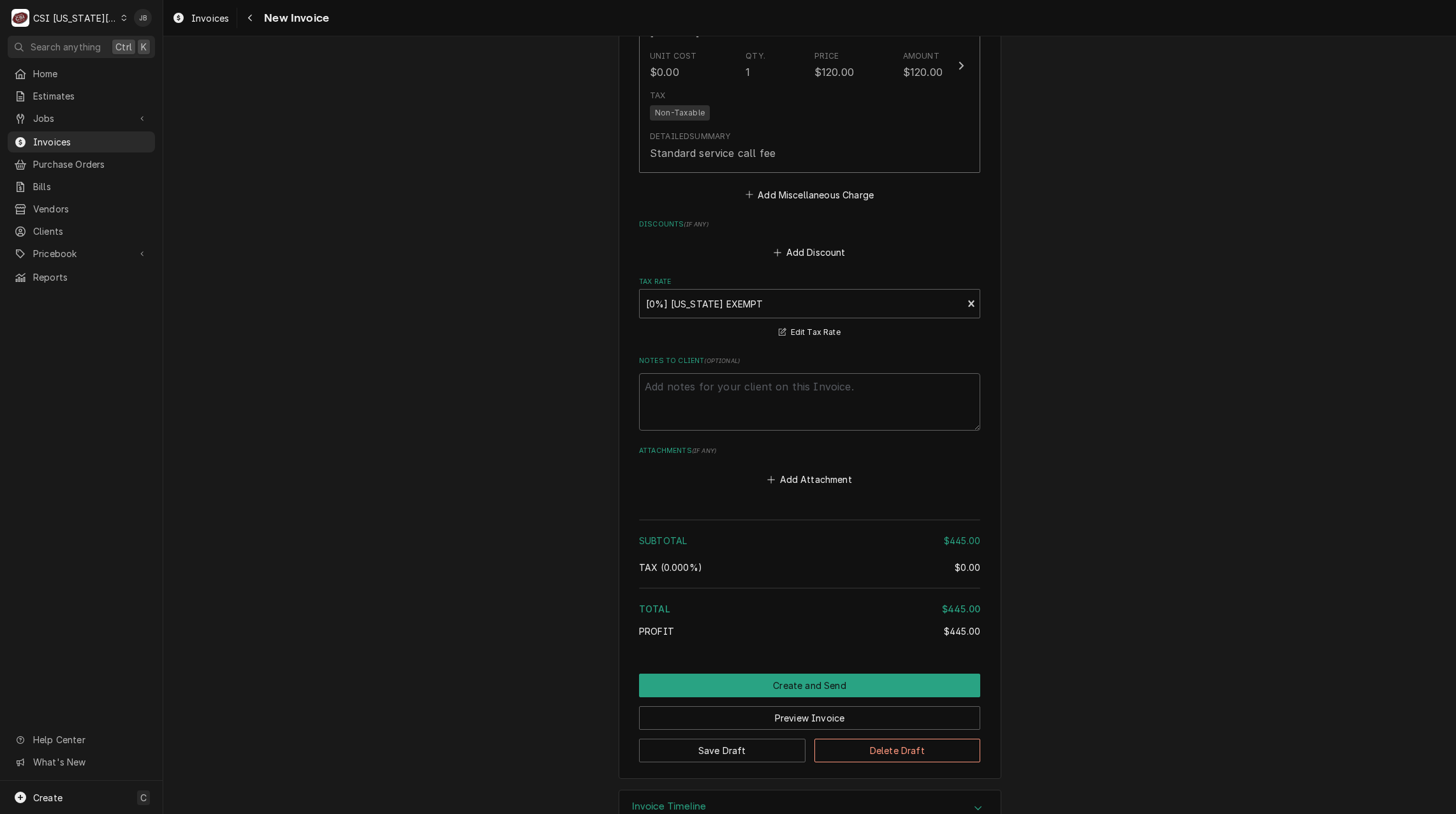
scroll to position [1823, 0]
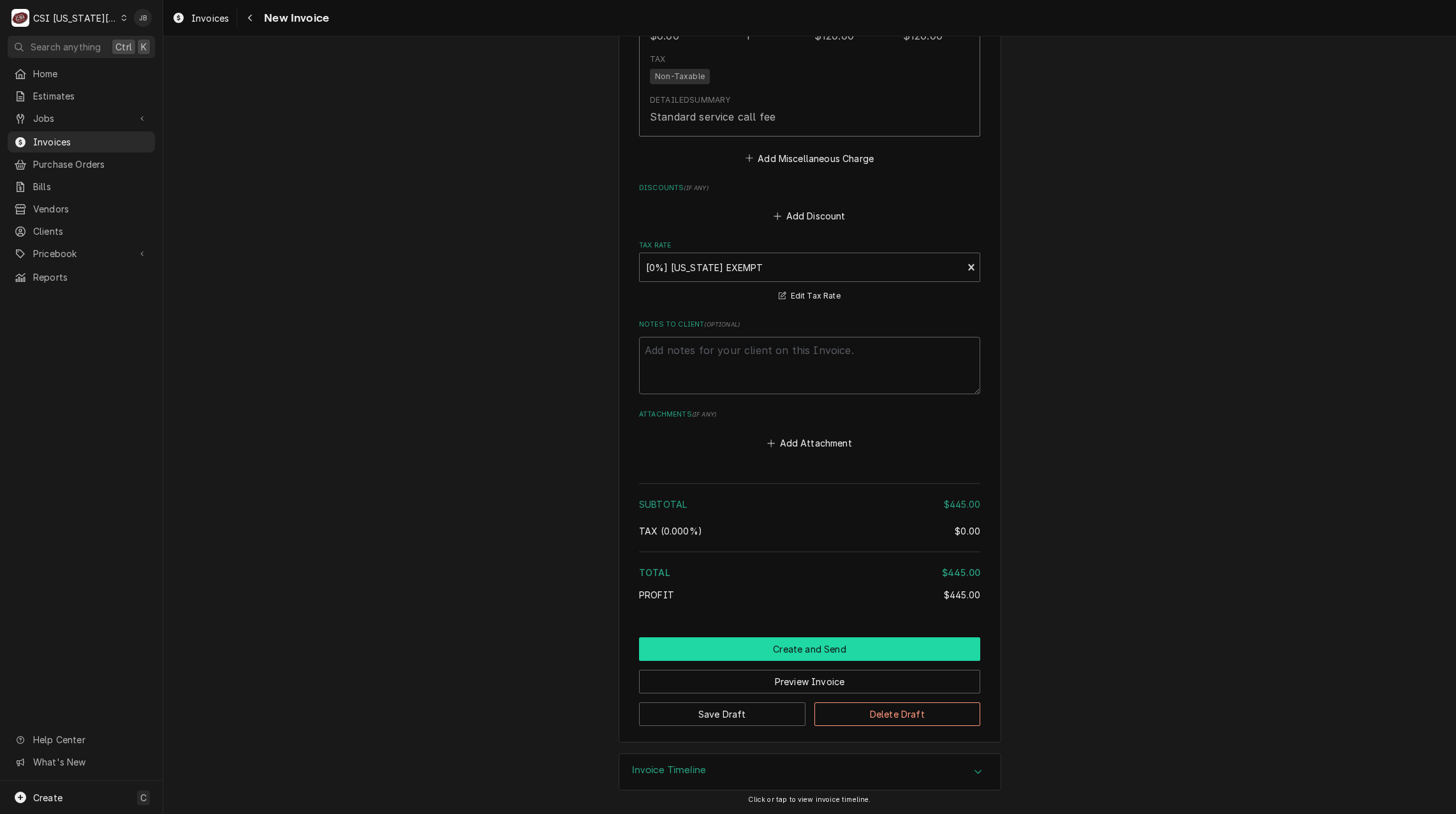
click at [769, 653] on button "Create and Send" at bounding box center [809, 650] width 341 height 24
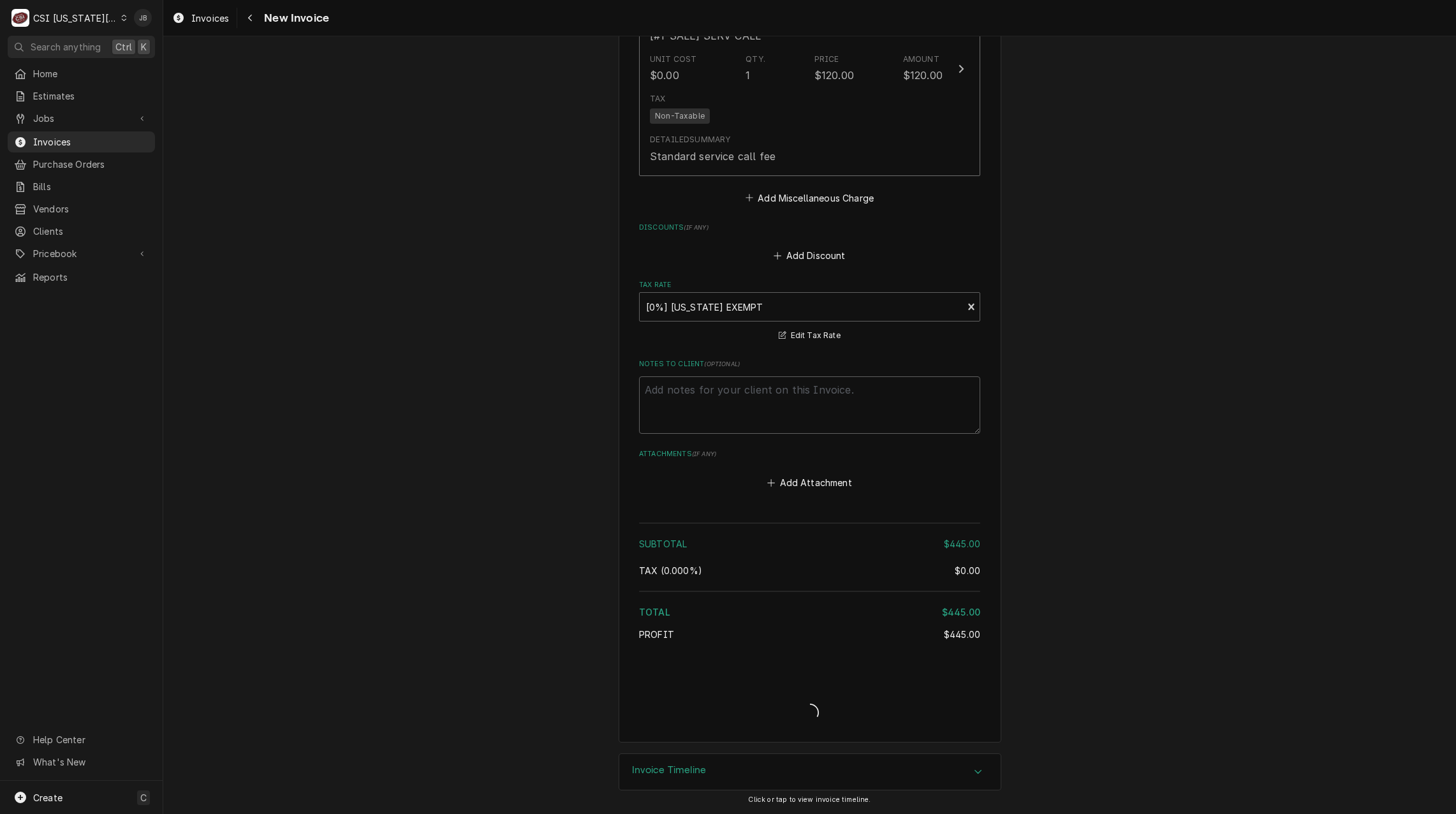
scroll to position [1784, 0]
type textarea "x"
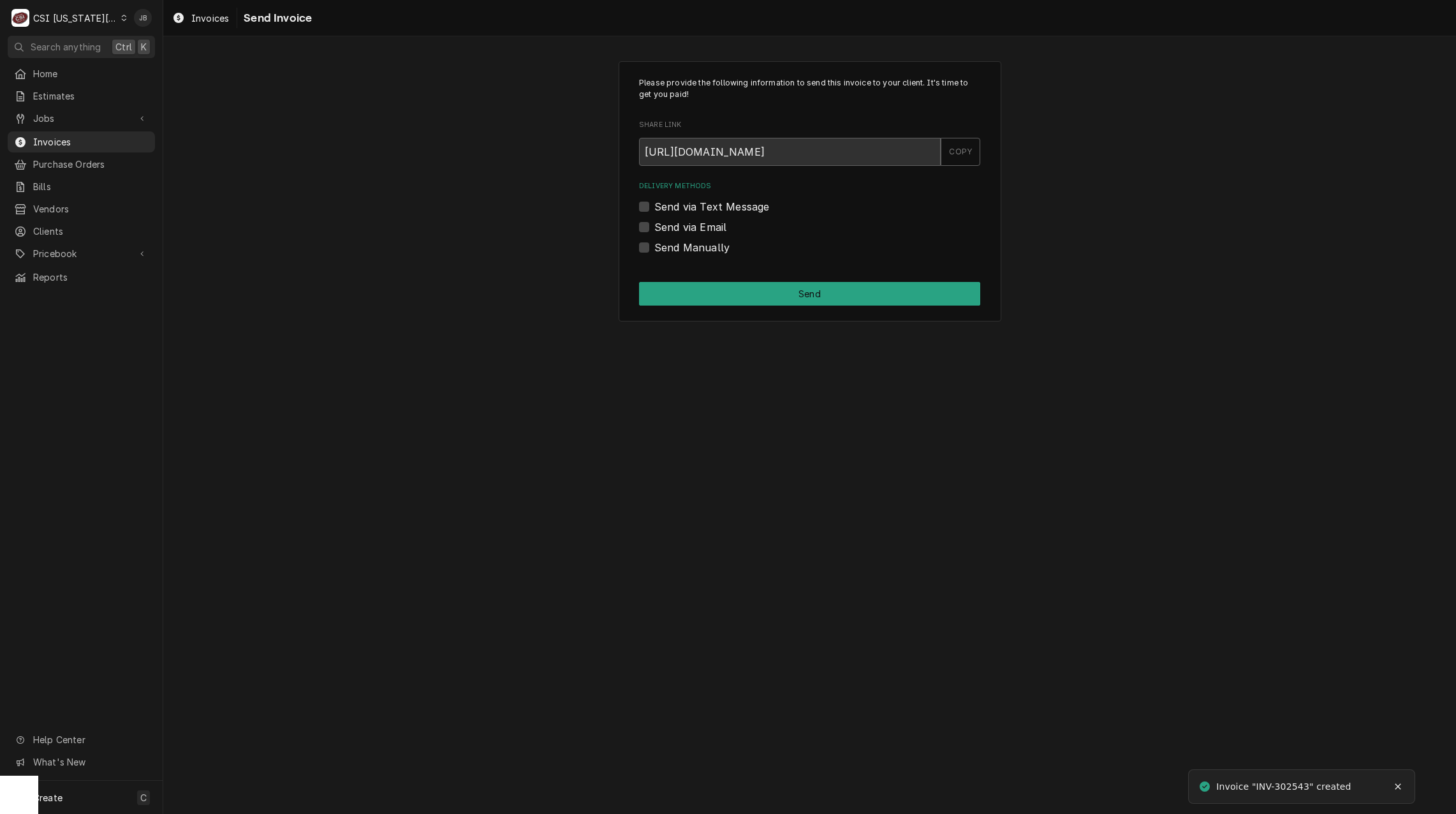
click at [685, 233] on label "Send via Email" at bounding box center [690, 227] width 72 height 15
click at [685, 233] on input "Send via Email" at bounding box center [825, 233] width 341 height 28
checkbox input "true"
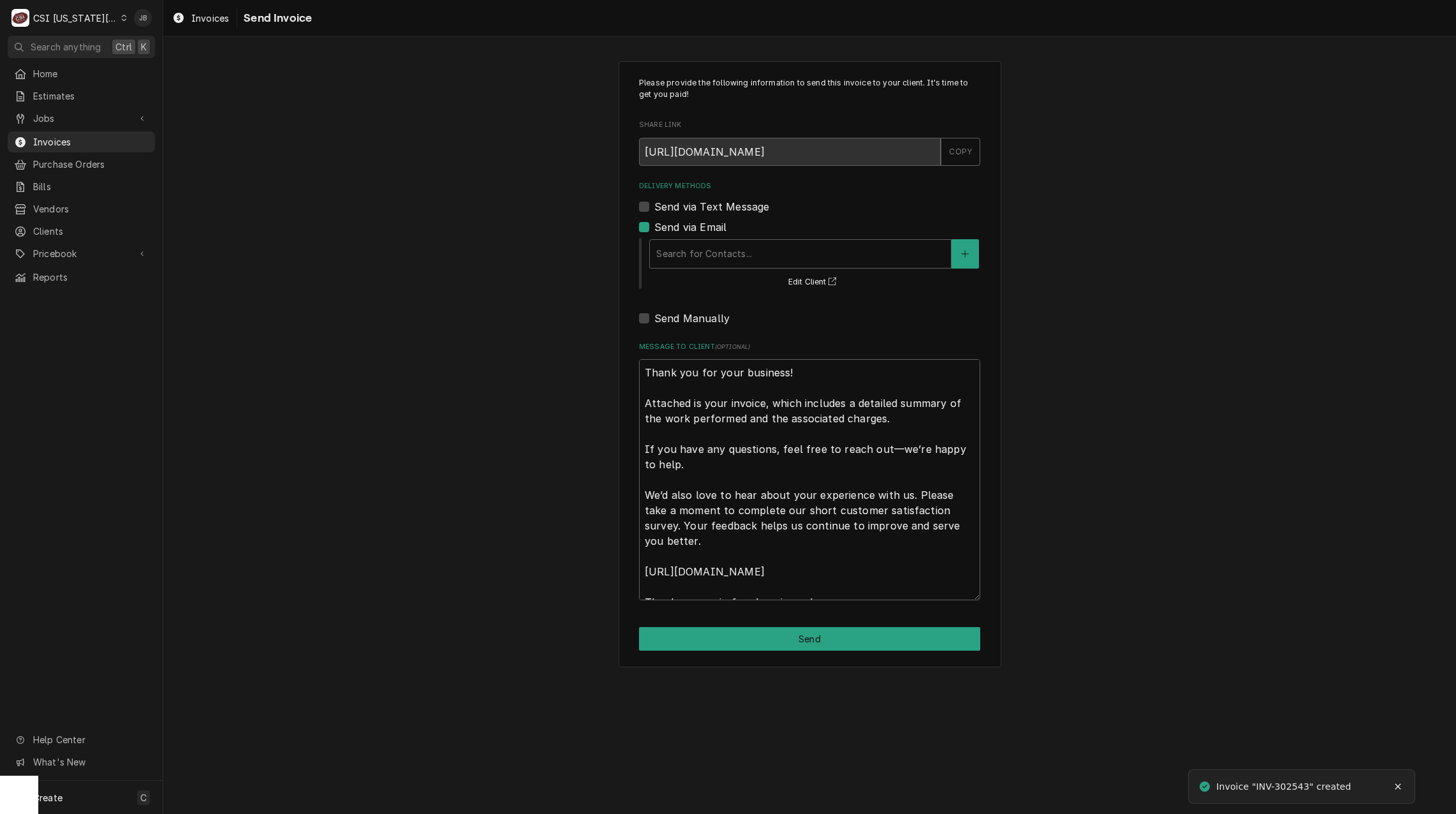
click at [722, 275] on div "Search for Contacts... Edit Client" at bounding box center [814, 263] width 332 height 53
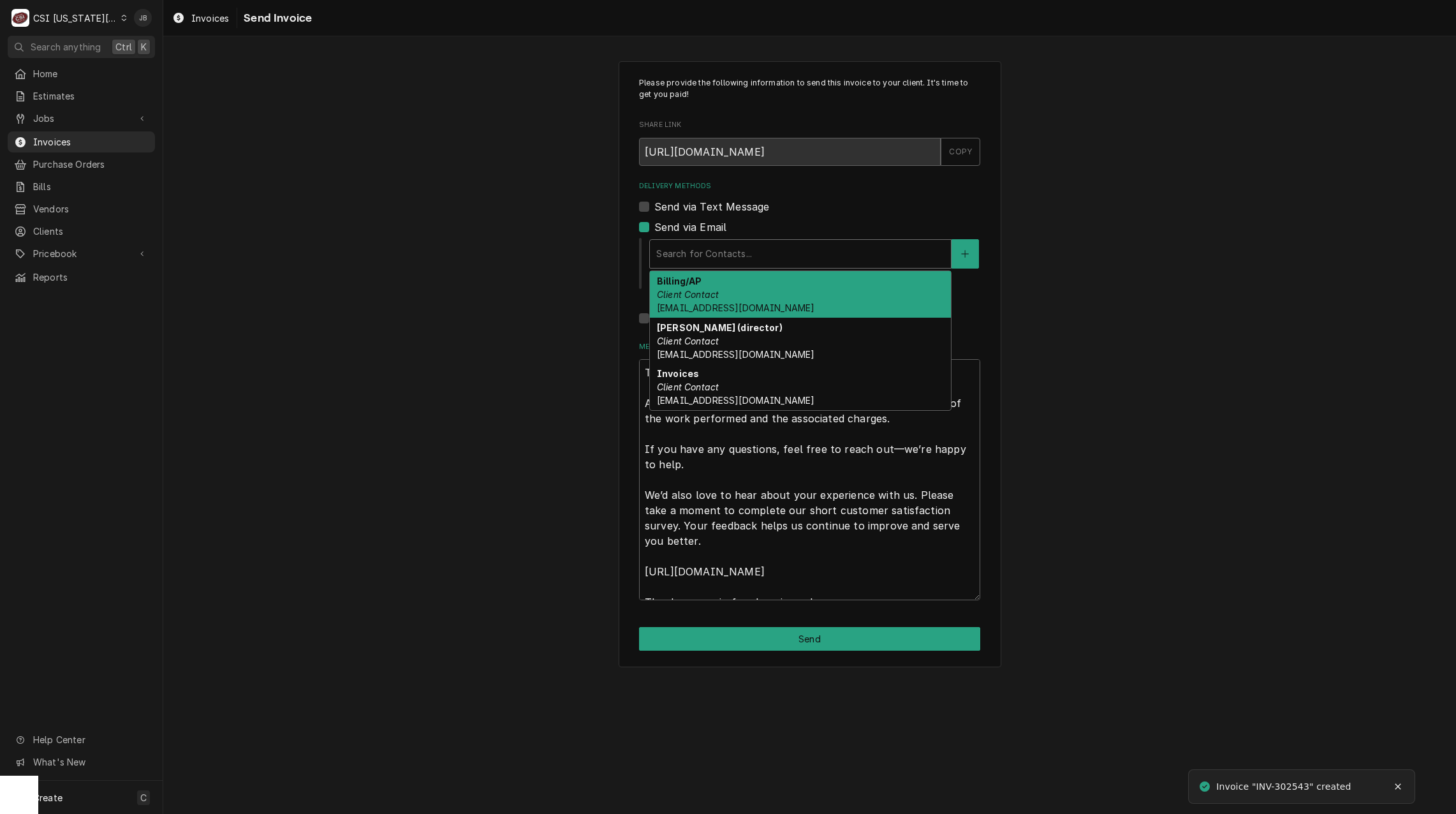
click at [724, 261] on div "Delivery Methods" at bounding box center [800, 254] width 288 height 23
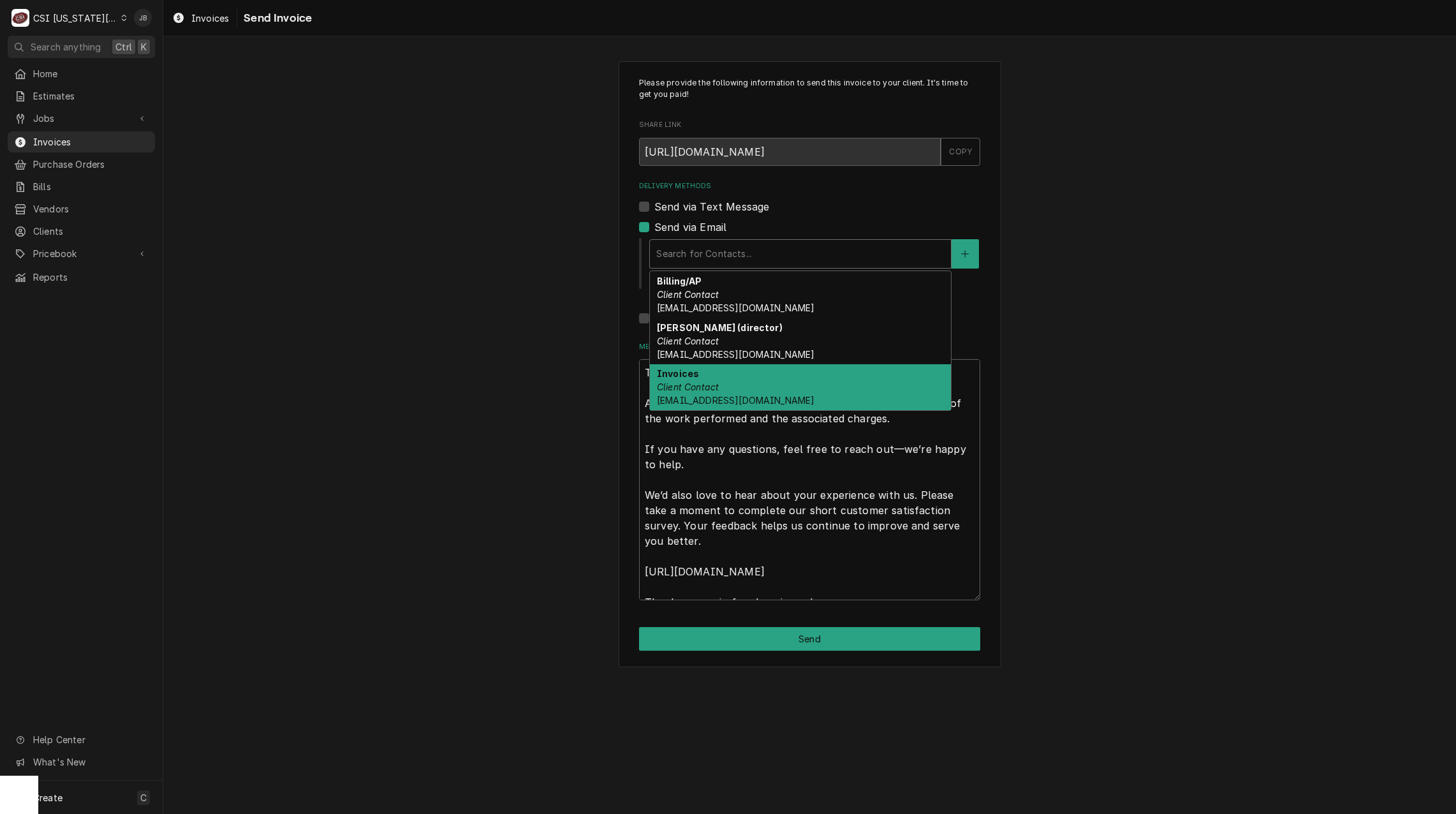
click at [782, 381] on div "Invoices Client Contact nutrition@usd231.com" at bounding box center [801, 387] width 301 height 47
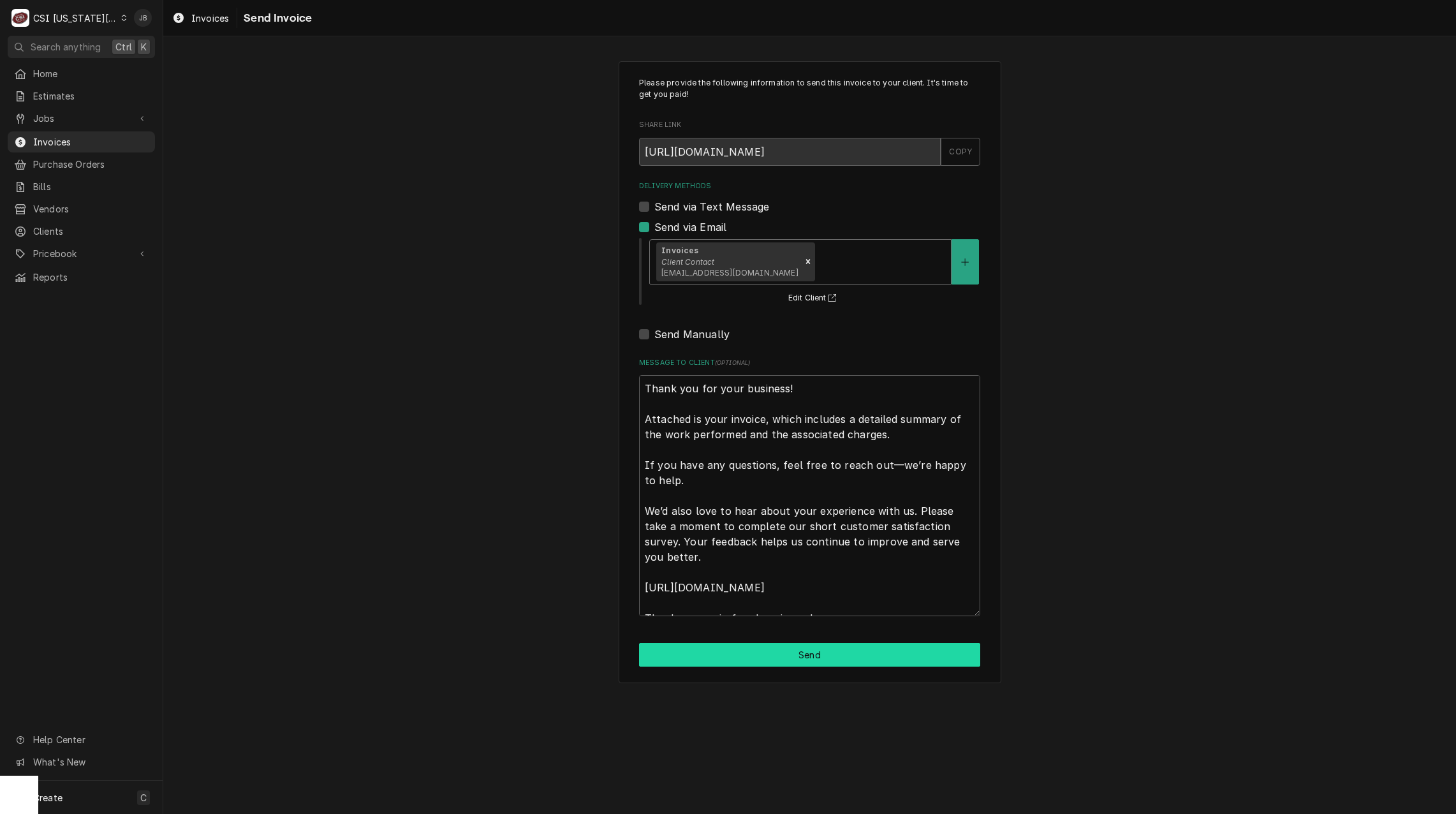
click at [733, 643] on button "Send" at bounding box center [809, 655] width 341 height 24
type textarea "x"
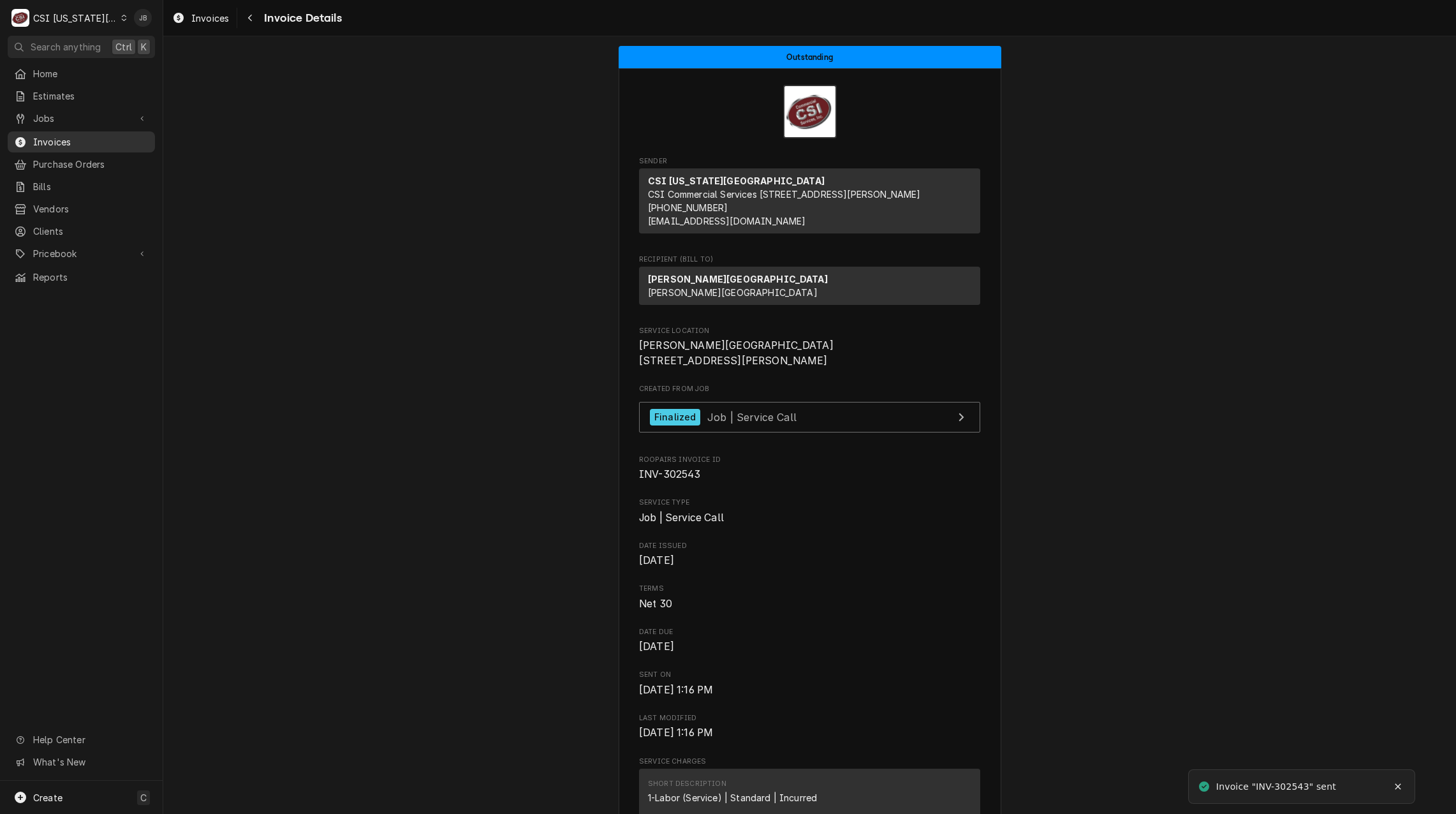
click at [84, 142] on span "Invoices" at bounding box center [91, 142] width 116 height 14
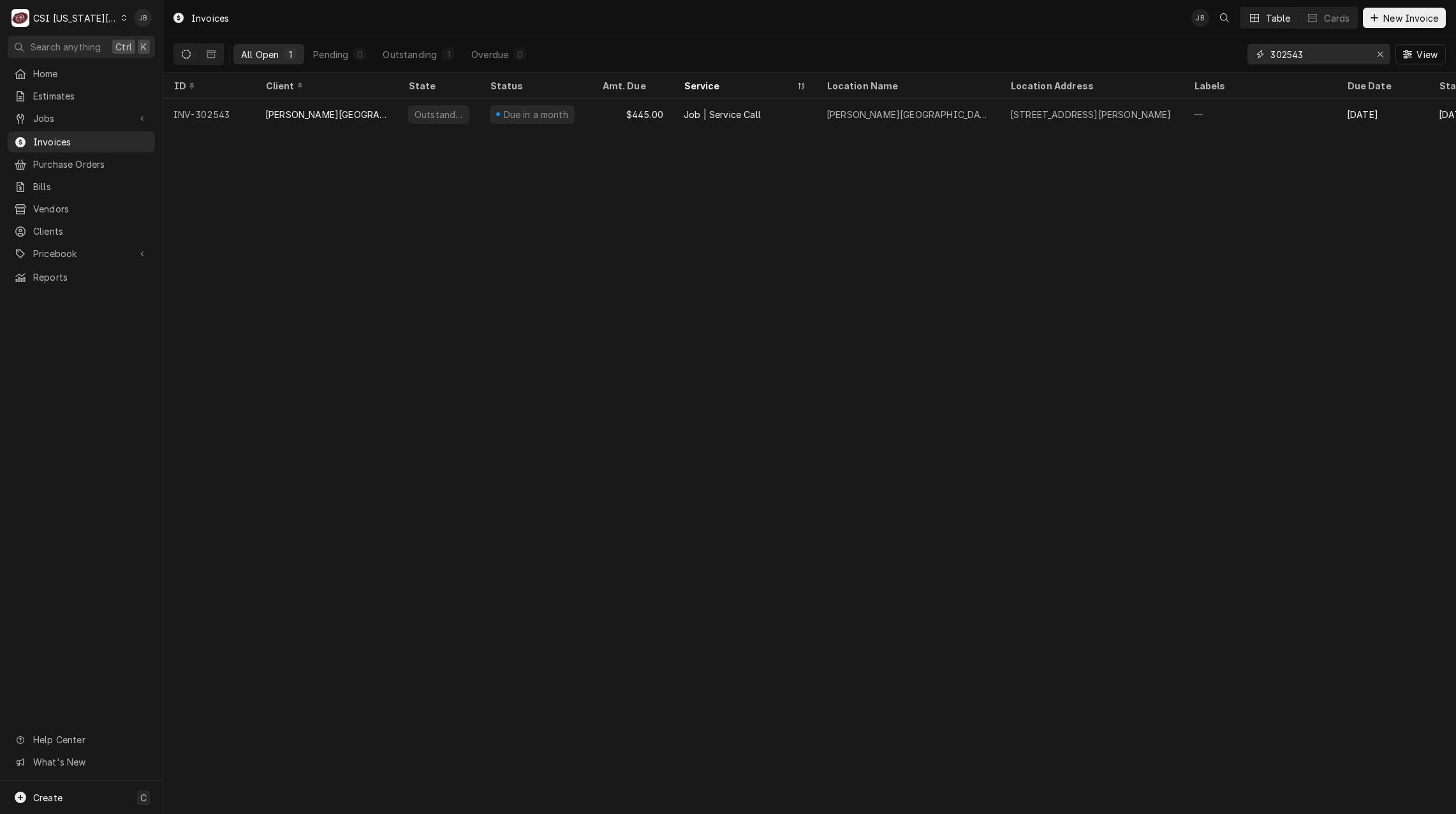
click at [1323, 54] on input "302543" at bounding box center [1318, 54] width 95 height 20
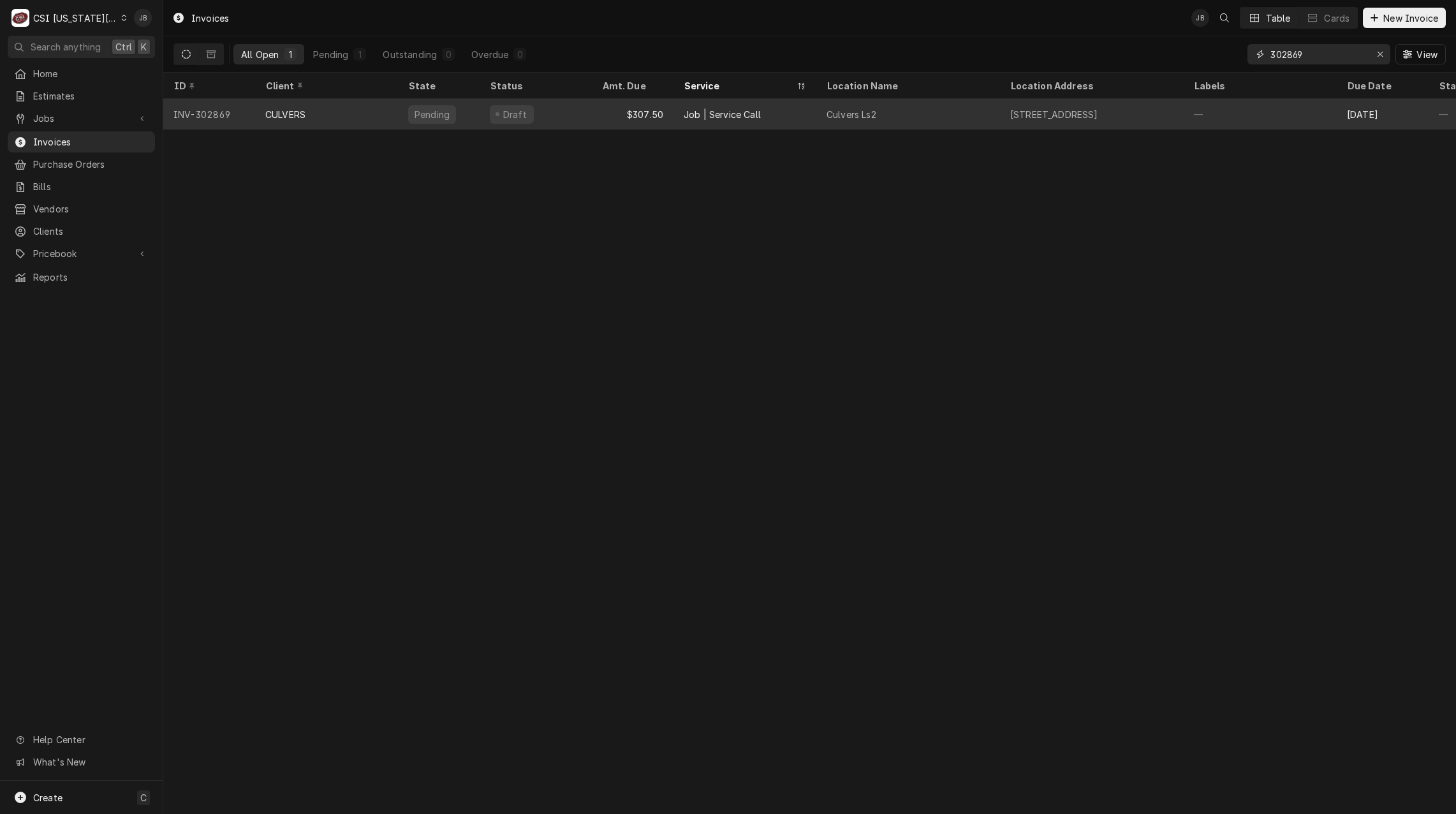
type input "302869"
click at [892, 118] on div "Culvers Ls2" at bounding box center [908, 114] width 184 height 31
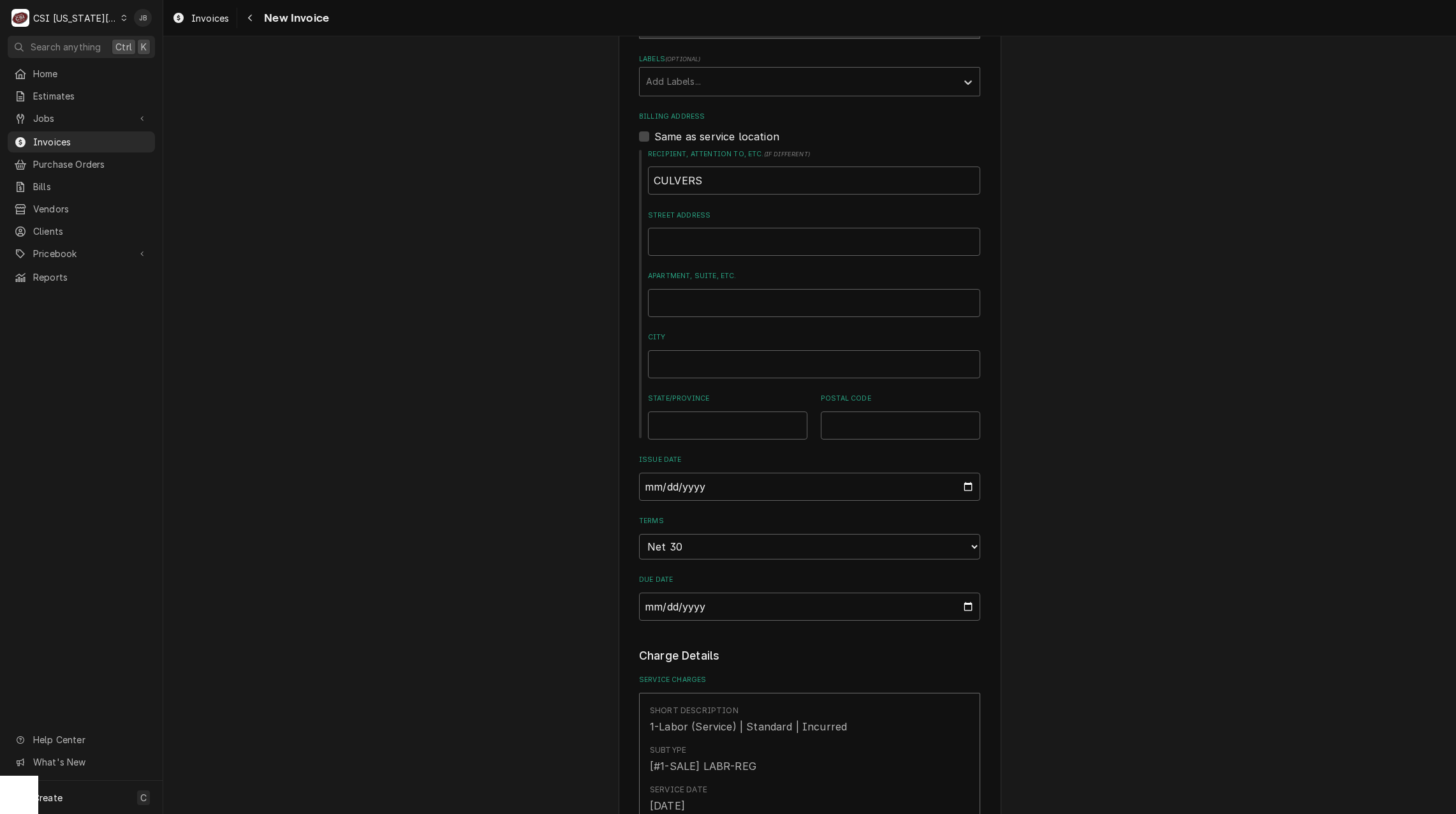
scroll to position [638, 0]
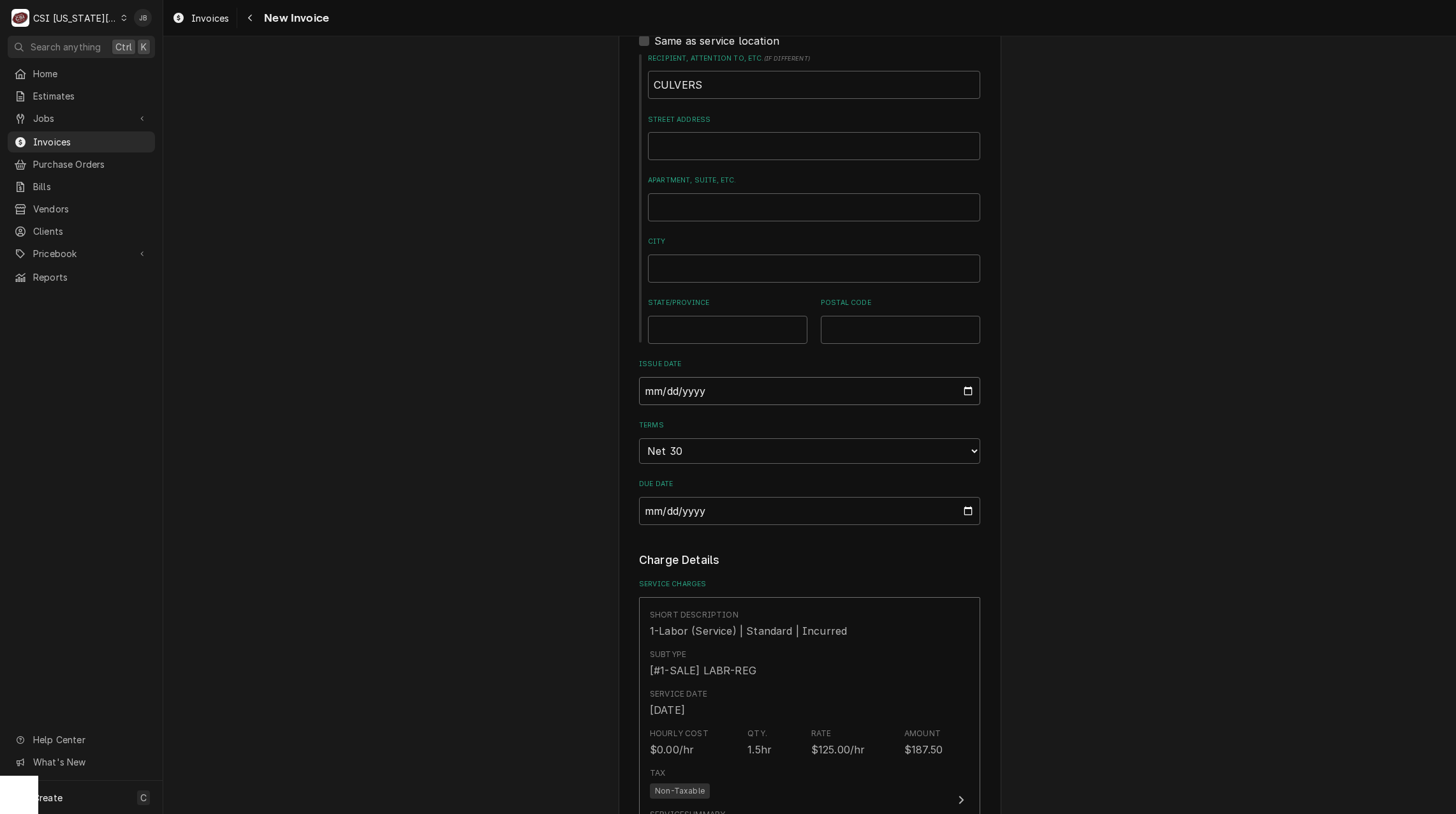
click at [963, 377] on input "[DATE]" at bounding box center [809, 391] width 341 height 28
click at [1023, 517] on div "Please provide the following information to create your invoice: Client Details…" at bounding box center [809, 684] width 1293 height 2545
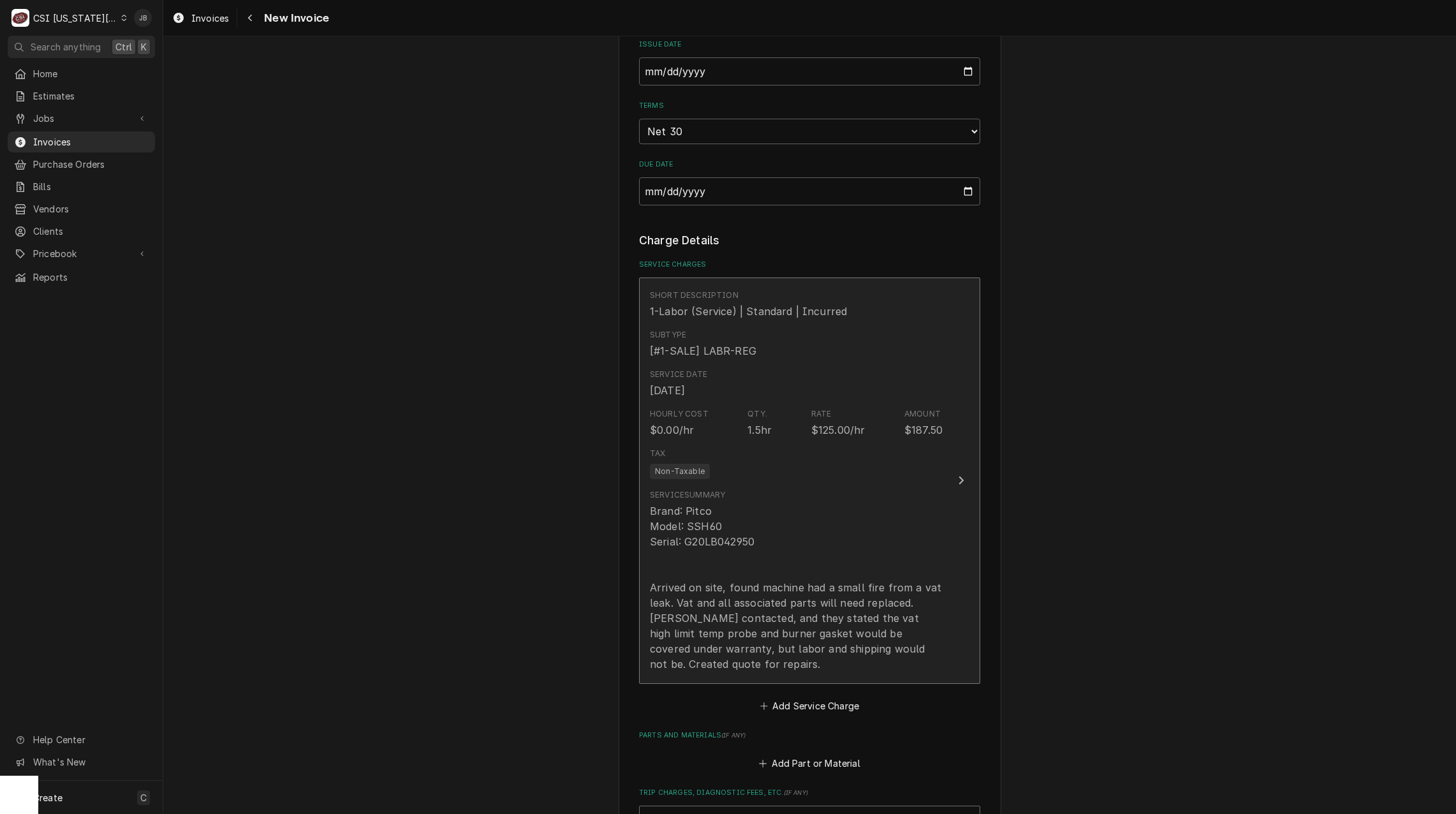
scroll to position [1085, 0]
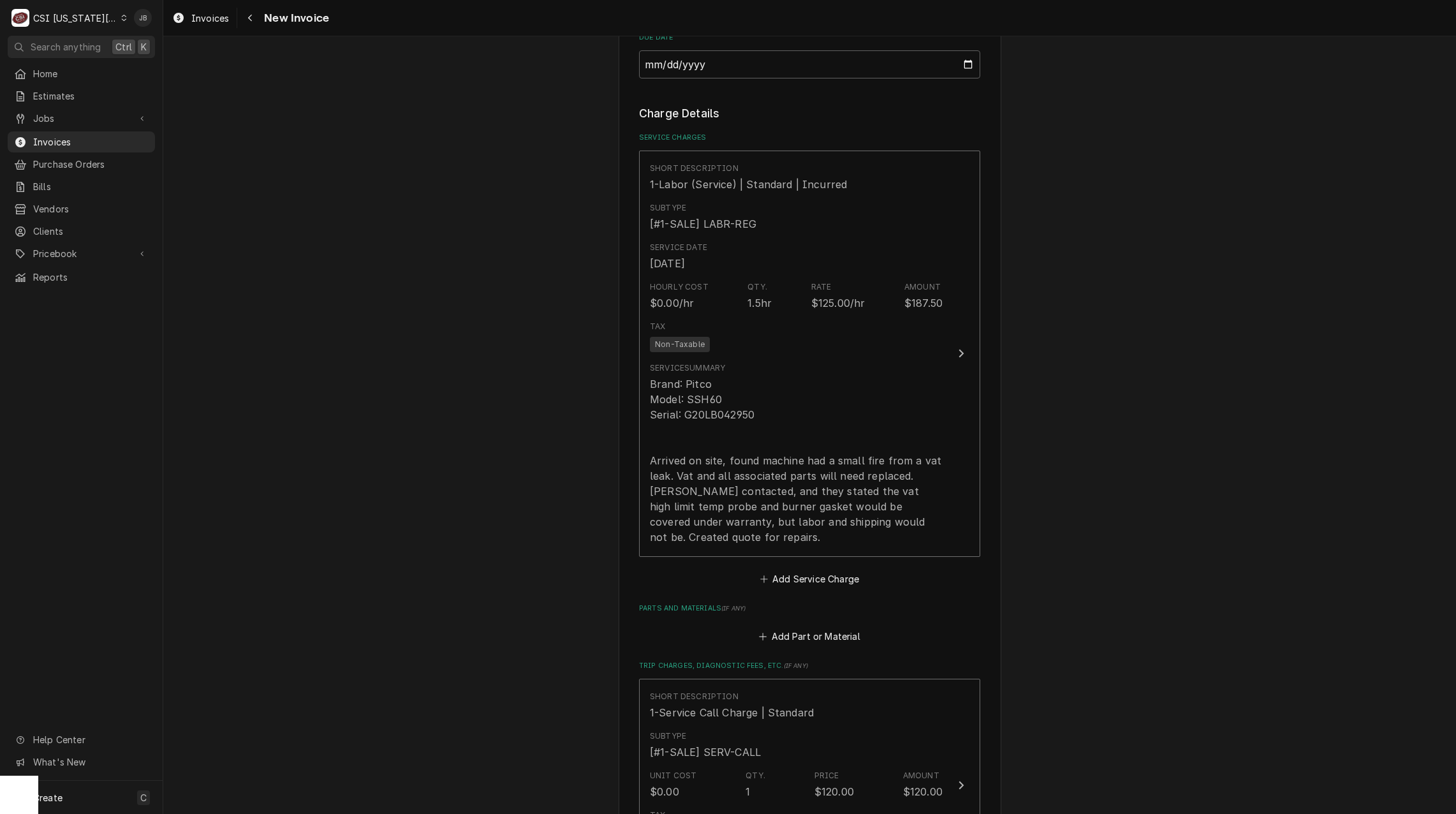
click at [1285, 750] on div "Please provide the following information to create your invoice: Client Details…" at bounding box center [809, 237] width 1293 height 2545
click at [1230, 334] on div "Please provide the following information to create your invoice: Client Details…" at bounding box center [809, 237] width 1293 height 2545
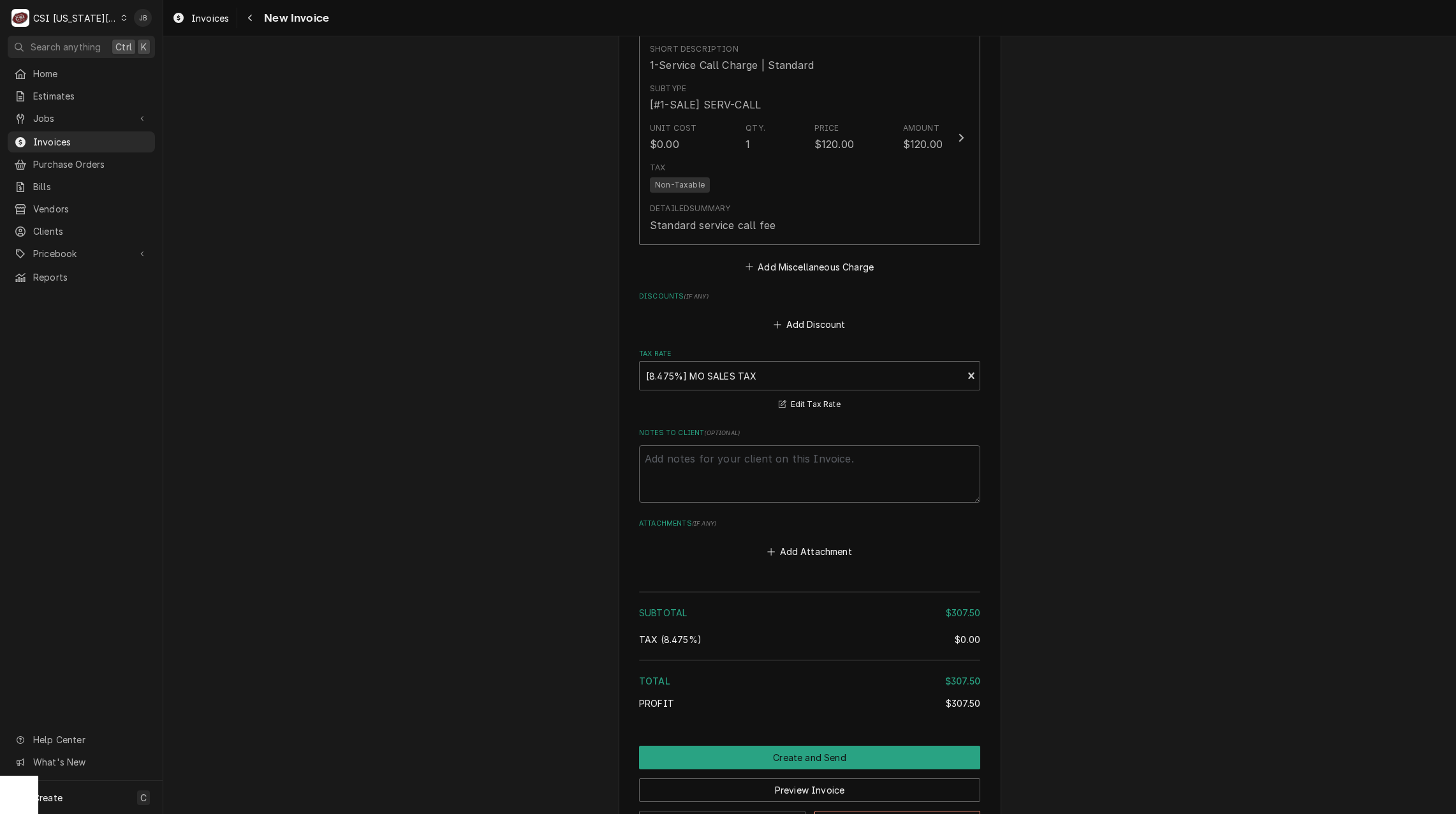
scroll to position [1795, 0]
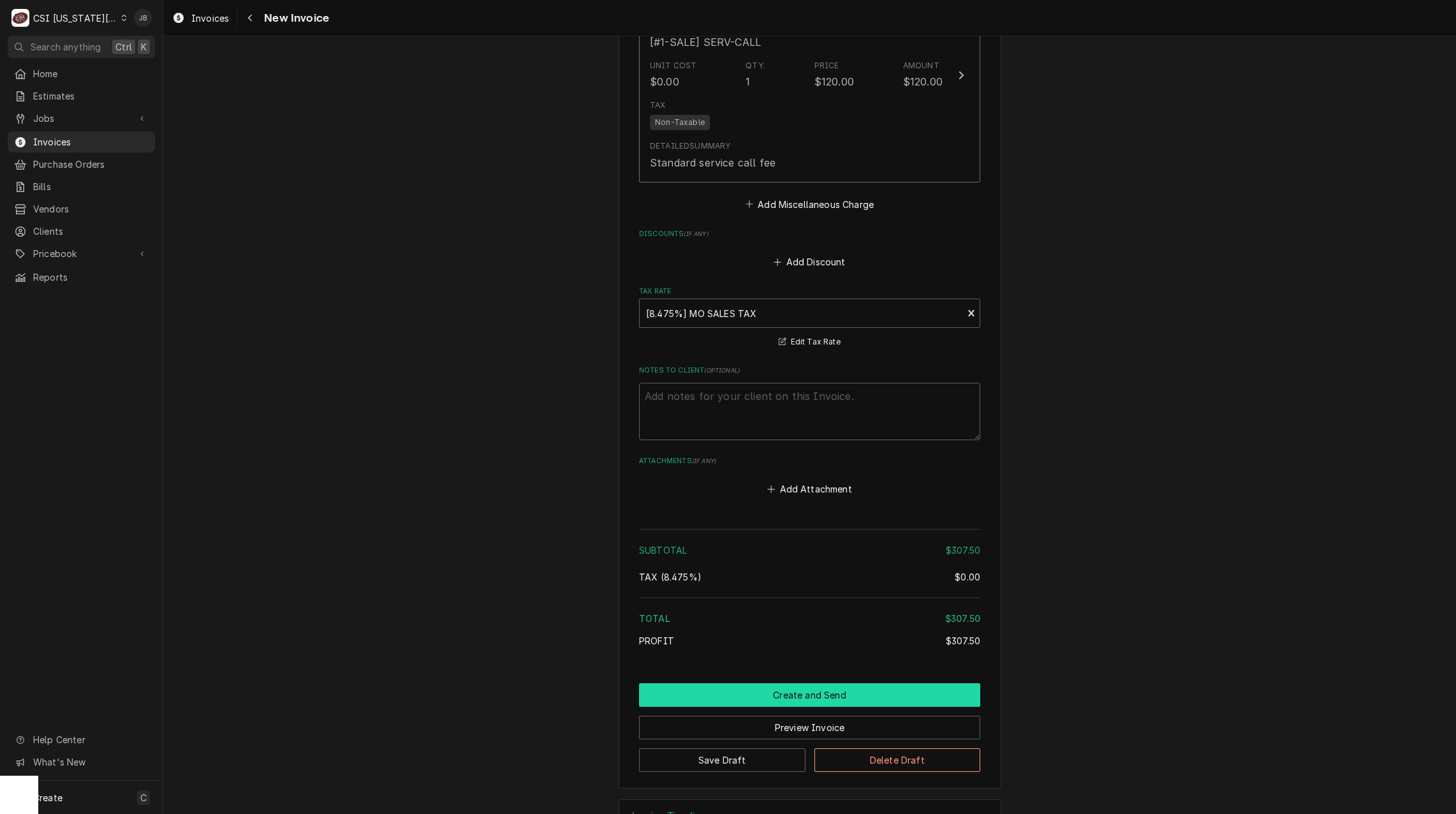
click at [799, 684] on button "Create and Send" at bounding box center [809, 696] width 341 height 24
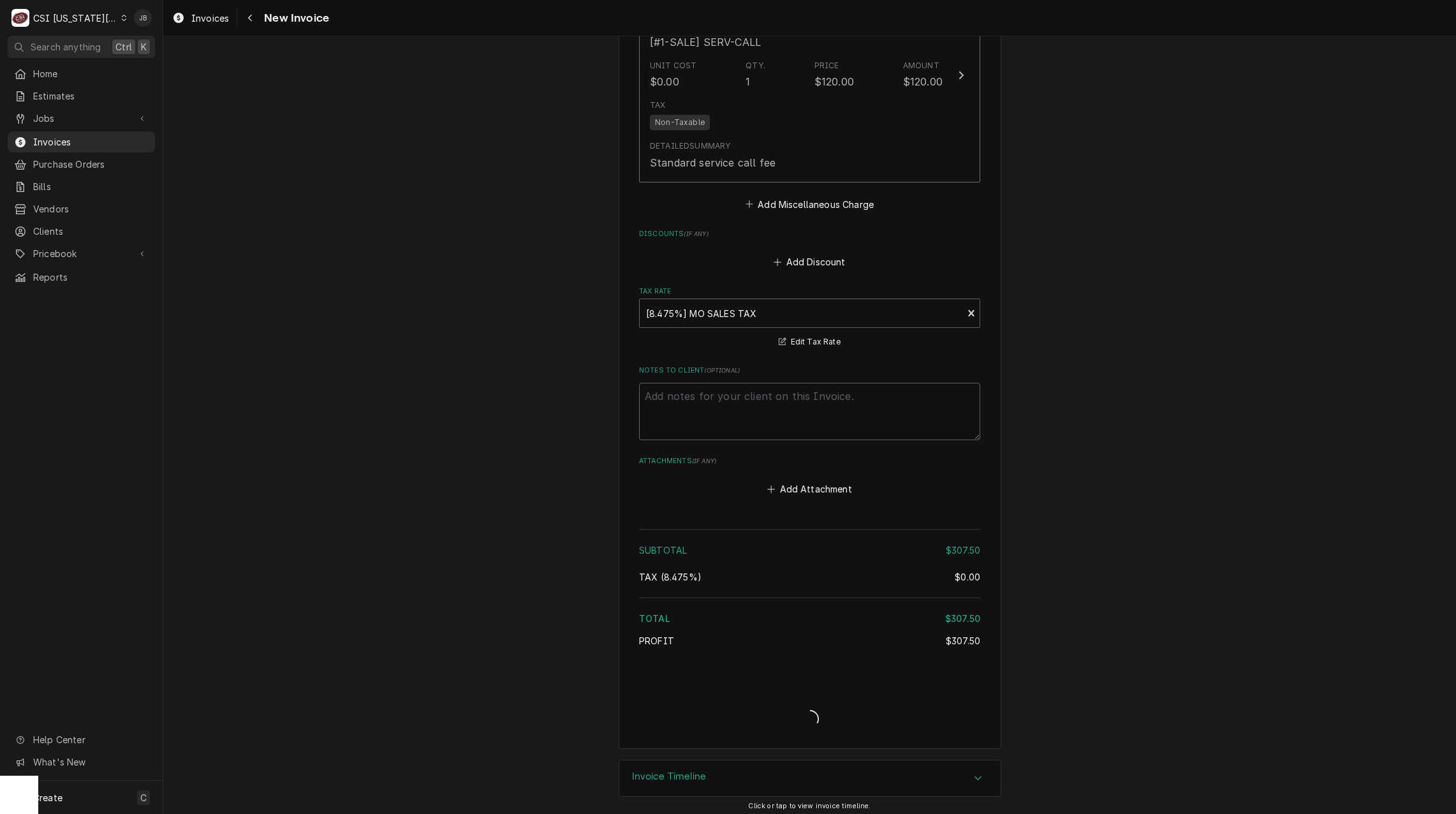
scroll to position [1756, 0]
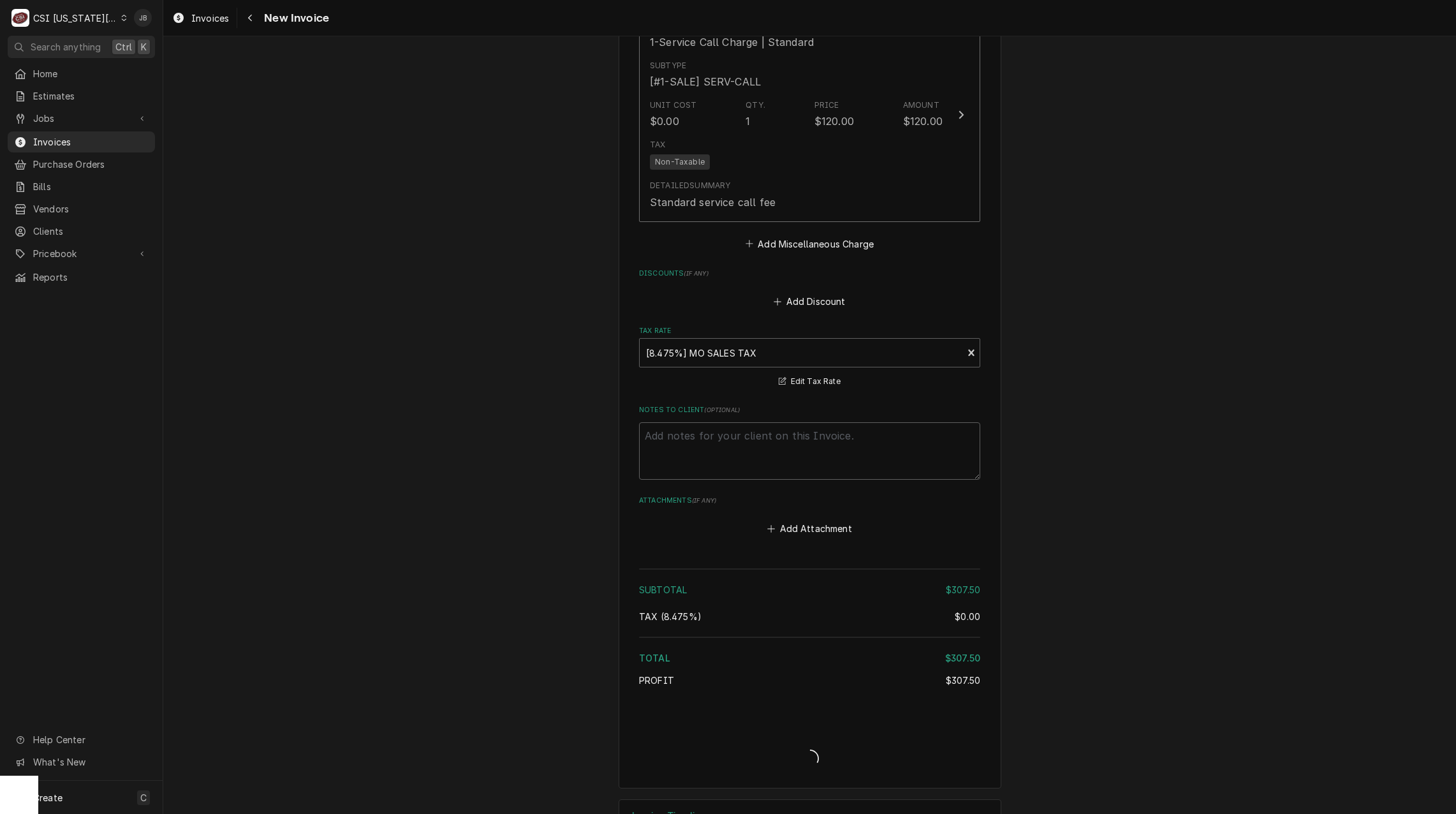
type textarea "x"
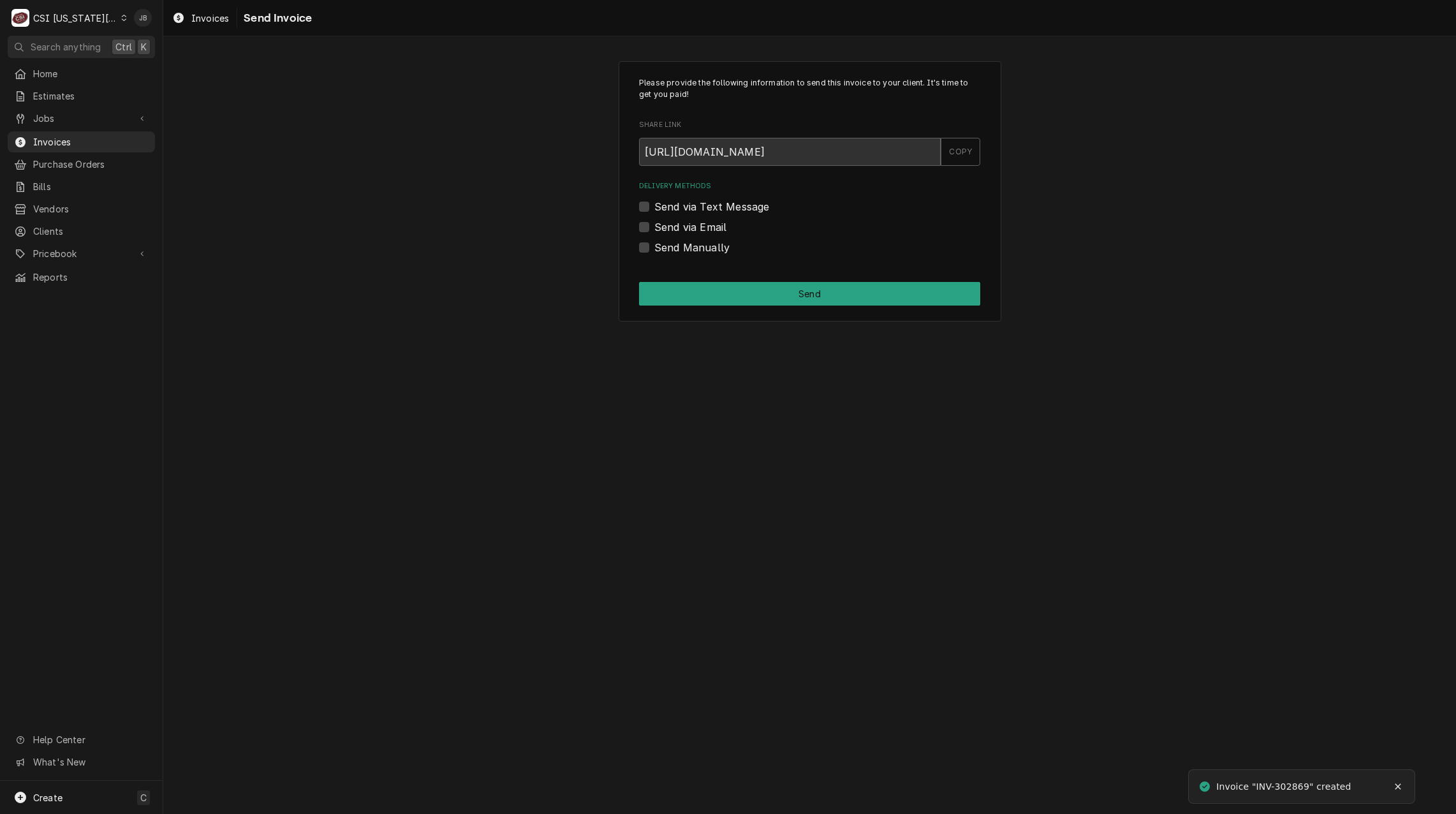
click at [701, 224] on label "Send via Email" at bounding box center [690, 227] width 72 height 15
click at [701, 224] on input "Send via Email" at bounding box center [825, 233] width 341 height 28
checkbox input "true"
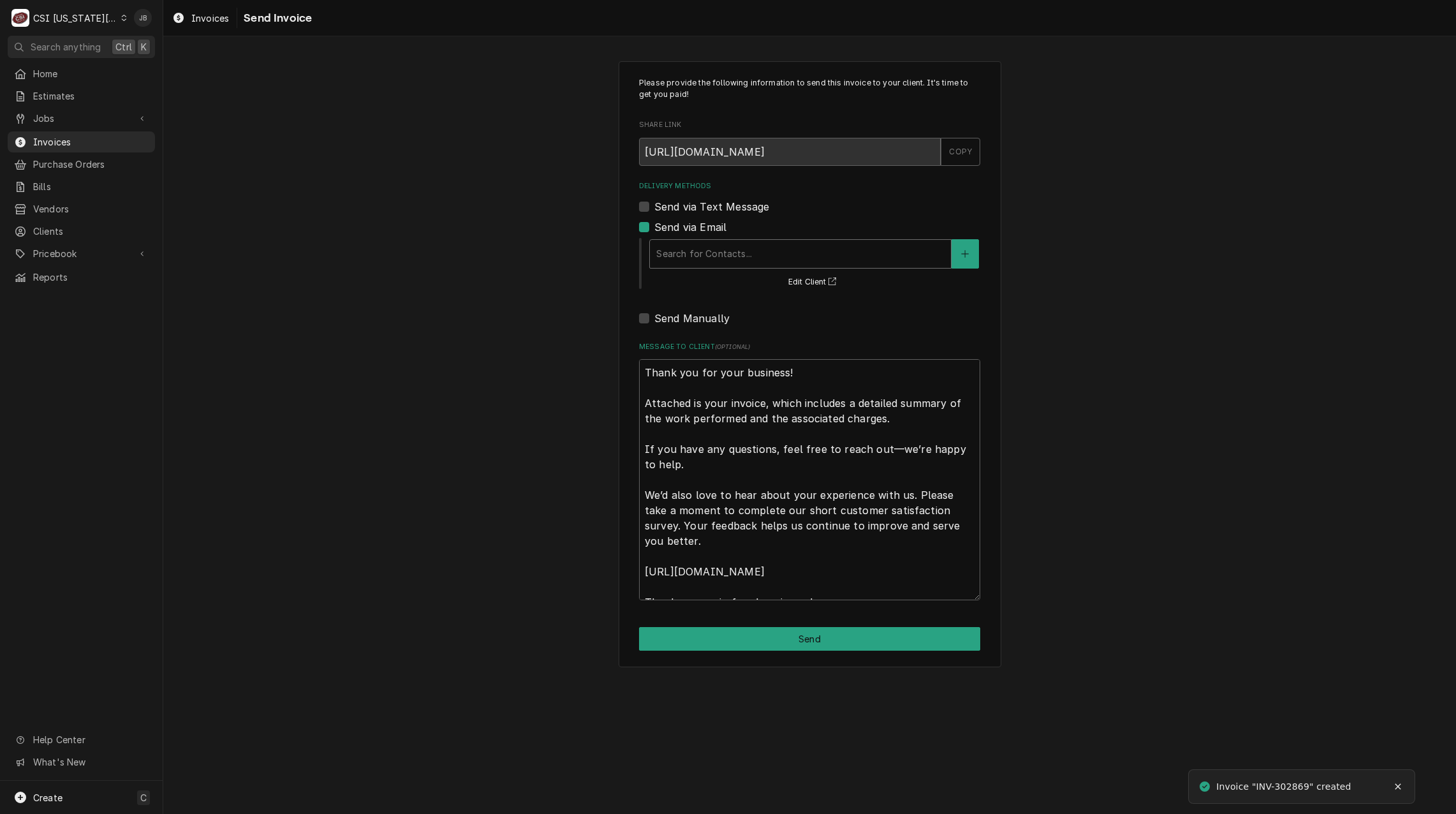
click at [733, 259] on div "Delivery Methods" at bounding box center [800, 254] width 288 height 23
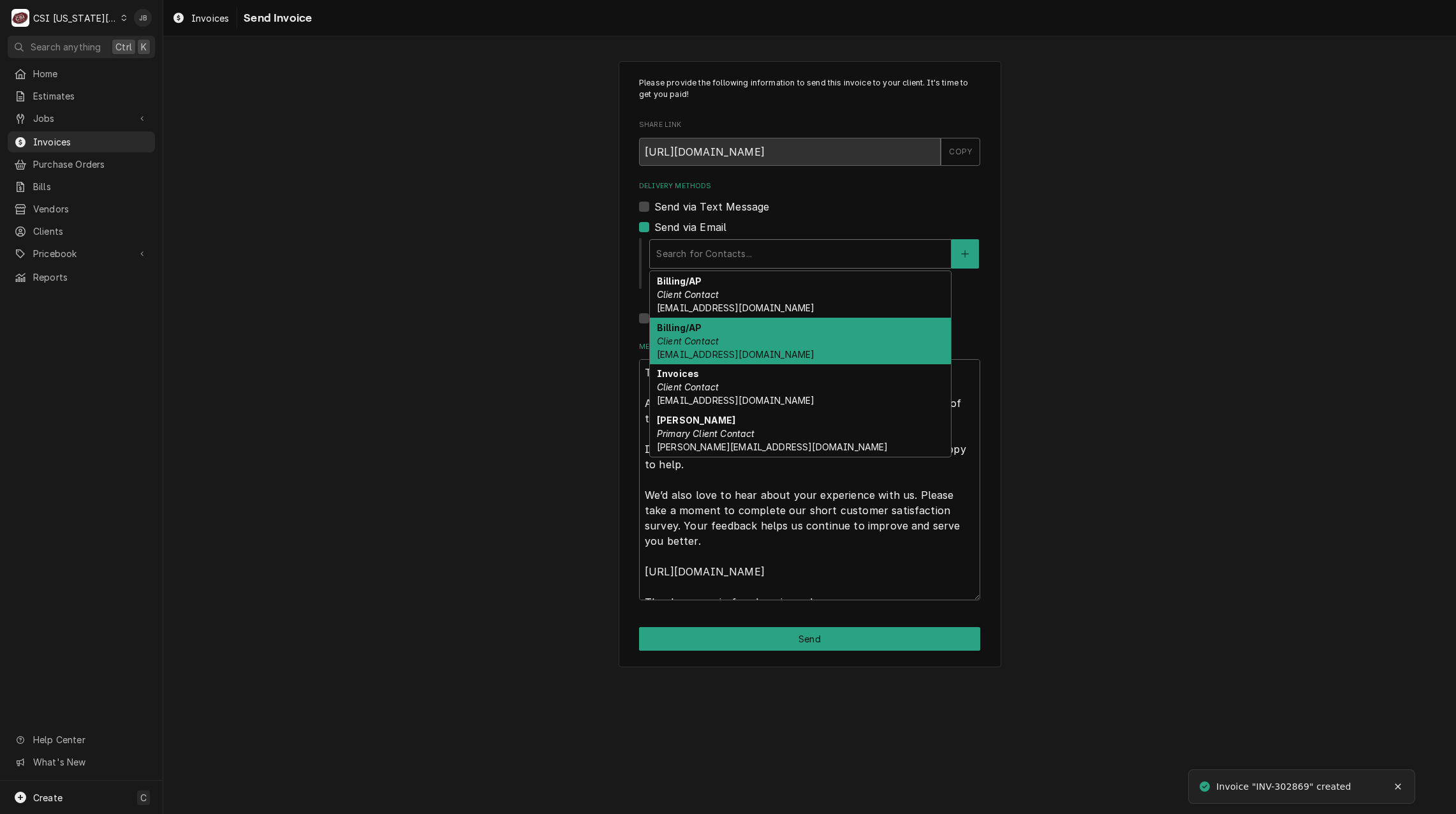
click at [802, 309] on div "Billing/AP Client Contact accounting@mphdining.com" at bounding box center [801, 295] width 301 height 47
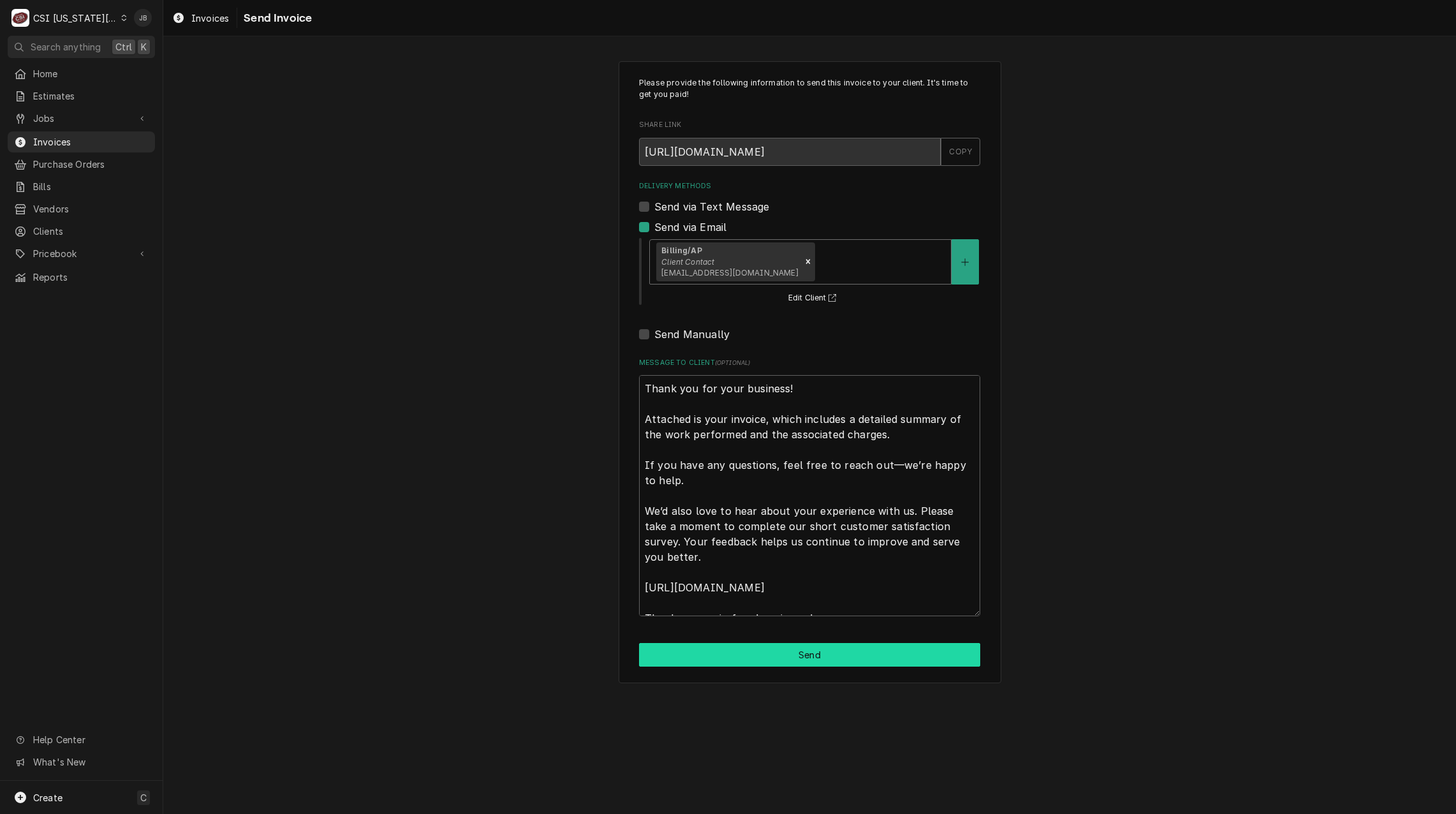
click at [731, 656] on button "Send" at bounding box center [809, 655] width 341 height 24
type textarea "x"
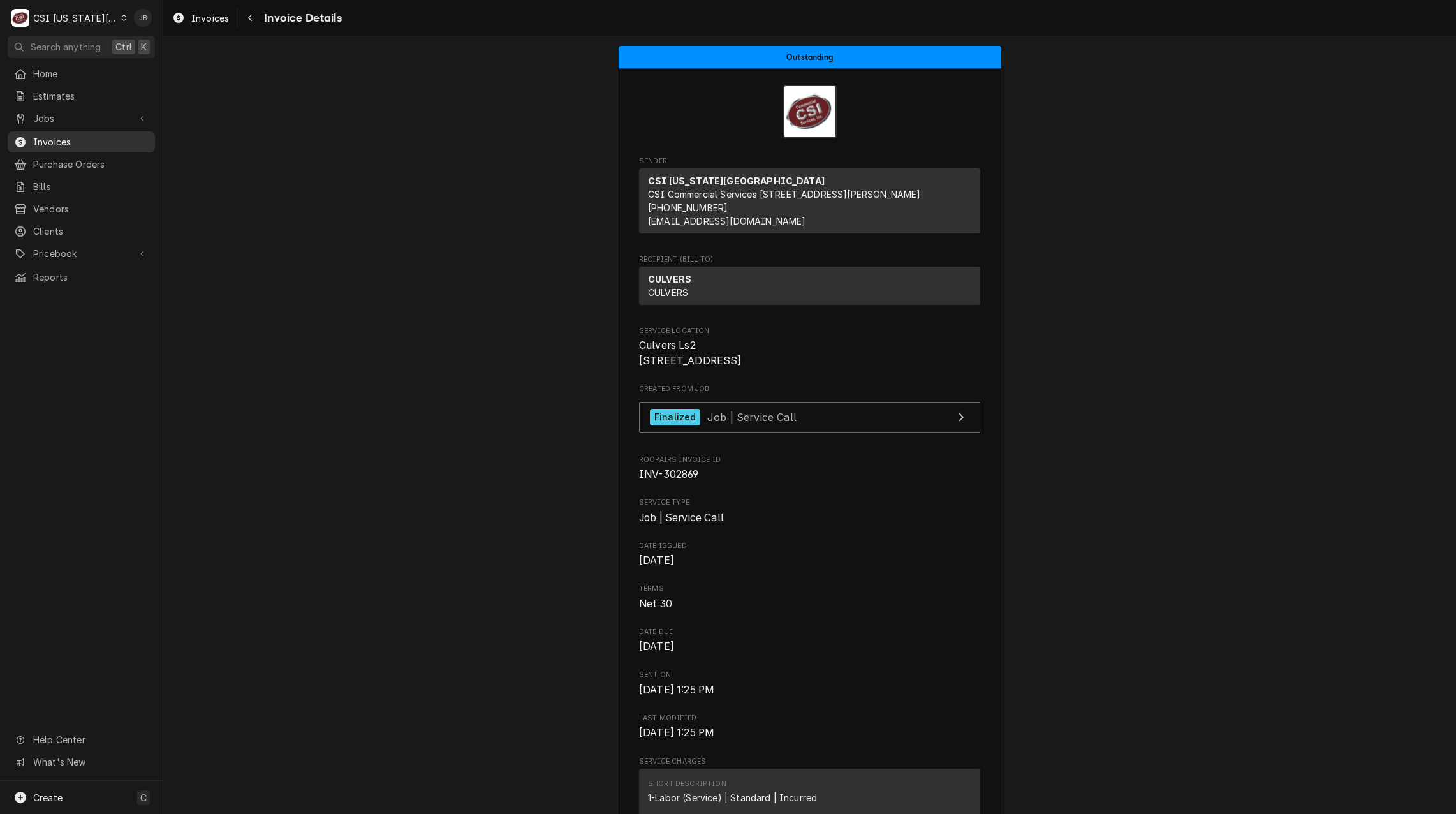
click at [71, 135] on span "Invoices" at bounding box center [91, 142] width 116 height 14
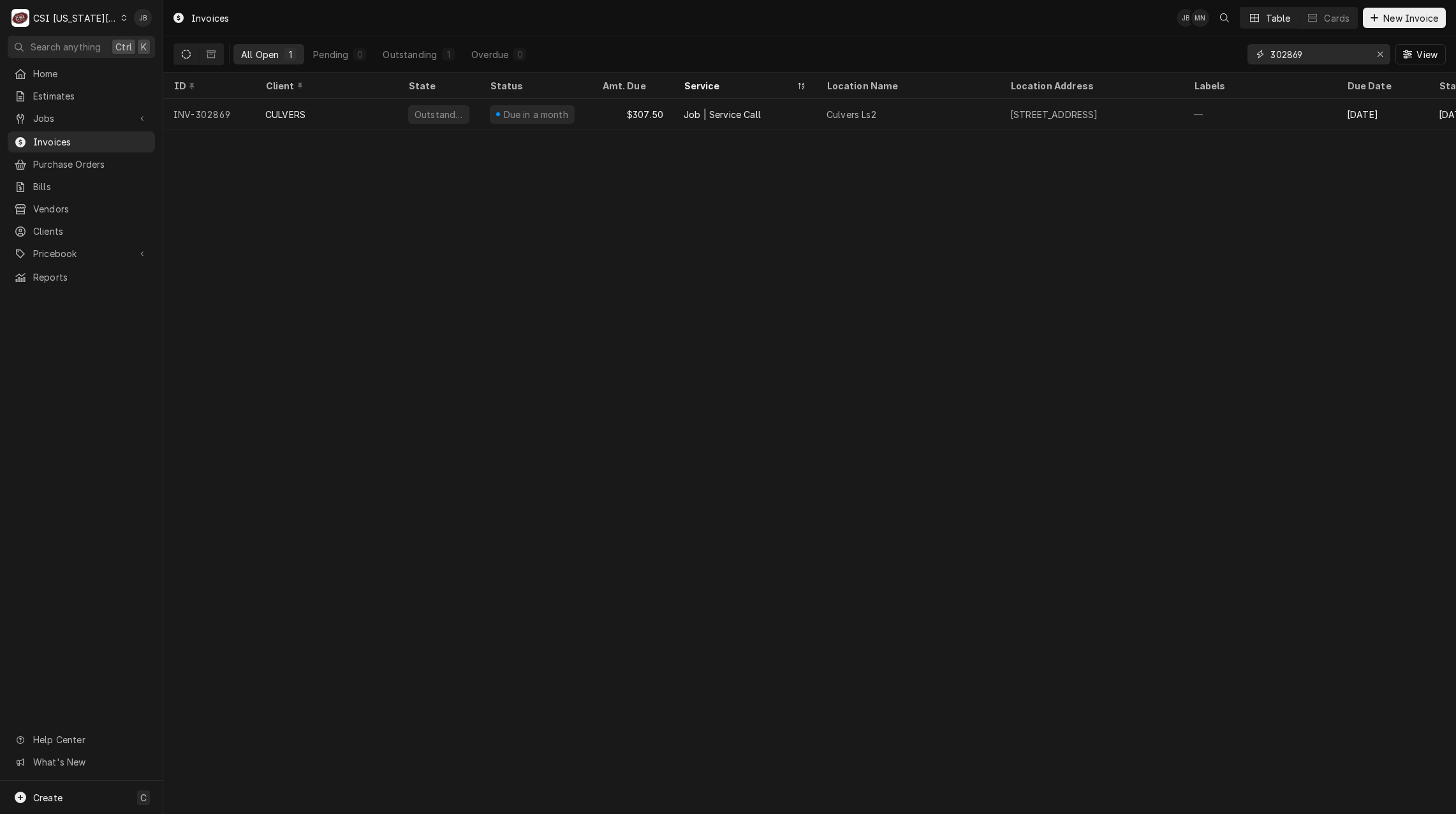
drag, startPoint x: 1333, startPoint y: 58, endPoint x: 1215, endPoint y: 57, distance: 118.0
click at [1215, 58] on div "All Open 1 Pending 0 Outstanding 1 Overdue 0 302869 View" at bounding box center [809, 54] width 1272 height 36
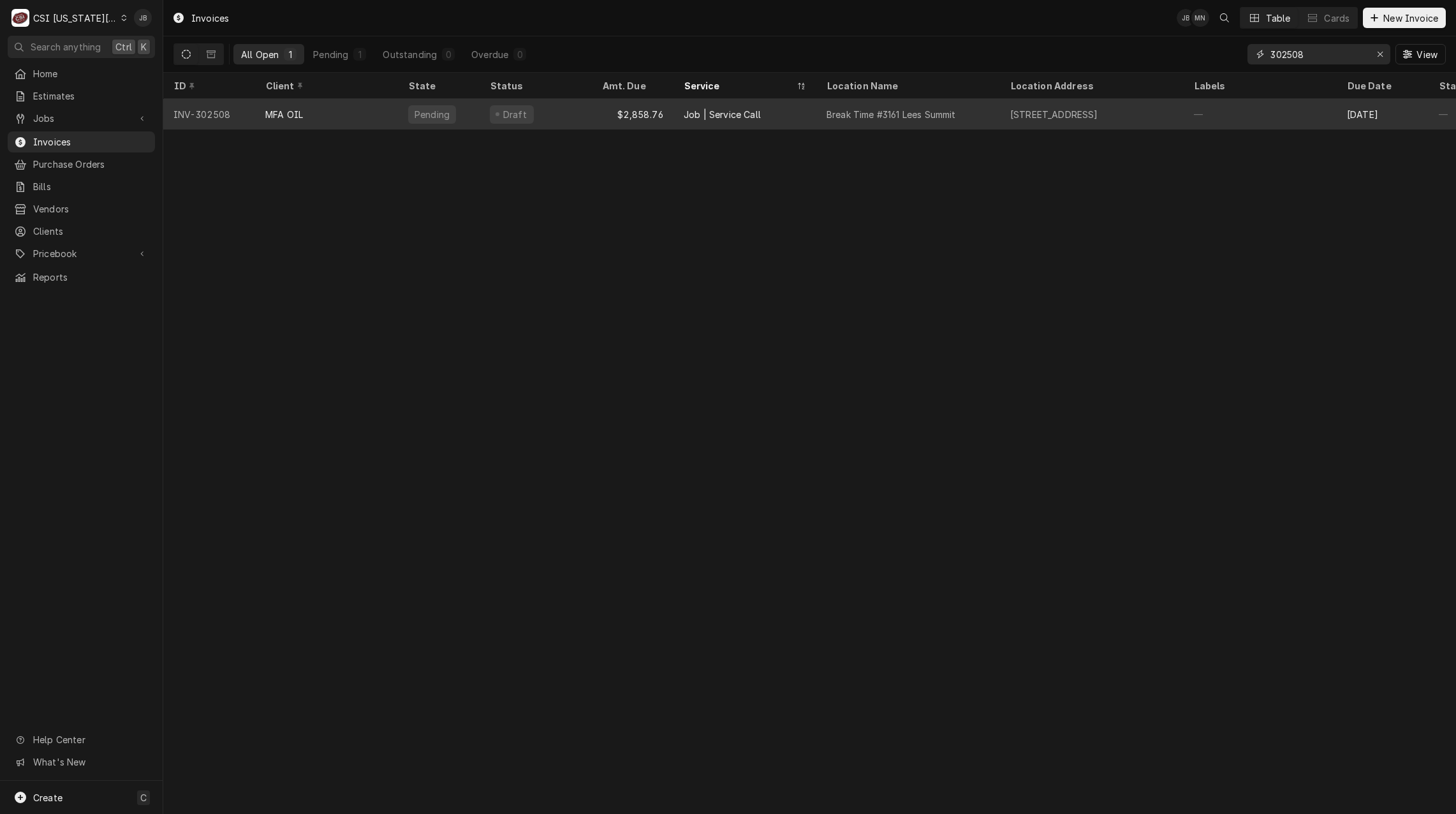
type input "302508"
click at [938, 112] on div "Break Time #3161 Lees Summit" at bounding box center [890, 115] width 128 height 14
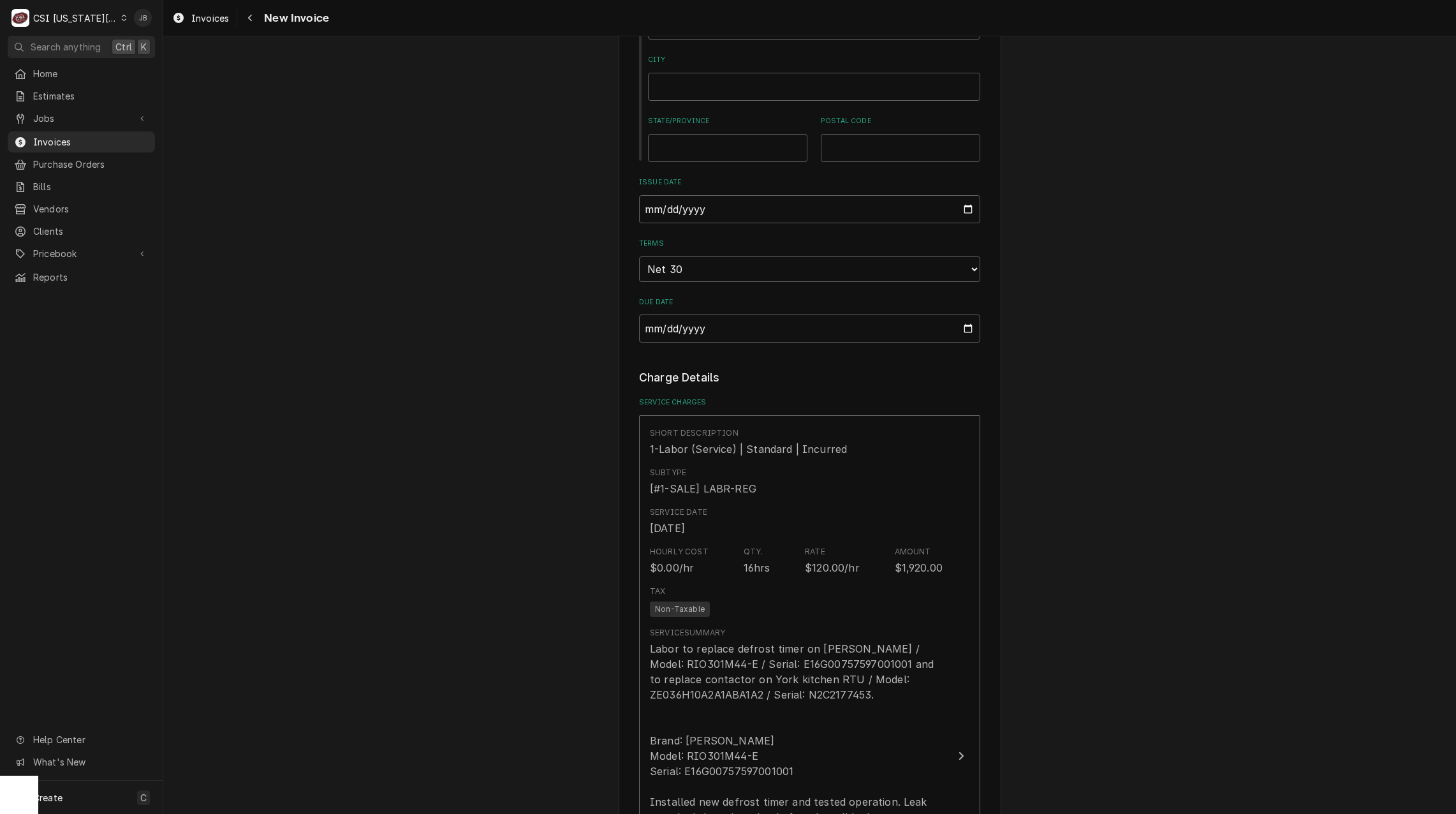
scroll to position [829, 0]
click at [963, 198] on input "[DATE]" at bounding box center [809, 212] width 341 height 28
type textarea "x"
type input "[DATE]"
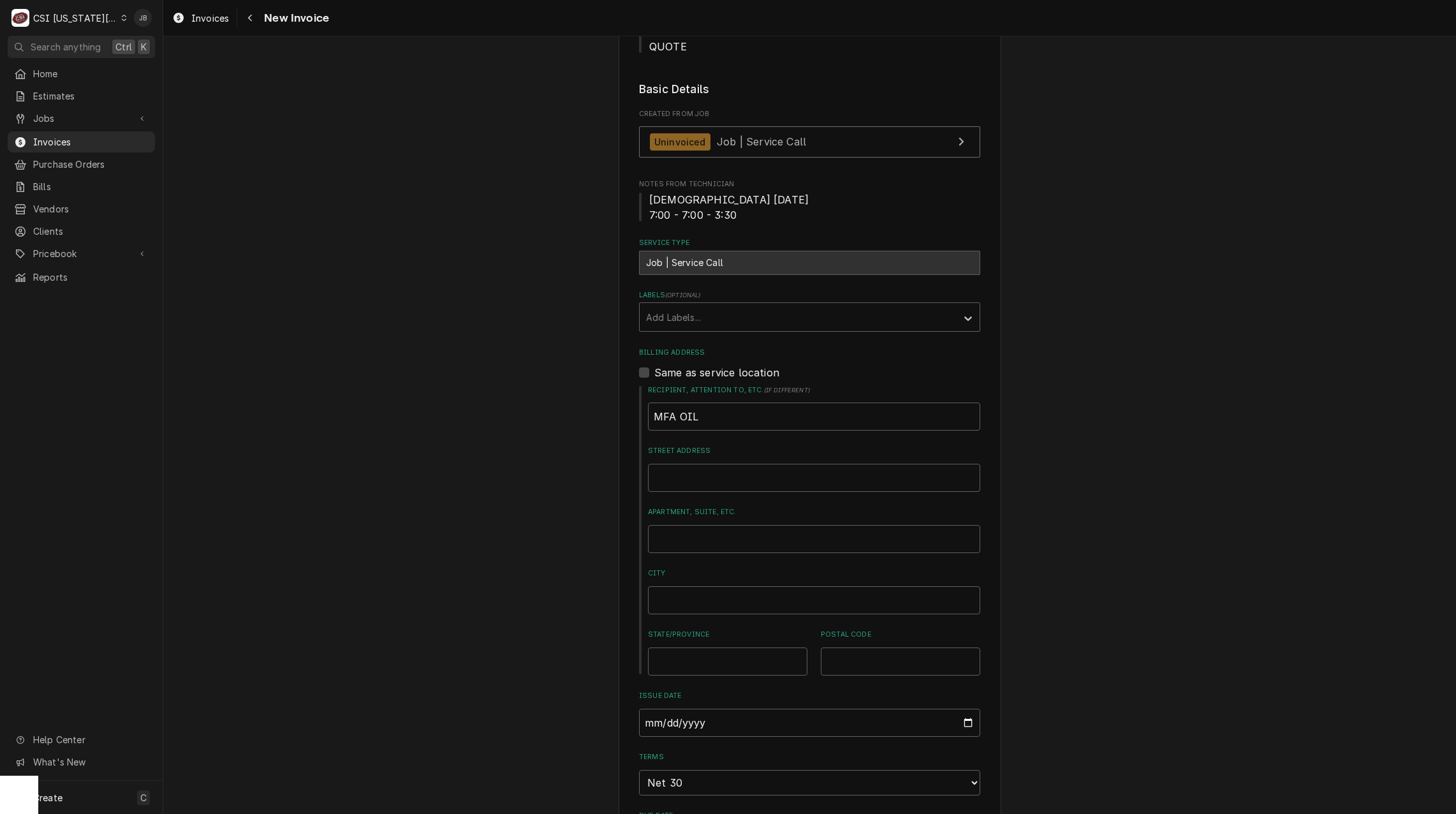
scroll to position [0, 0]
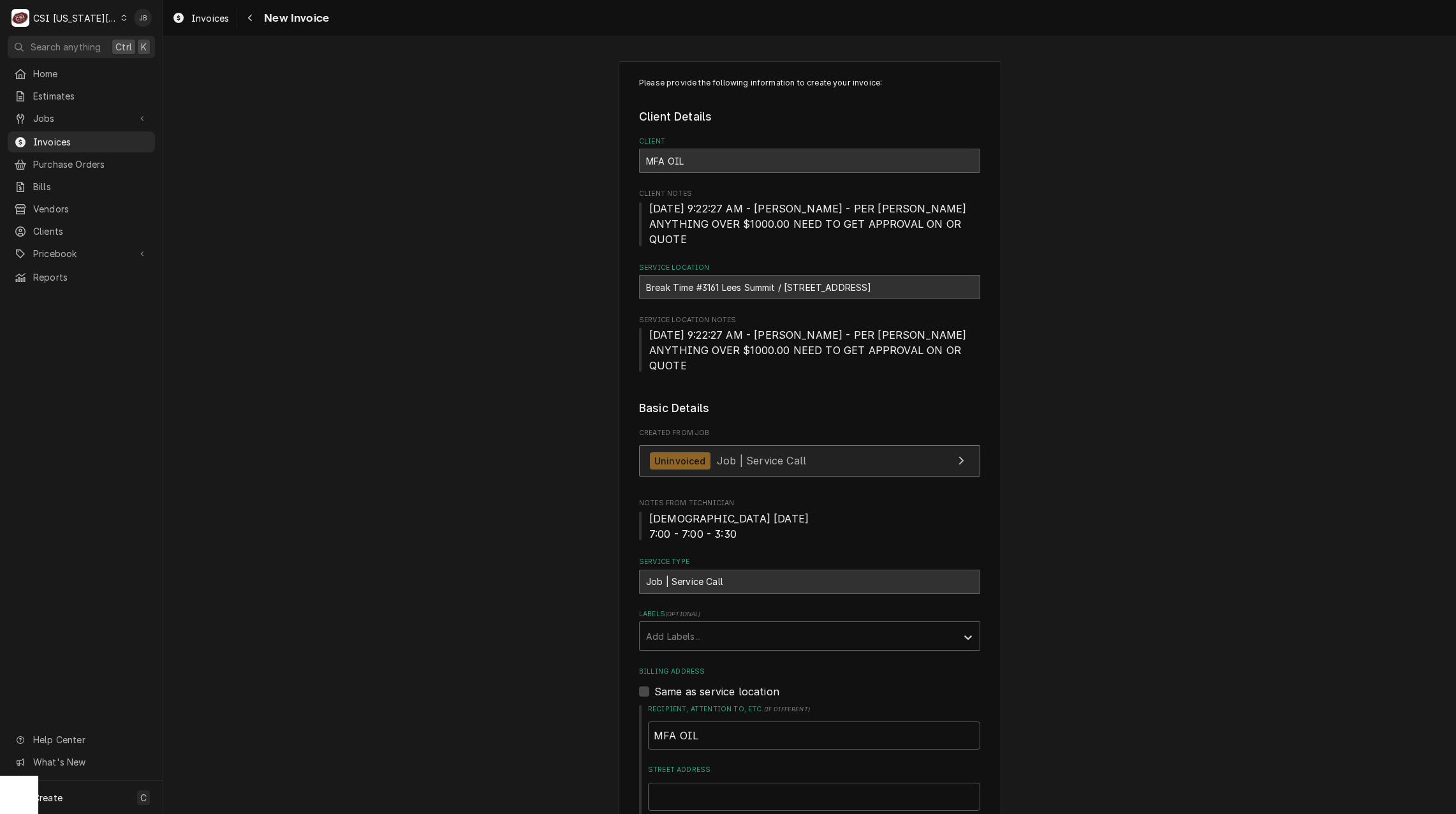
click at [682, 452] on div "Uninvoiced" at bounding box center [680, 461] width 60 height 17
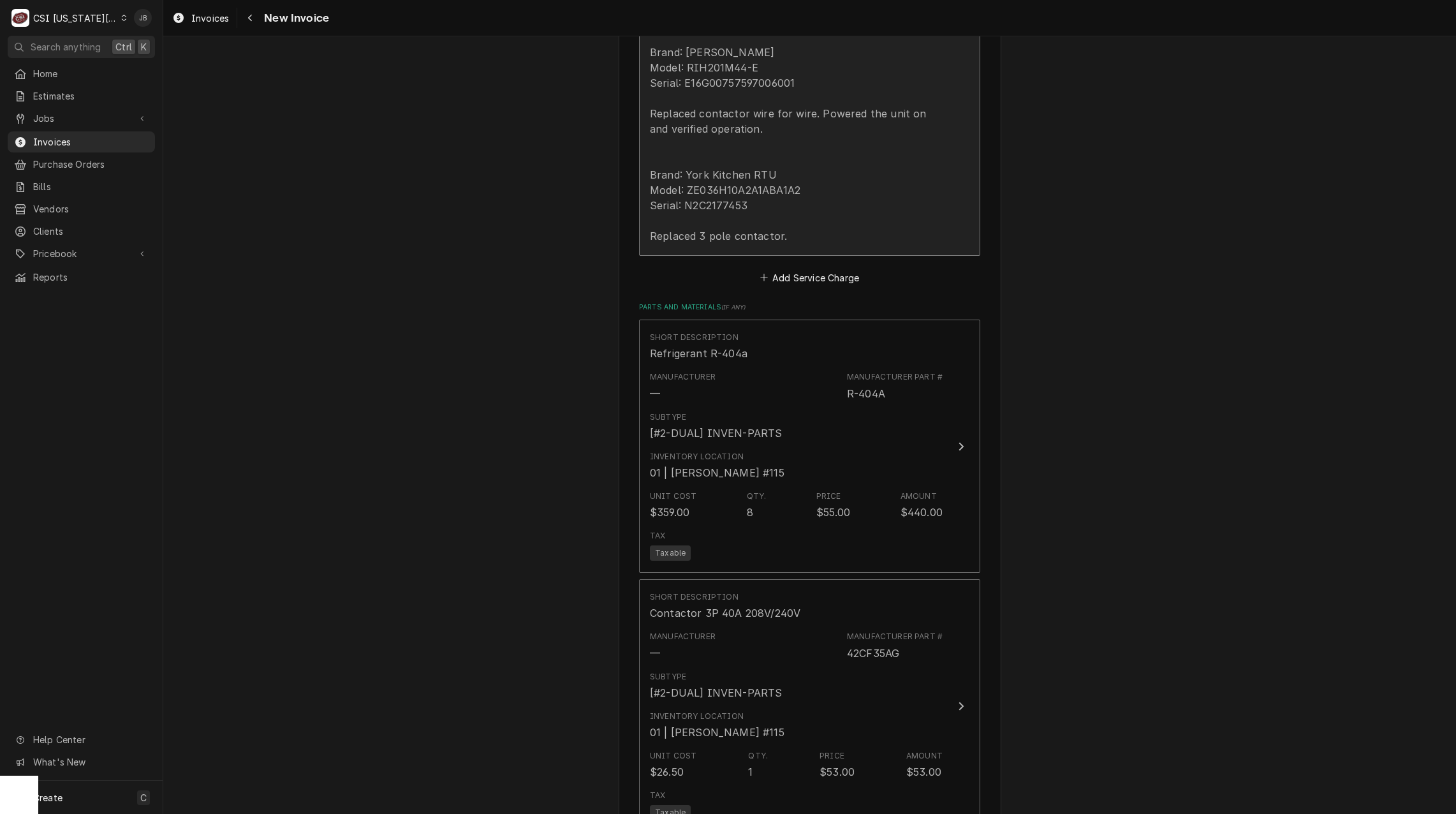
scroll to position [1468, 0]
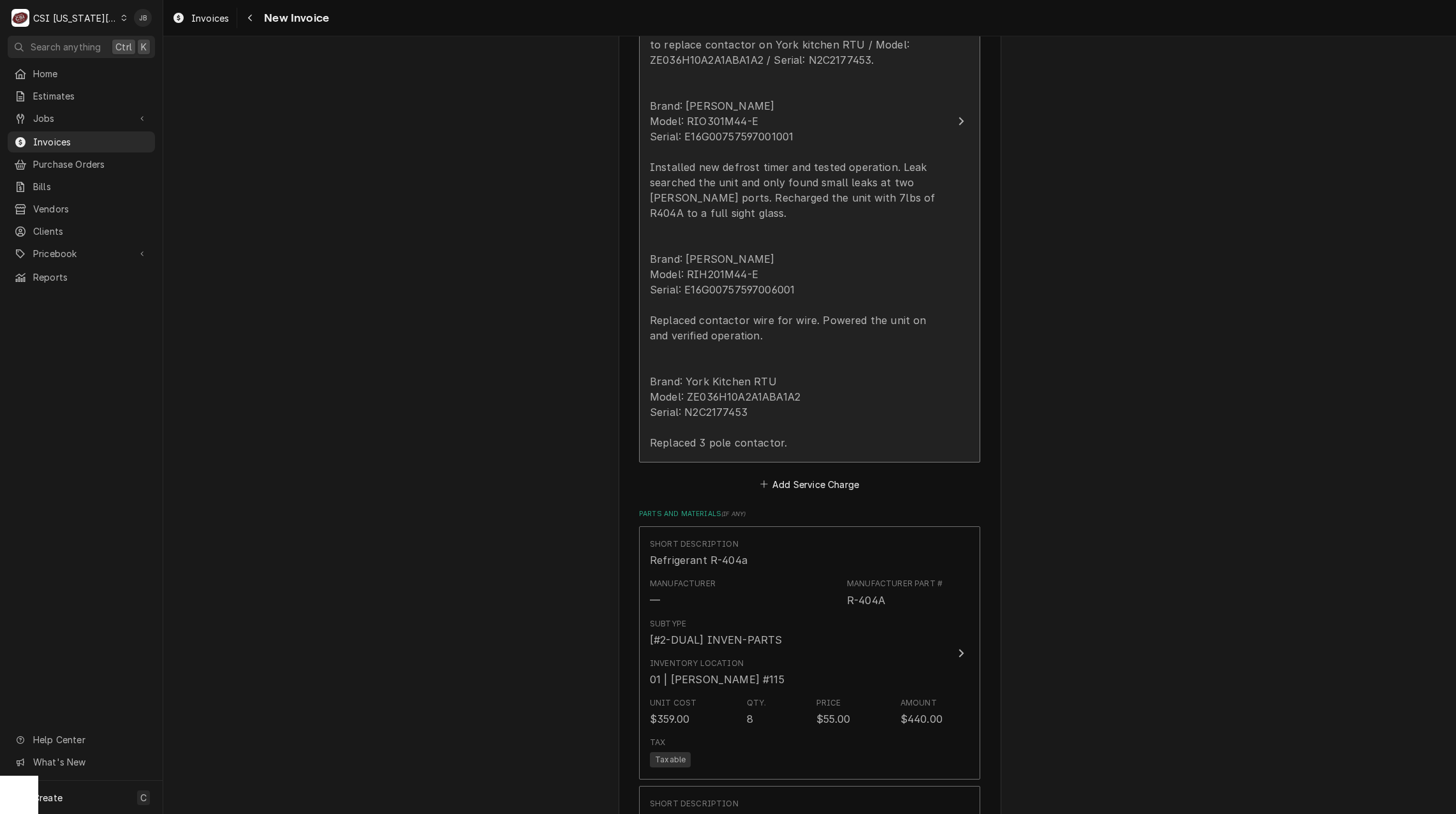
click at [775, 231] on div "Labor to replace defrost timer on [PERSON_NAME] / Model: RIO301M44-E / Serial: …" at bounding box center [797, 228] width 293 height 444
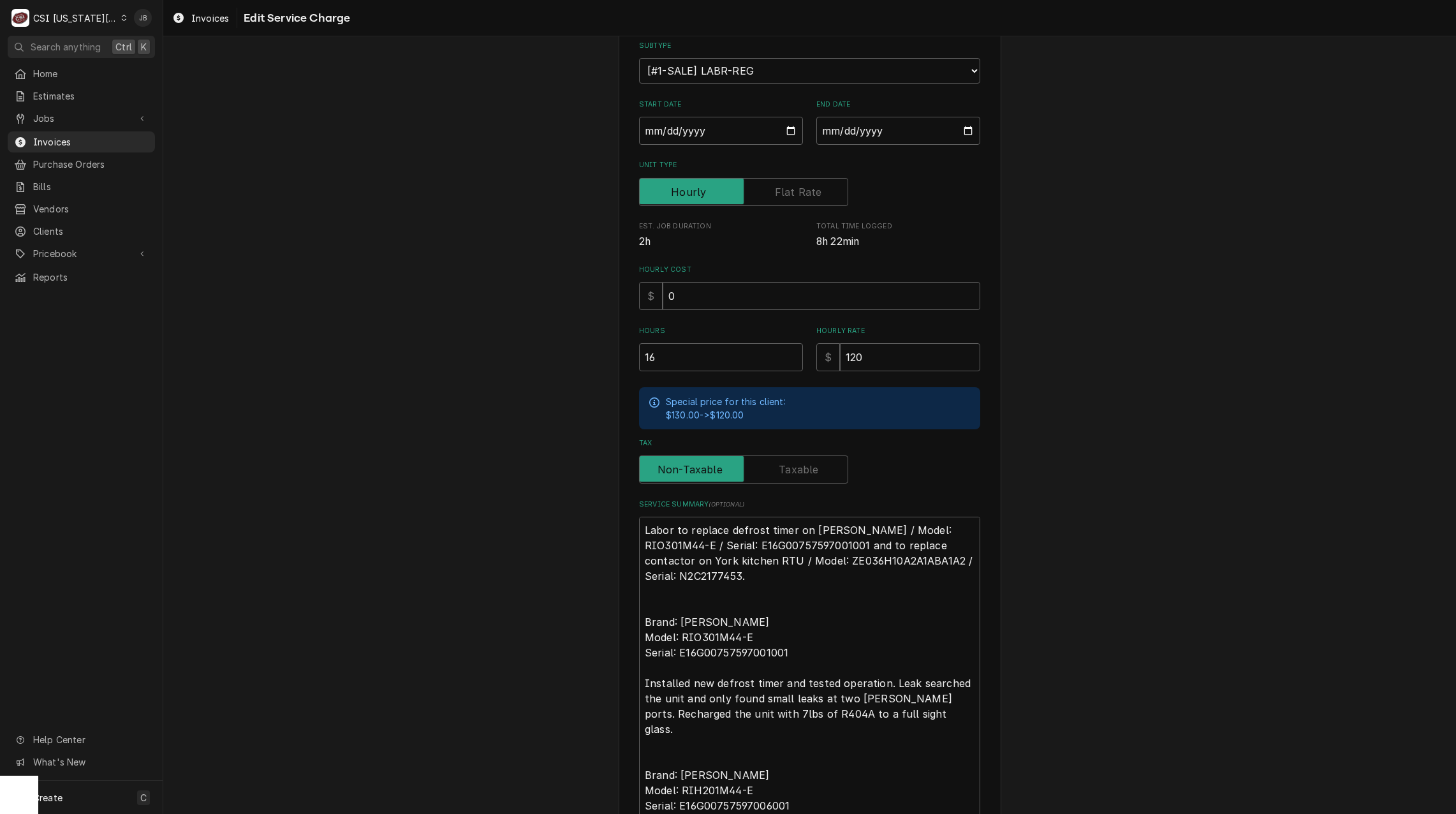
scroll to position [398, 0]
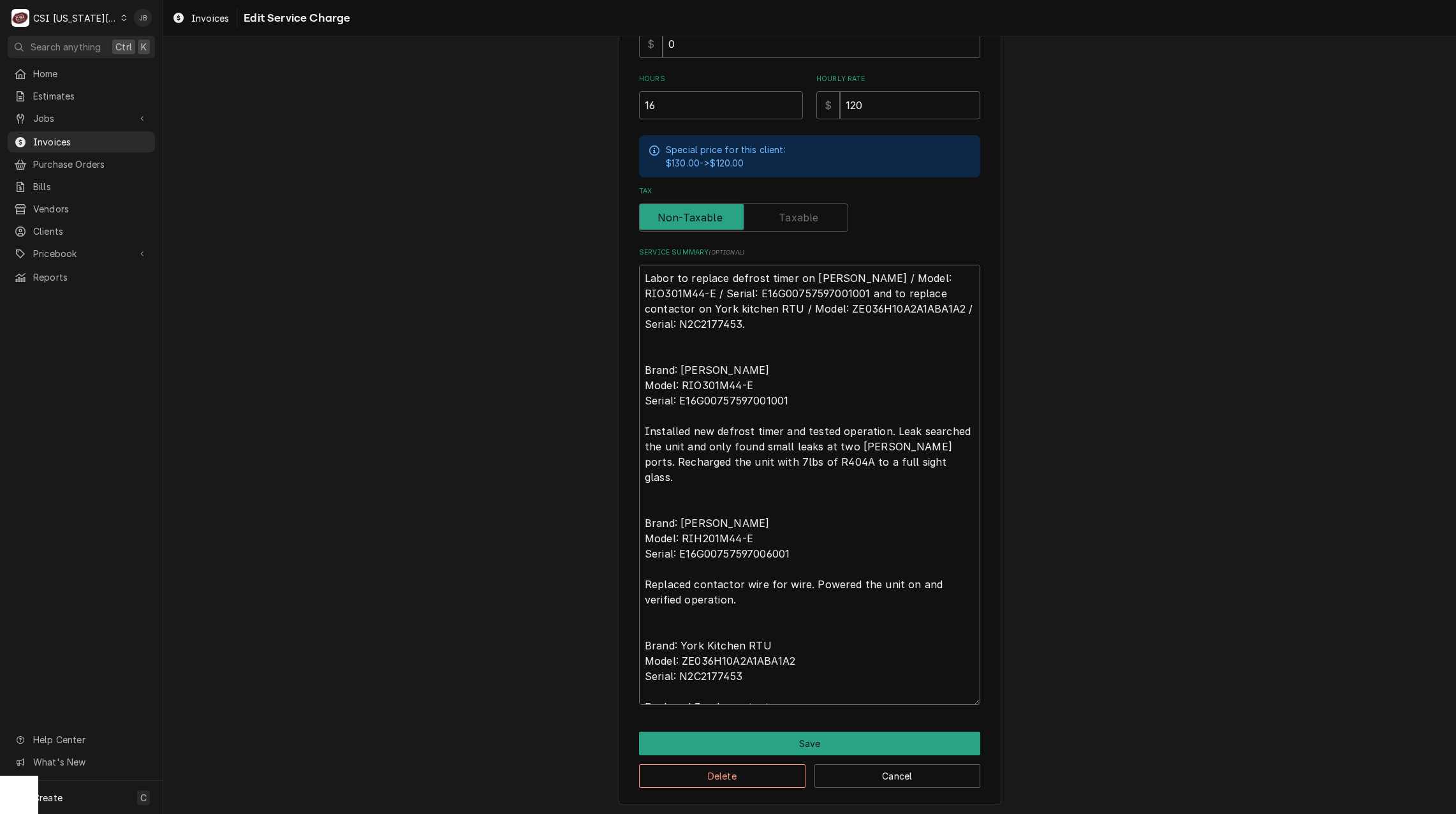
drag, startPoint x: 642, startPoint y: 350, endPoint x: 1059, endPoint y: 847, distance: 648.8
click at [1059, 814] on html "C CSI [US_STATE] City JB Search anything Ctrl K Home Estimates Jobs Jobs Job Se…" at bounding box center [728, 407] width 1456 height 814
type textarea "x"
type textarea "Labor to replace defrost timer on [PERSON_NAME] / Model: RIO301M44-E / Serial: …"
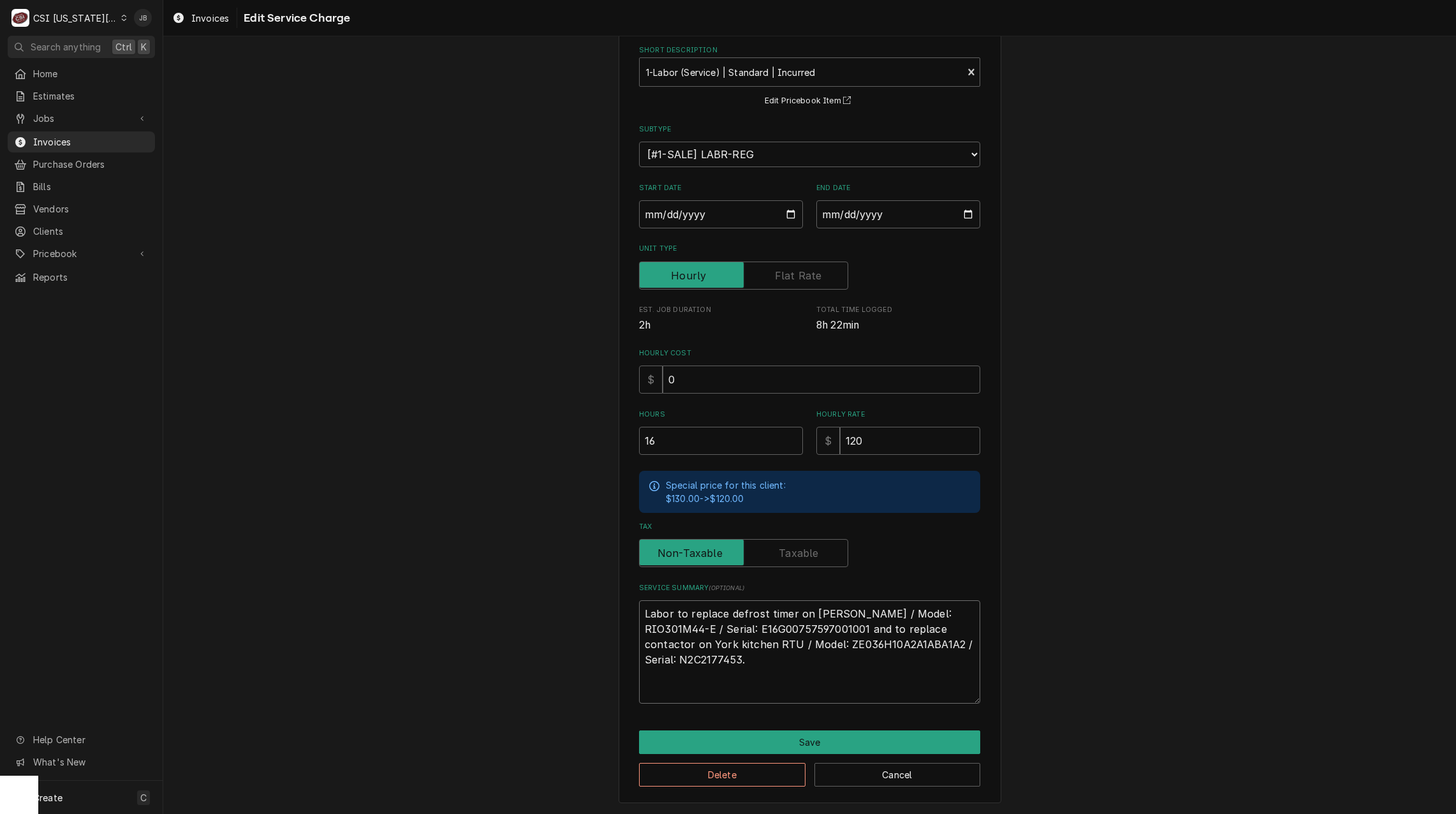
scroll to position [62, 0]
type textarea "x"
type textarea "Labor to replace defrost timer on [PERSON_NAME] / Model: RIO301M44-E / Serial: …"
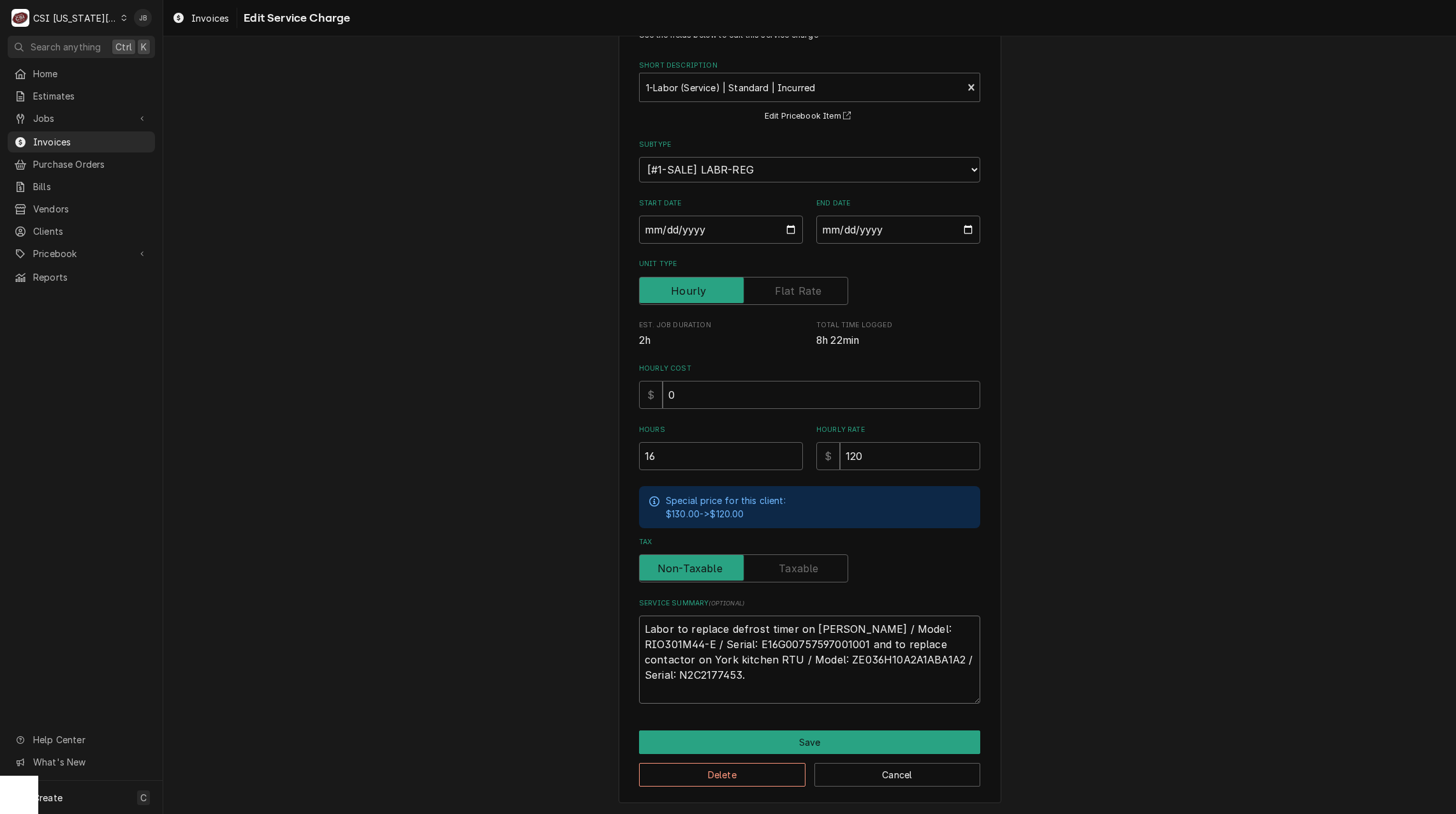
scroll to position [32, 0]
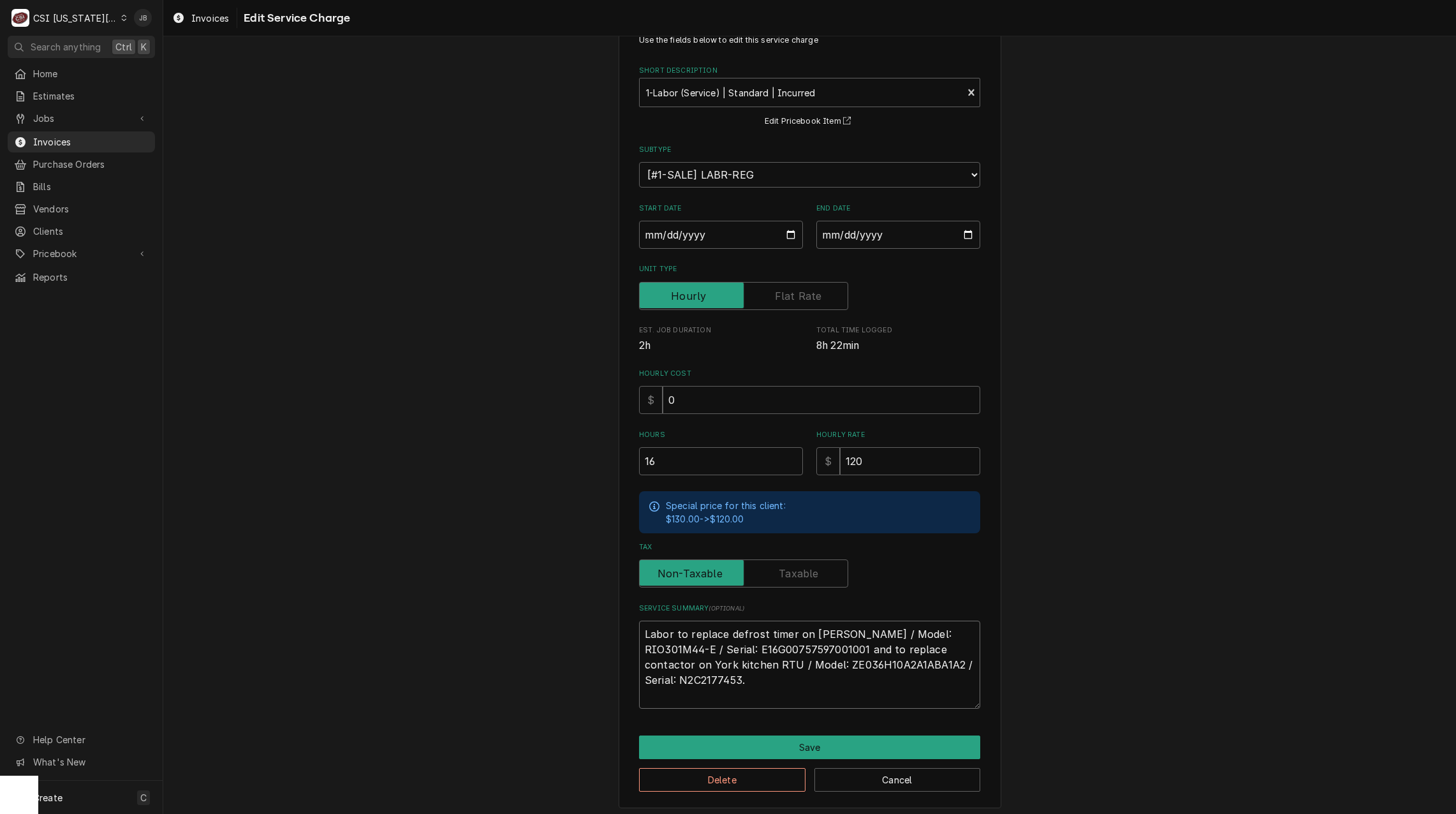
type textarea "x"
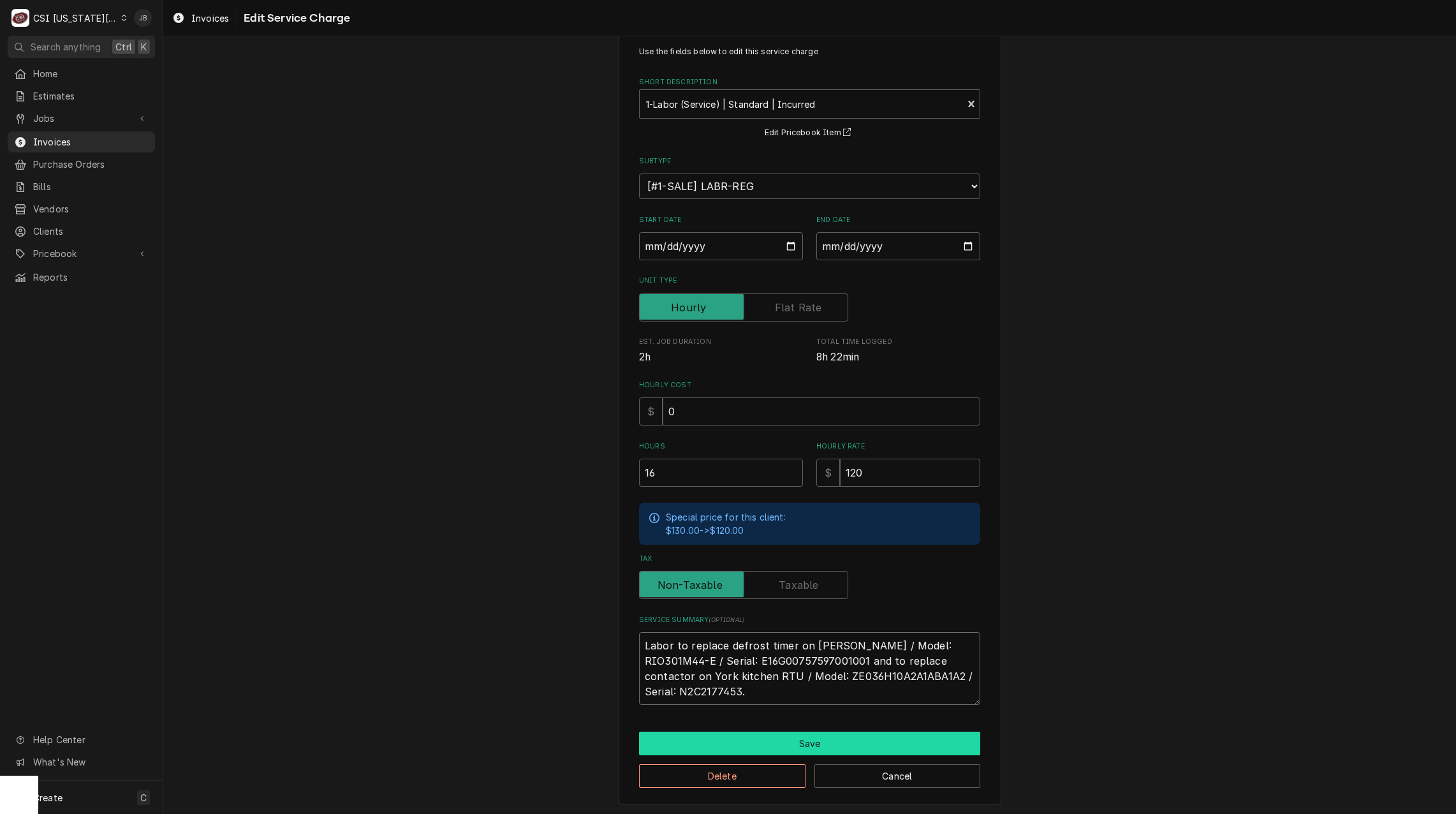
type textarea "Labor to replace defrost timer on [PERSON_NAME] / Model: RIO301M44-E / Serial: …"
click at [819, 737] on button "Save" at bounding box center [809, 744] width 341 height 24
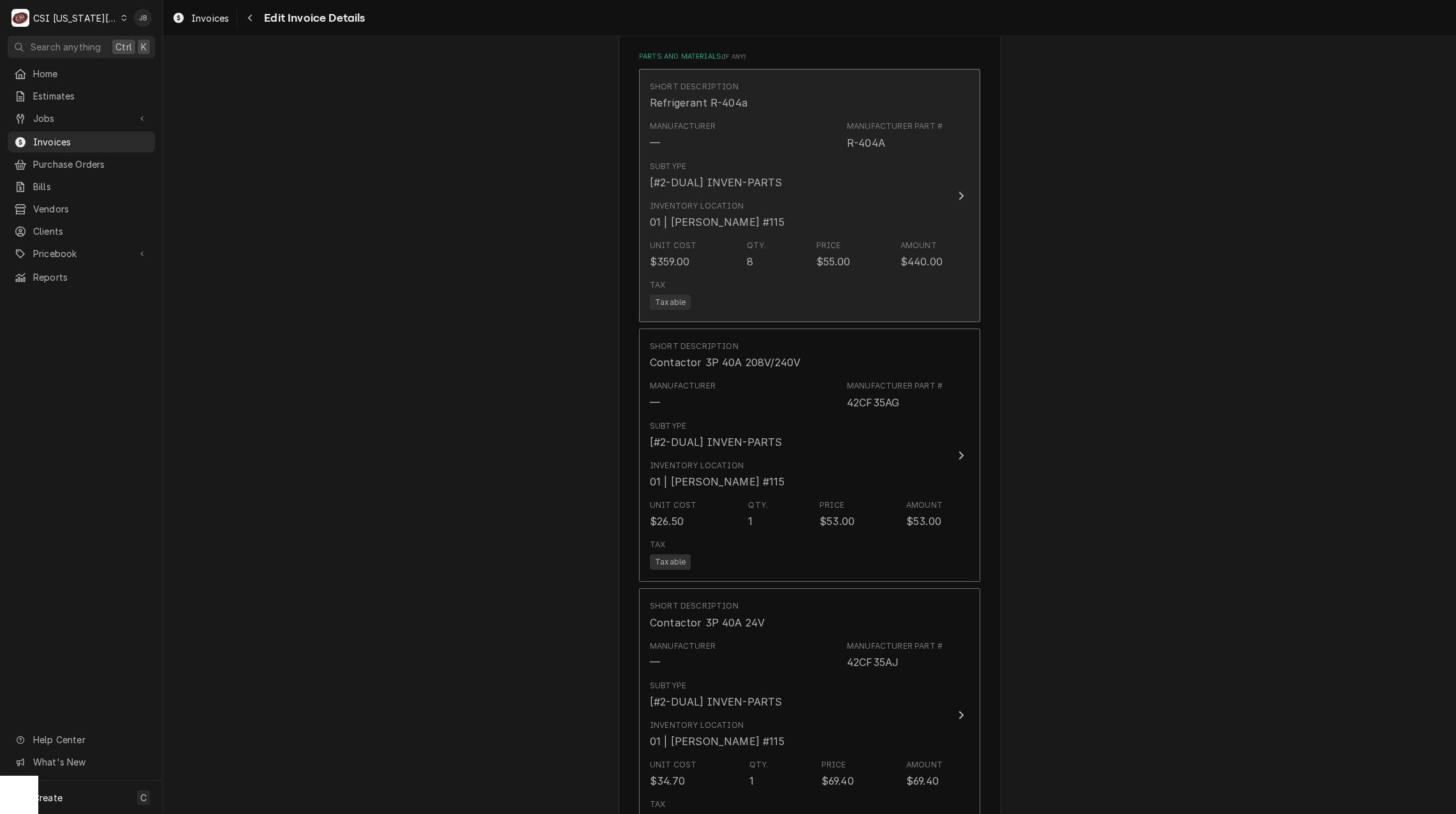
scroll to position [1522, 0]
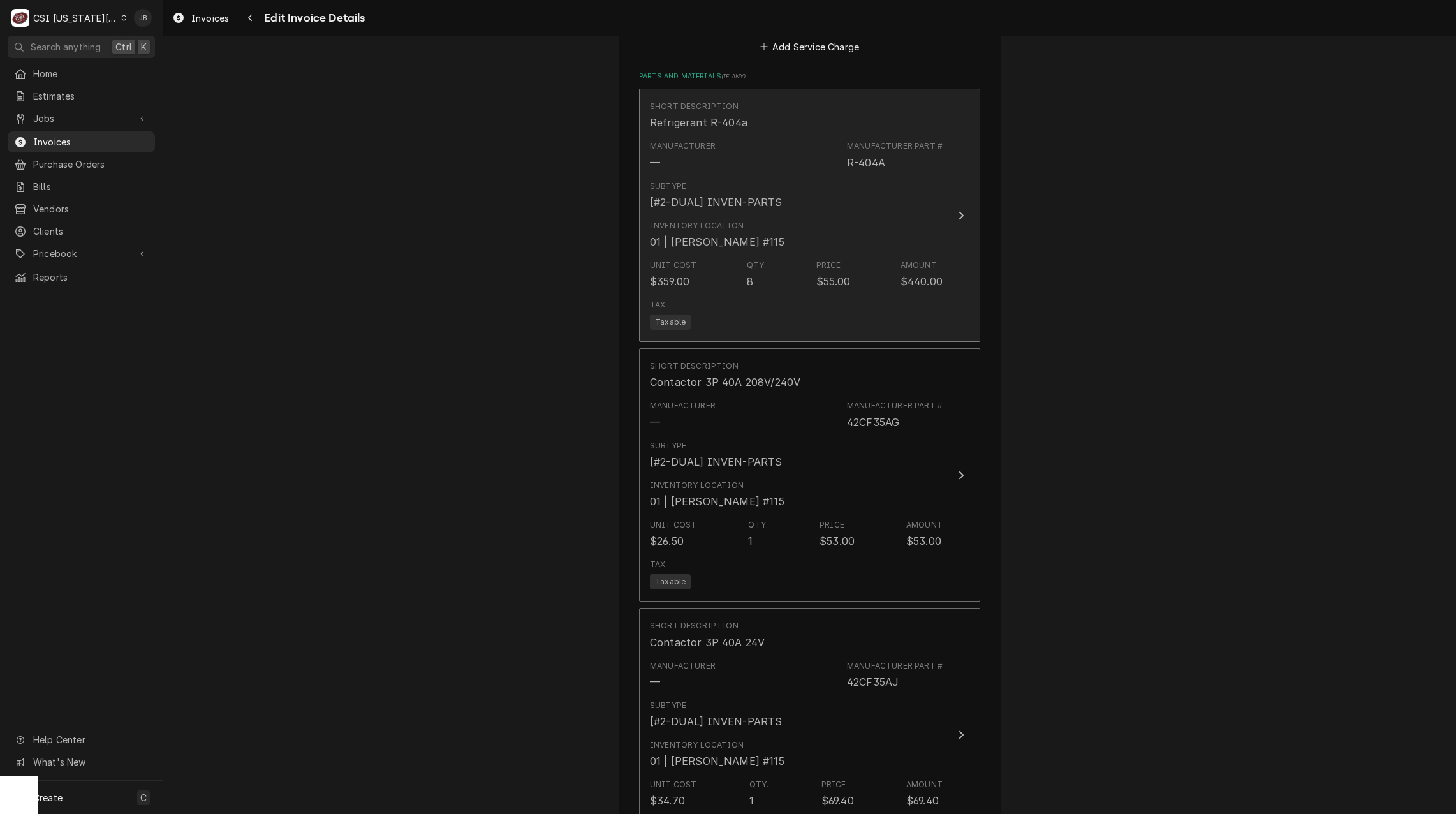
click at [794, 215] on div "Inventory Location 01 | [PERSON_NAME] #115" at bounding box center [797, 235] width 293 height 39
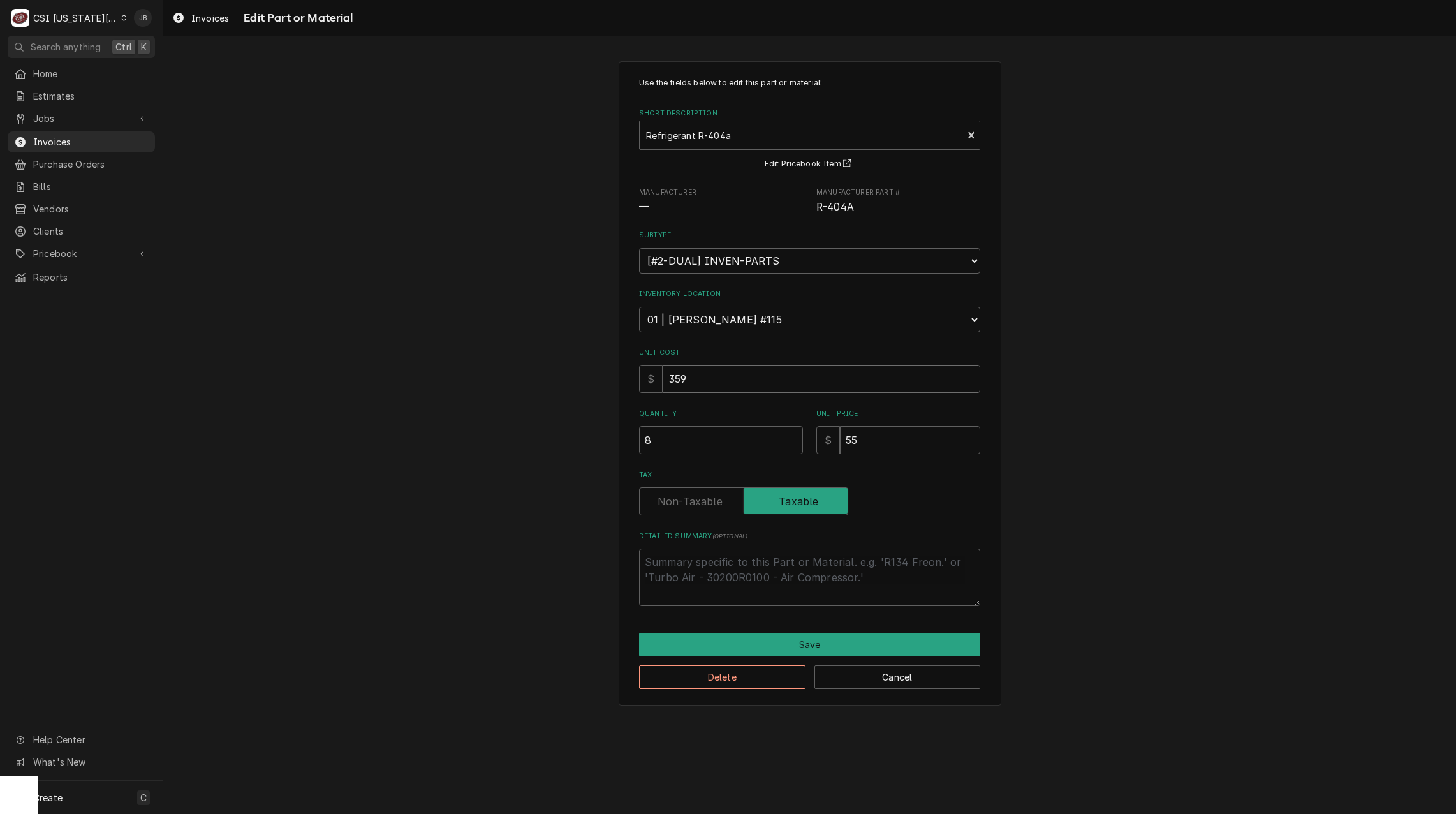
drag, startPoint x: 746, startPoint y: 378, endPoint x: 609, endPoint y: 381, distance: 137.0
click at [615, 381] on div "Use the fields below to edit this part or material: Short Description Refrigera…" at bounding box center [809, 382] width 1293 height 667
type textarea "x"
type input "1"
type textarea "x"
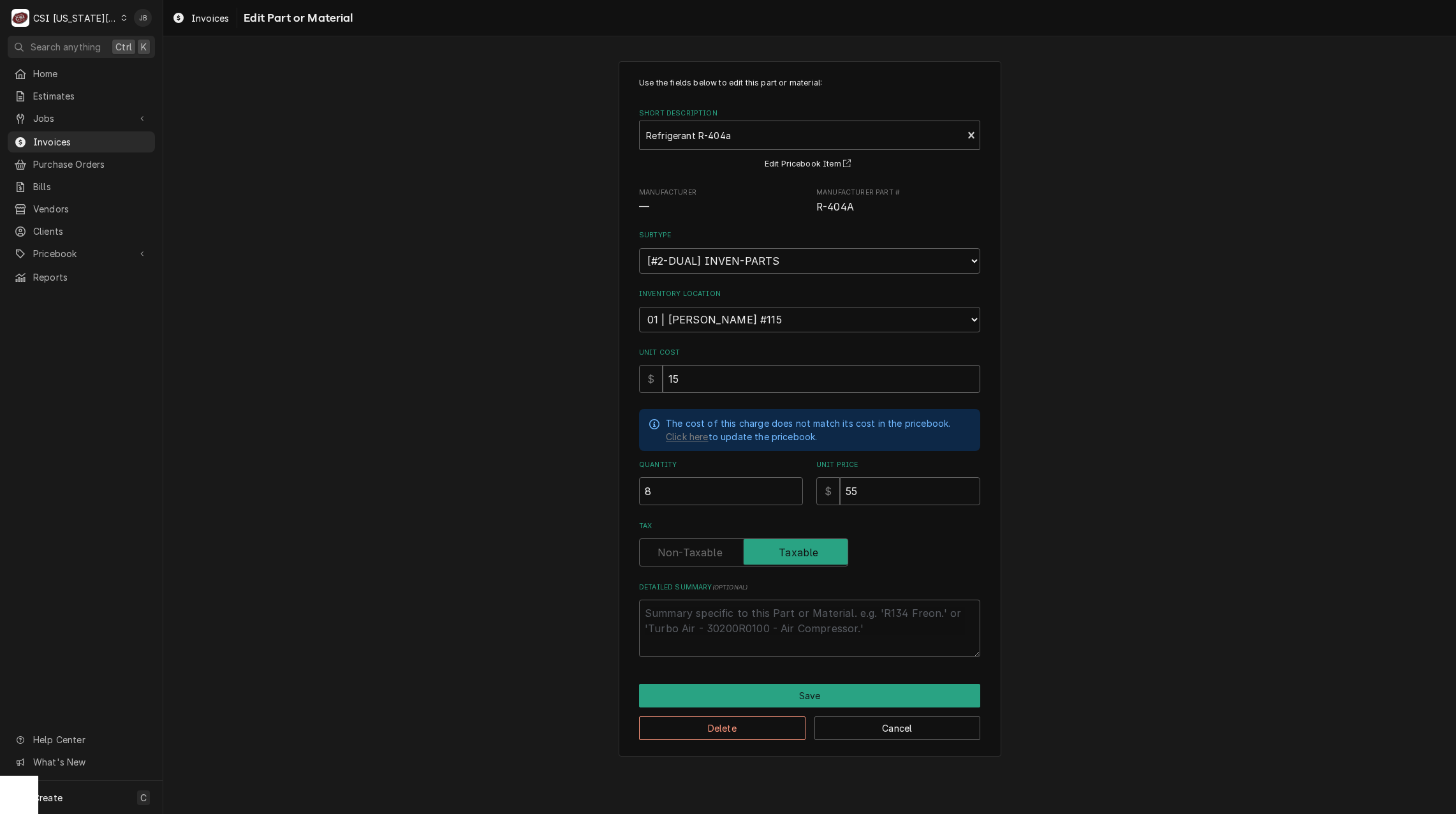
type input "15"
drag, startPoint x: 475, startPoint y: 439, endPoint x: 478, endPoint y: 421, distance: 18.2
click at [475, 439] on div "Use the fields below to edit this part or material: Short Description Refrigera…" at bounding box center [809, 408] width 1293 height 718
click at [762, 689] on button "Save" at bounding box center [809, 696] width 341 height 24
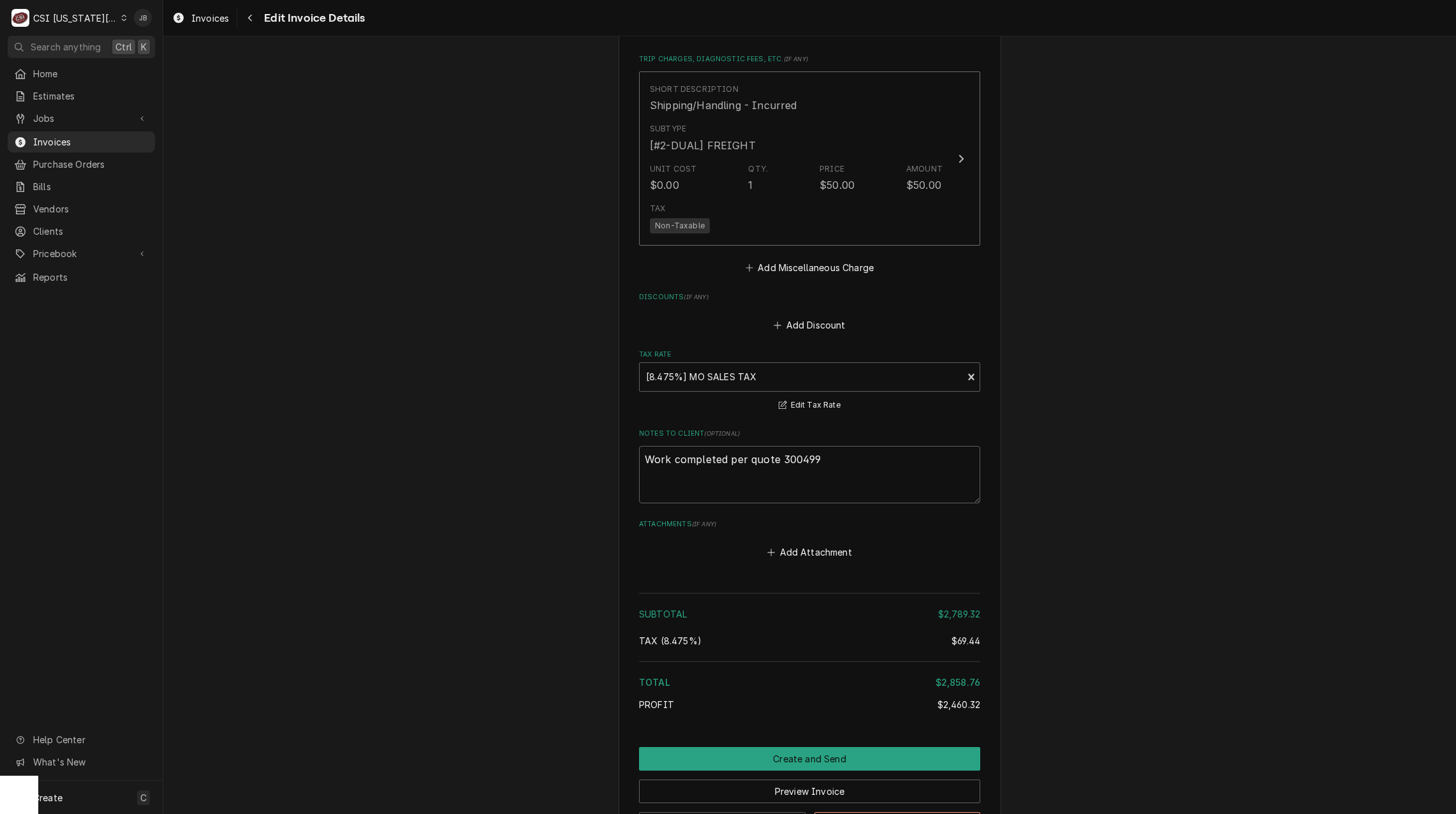
scroll to position [2990, 0]
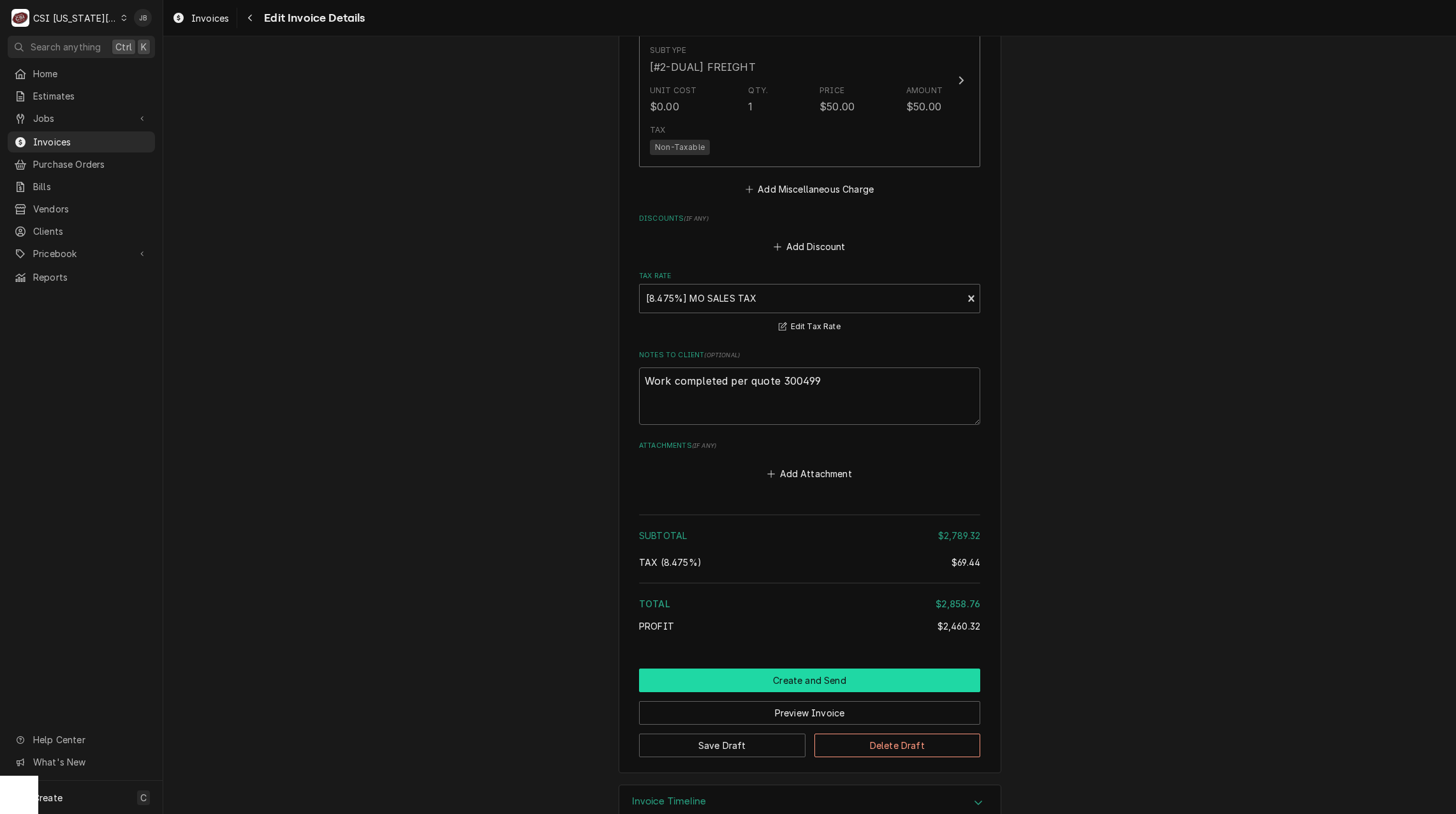
click at [727, 668] on button "Create and Send" at bounding box center [809, 680] width 341 height 24
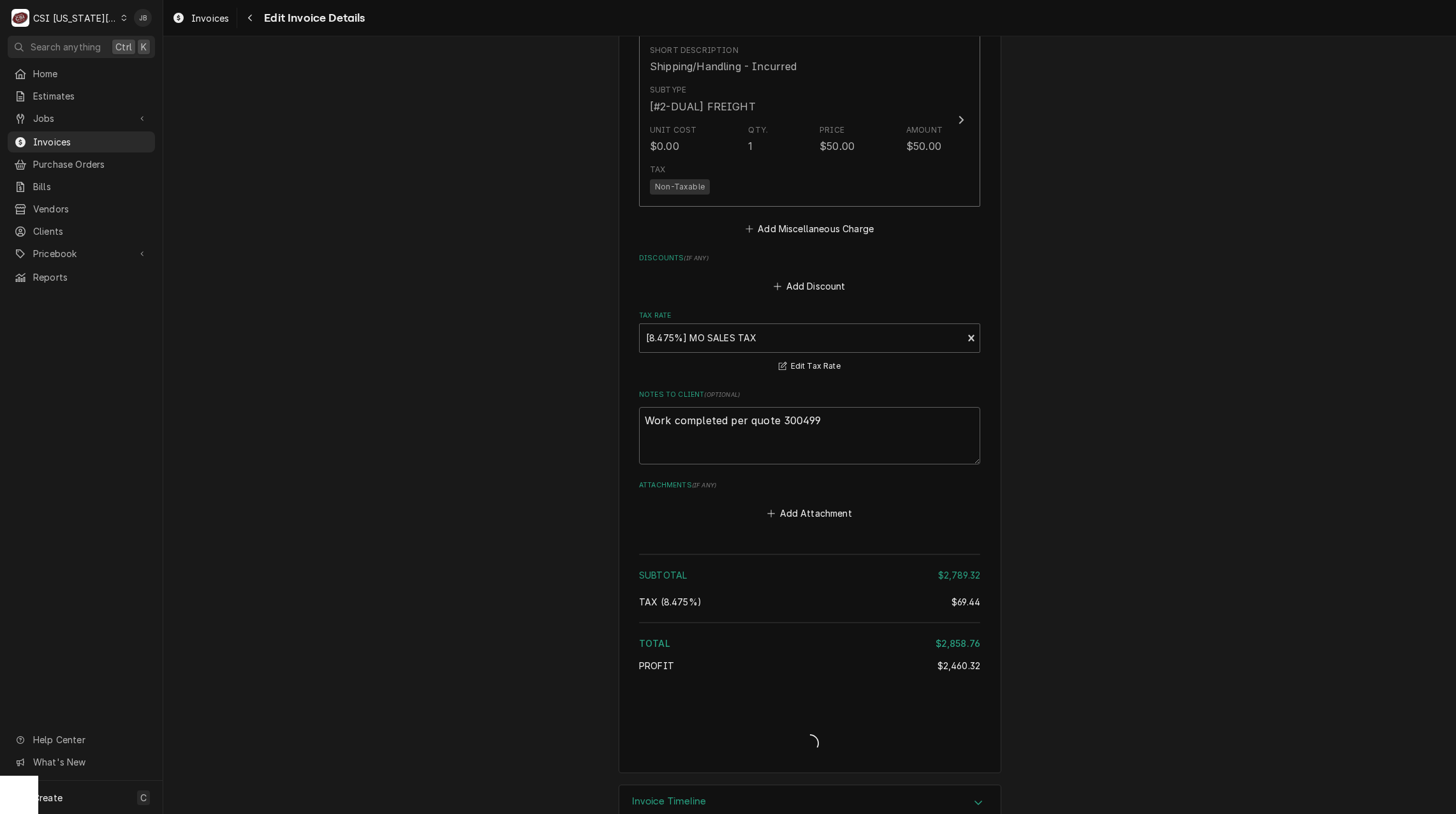
type textarea "x"
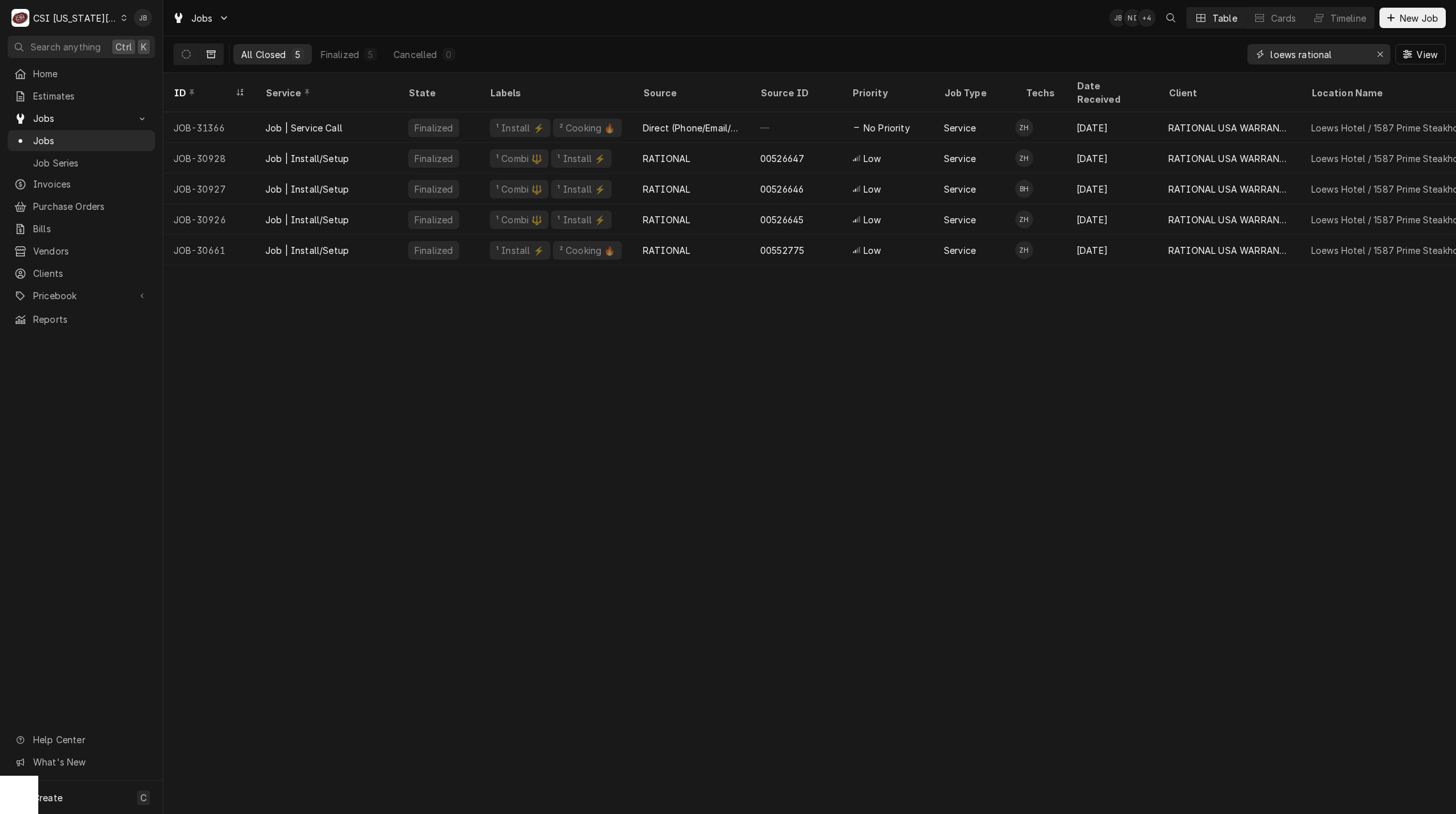
drag, startPoint x: 1236, startPoint y: 53, endPoint x: 1109, endPoint y: 42, distance: 127.5
click at [1154, 51] on div "All Closed 5 Finalized 5 Cancelled 0 loews rational View" at bounding box center [809, 54] width 1272 height 36
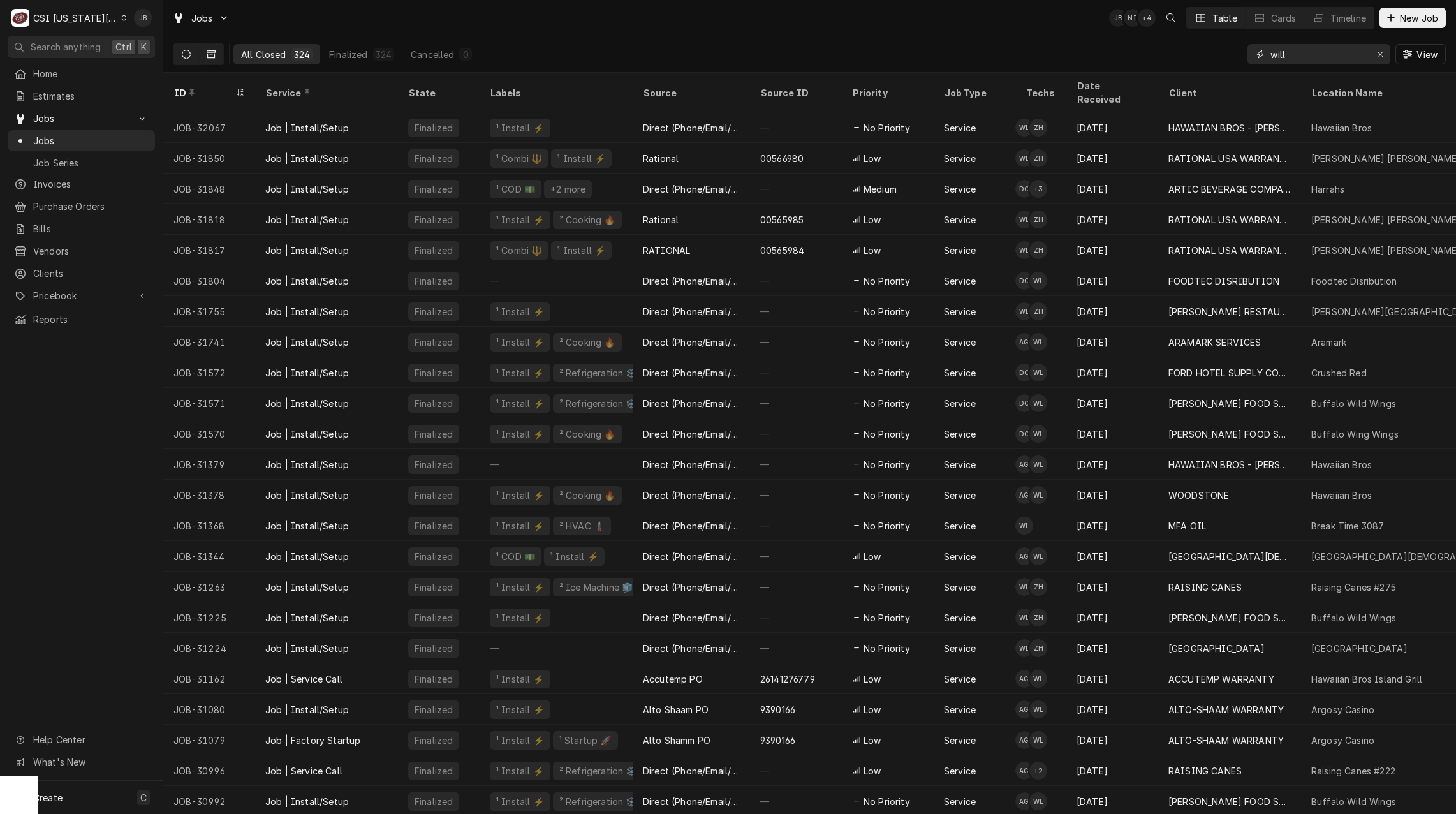
type input "will"
click at [195, 54] on button "Dynamic Content Wrapper" at bounding box center [186, 54] width 24 height 20
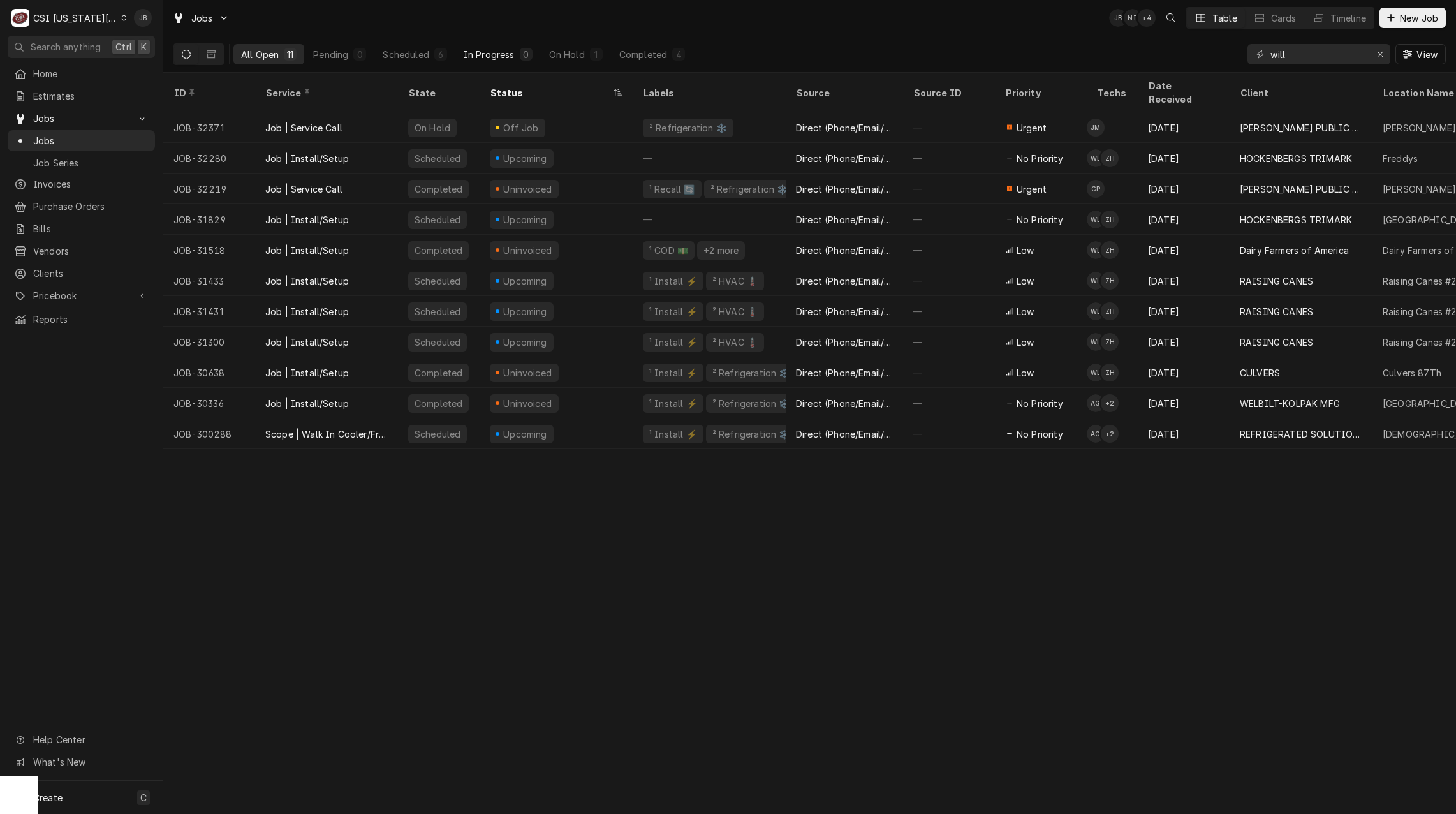
click at [513, 57] on div "In Progress" at bounding box center [489, 54] width 51 height 14
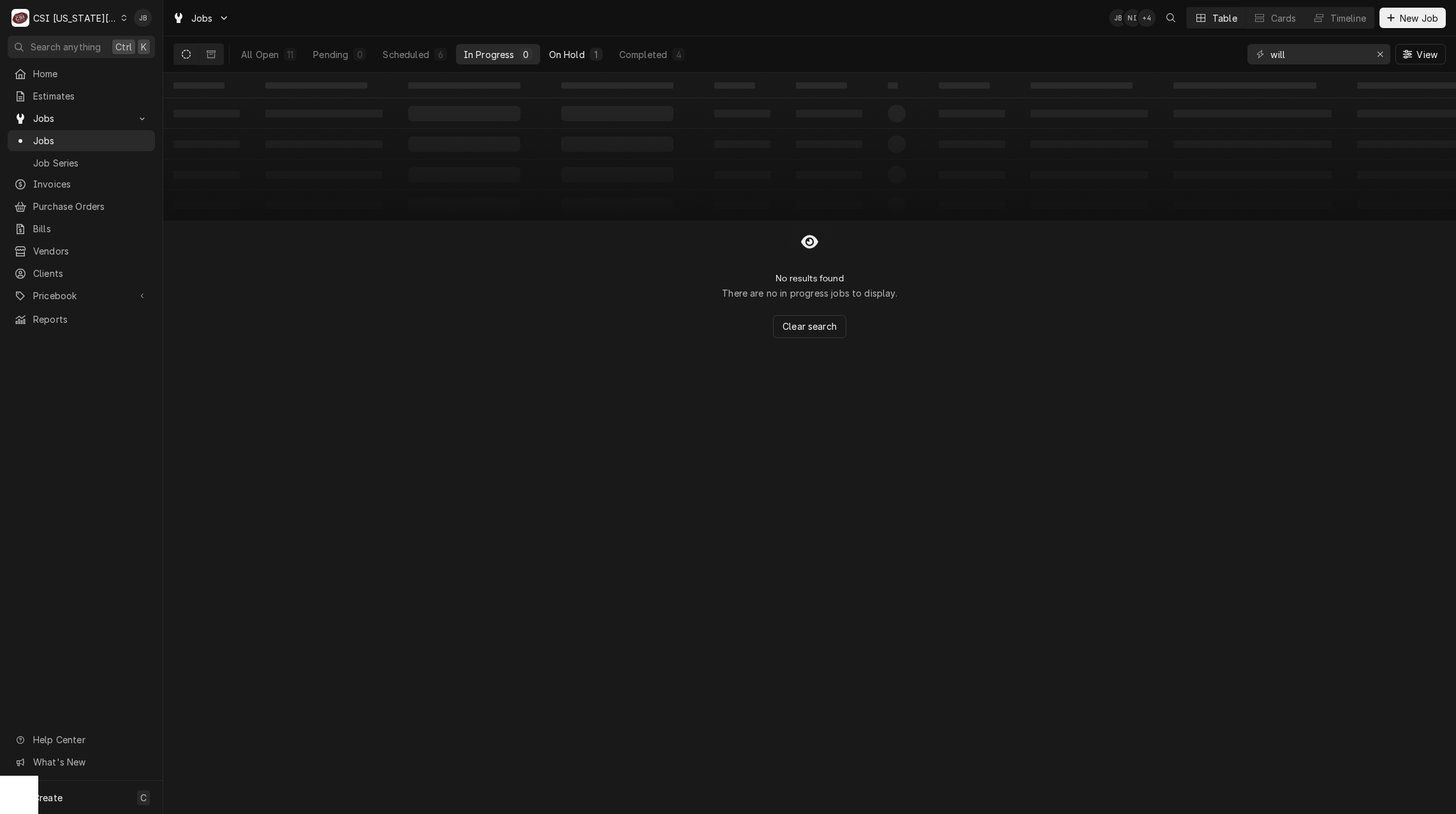
click at [579, 57] on div "On Hold" at bounding box center [567, 54] width 36 height 14
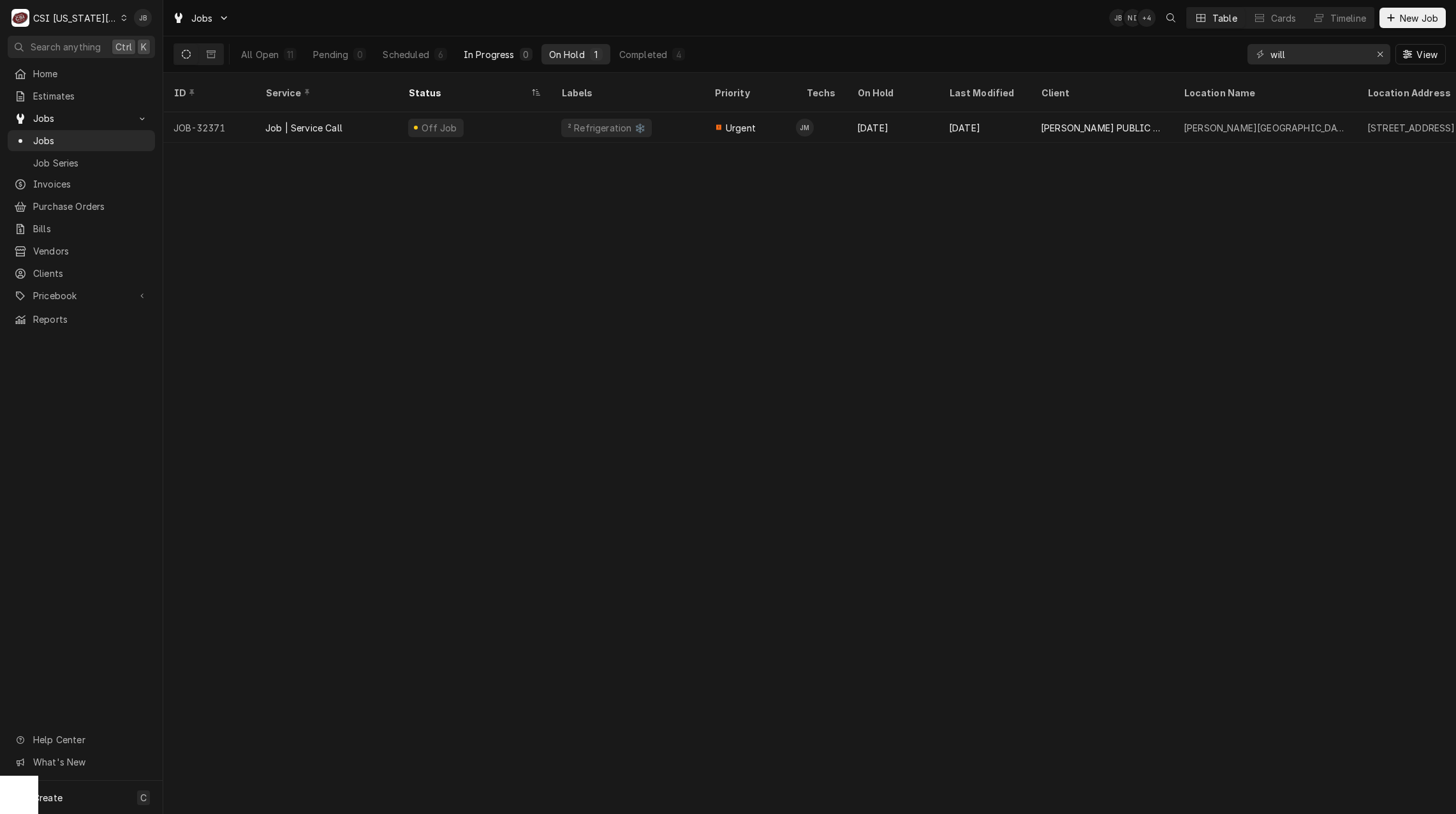
click at [516, 52] on button "In Progress 0" at bounding box center [498, 54] width 84 height 20
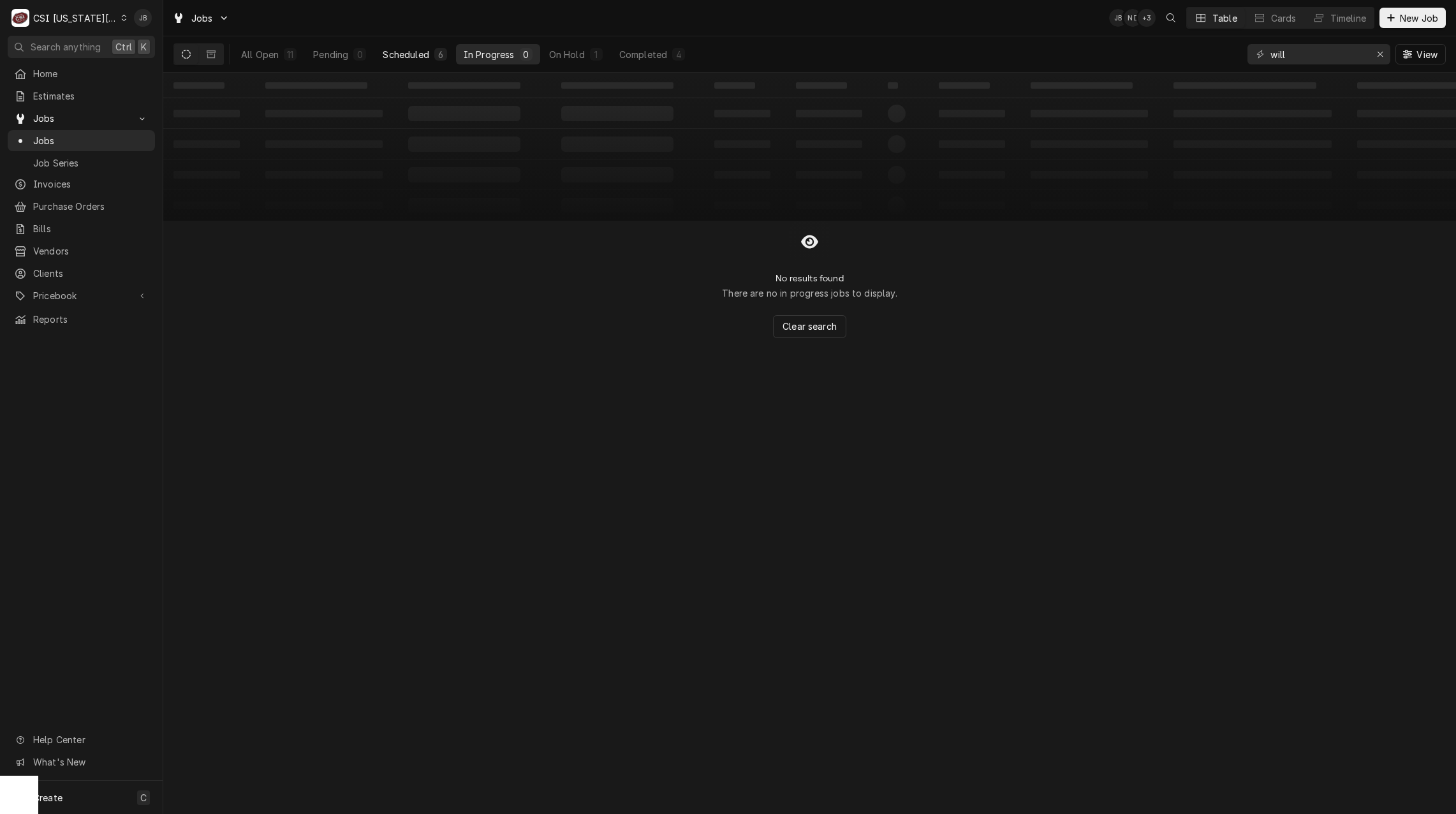
click at [428, 60] on button "Scheduled 6" at bounding box center [414, 54] width 79 height 20
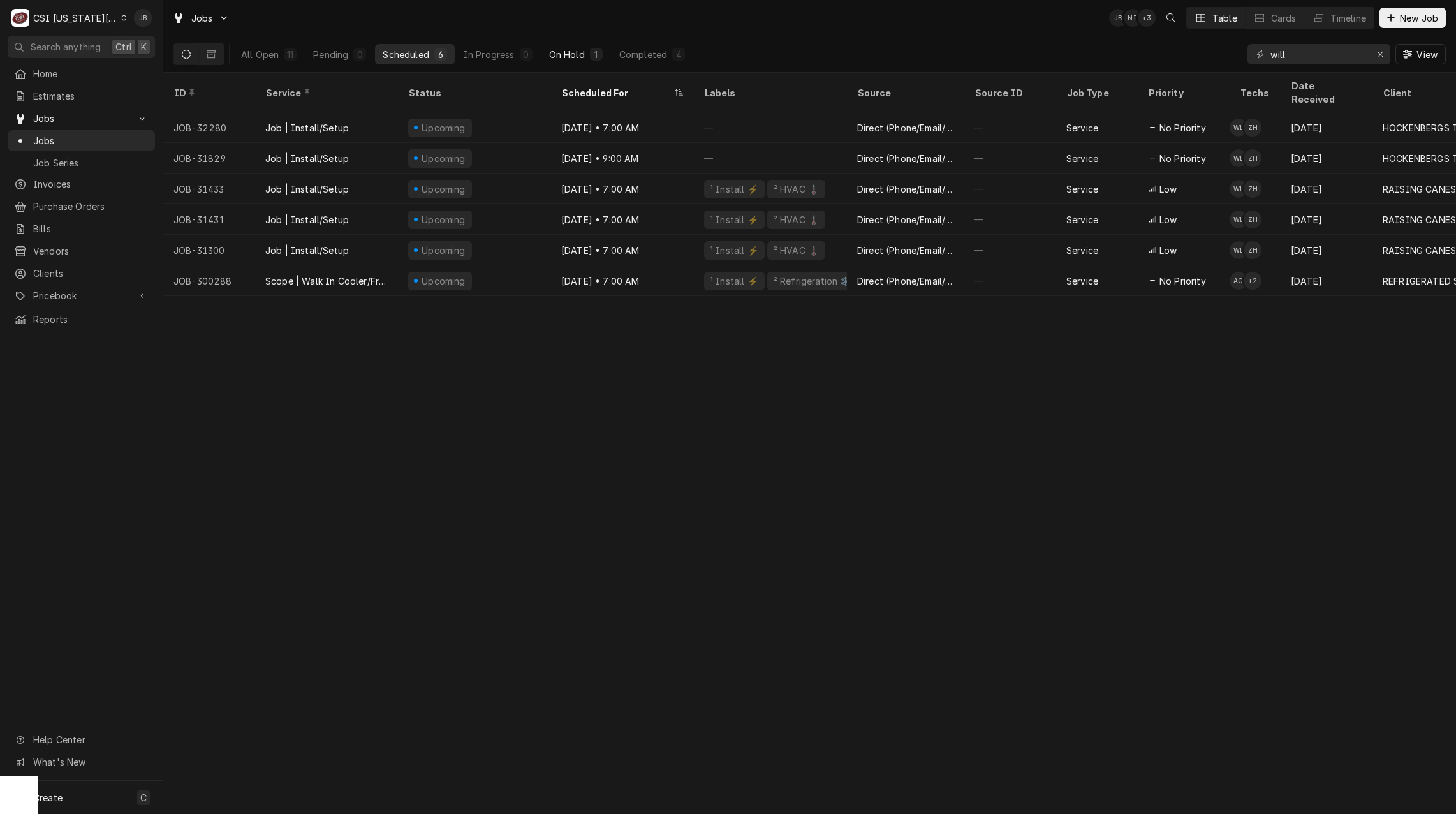
click at [586, 59] on button "On Hold 1" at bounding box center [575, 54] width 69 height 20
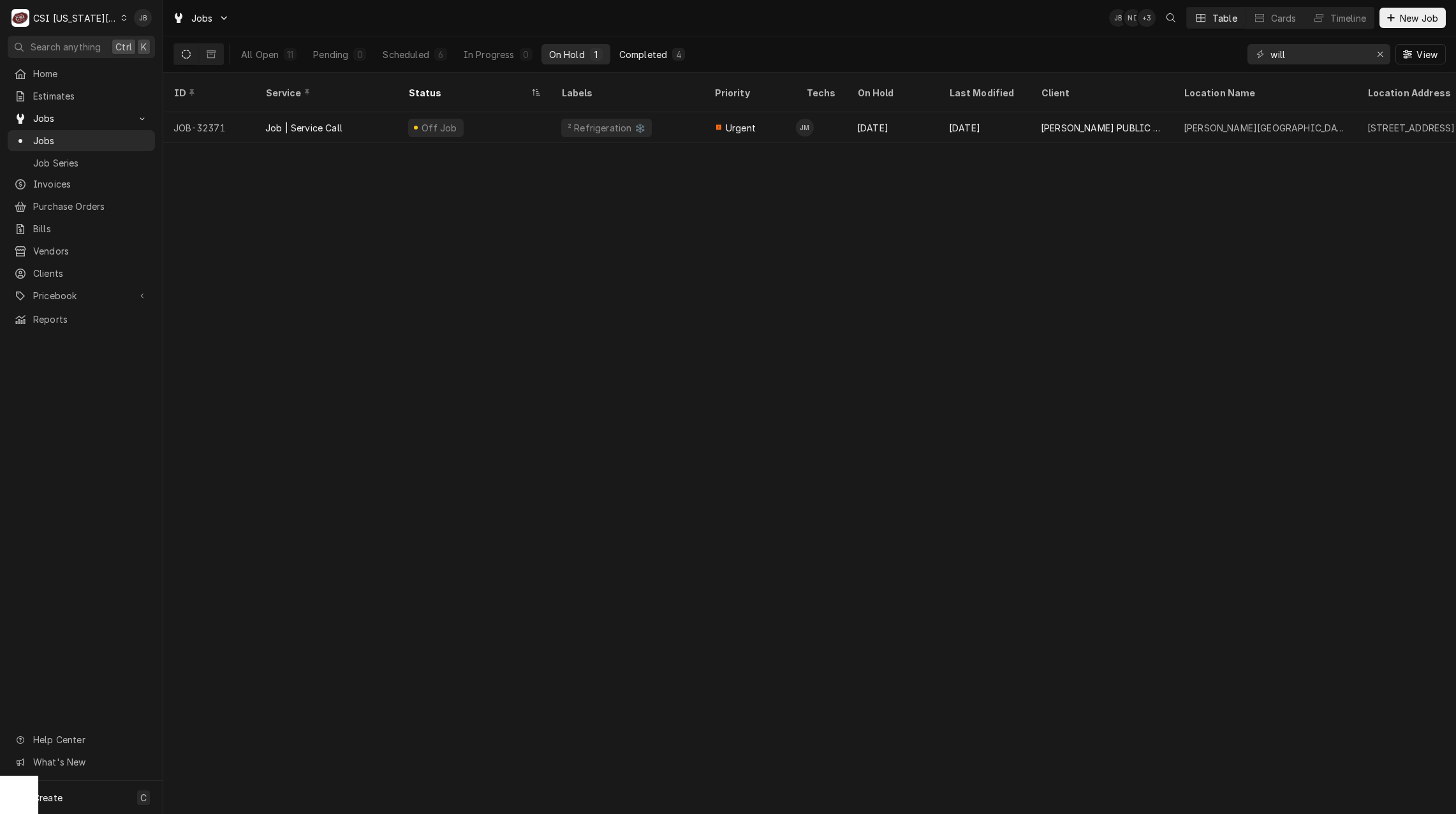
click at [654, 57] on div "Completed" at bounding box center [643, 54] width 48 height 14
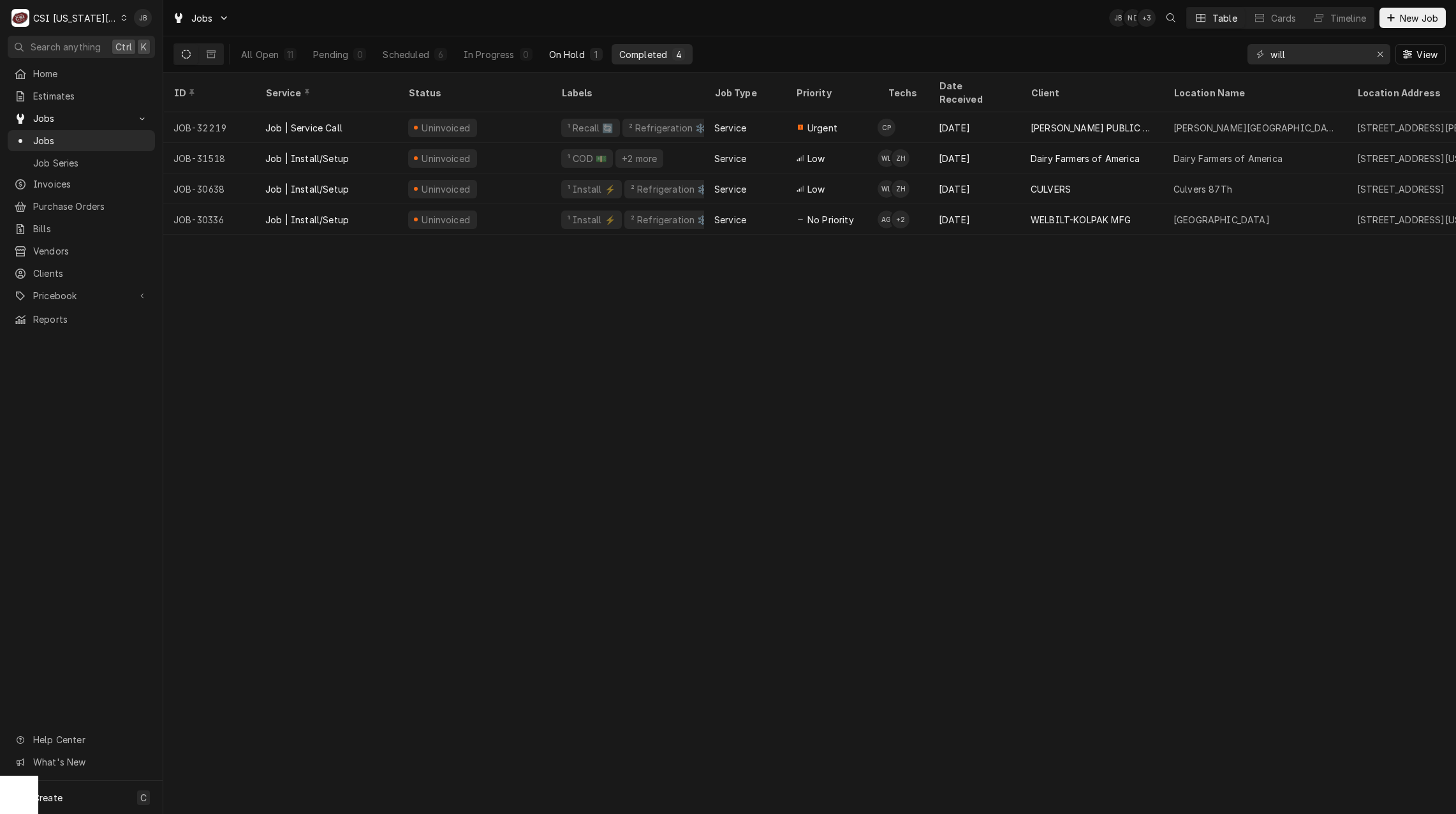
click at [589, 58] on button "On Hold 1" at bounding box center [575, 54] width 69 height 20
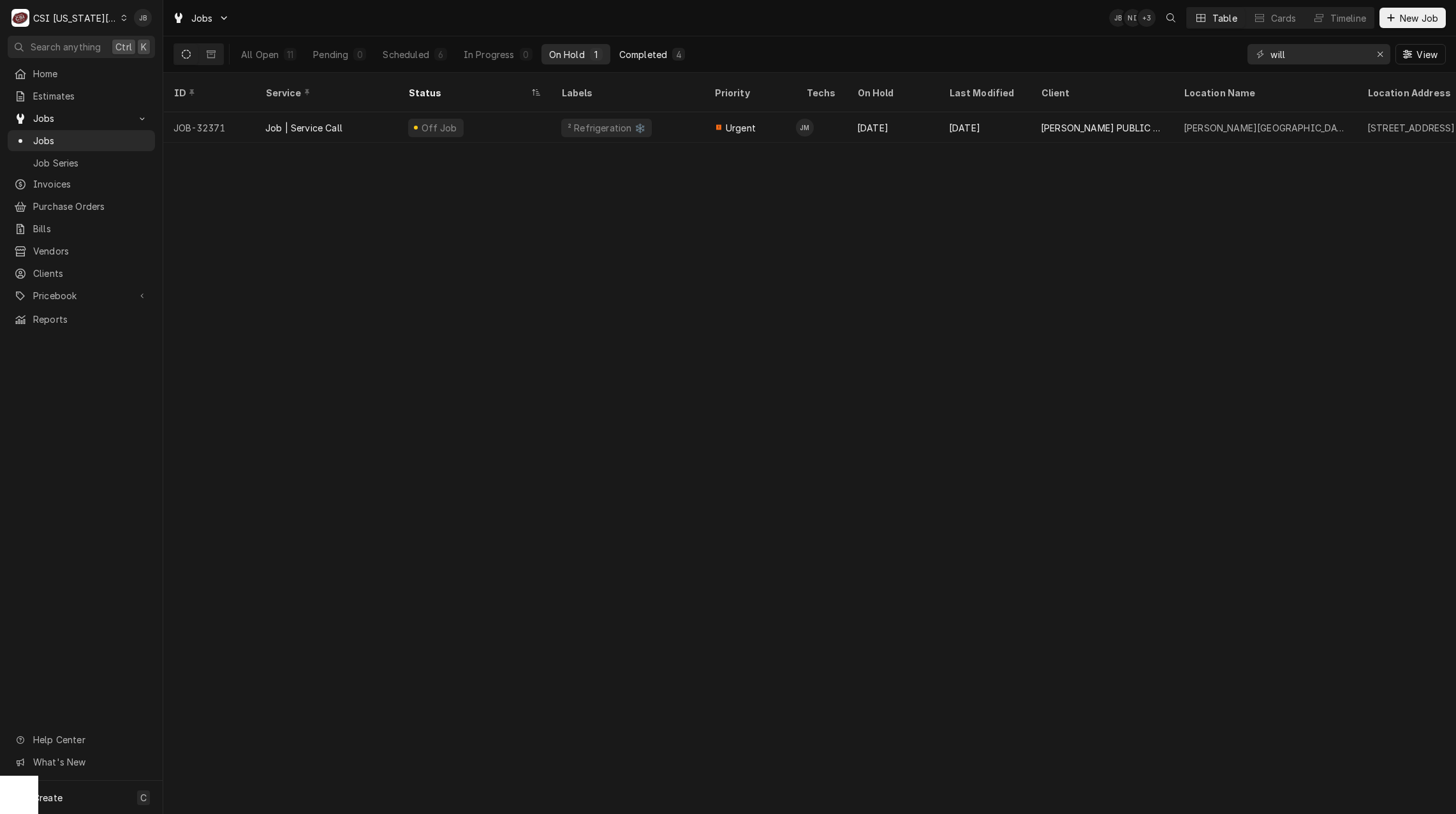
click at [653, 50] on div "Completed" at bounding box center [643, 54] width 48 height 14
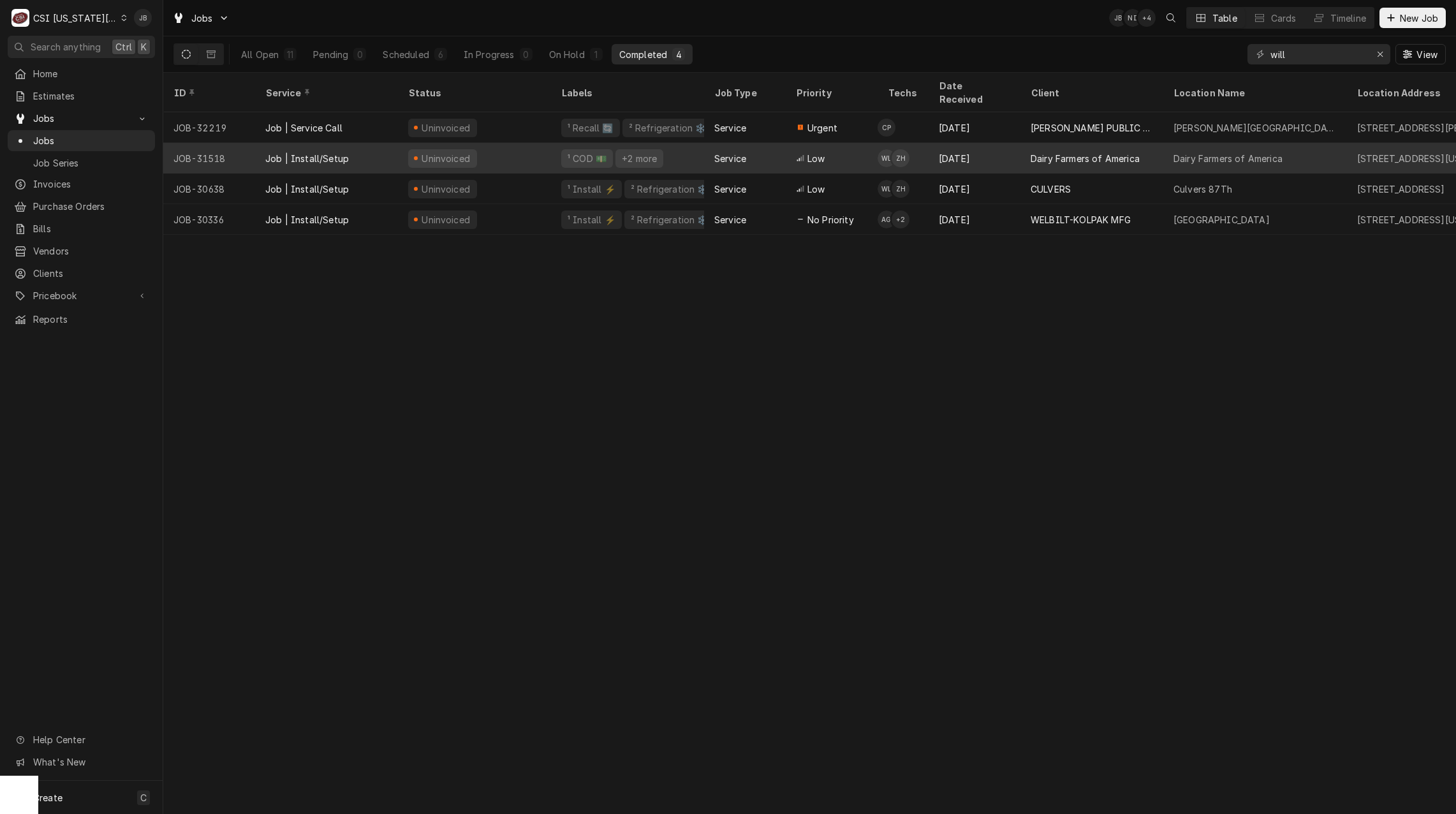
click at [859, 149] on div "Low" at bounding box center [831, 158] width 92 height 31
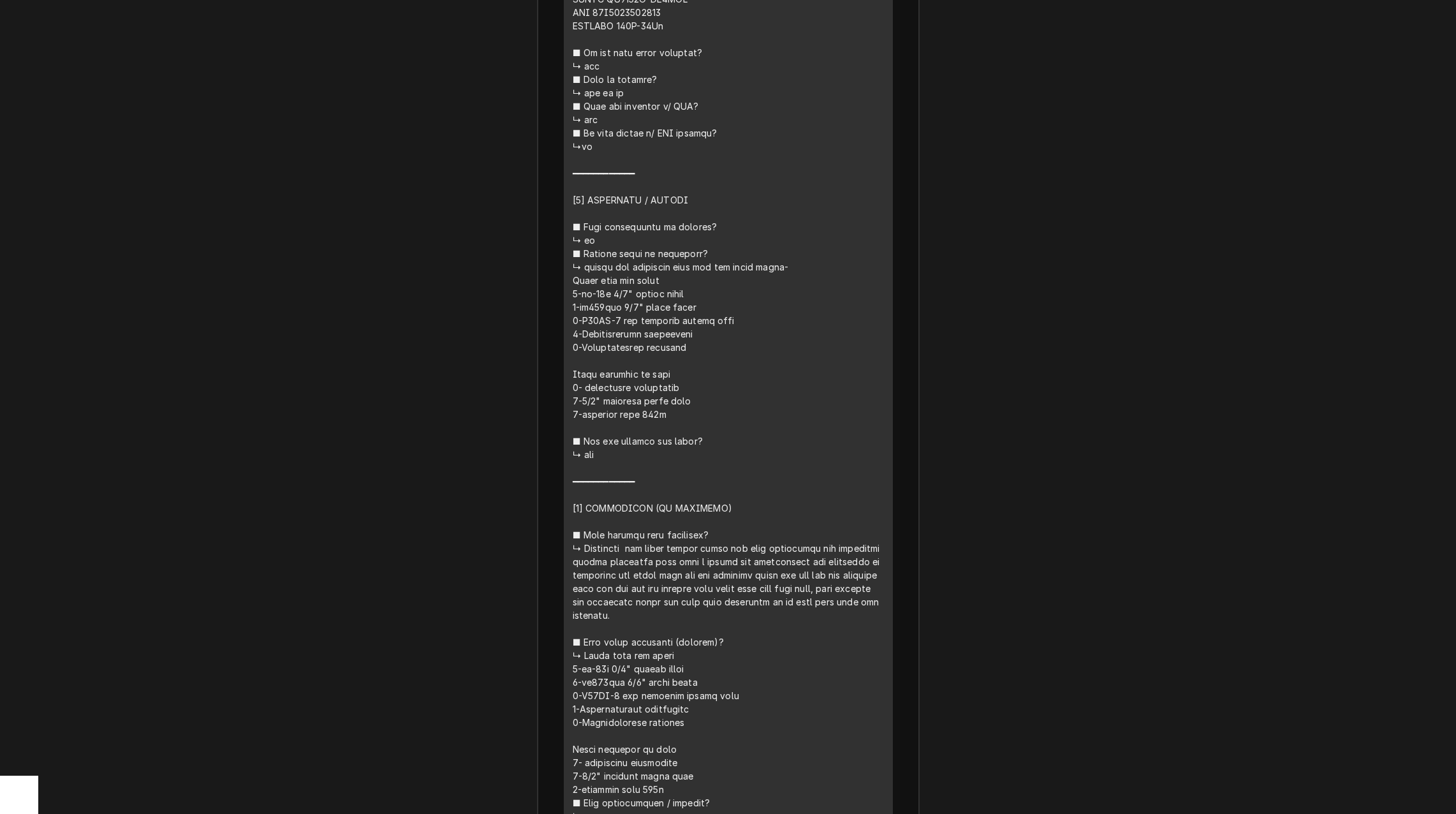
scroll to position [2330, 0]
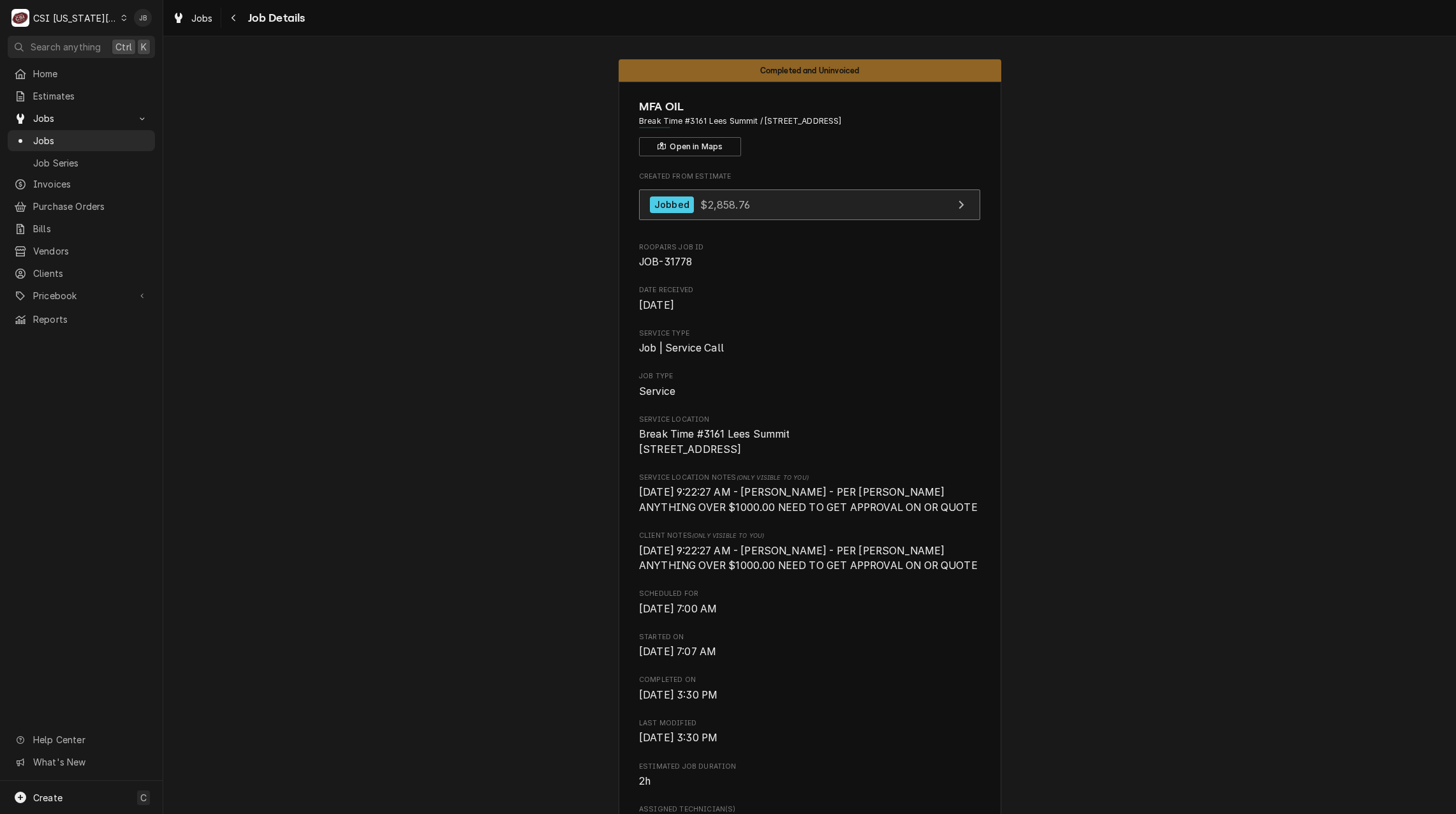
click at [728, 221] on link "Jobbed $2,858.76" at bounding box center [809, 205] width 341 height 32
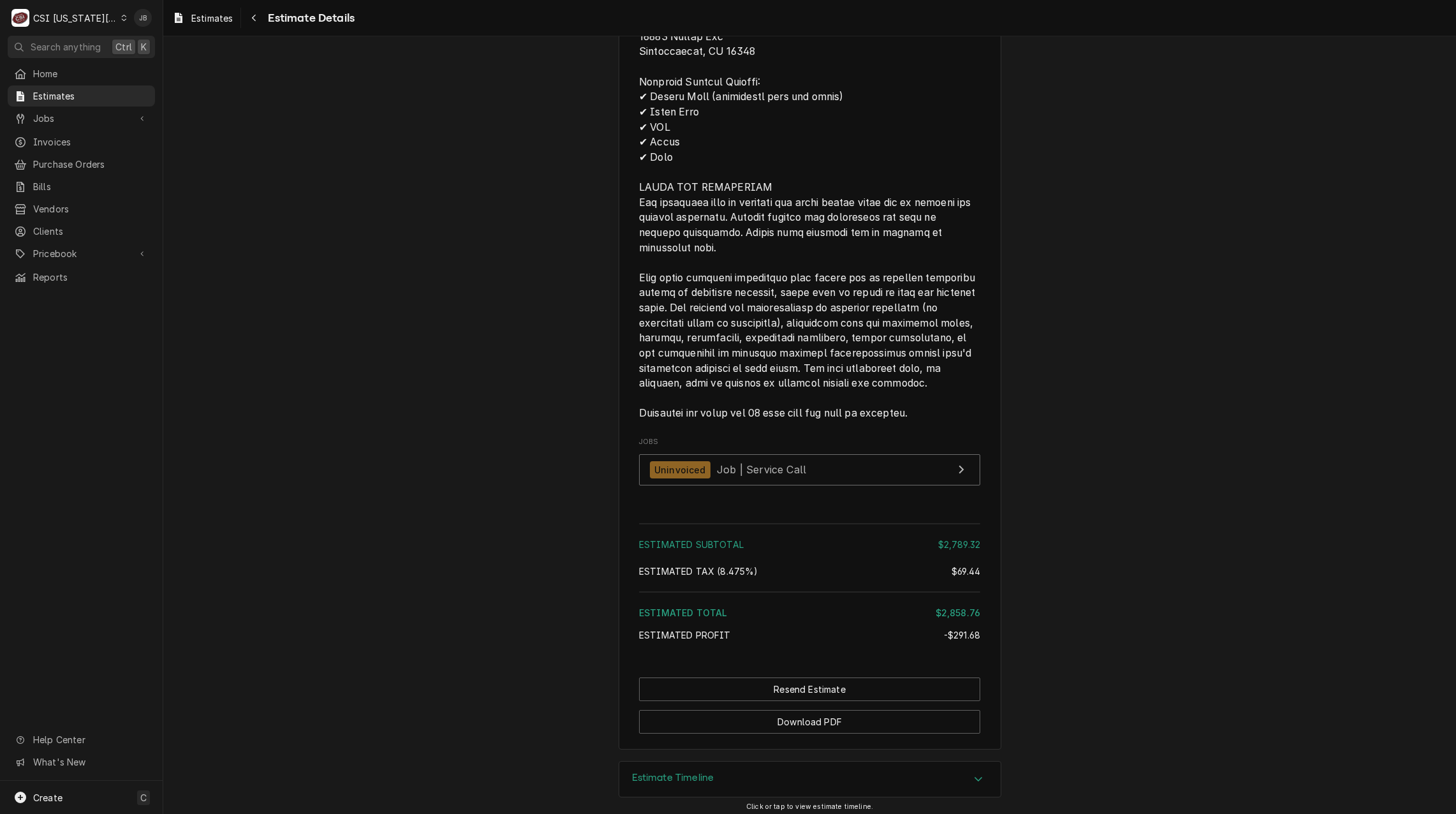
scroll to position [2604, 0]
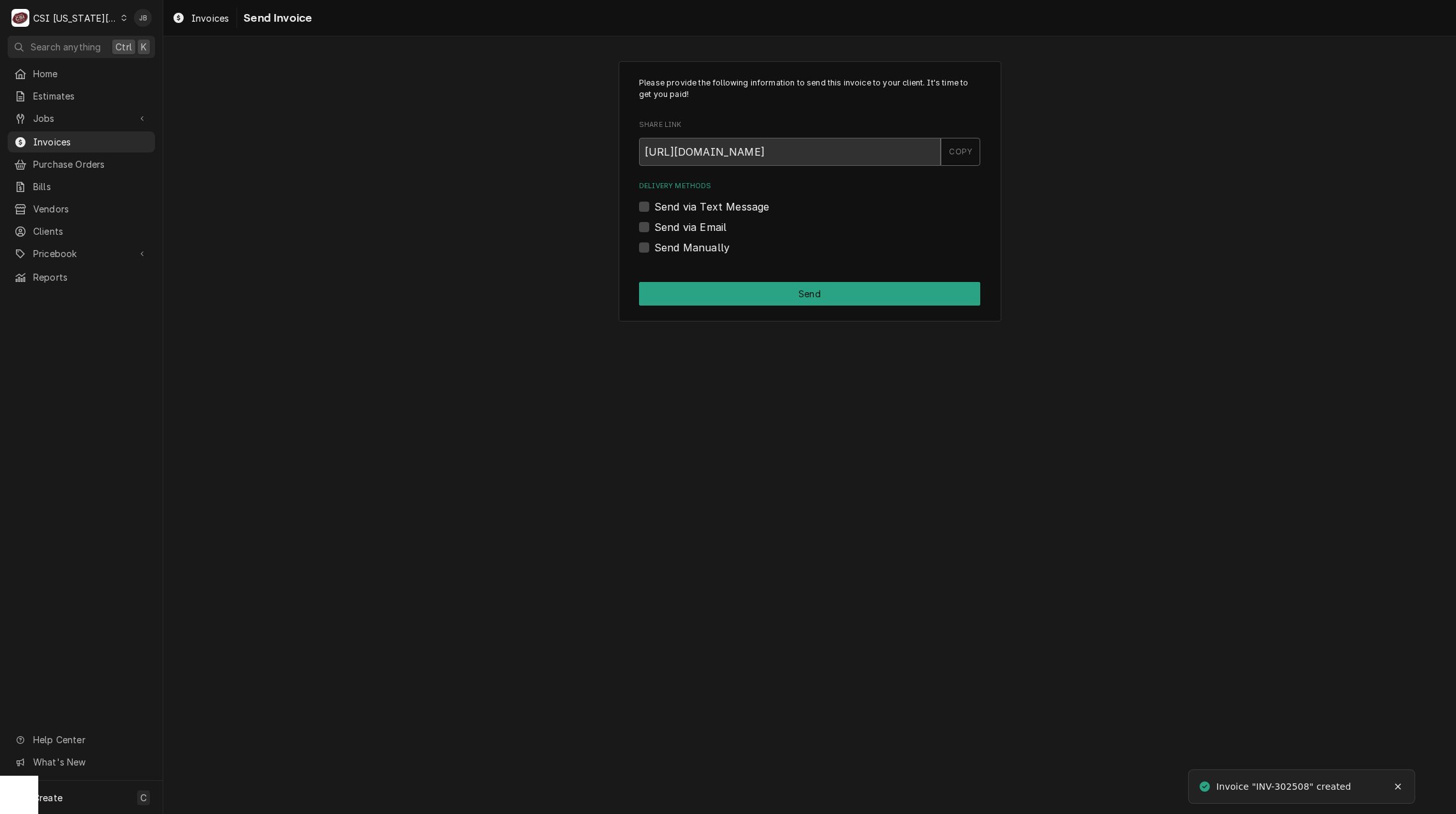
click at [694, 227] on label "Send via Email" at bounding box center [690, 227] width 72 height 15
click at [694, 227] on input "Send via Email" at bounding box center [825, 233] width 341 height 28
checkbox input "true"
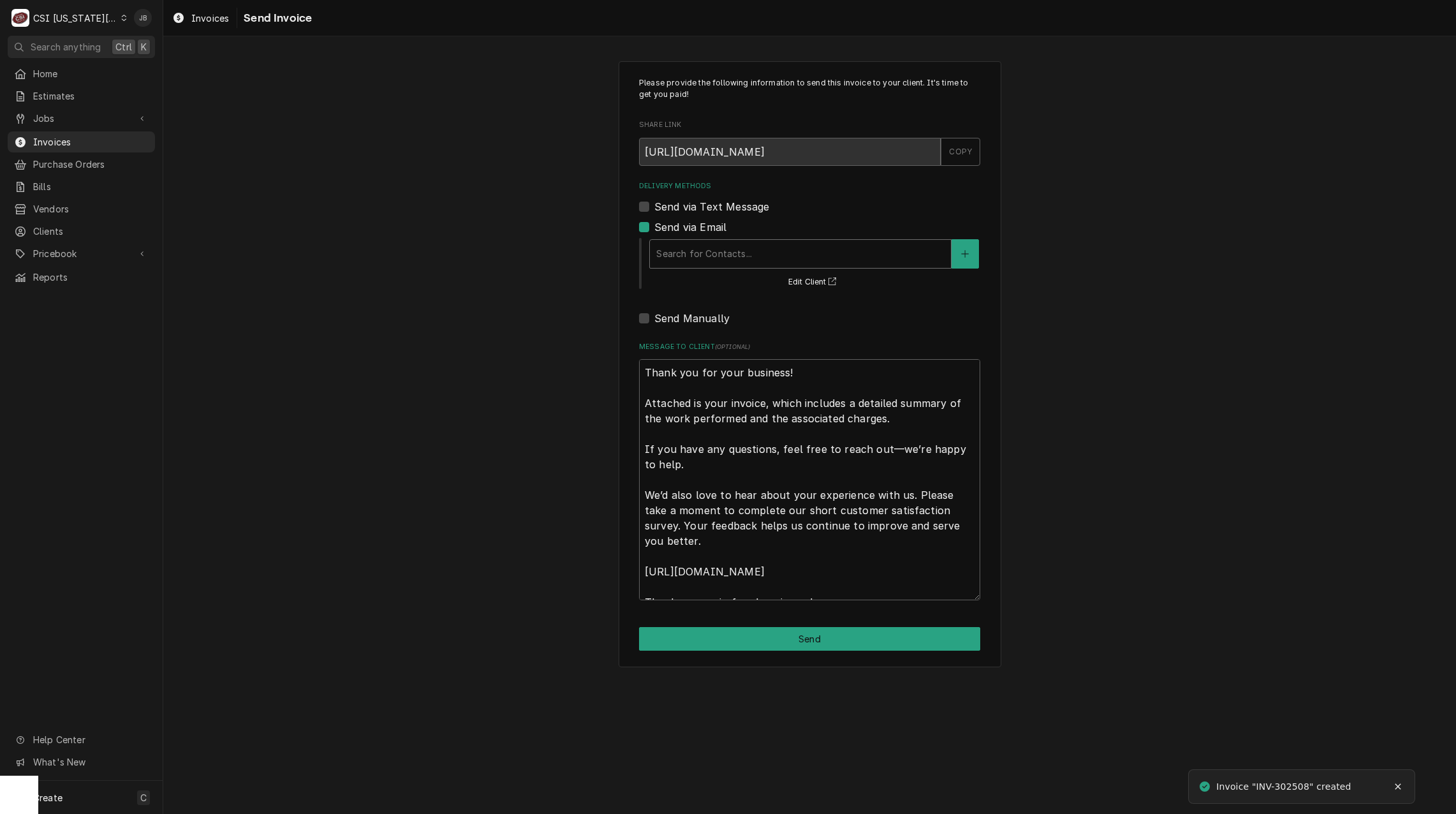
click at [706, 253] on div "Delivery Methods" at bounding box center [800, 254] width 288 height 23
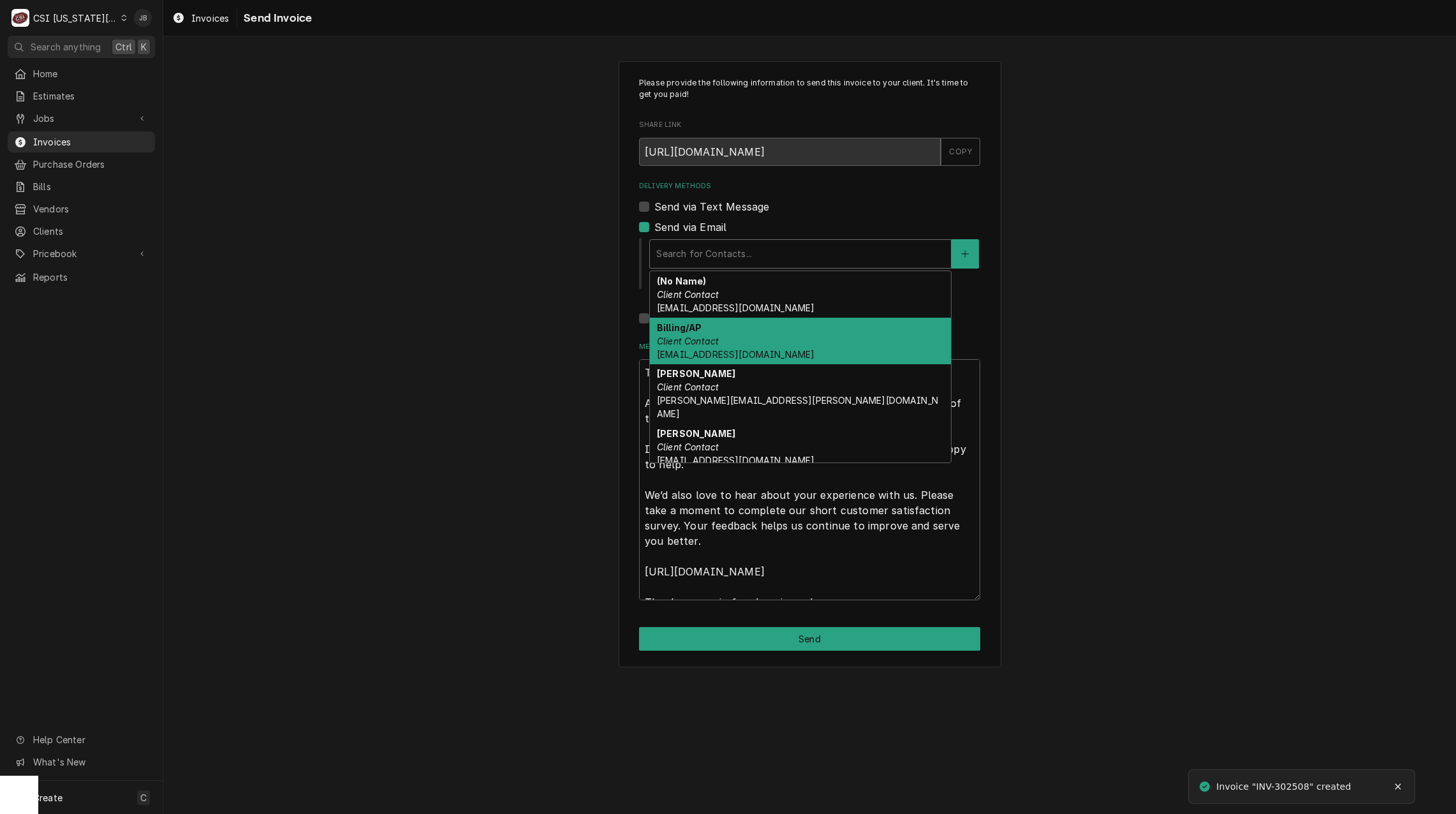
click at [762, 337] on div "Billing/AP Client Contact [EMAIL_ADDRESS][DOMAIN_NAME]" at bounding box center [801, 341] width 301 height 47
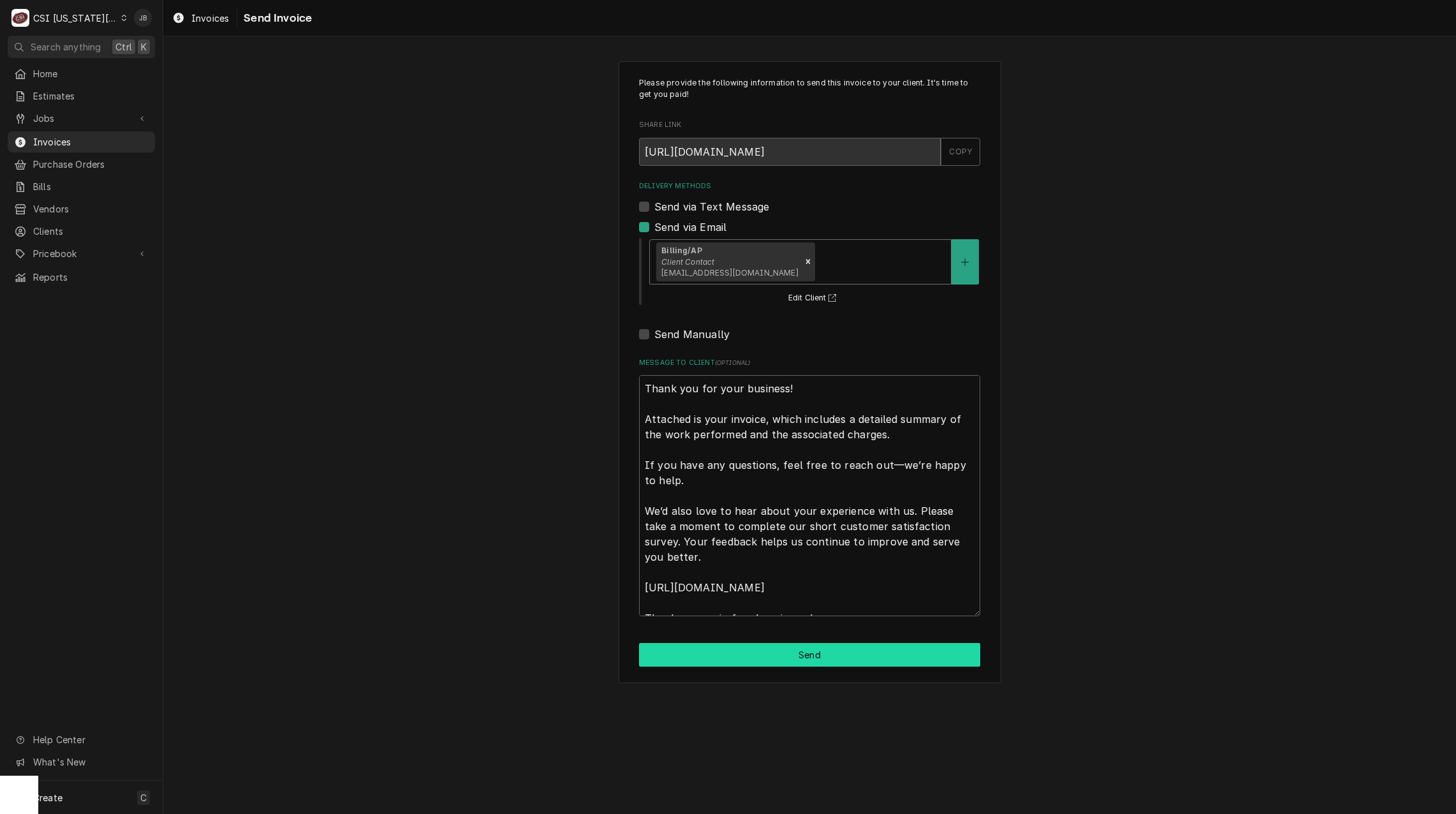
click at [722, 650] on button "Send" at bounding box center [809, 655] width 341 height 24
type textarea "x"
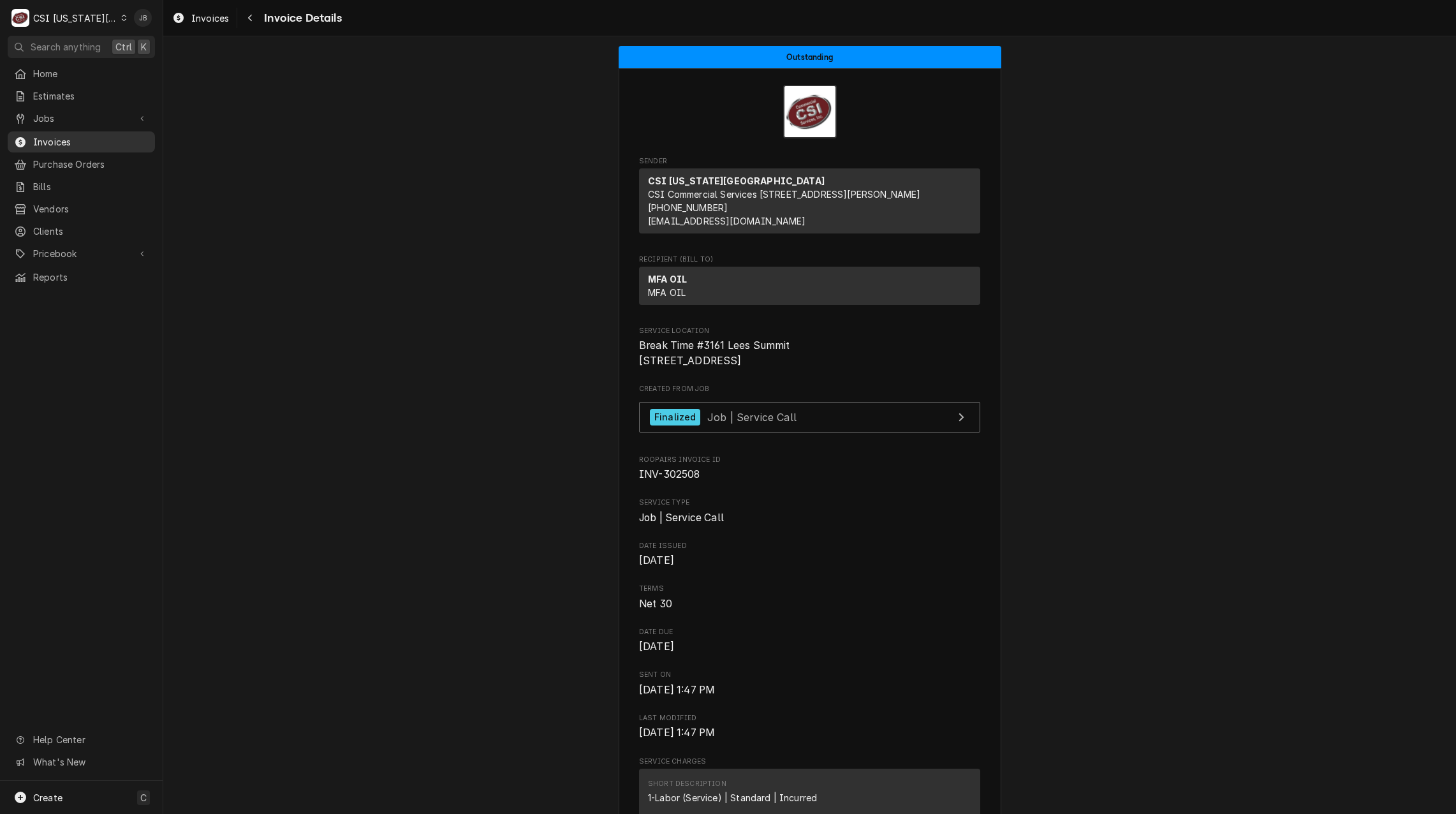
click at [83, 139] on span "Invoices" at bounding box center [91, 142] width 116 height 14
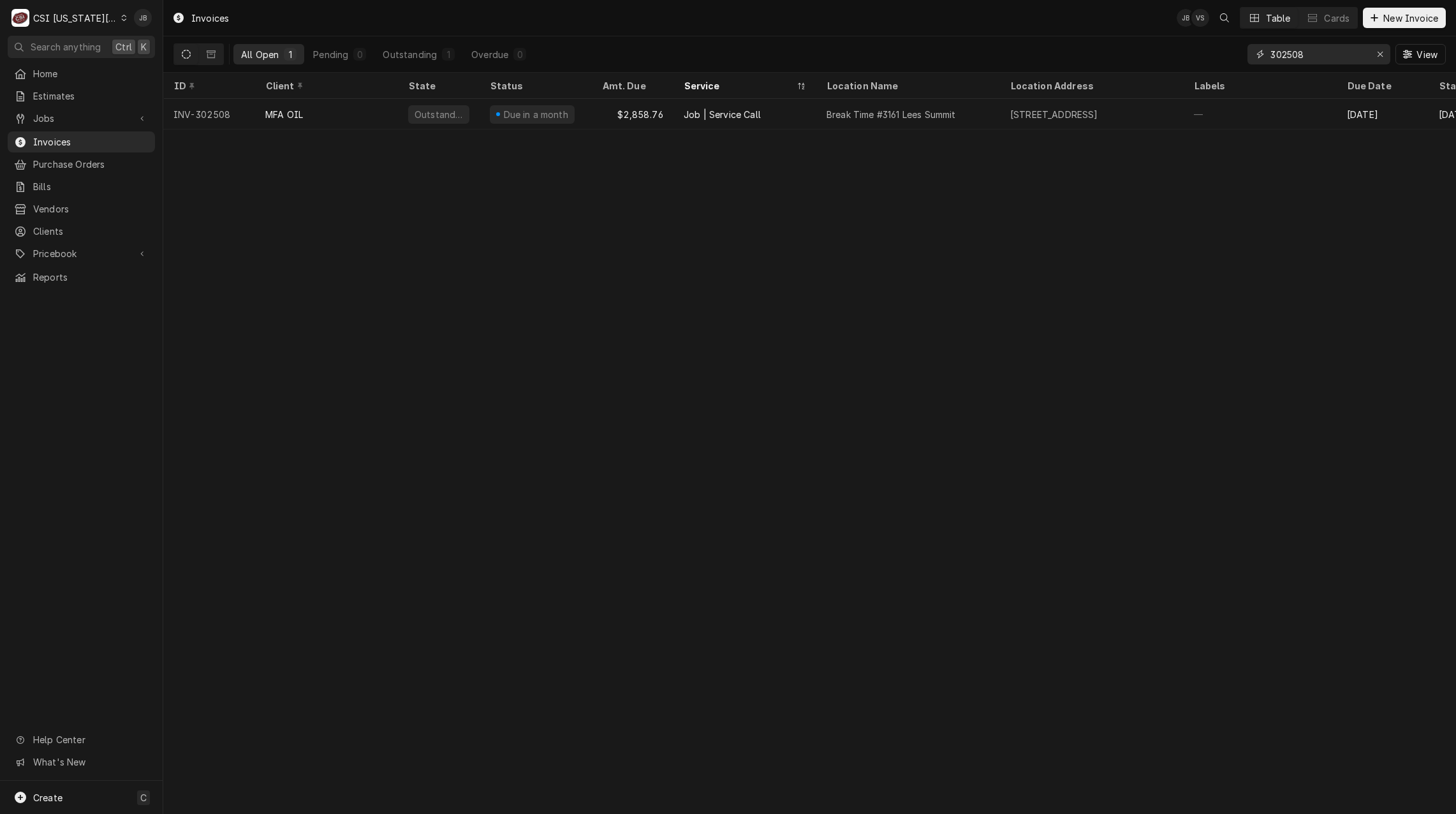
click at [1328, 55] on input "302508" at bounding box center [1318, 54] width 95 height 20
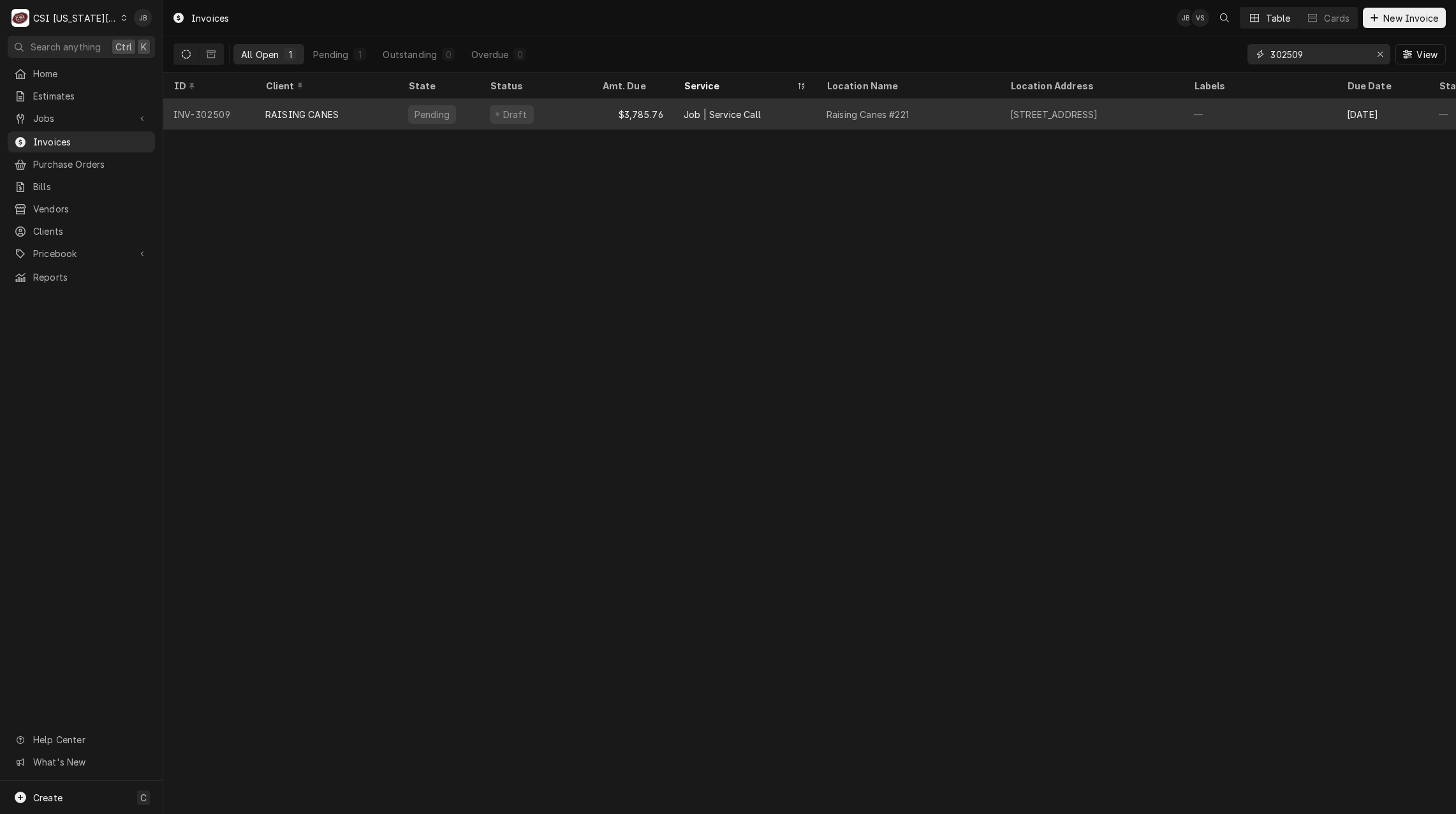
type input "302509"
click at [694, 122] on div "Job | Service Call" at bounding box center [745, 114] width 143 height 31
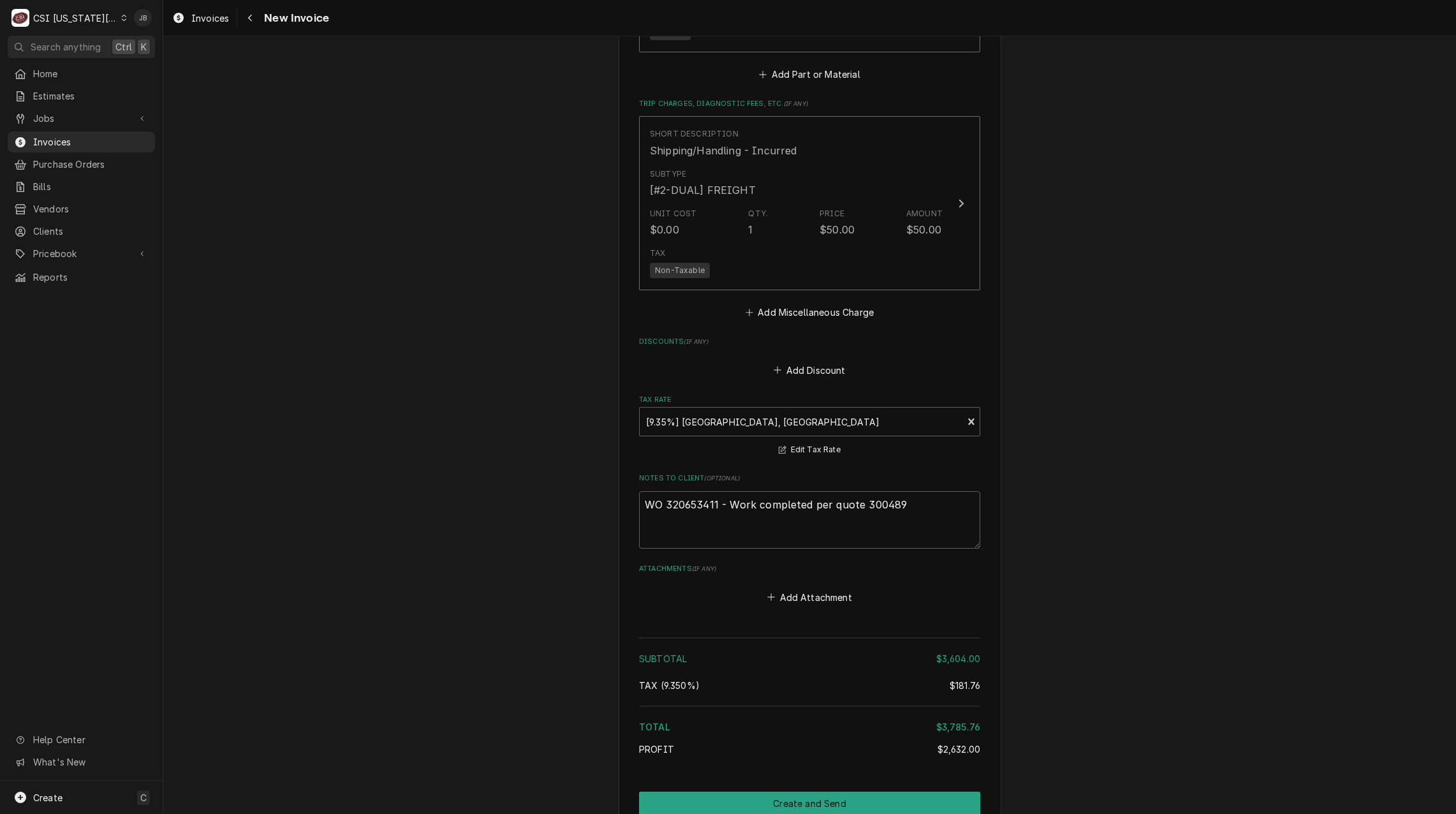
scroll to position [3667, 0]
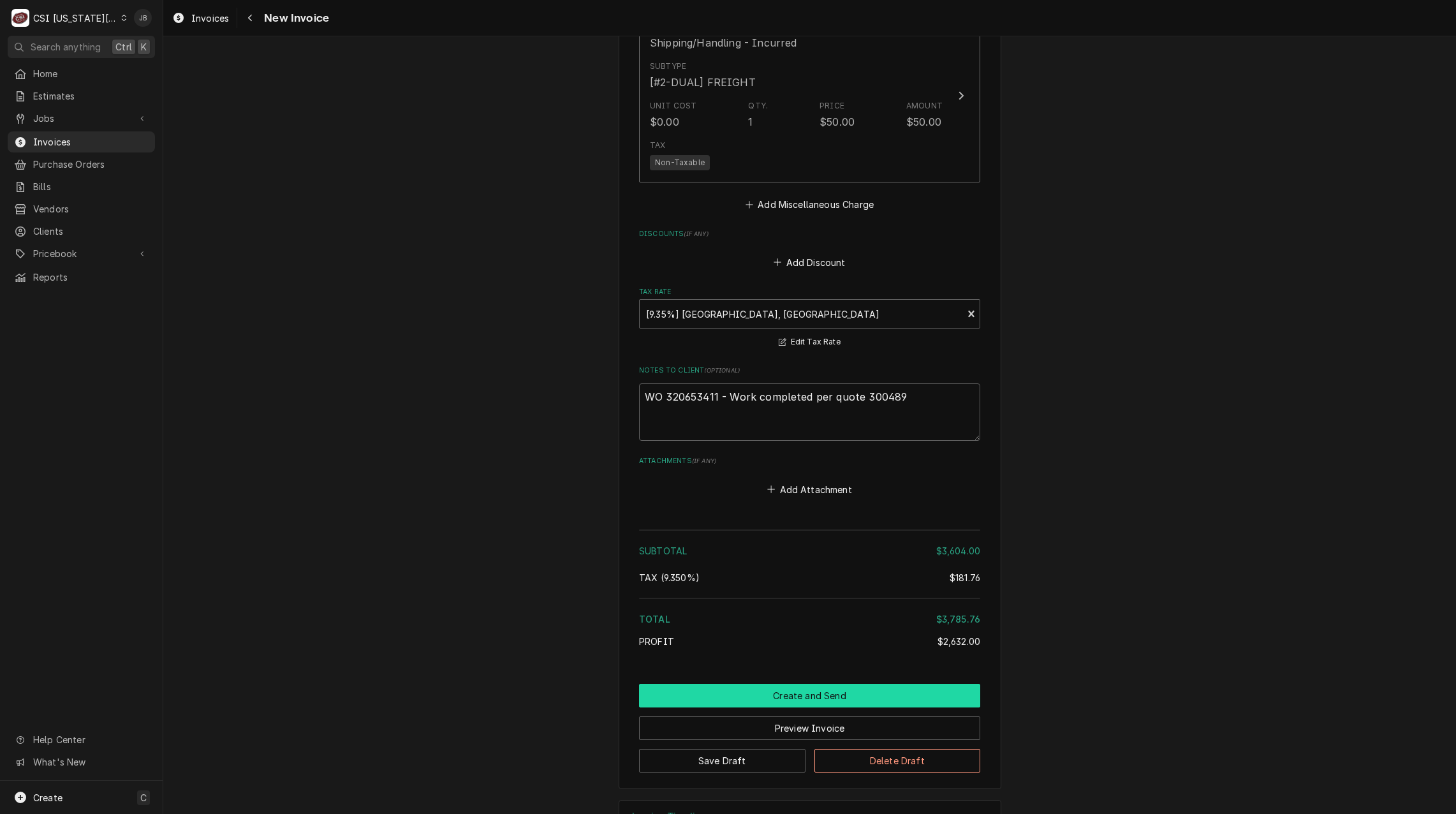
click at [782, 684] on button "Create and Send" at bounding box center [809, 696] width 341 height 24
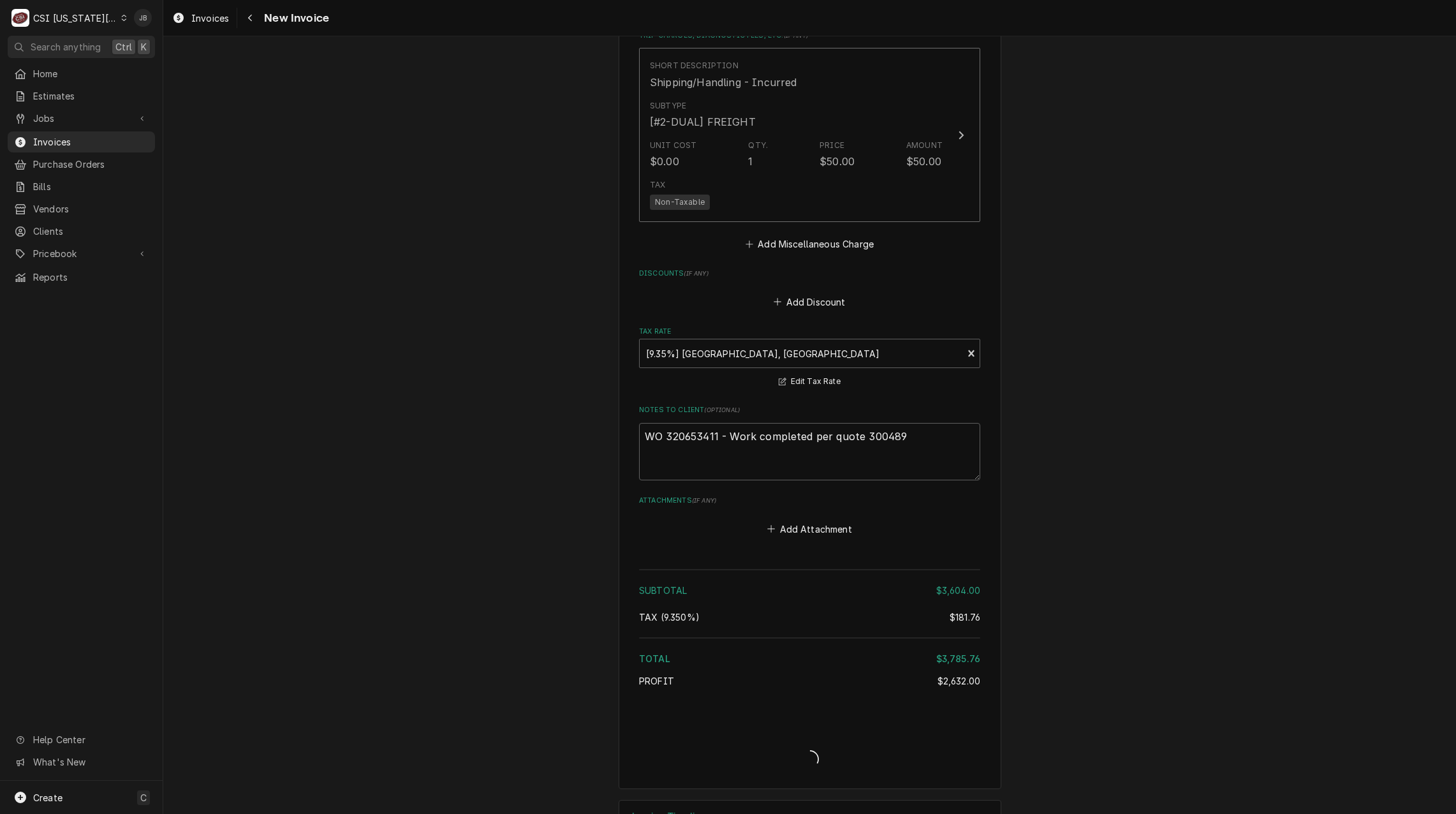
type textarea "x"
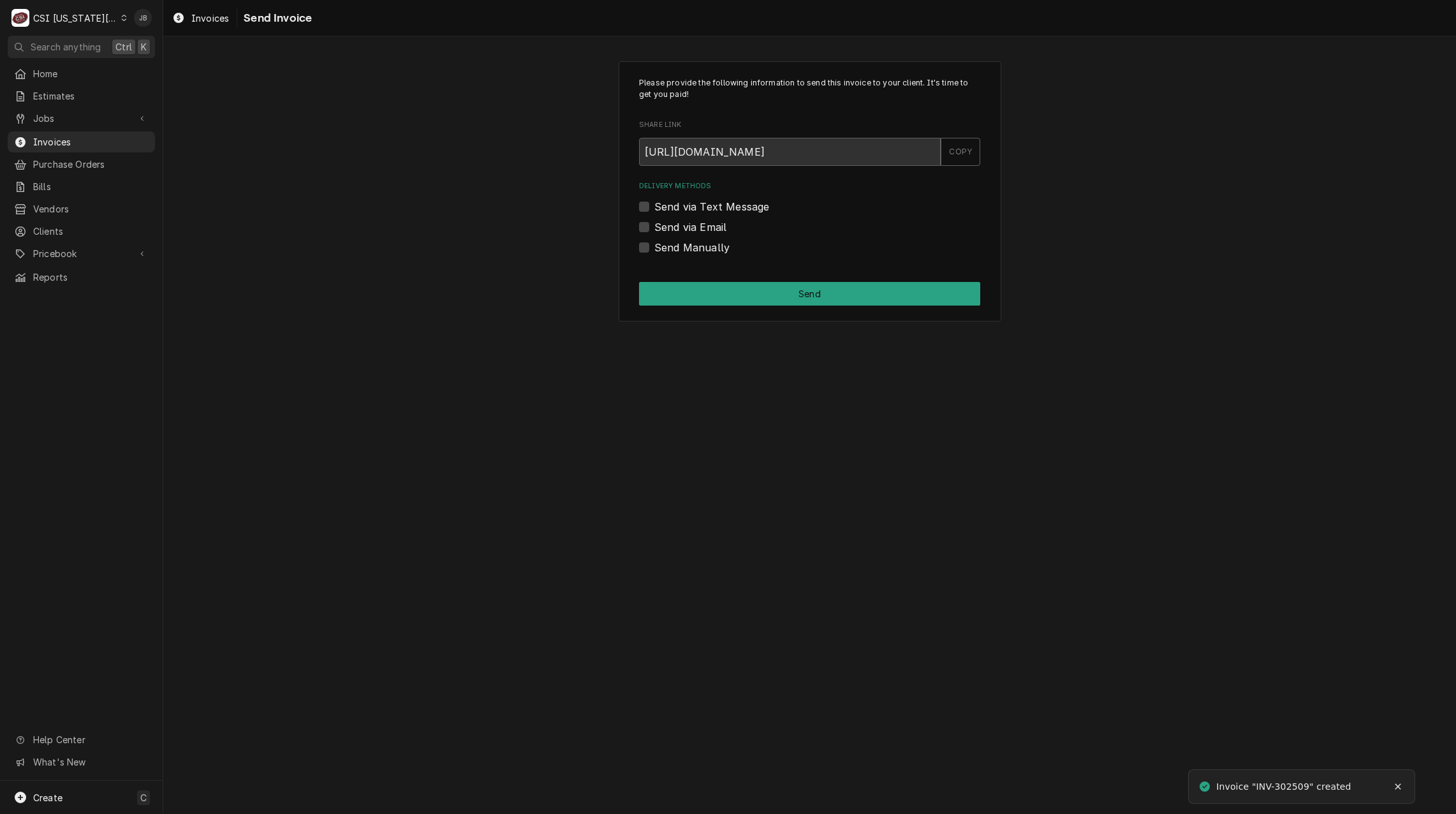
click at [703, 226] on label "Send via Email" at bounding box center [690, 227] width 72 height 15
click at [703, 226] on input "Send via Email" at bounding box center [825, 233] width 341 height 28
checkbox input "true"
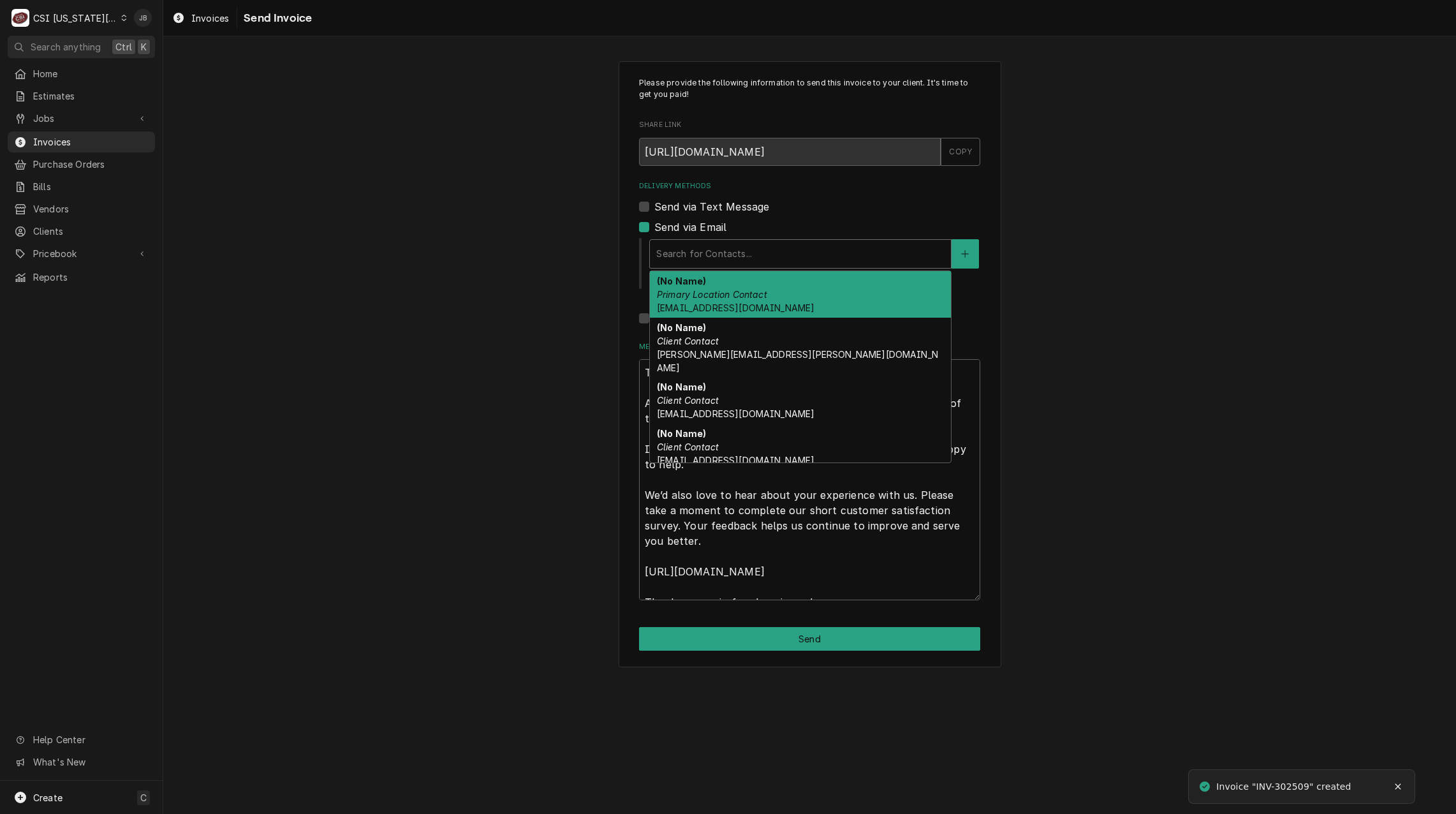
click at [758, 260] on div "Delivery Methods" at bounding box center [800, 254] width 288 height 23
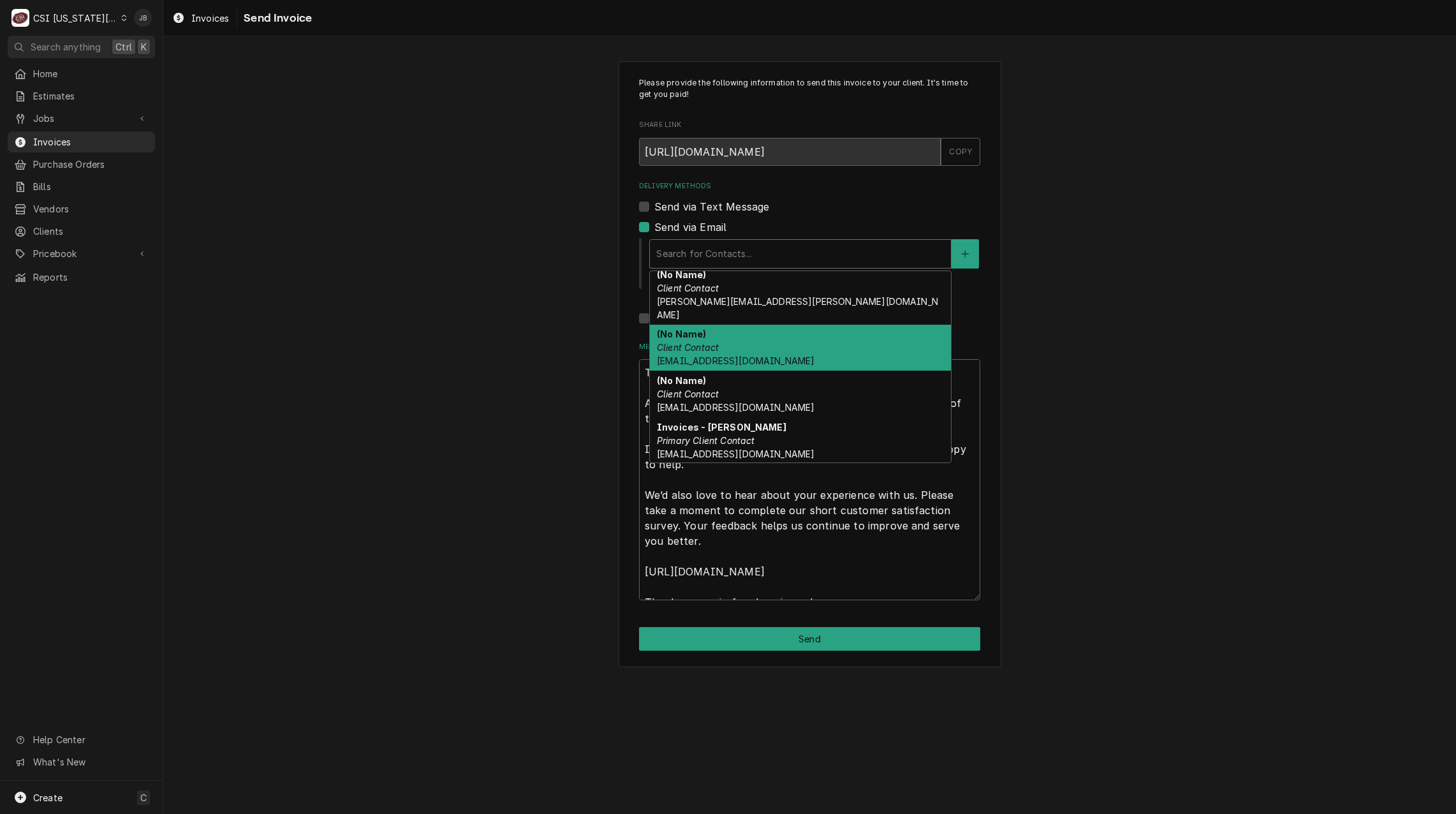
scroll to position [133, 0]
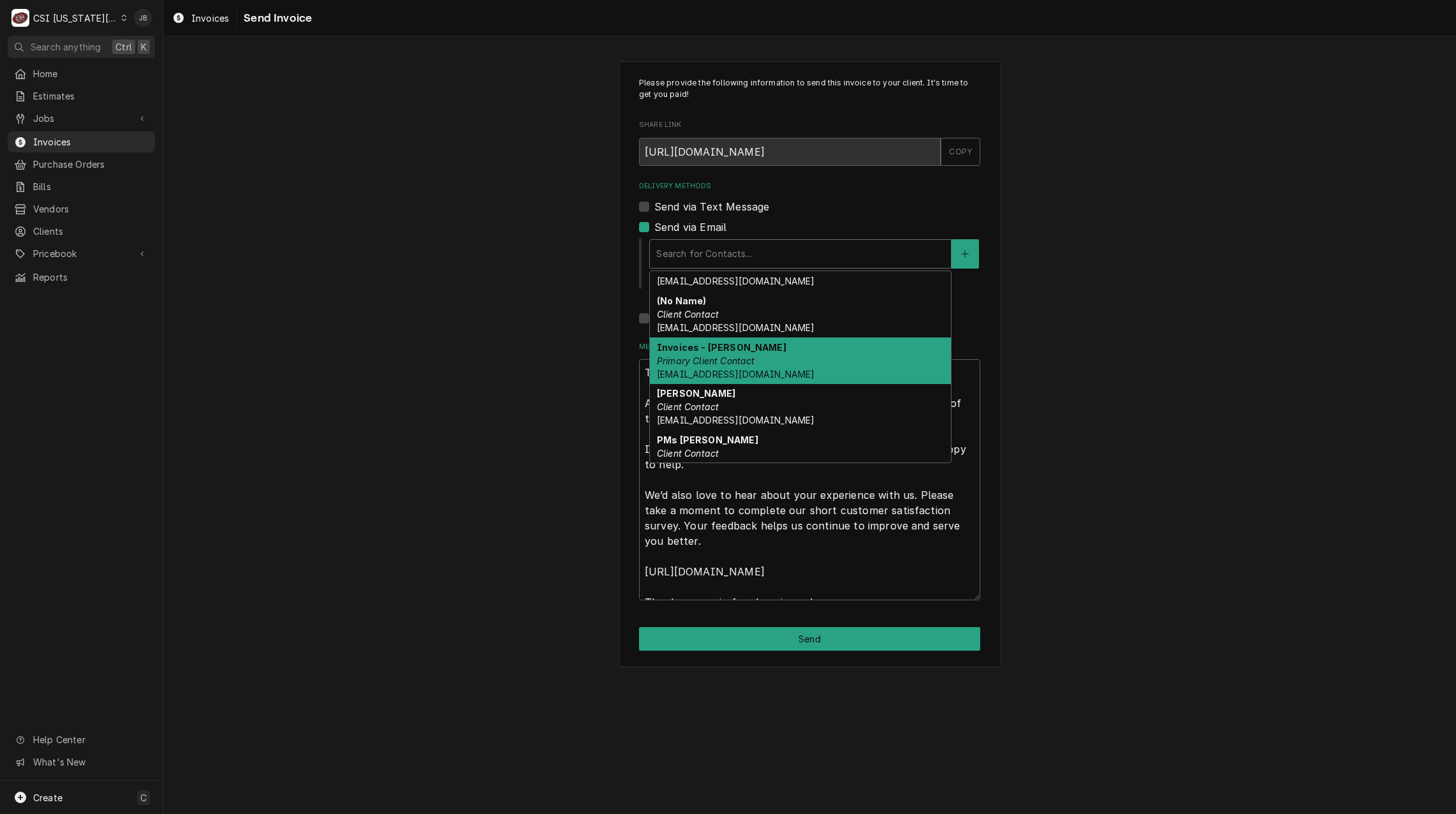
click at [805, 365] on div "Invoices - [PERSON_NAME] Primary Client Contact [EMAIL_ADDRESS][DOMAIN_NAME]" at bounding box center [801, 360] width 301 height 47
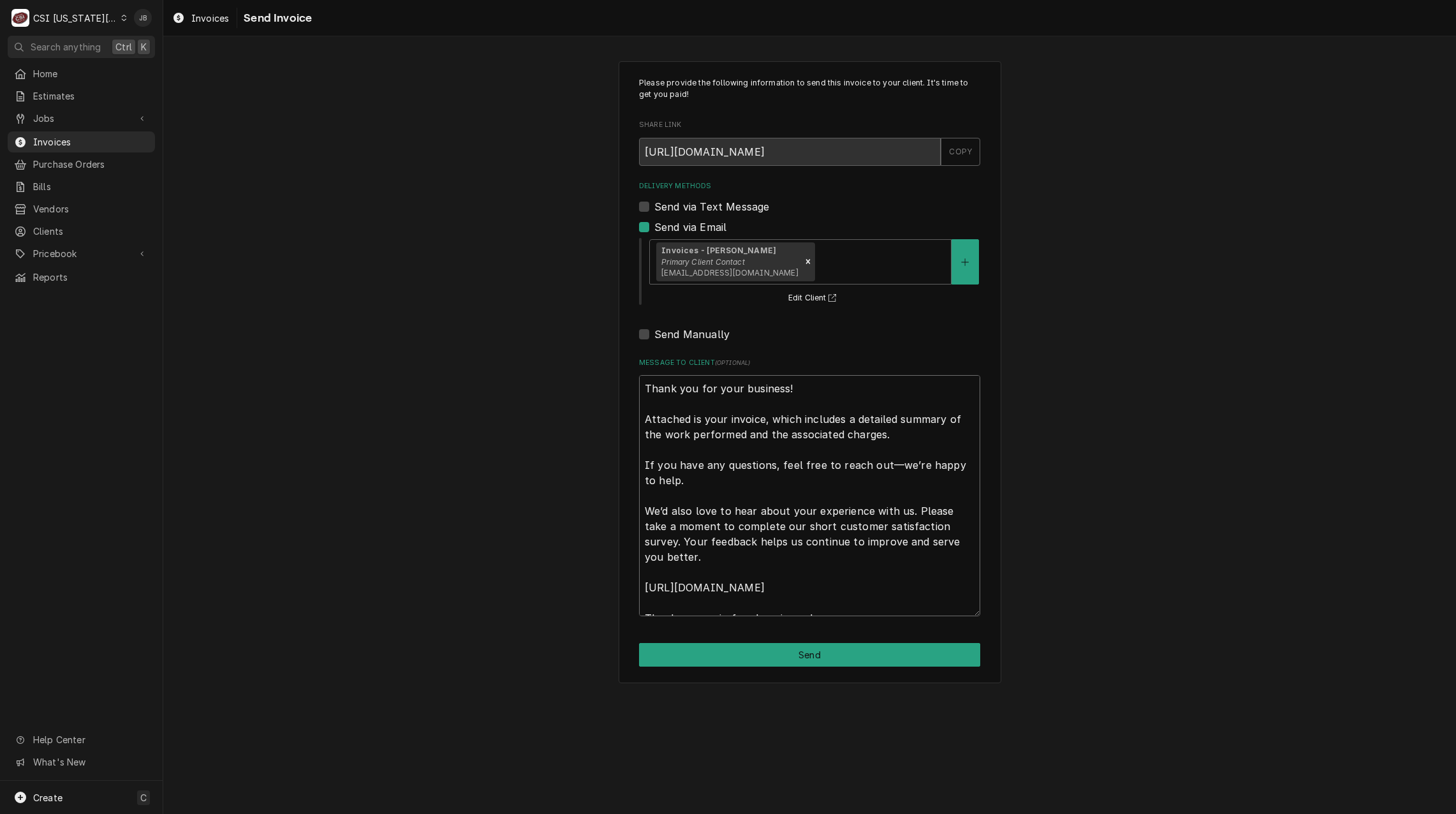
drag, startPoint x: 645, startPoint y: 384, endPoint x: 1147, endPoint y: 814, distance: 661.0
click at [1119, 800] on div "Please provide the following information to send this invoice to your client. I…" at bounding box center [809, 426] width 1293 height 778
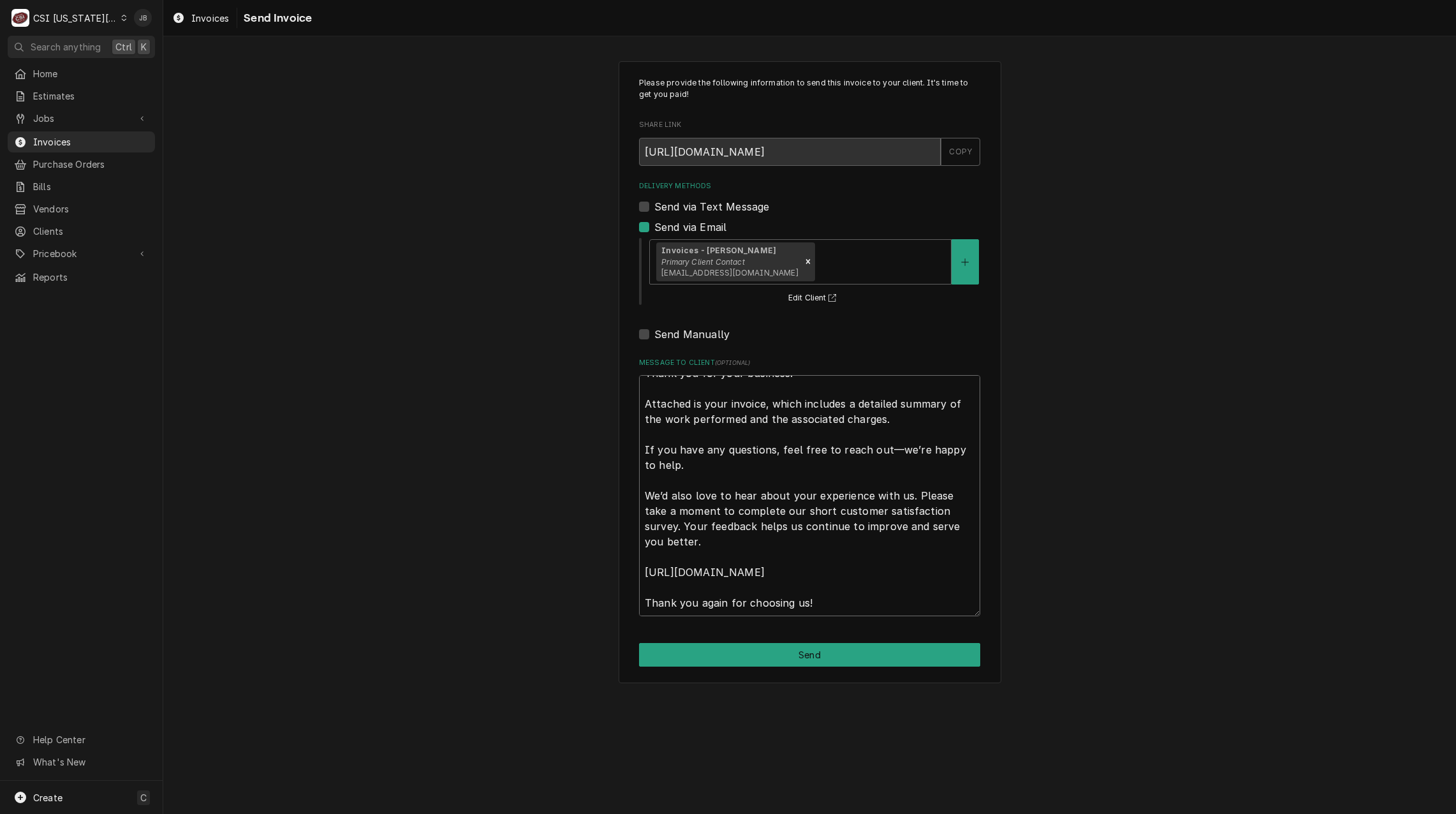
type textarea "x"
type textarea "a"
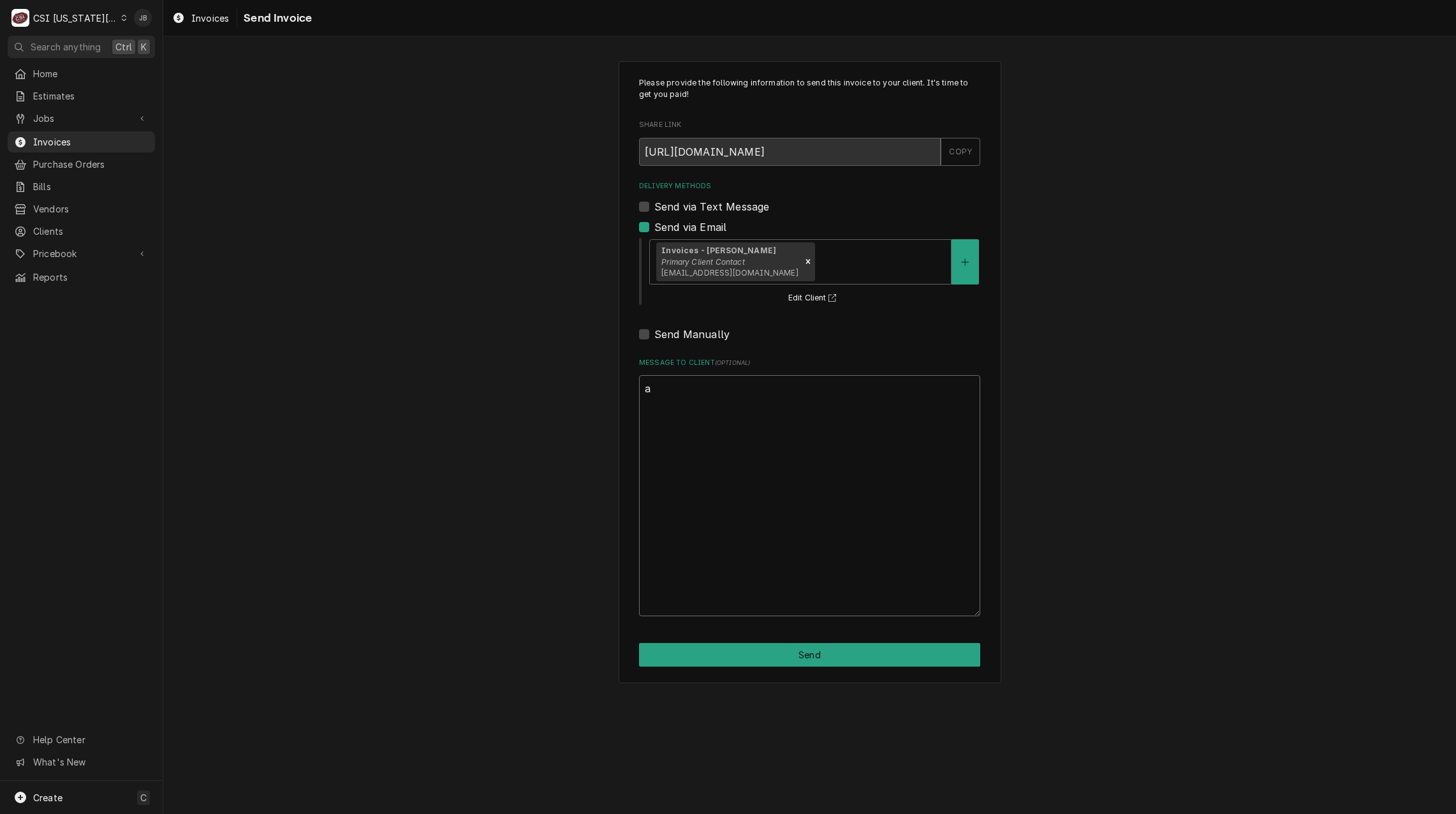
scroll to position [0, 0]
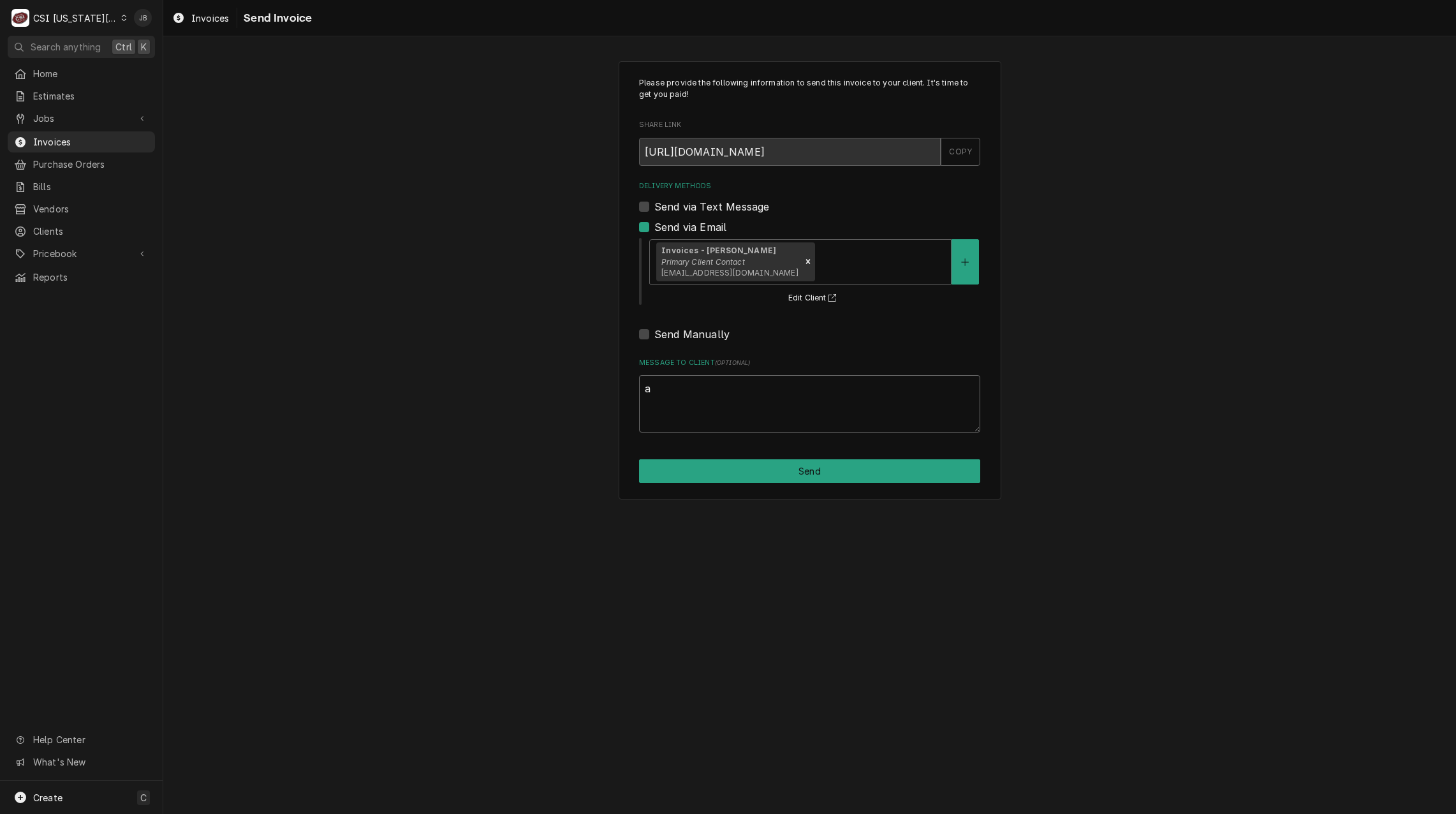
type textarea "x"
type textarea "ap"
type textarea "x"
type textarea "apr"
type textarea "x"
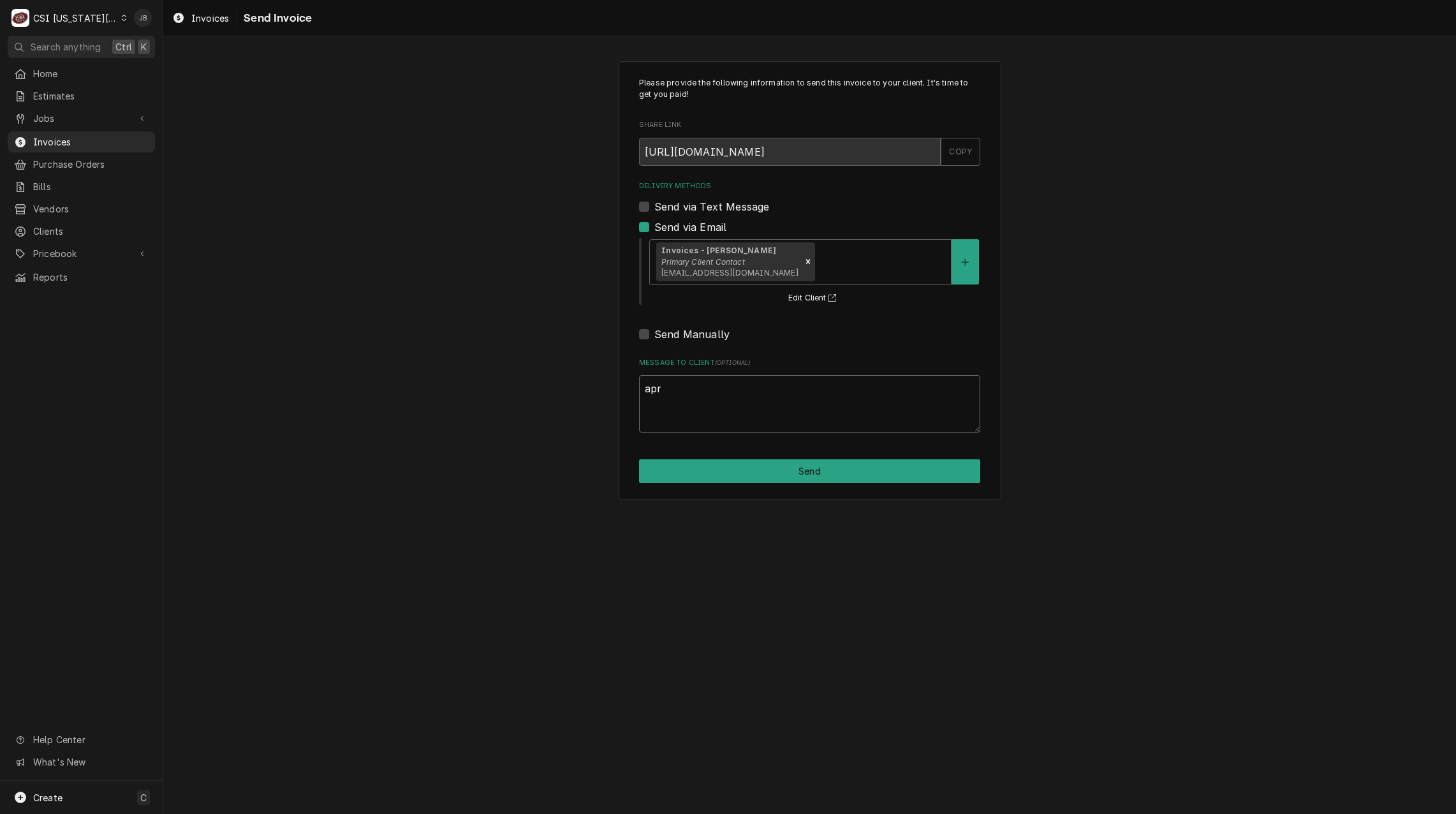
type textarea "apro"
type textarea "x"
type textarea "aprov"
type textarea "x"
type textarea "aprove"
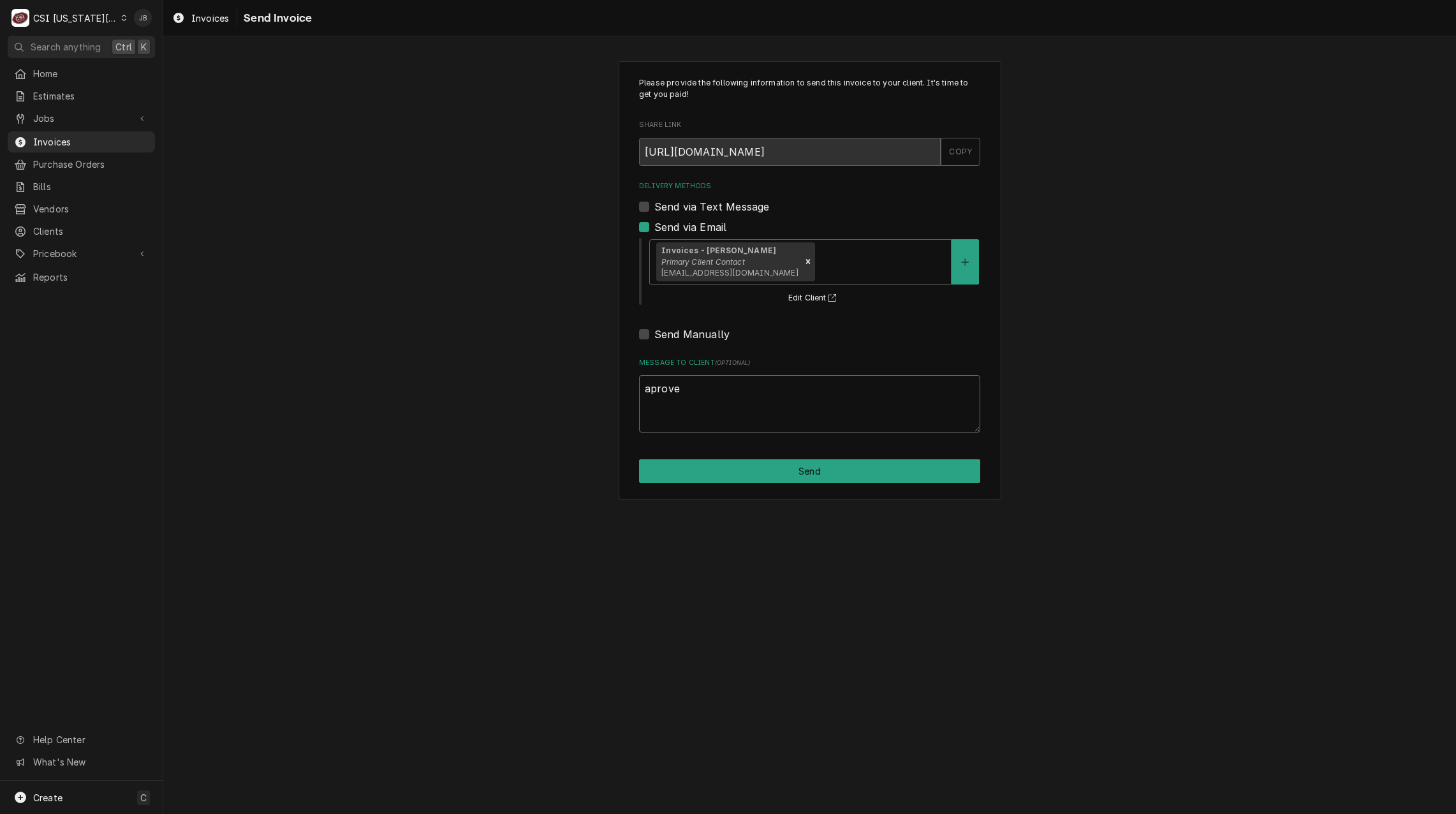
type textarea "x"
type textarea "aproved"
type textarea "x"
type textarea "aproved"
click at [783, 491] on div "Please provide the following information to send this invoice to your client. I…" at bounding box center [810, 280] width 383 height 439
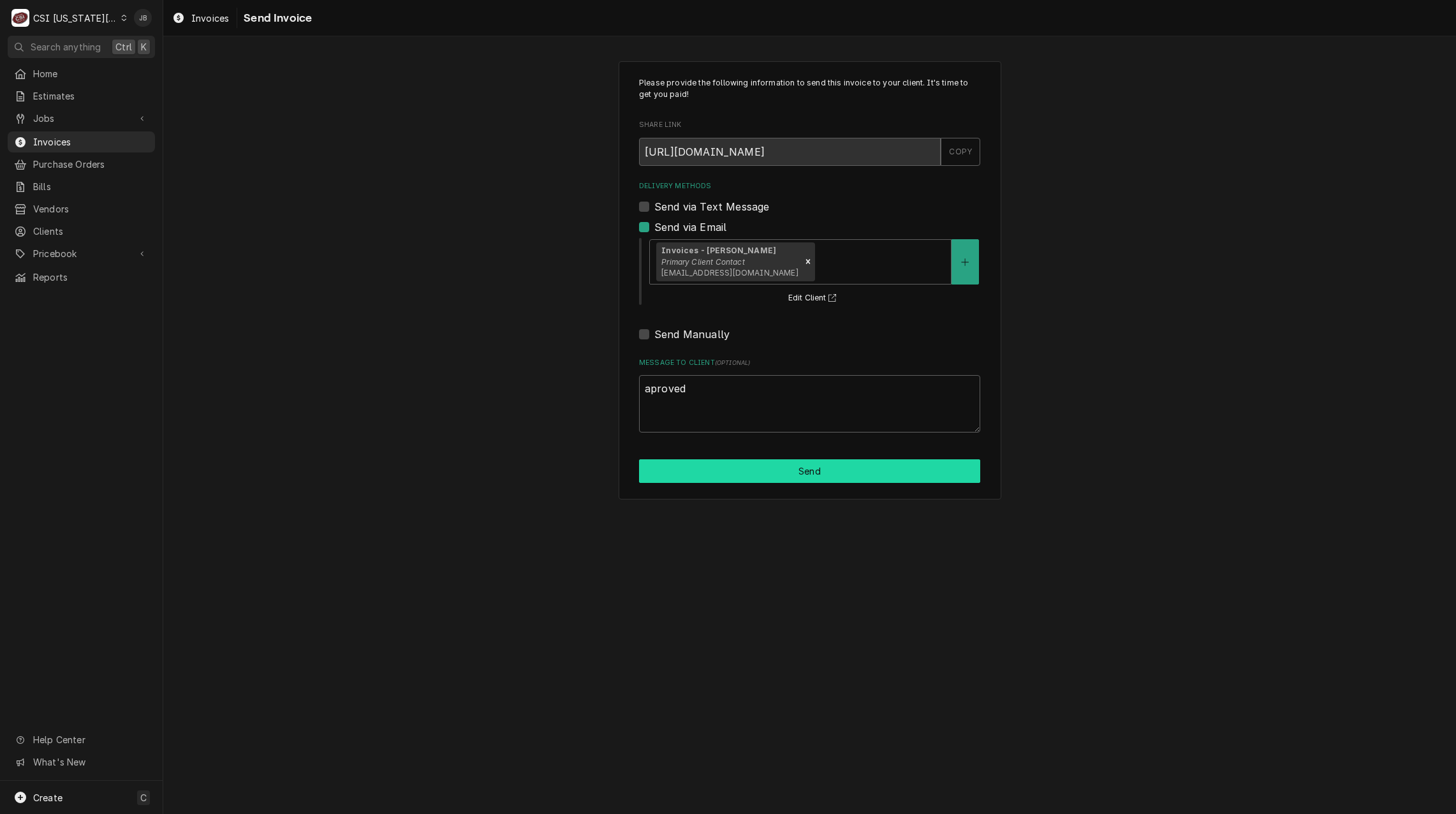
click at [835, 474] on button "Send" at bounding box center [809, 472] width 341 height 24
type textarea "x"
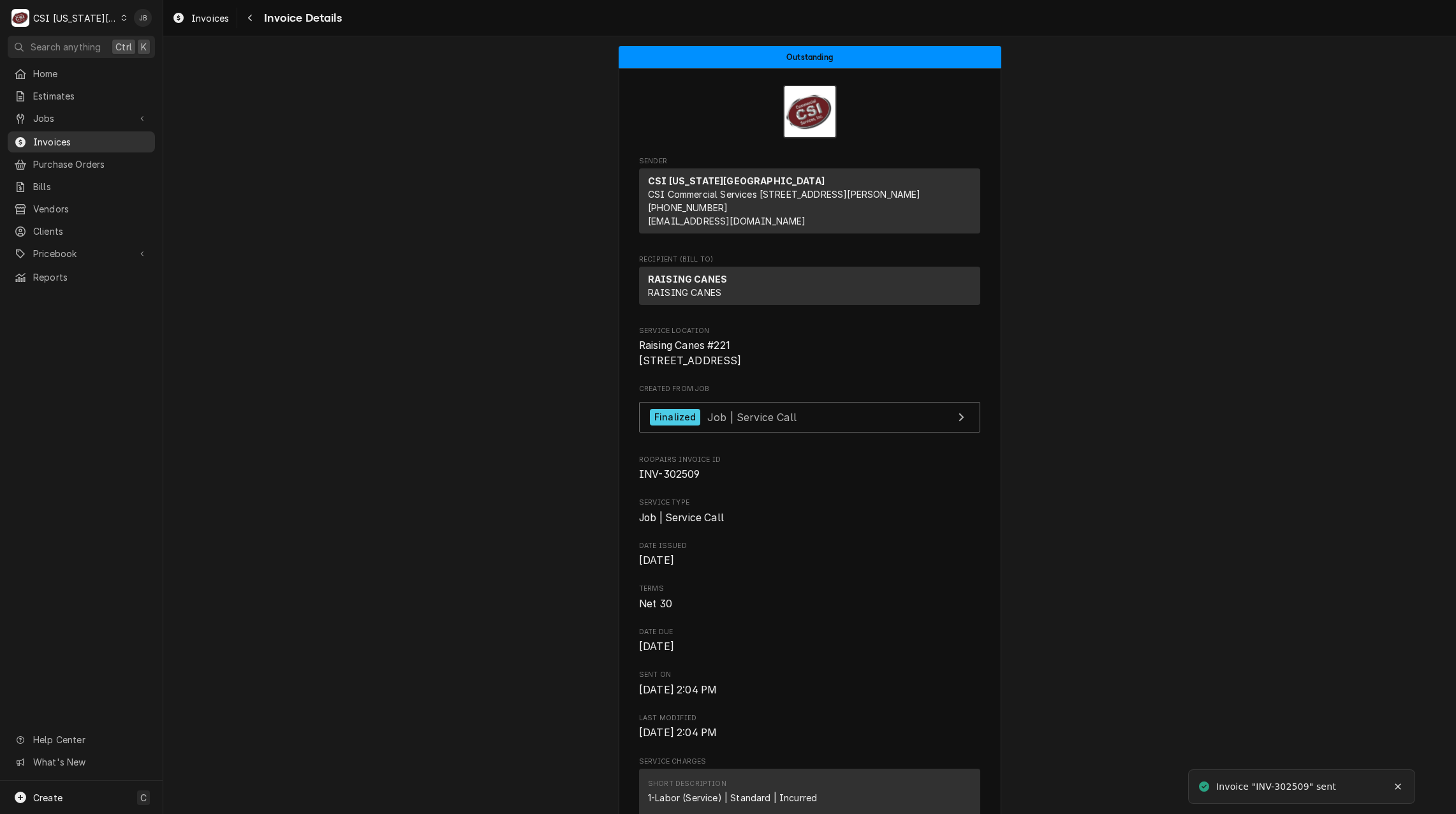
click at [94, 136] on span "Invoices" at bounding box center [91, 142] width 116 height 14
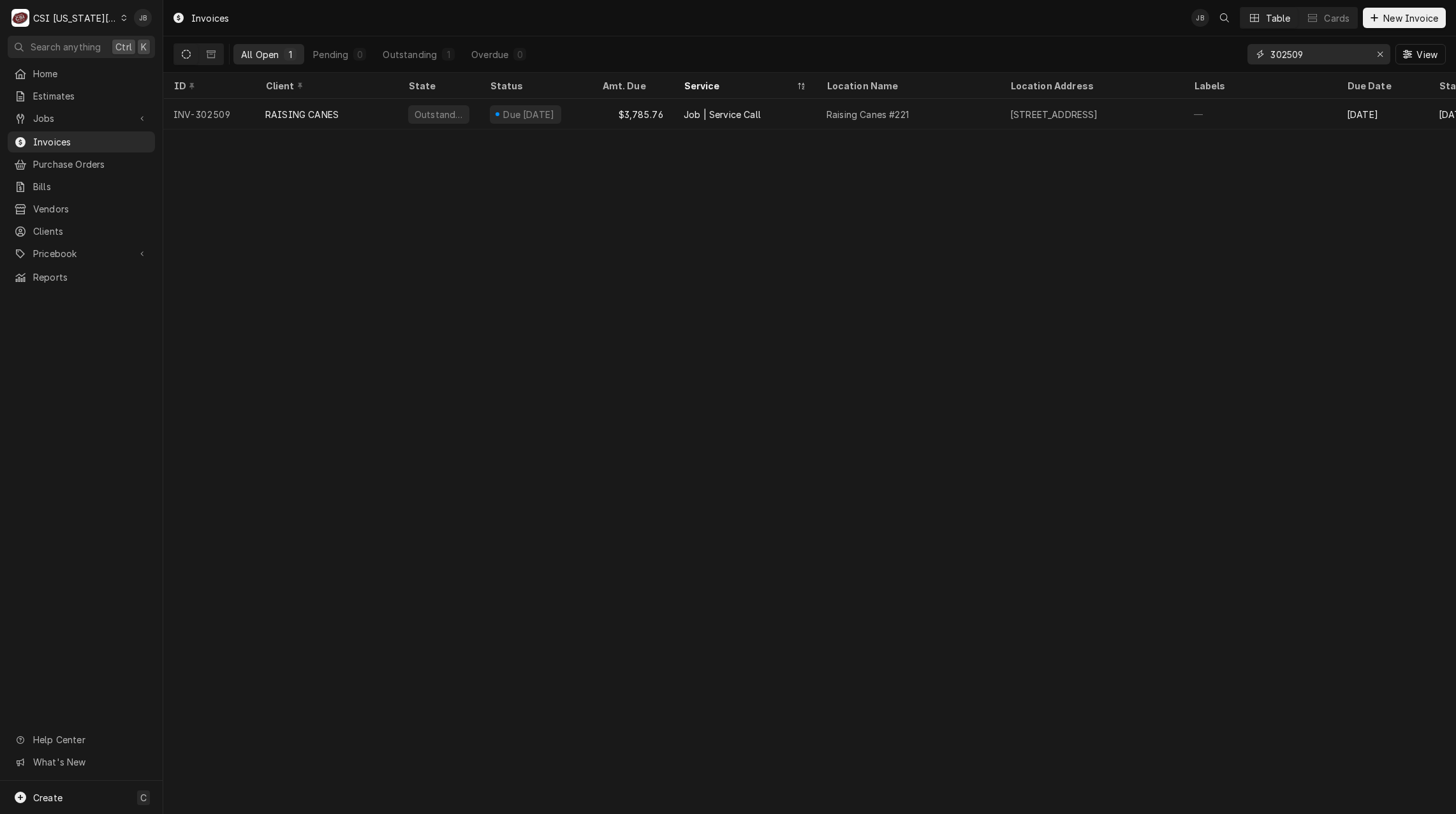
click at [1320, 58] on input "302509" at bounding box center [1318, 54] width 95 height 20
type input "302510"
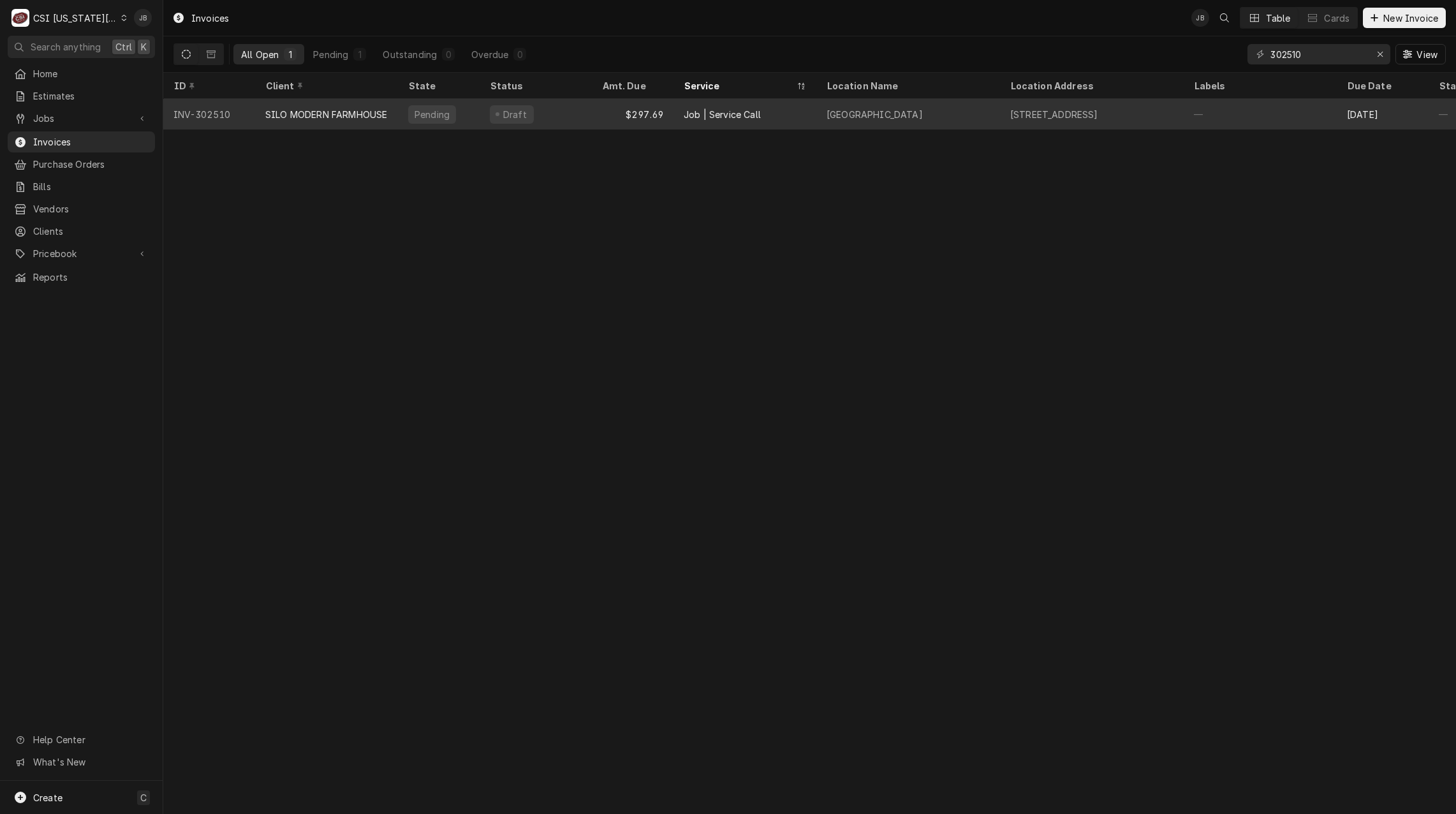
click at [956, 118] on div "[GEOGRAPHIC_DATA]" at bounding box center [908, 114] width 184 height 31
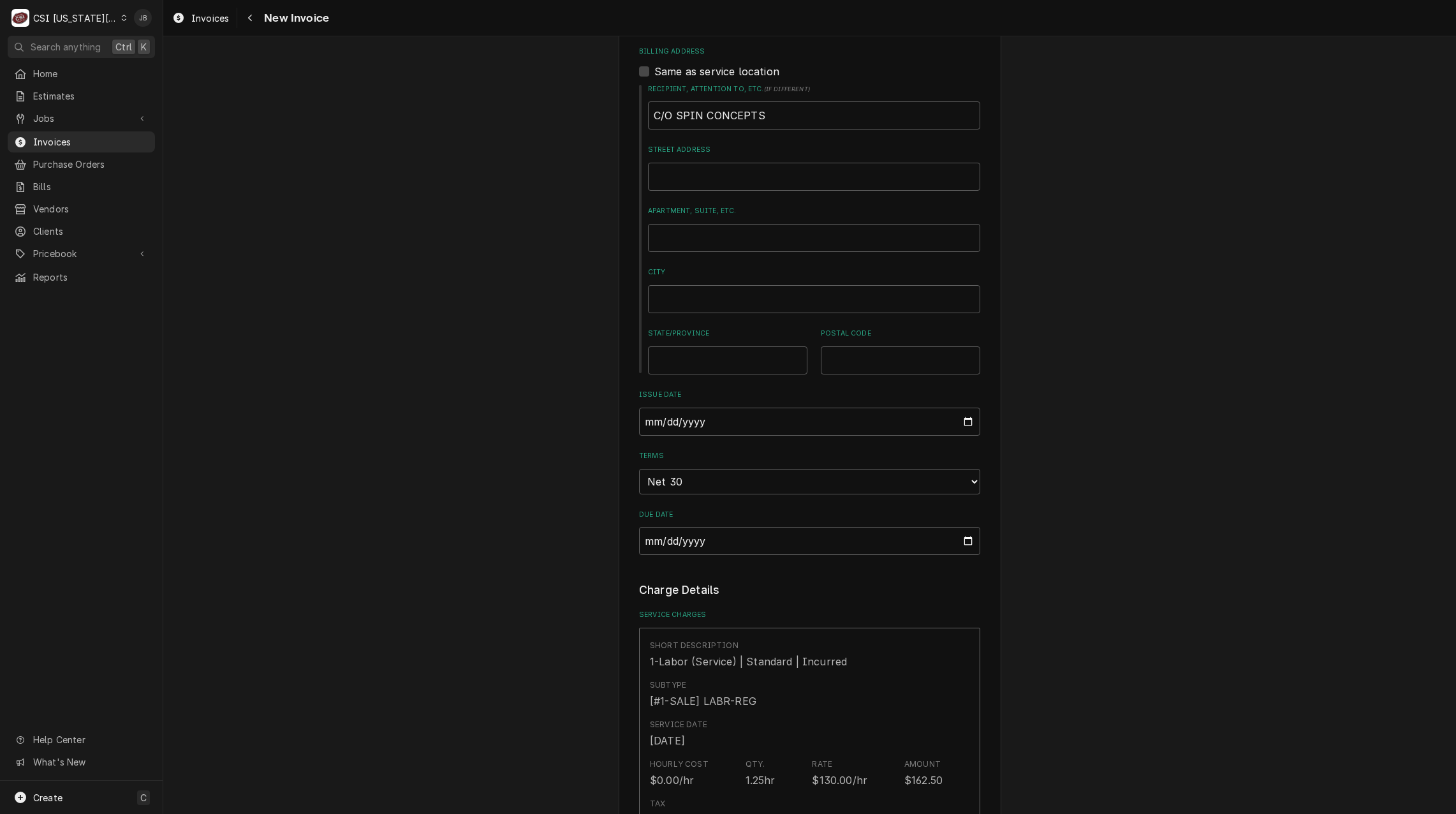
scroll to position [829, 0]
